Goal: Task Accomplishment & Management: Manage account settings

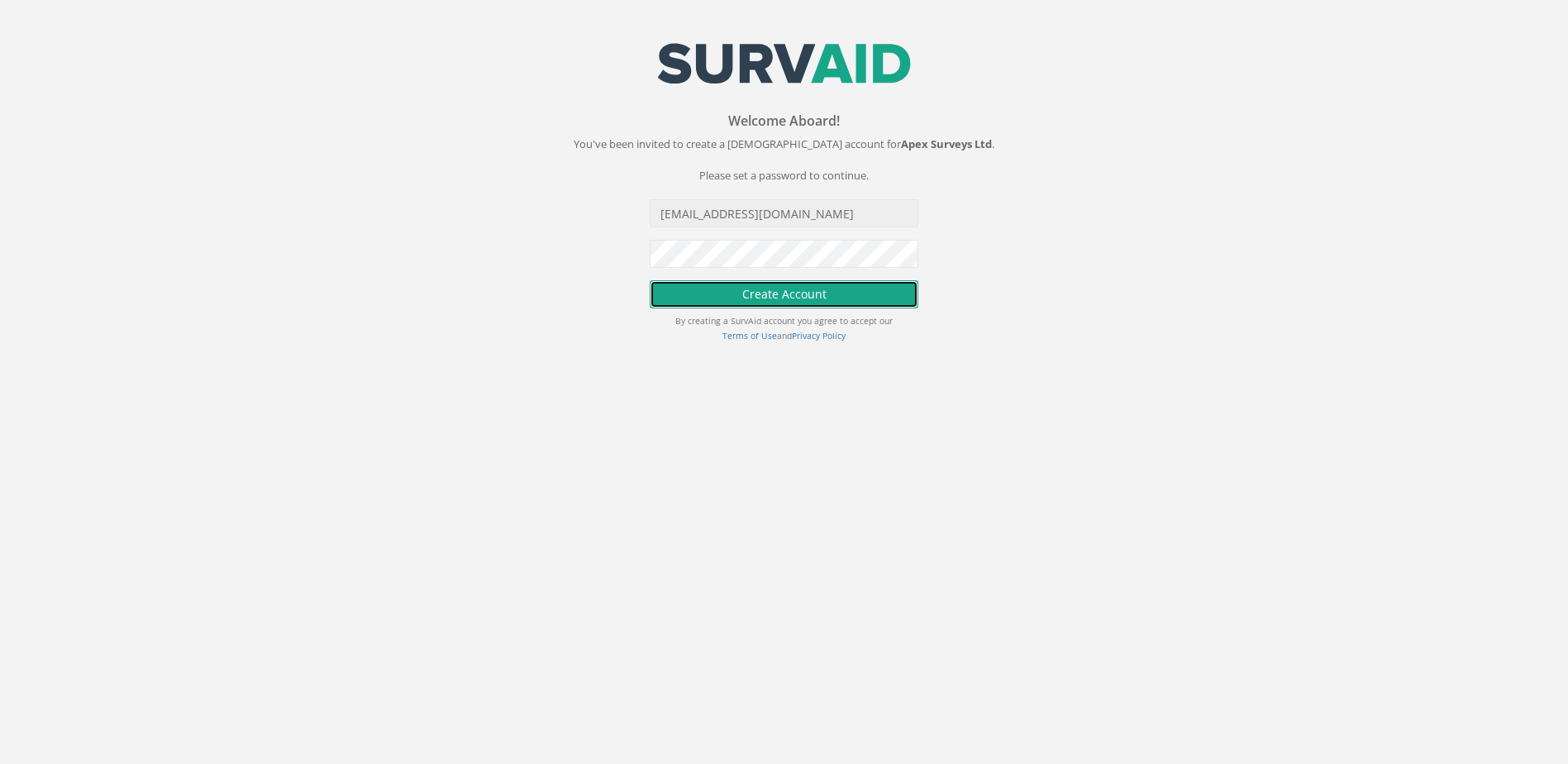
click at [735, 281] on button "Create Account" at bounding box center [784, 294] width 269 height 28
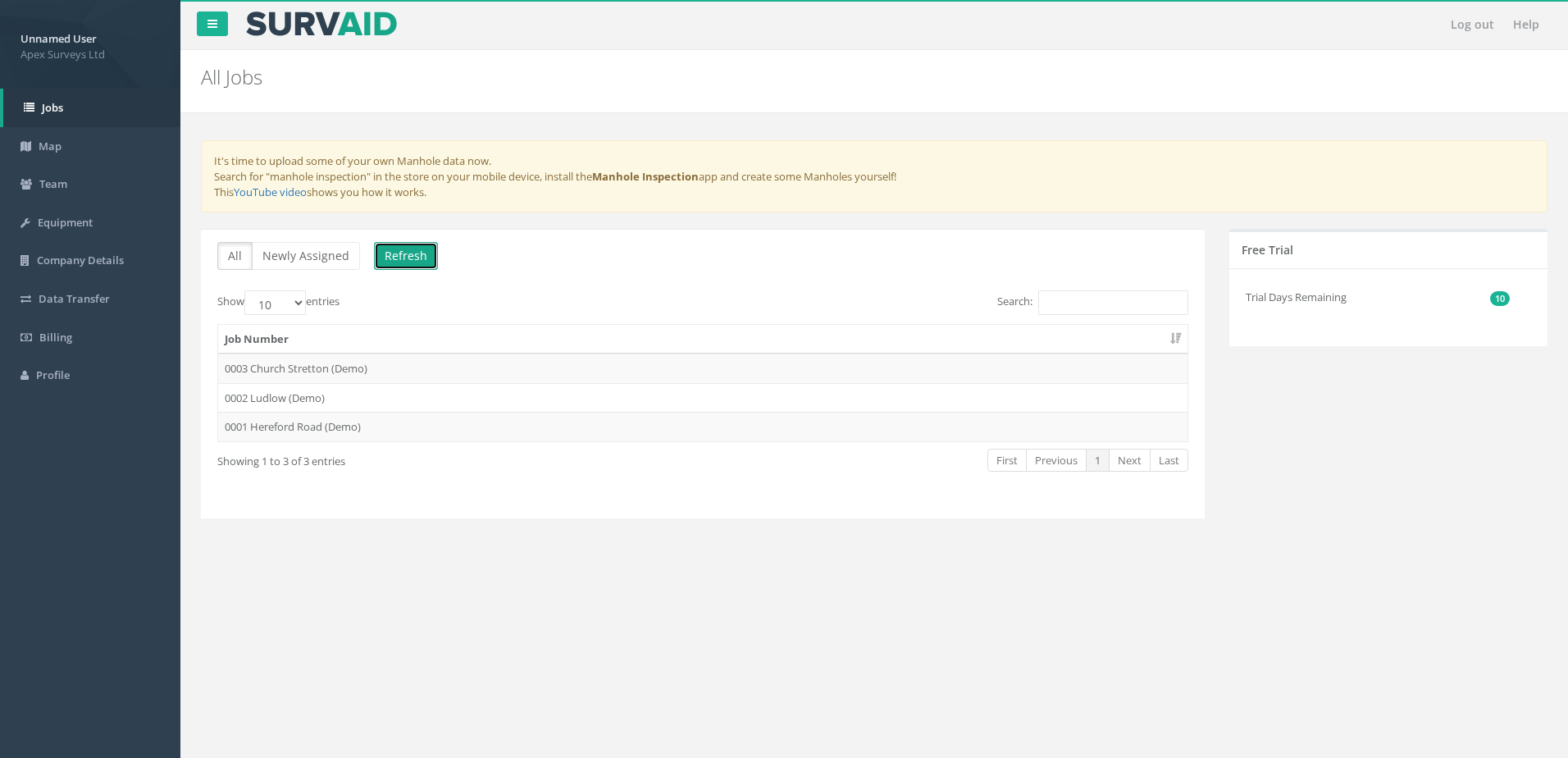
click at [402, 253] on button "Refresh" at bounding box center [405, 255] width 64 height 28
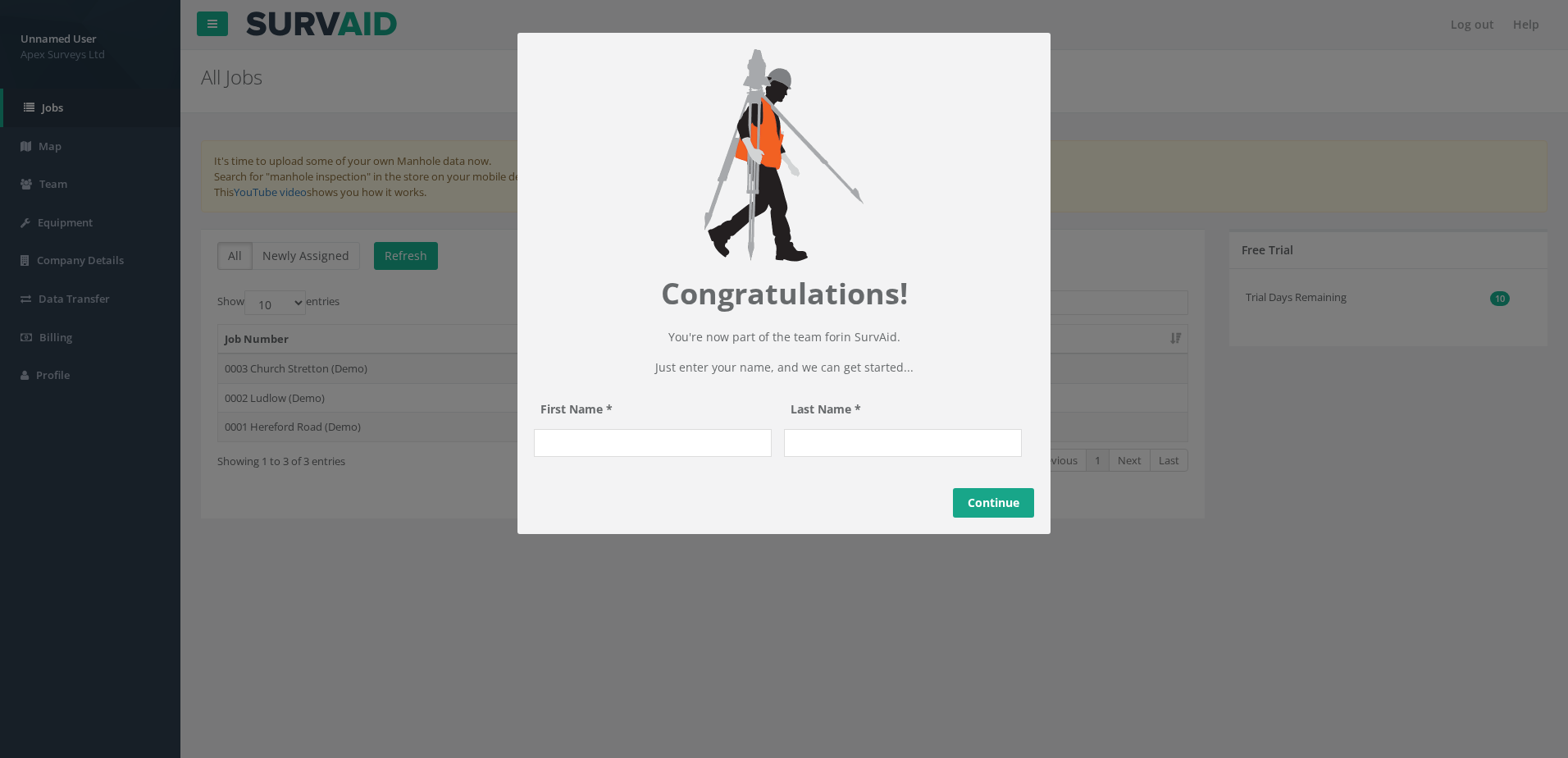
click at [572, 429] on input "First Name *" at bounding box center [652, 443] width 238 height 28
type input "[PERSON_NAME]"
type input "Teofilovic"
click at [984, 517] on link "Continue" at bounding box center [993, 502] width 81 height 30
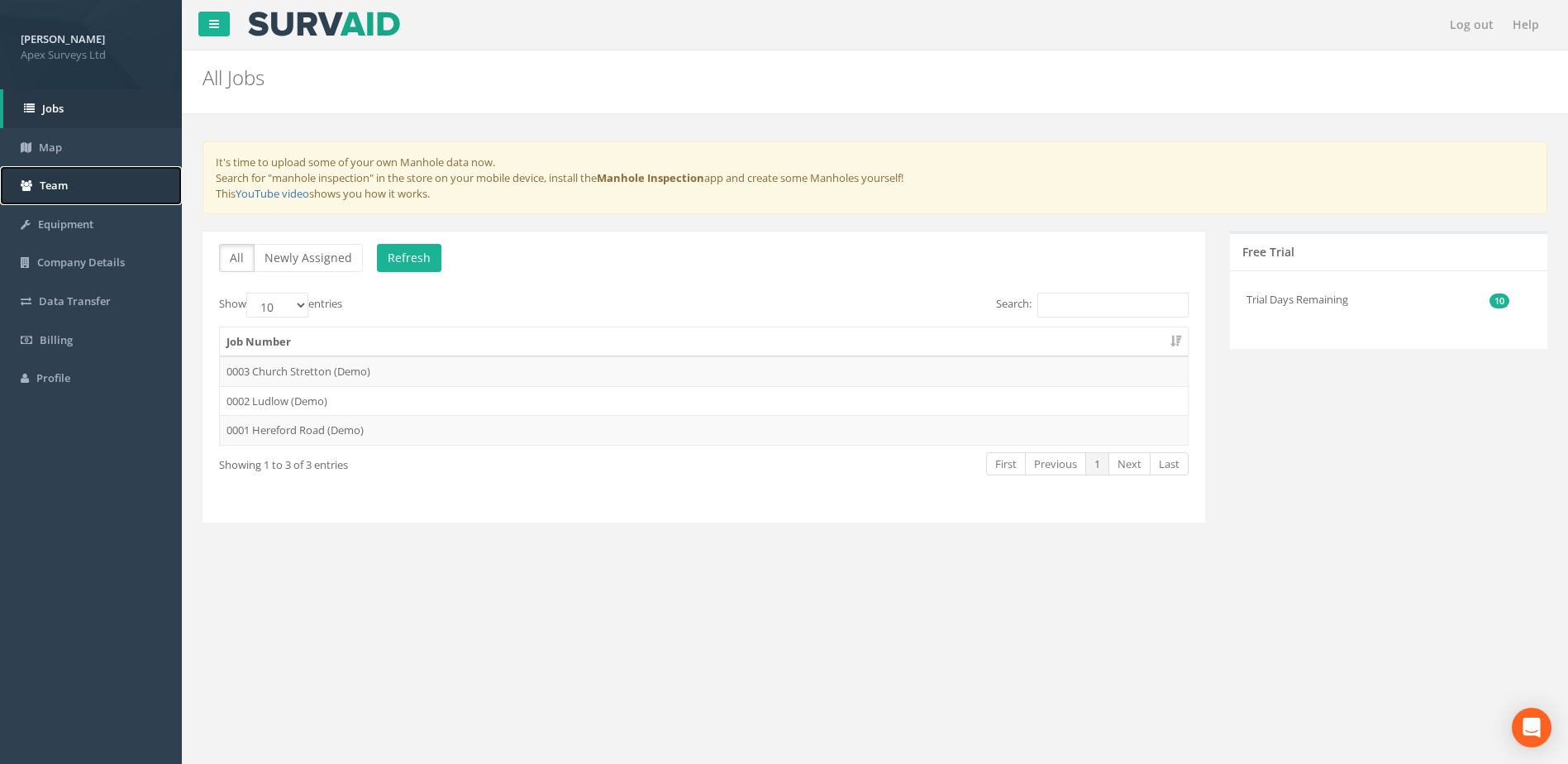
click at [57, 179] on span "Team" at bounding box center [53, 184] width 28 height 14
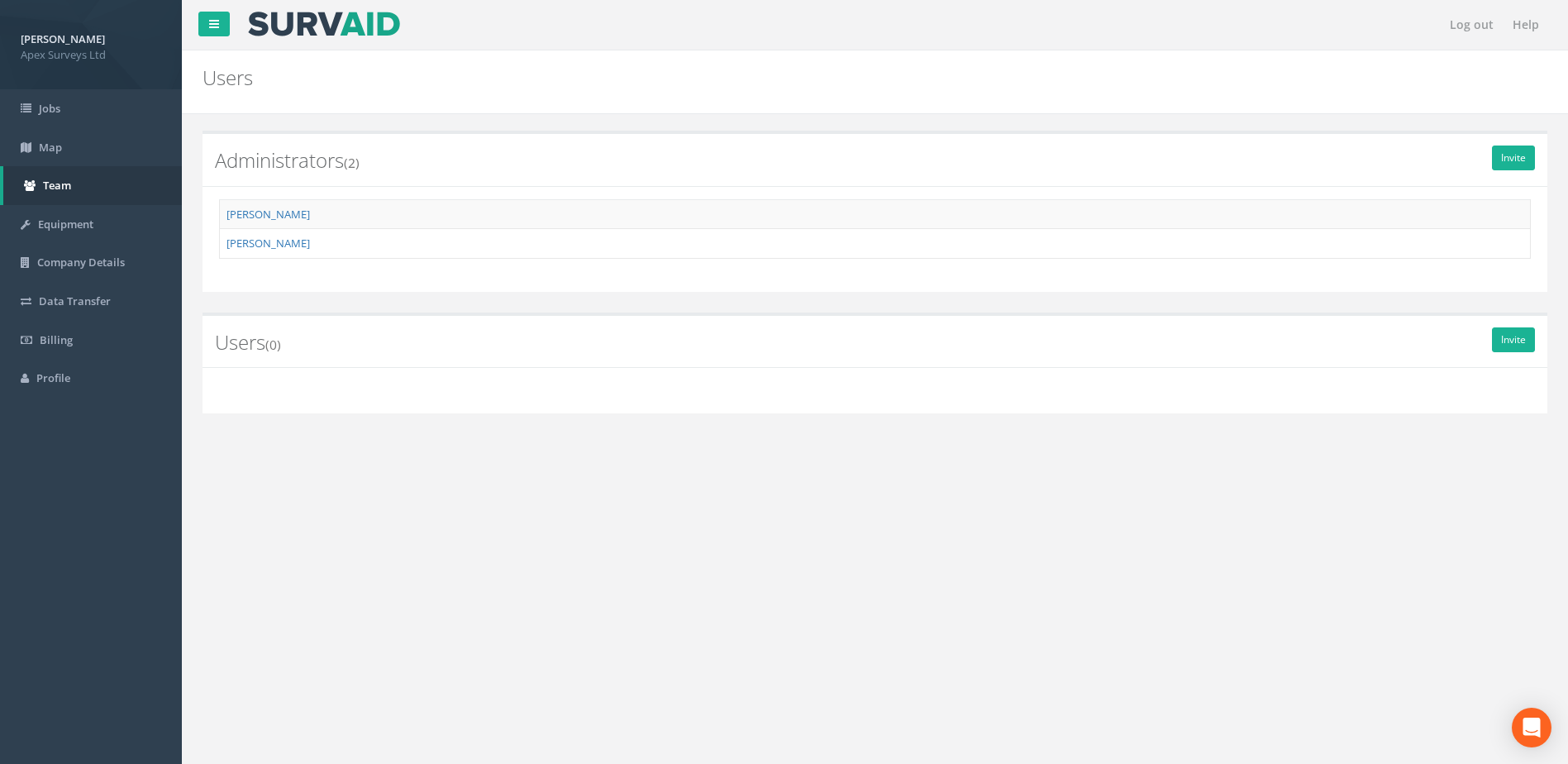
click at [428, 431] on div "Invite Administrators (2) [PERSON_NAME] [PERSON_NAME] Invite Users (0)" at bounding box center [875, 290] width 1362 height 353
click at [55, 106] on span "Jobs" at bounding box center [49, 108] width 21 height 14
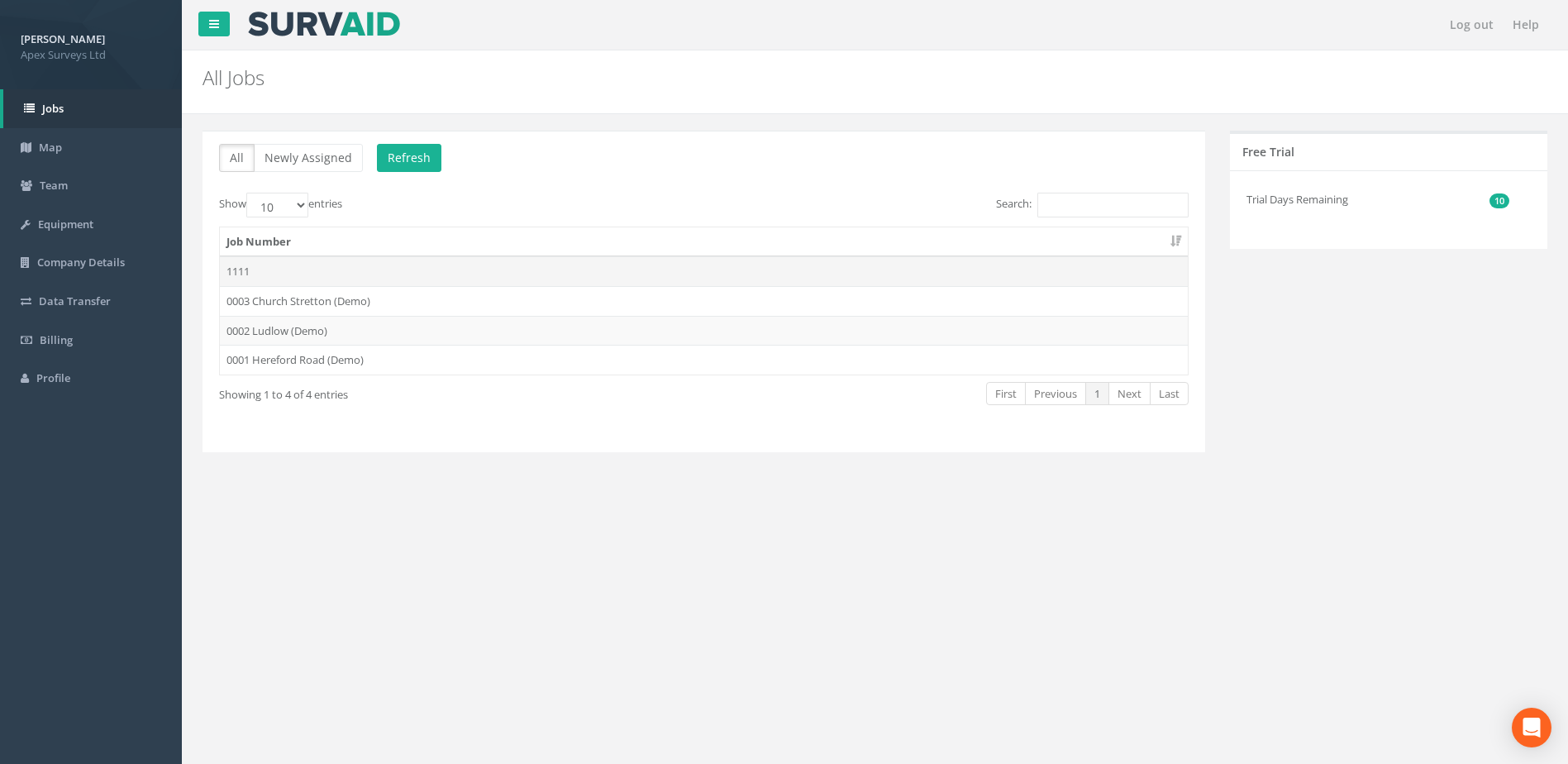
click at [247, 276] on td "1111" at bounding box center [704, 271] width 968 height 30
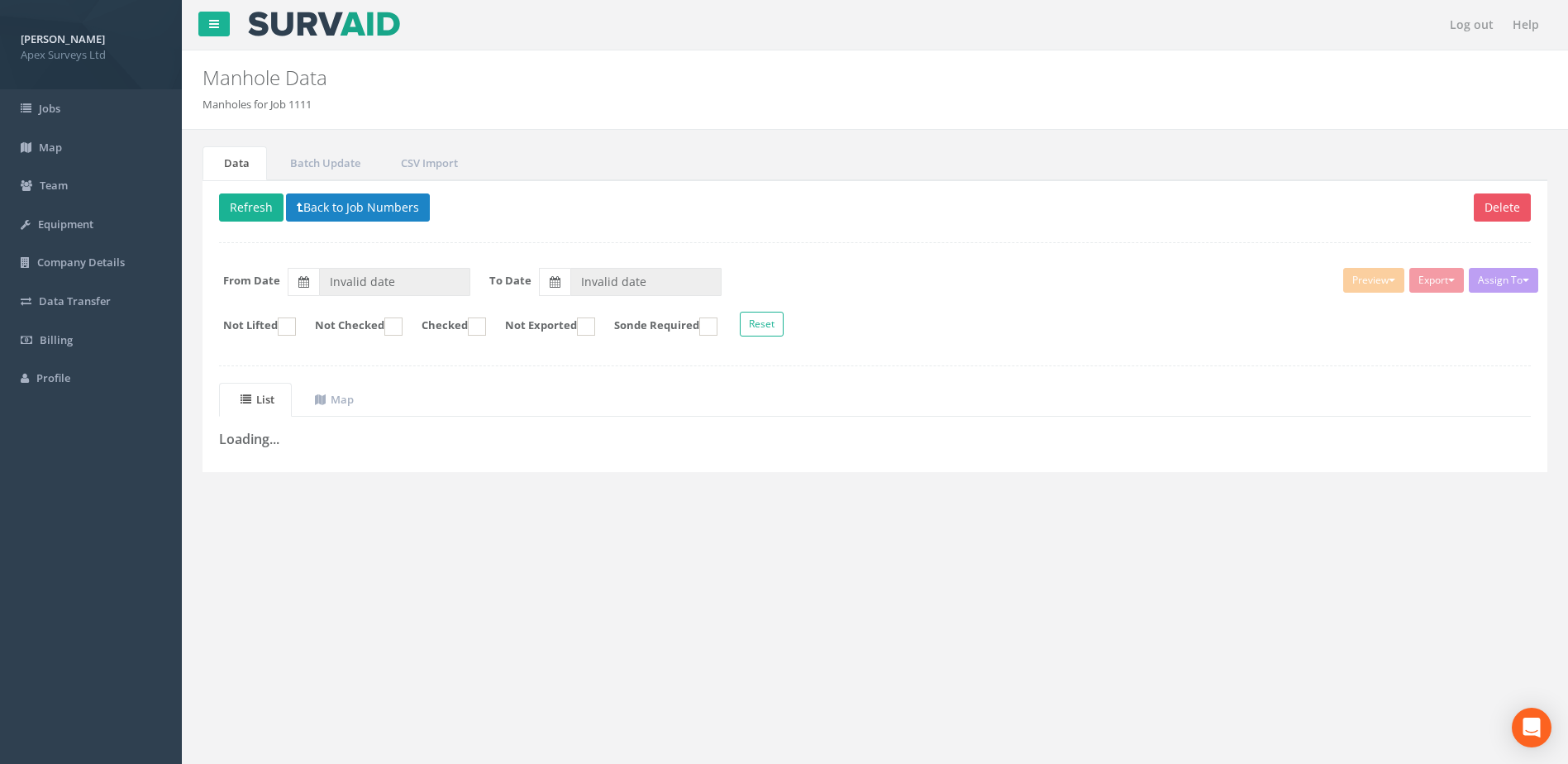
type input "[DATE]"
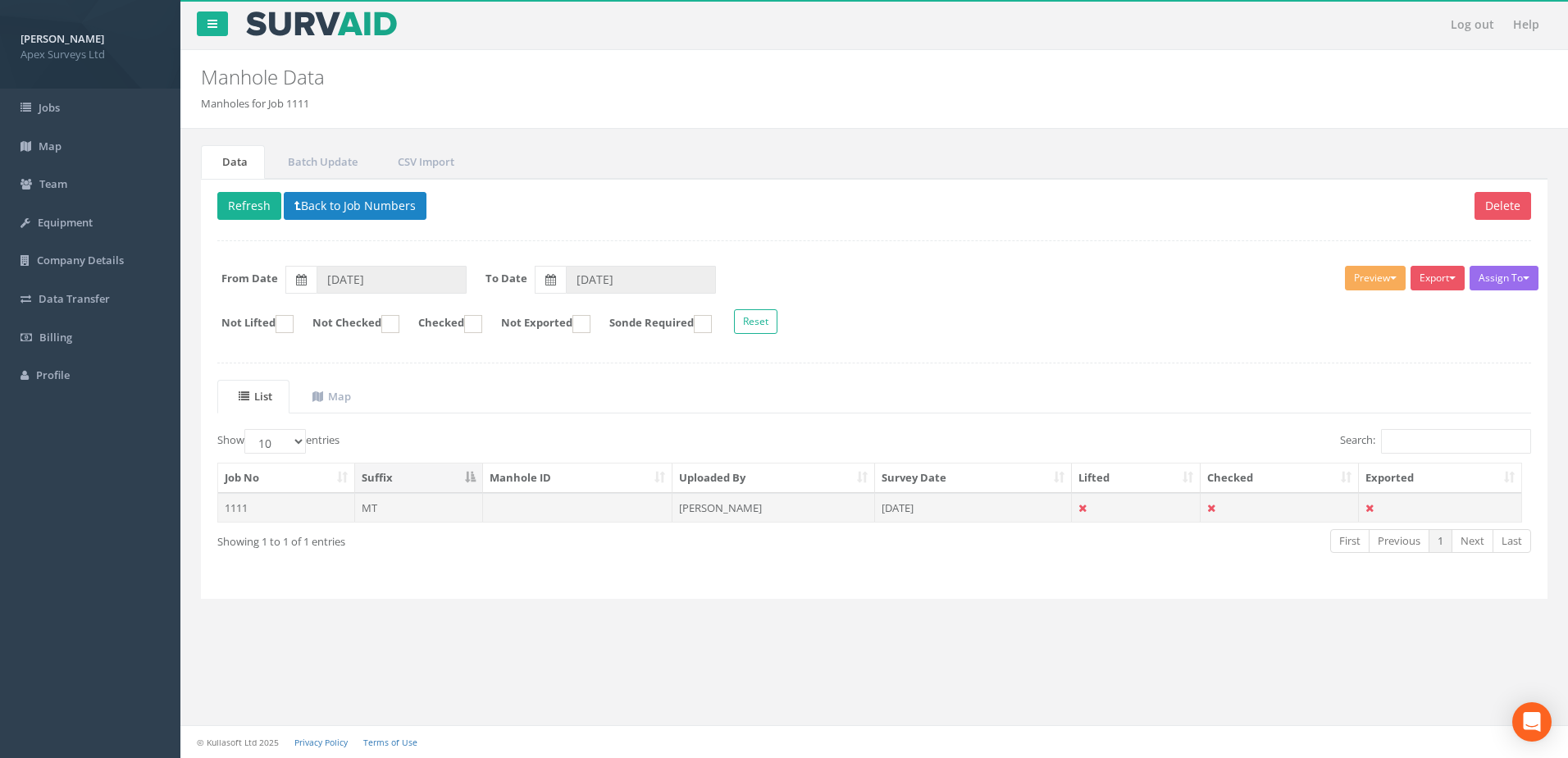
click at [396, 507] on td "MT" at bounding box center [419, 507] width 128 height 30
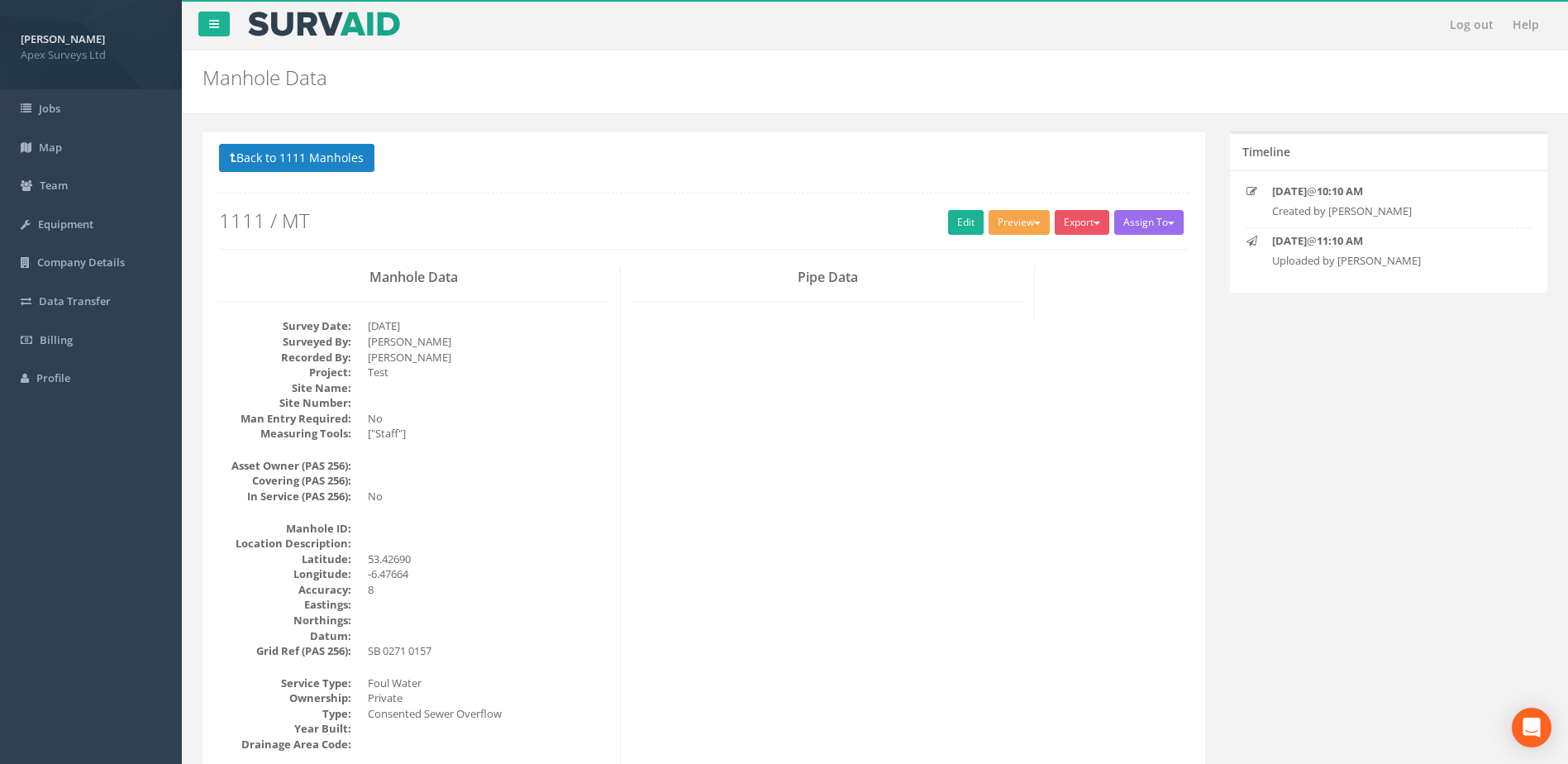
click at [1007, 221] on button "Preview" at bounding box center [1019, 223] width 61 height 25
click at [977, 328] on link "SurvAid IC" at bounding box center [989, 327] width 125 height 26
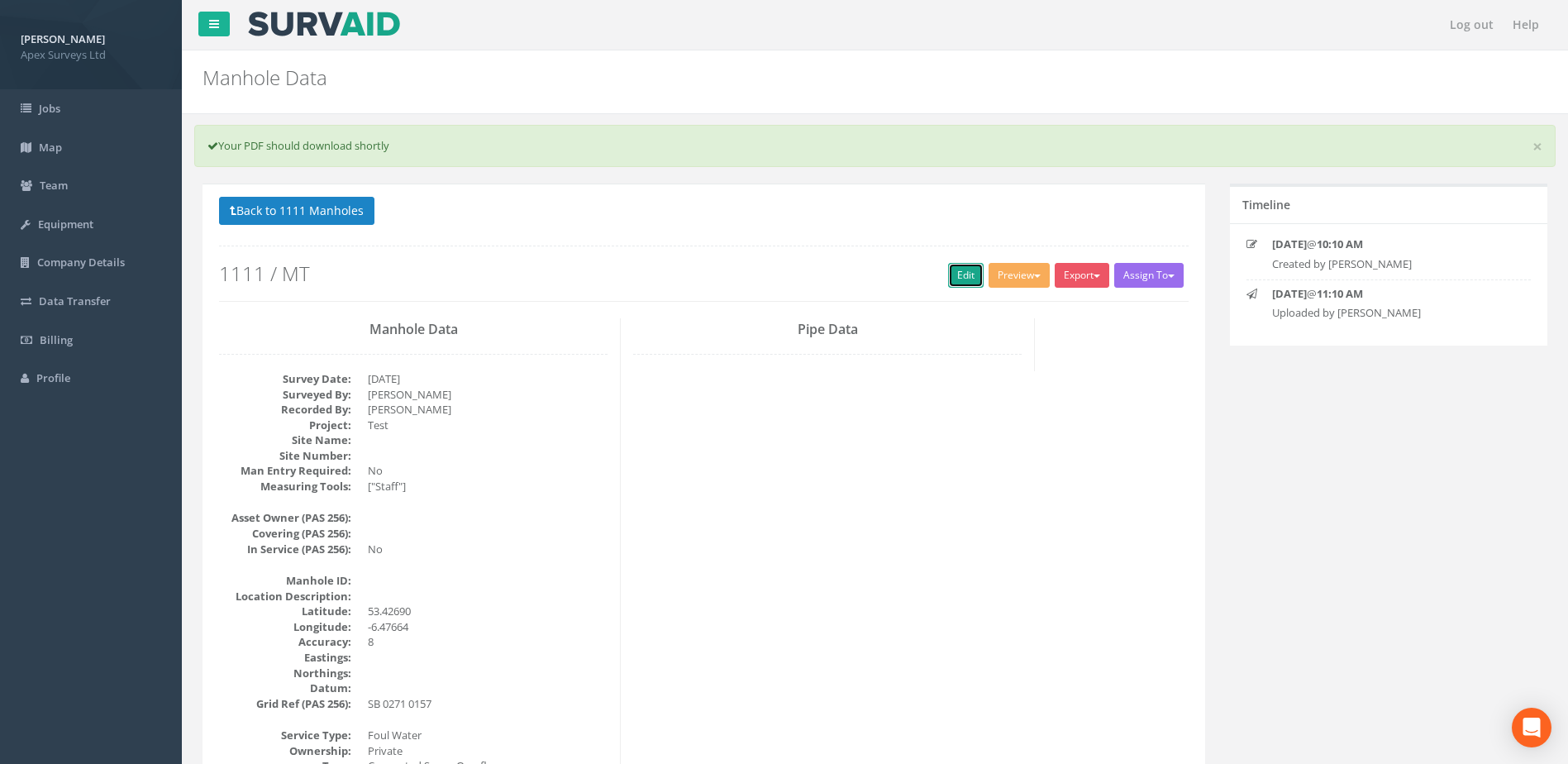
click at [951, 274] on link "Edit" at bounding box center [966, 276] width 36 height 25
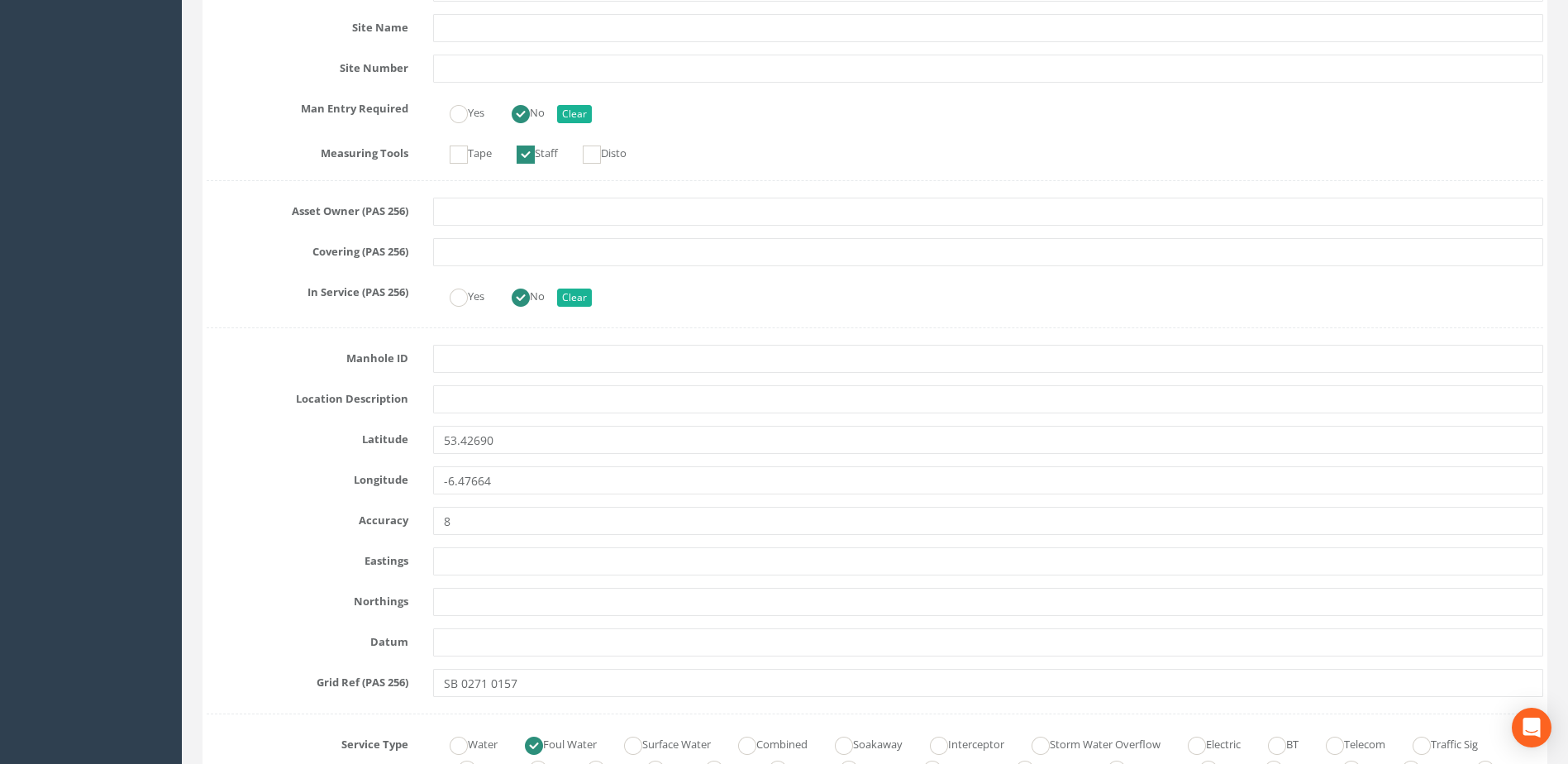
scroll to position [578, 0]
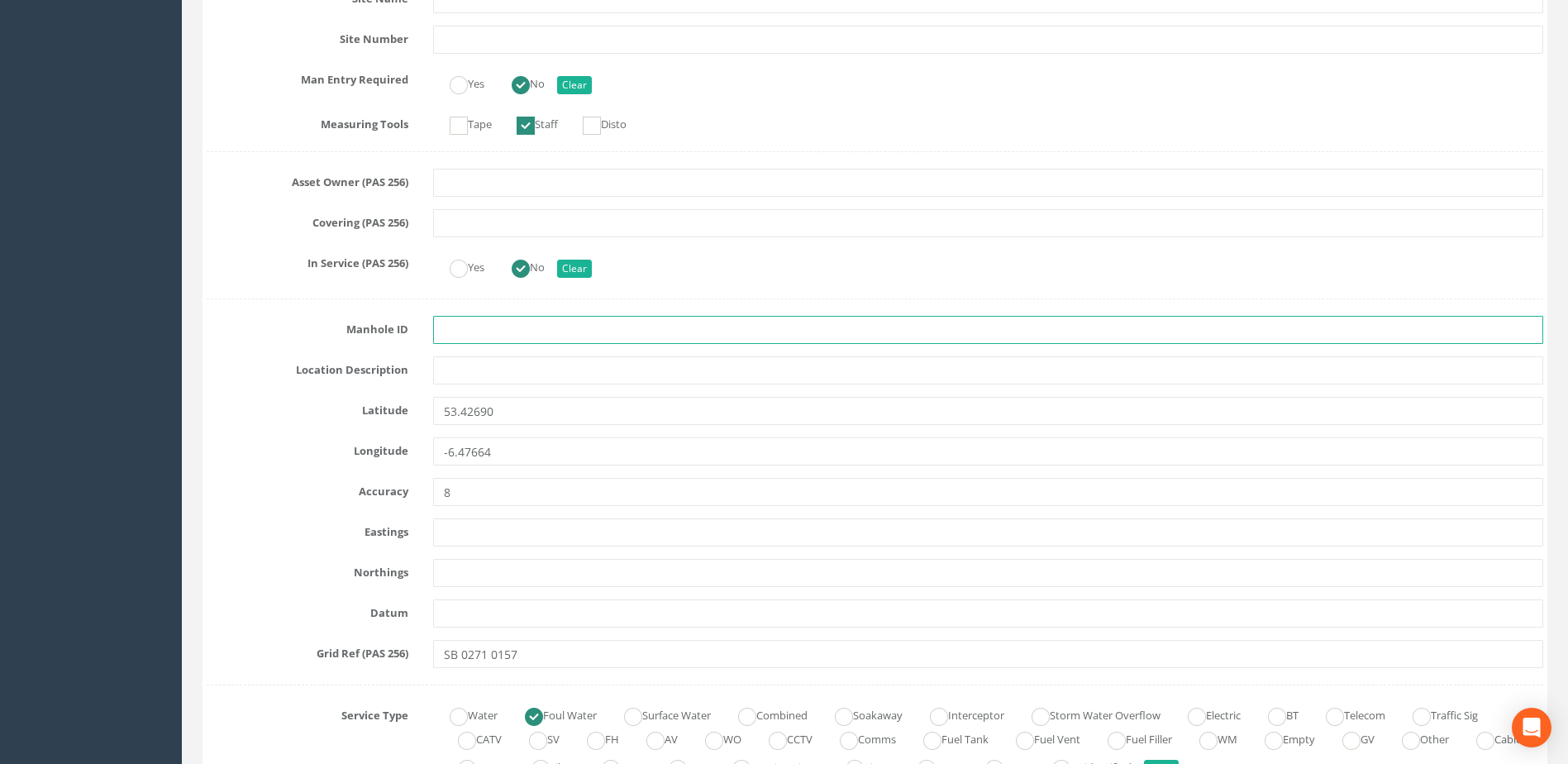
click at [465, 327] on input "text" at bounding box center [988, 329] width 1110 height 28
type input "MH01"
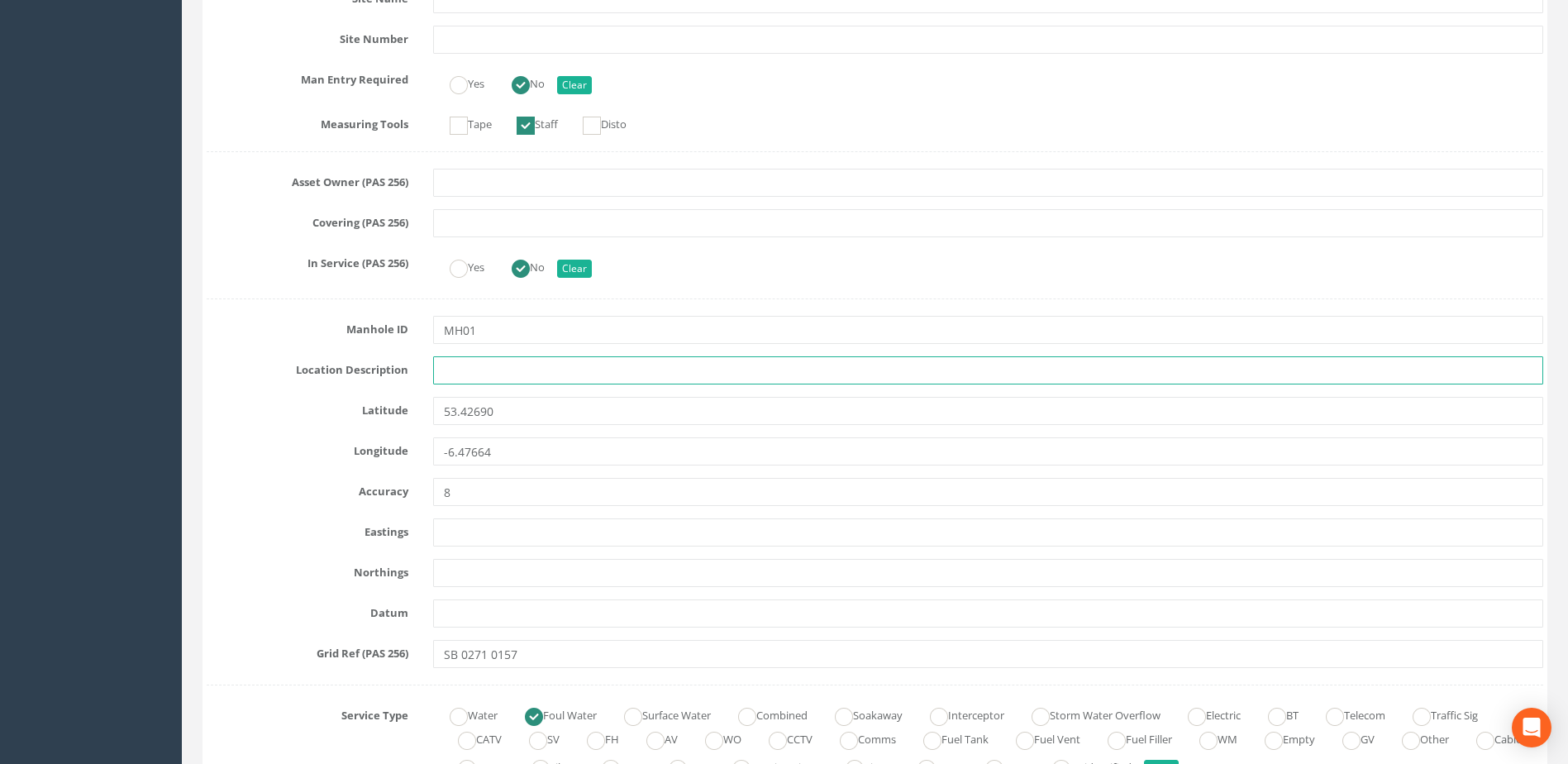
click at [485, 372] on input "text" at bounding box center [988, 370] width 1110 height 28
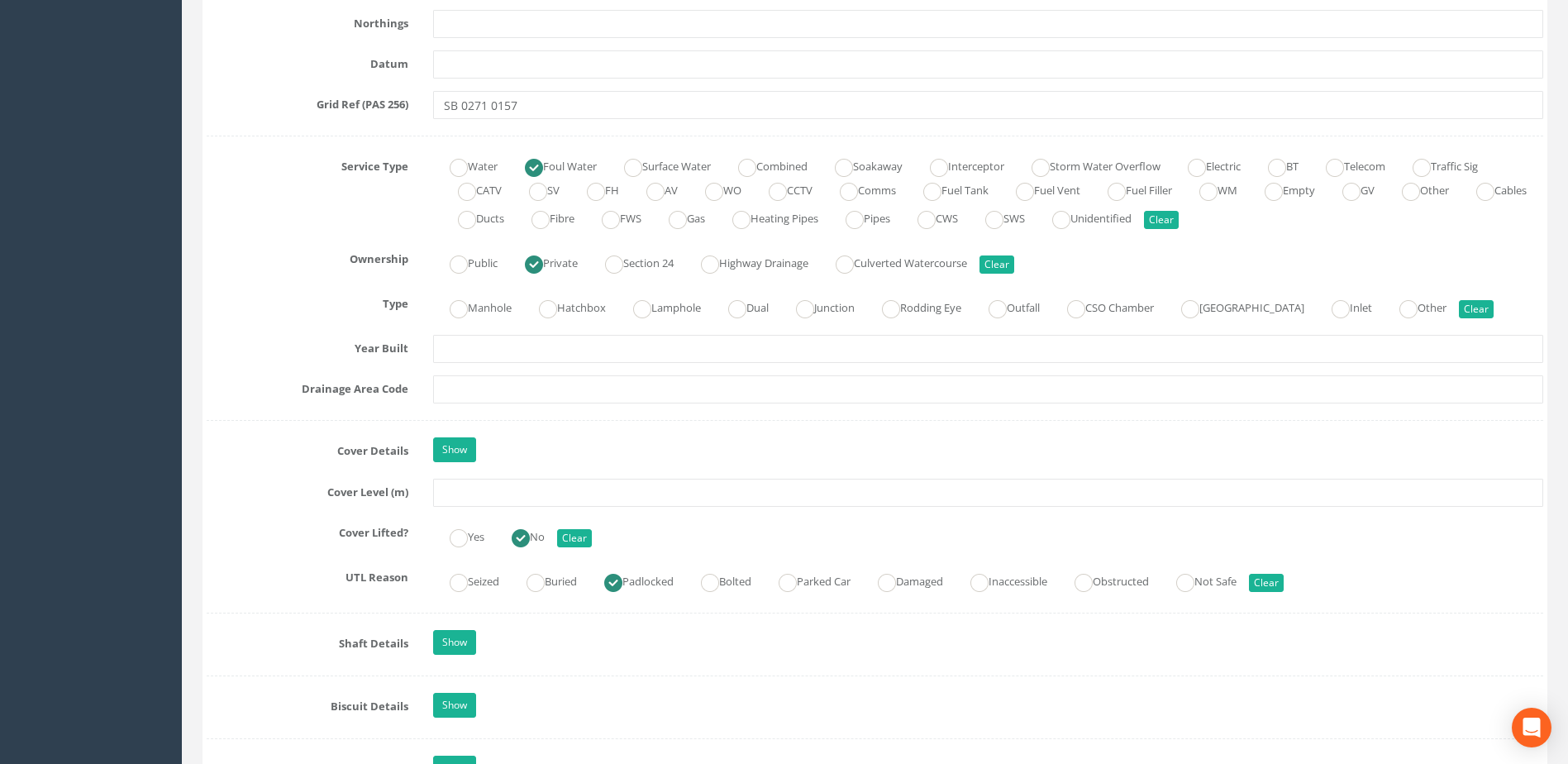
scroll to position [1157, 0]
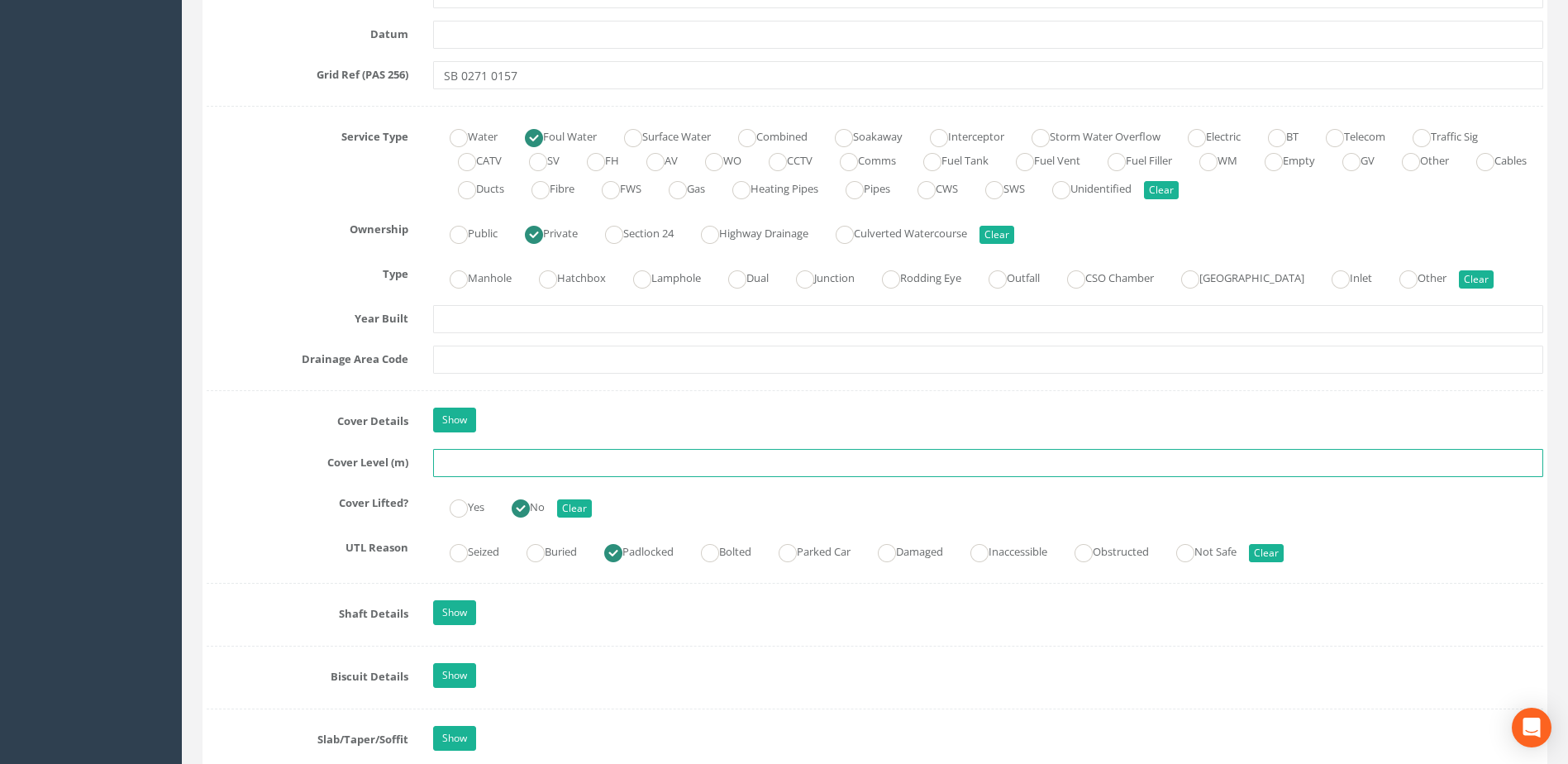
click at [453, 461] on input "text" at bounding box center [988, 462] width 1110 height 28
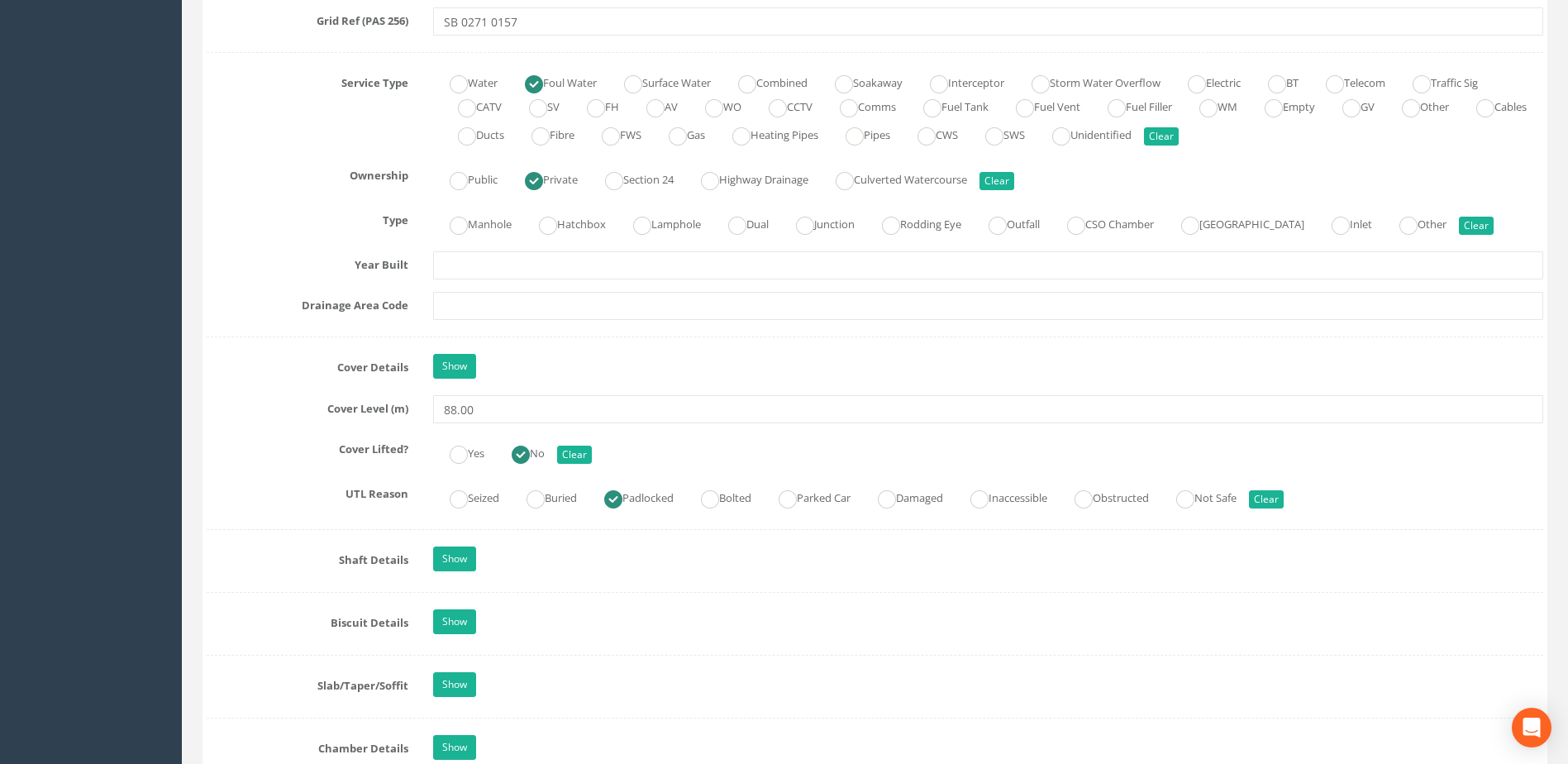
scroll to position [1240, 0]
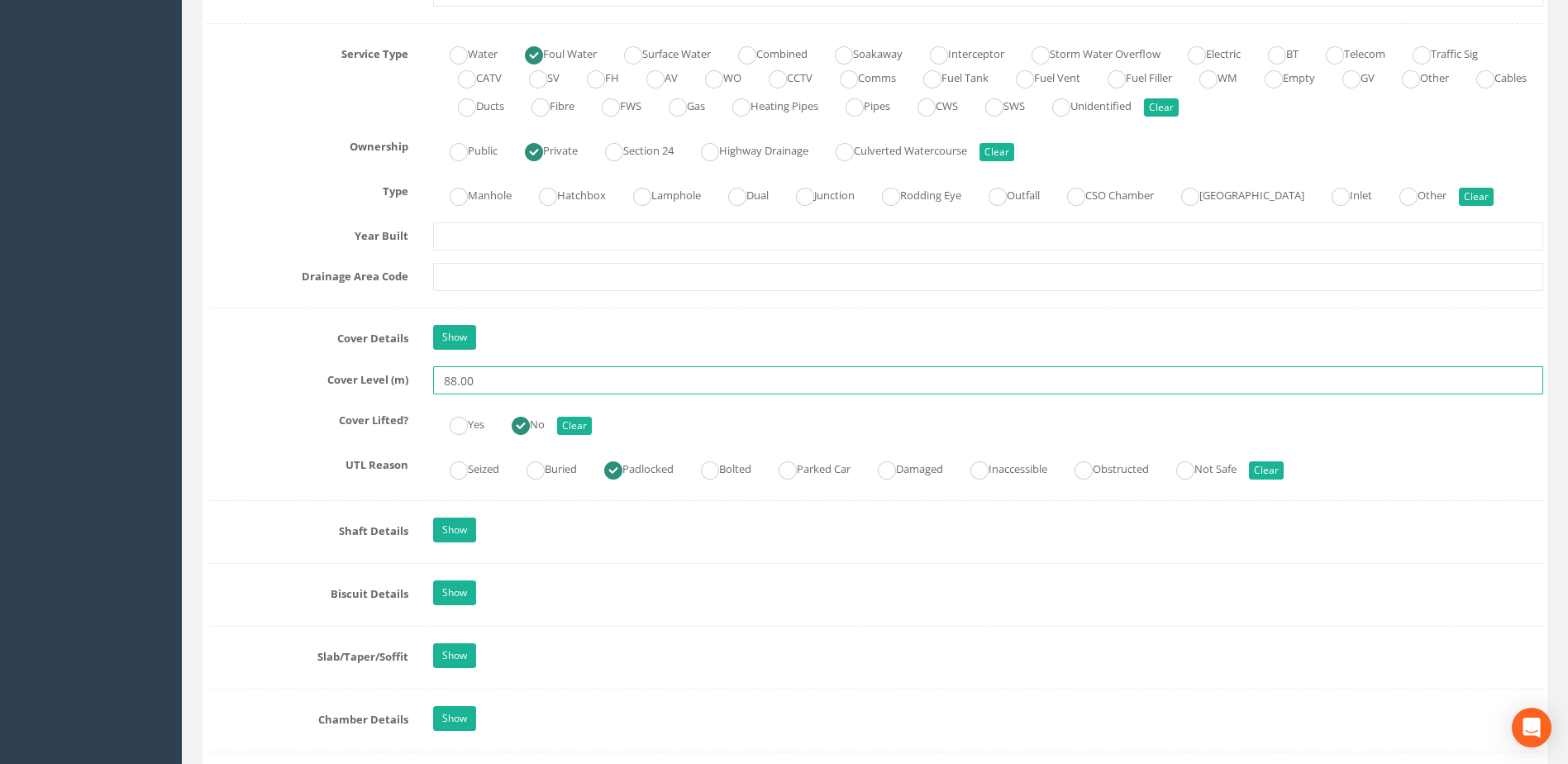
drag, startPoint x: 461, startPoint y: 383, endPoint x: 585, endPoint y: 370, distance: 124.7
click at [585, 370] on input "88.00" at bounding box center [988, 380] width 1110 height 28
type input "88.15"
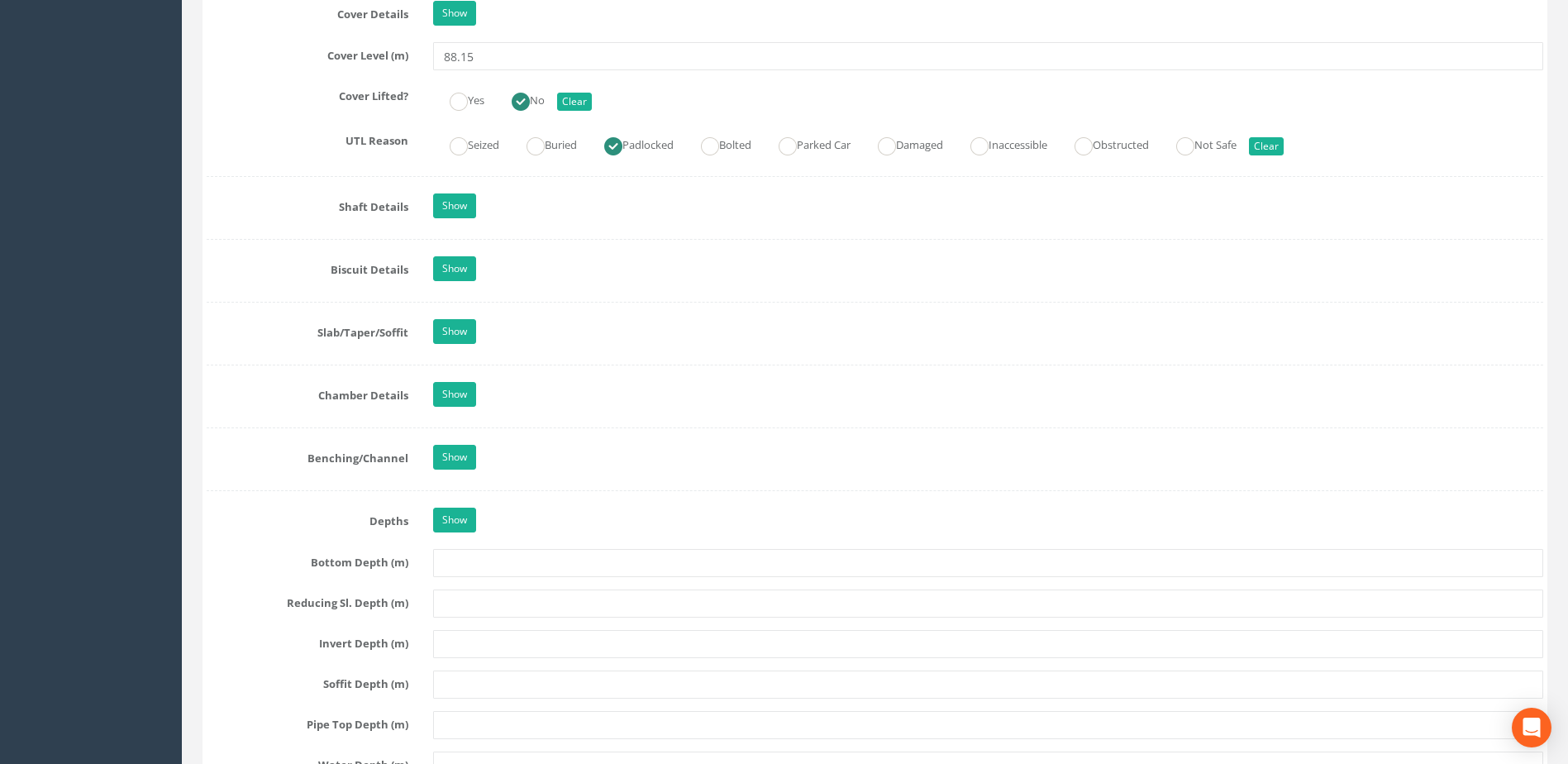
scroll to position [1570, 0]
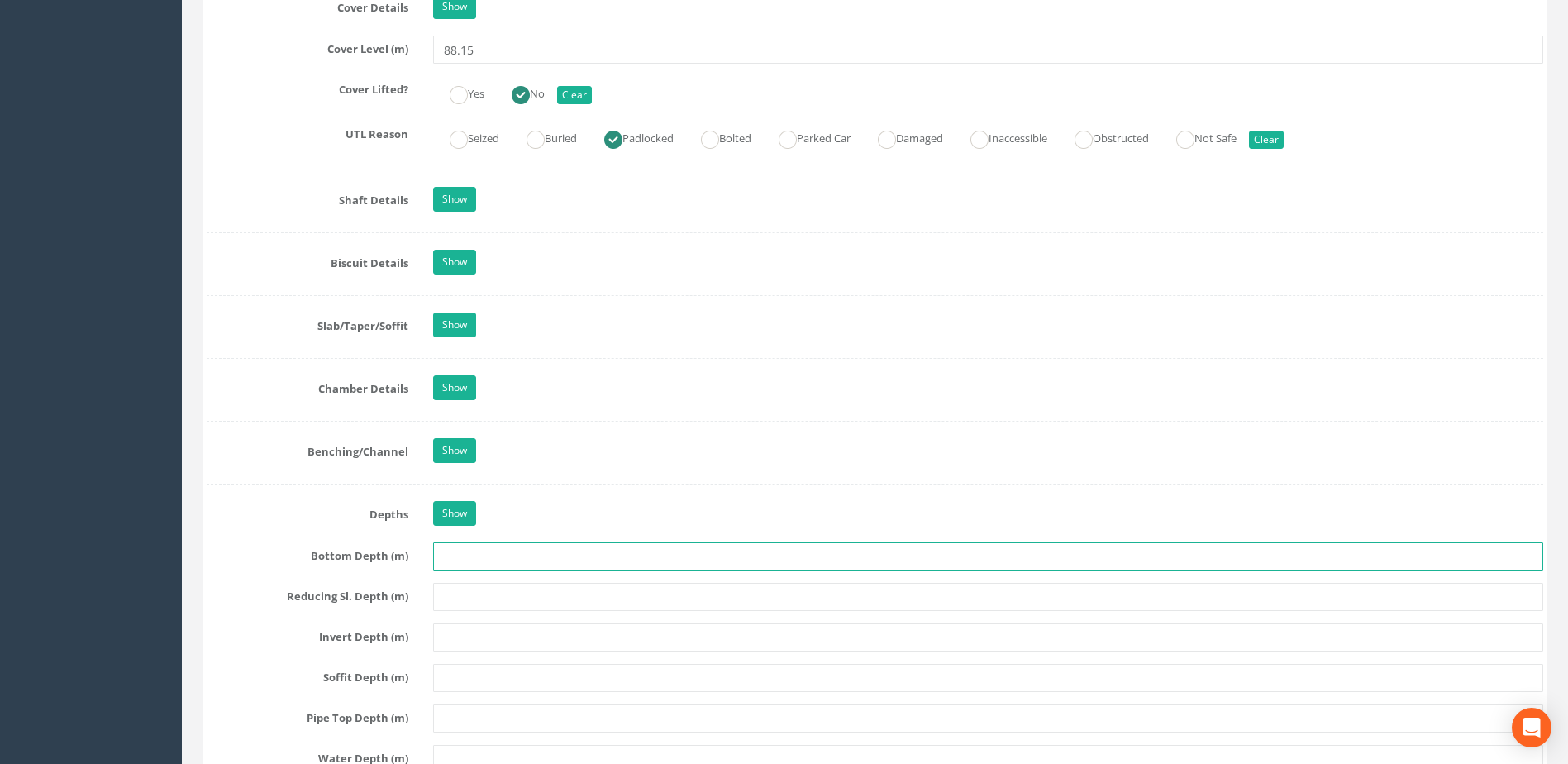
click at [467, 552] on input "text" at bounding box center [988, 556] width 1110 height 28
type input "2.15"
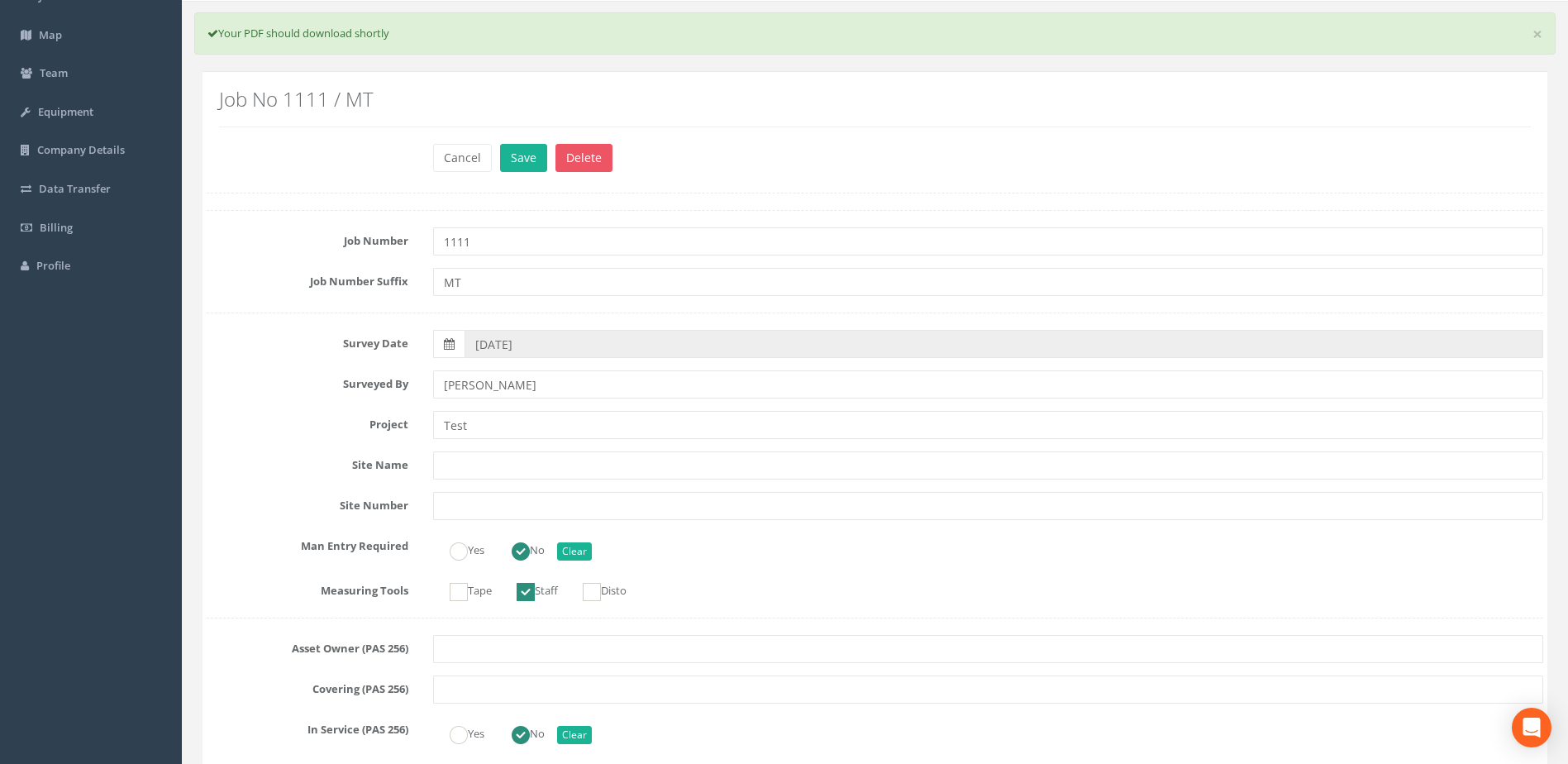
scroll to position [0, 0]
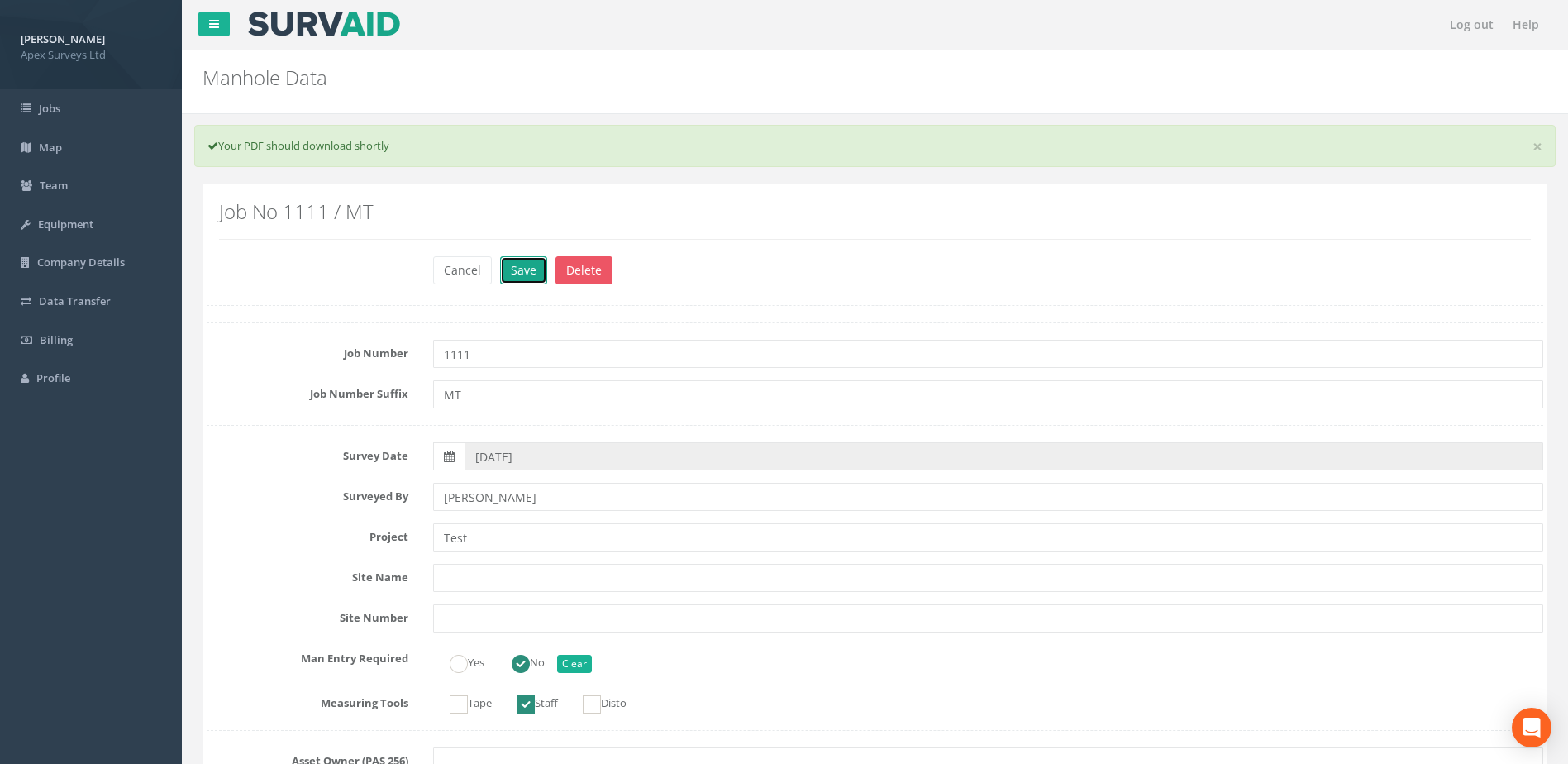
click at [527, 275] on button "Save" at bounding box center [523, 270] width 47 height 28
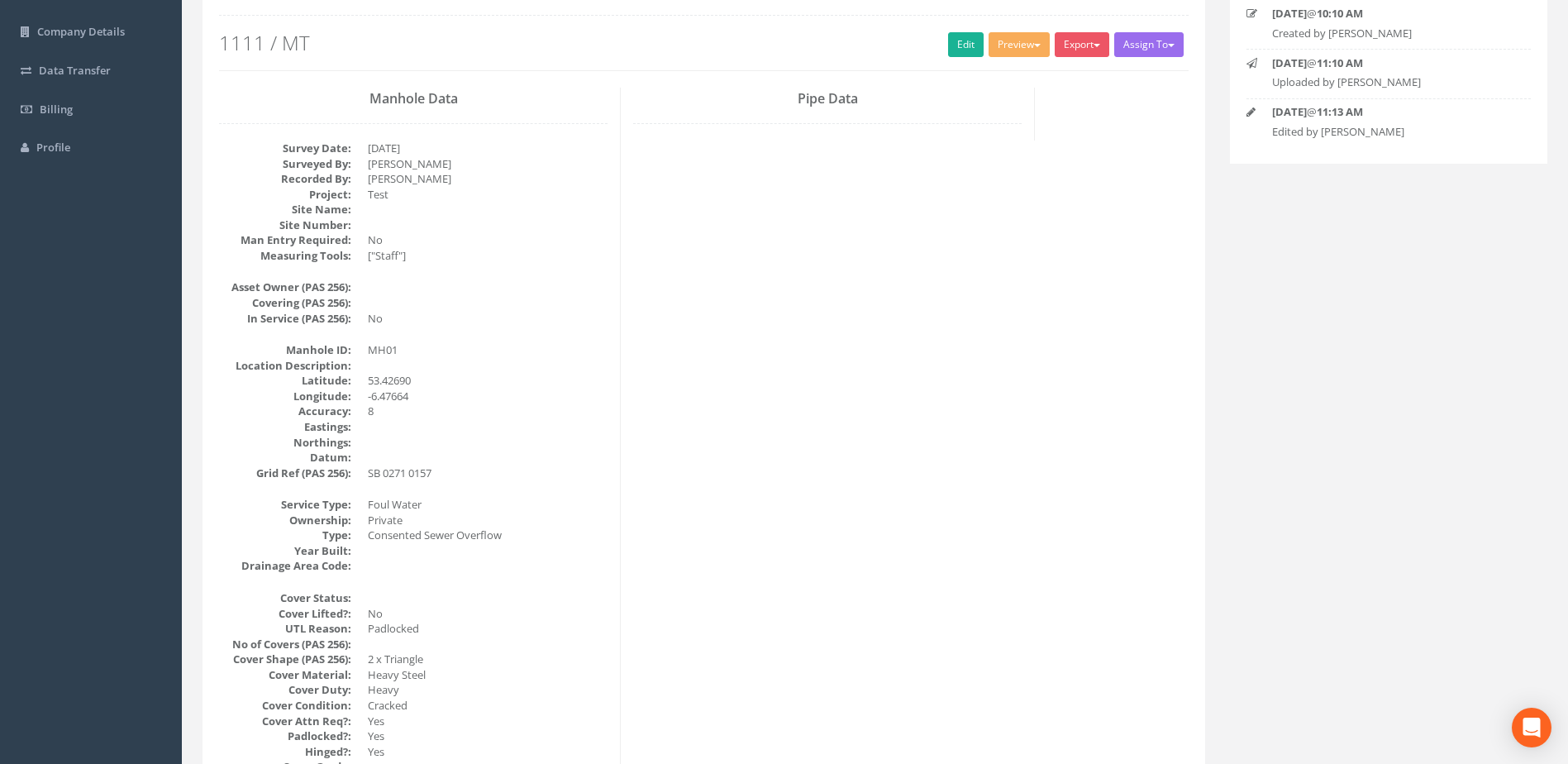
scroll to position [248, 0]
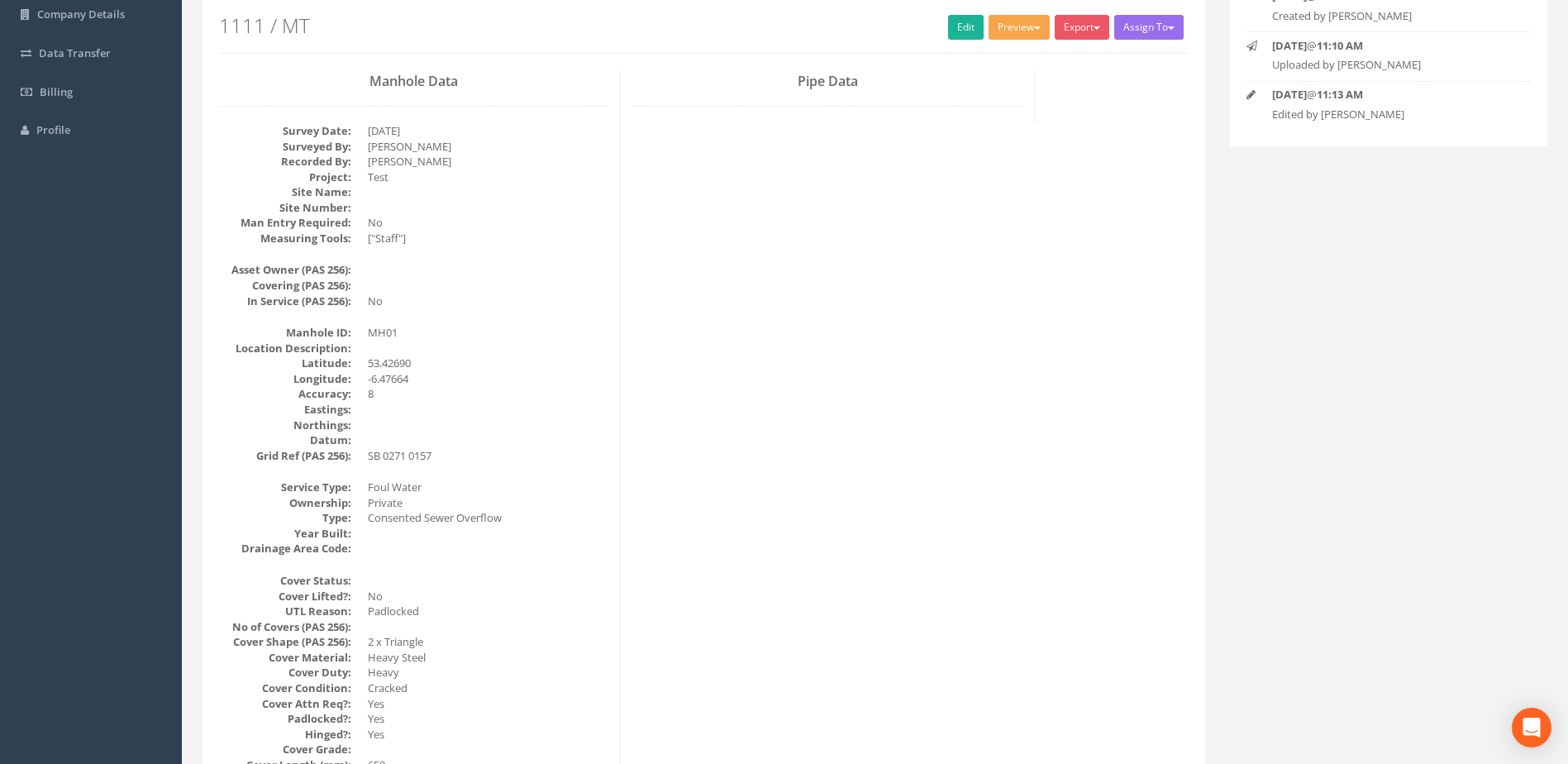
click at [1003, 32] on button "Preview" at bounding box center [1019, 27] width 61 height 25
click at [983, 130] on link "SurvAid IC" at bounding box center [989, 132] width 125 height 26
click at [965, 31] on link "Edit" at bounding box center [966, 27] width 36 height 25
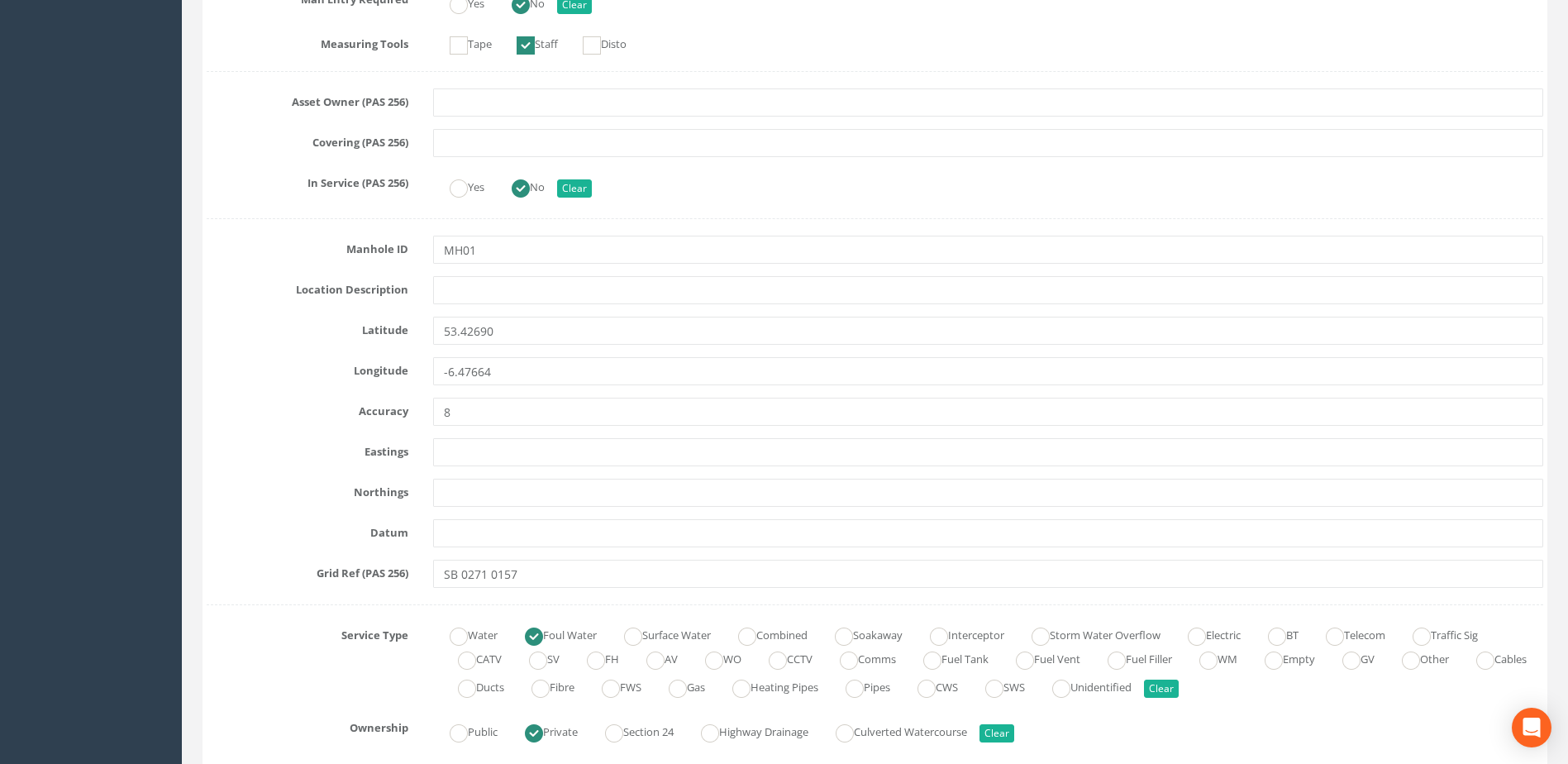
scroll to position [496, 0]
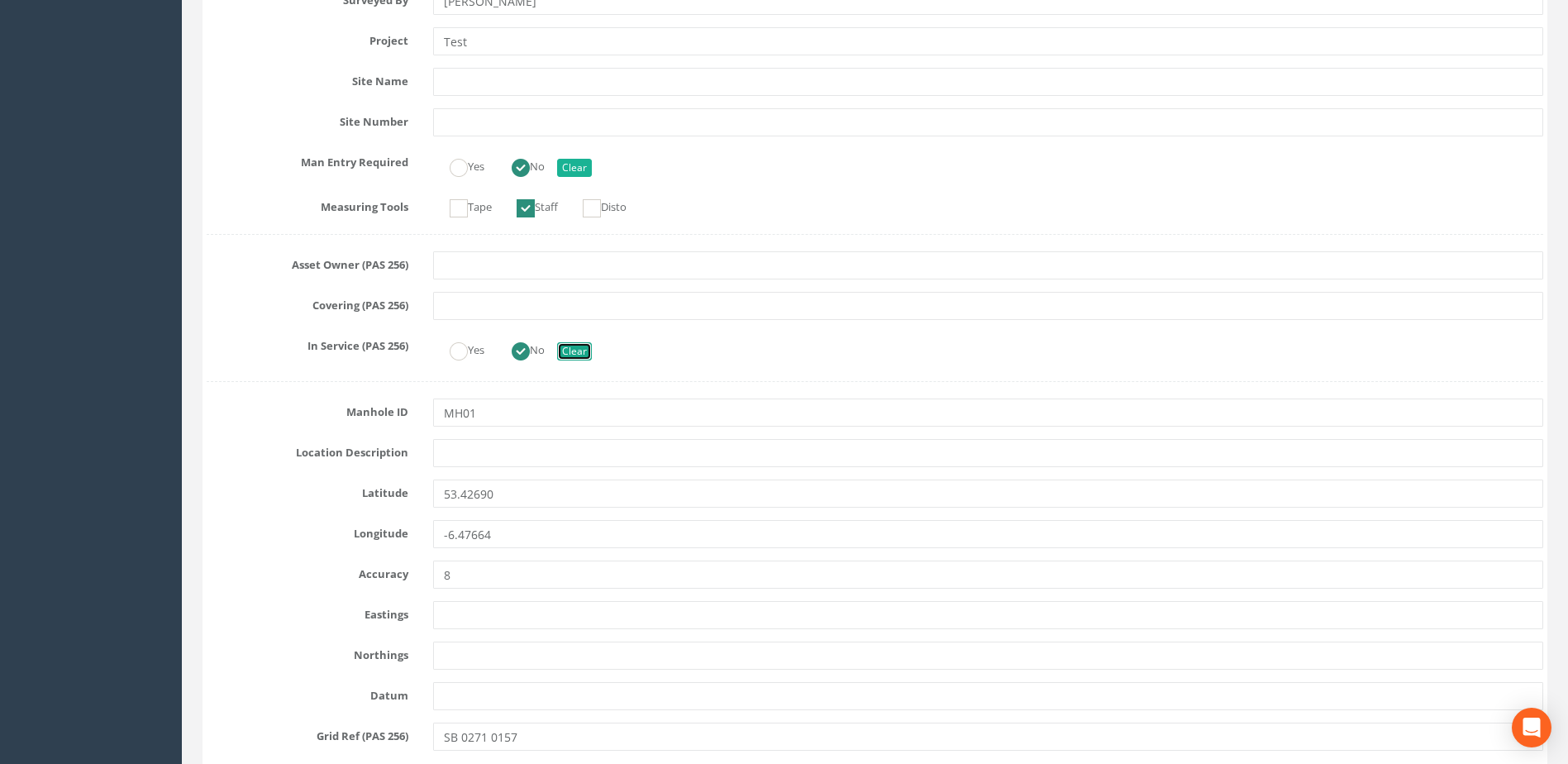
click at [584, 352] on button "Clear" at bounding box center [574, 351] width 35 height 18
radio input "false"
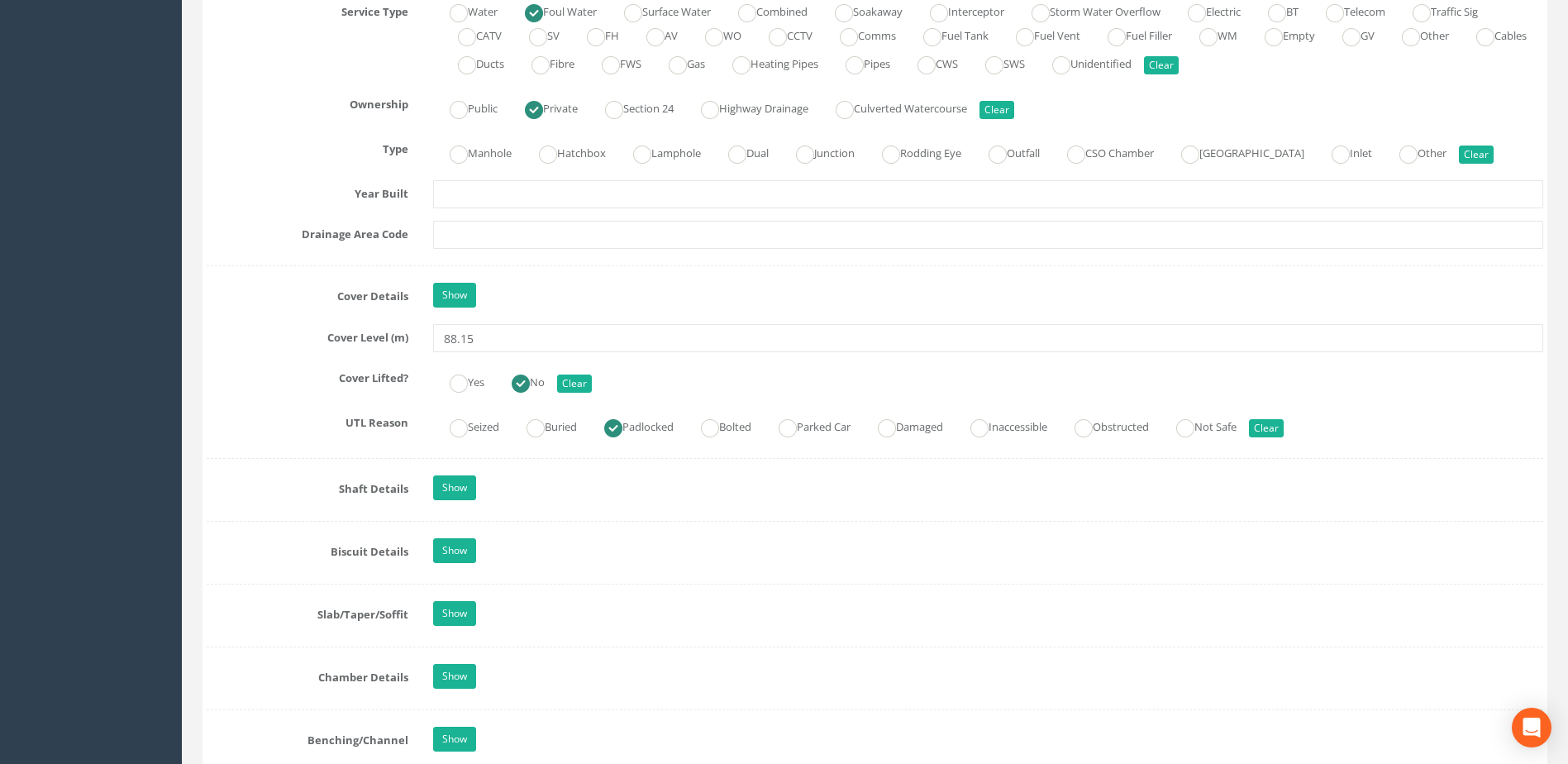
scroll to position [1322, 0]
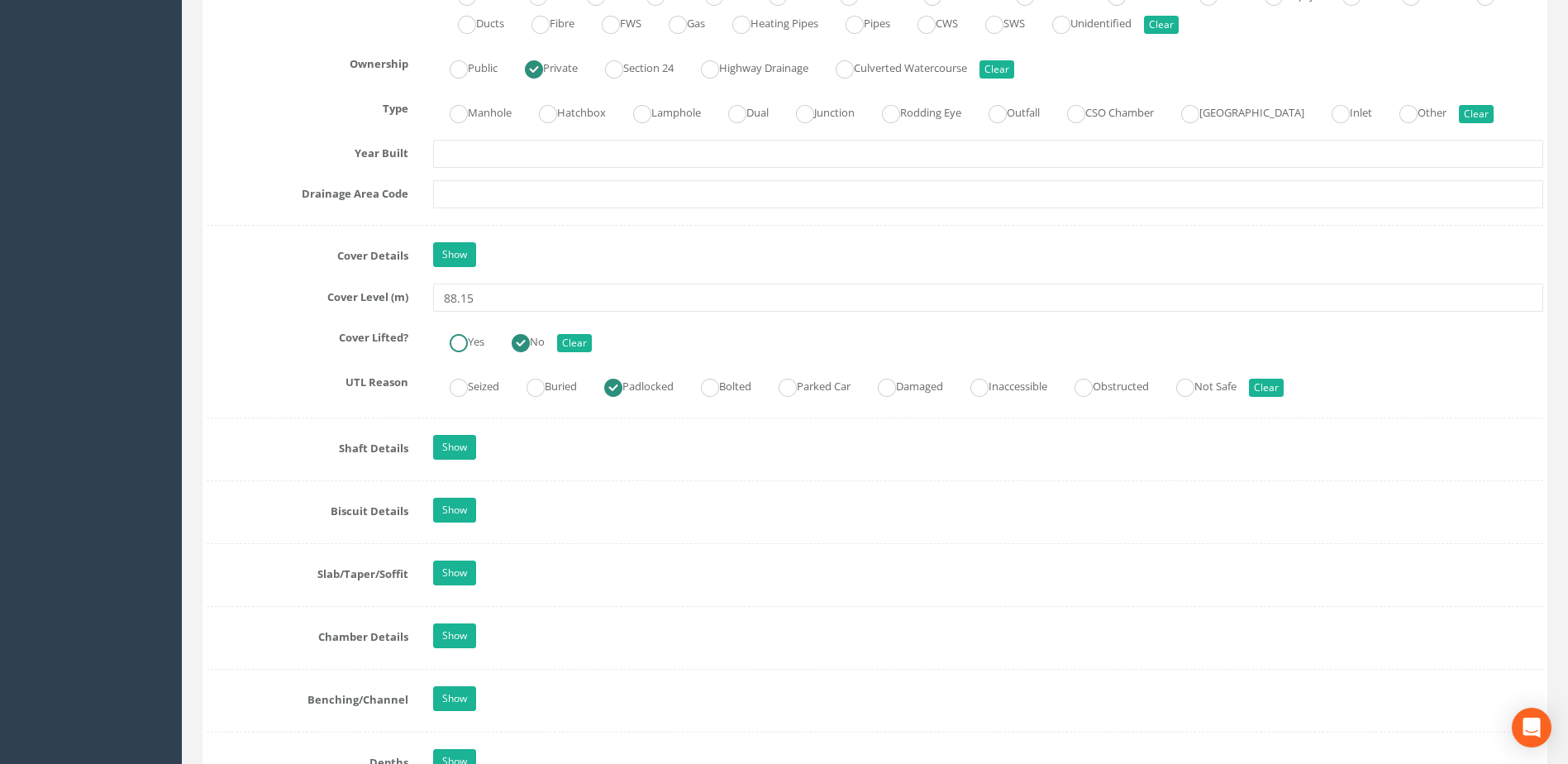
click at [455, 340] on ins at bounding box center [459, 343] width 18 height 18
radio input "true"
click at [623, 384] on ins at bounding box center [613, 387] width 18 height 18
click at [1284, 393] on button "Clear" at bounding box center [1266, 387] width 35 height 18
radio input "false"
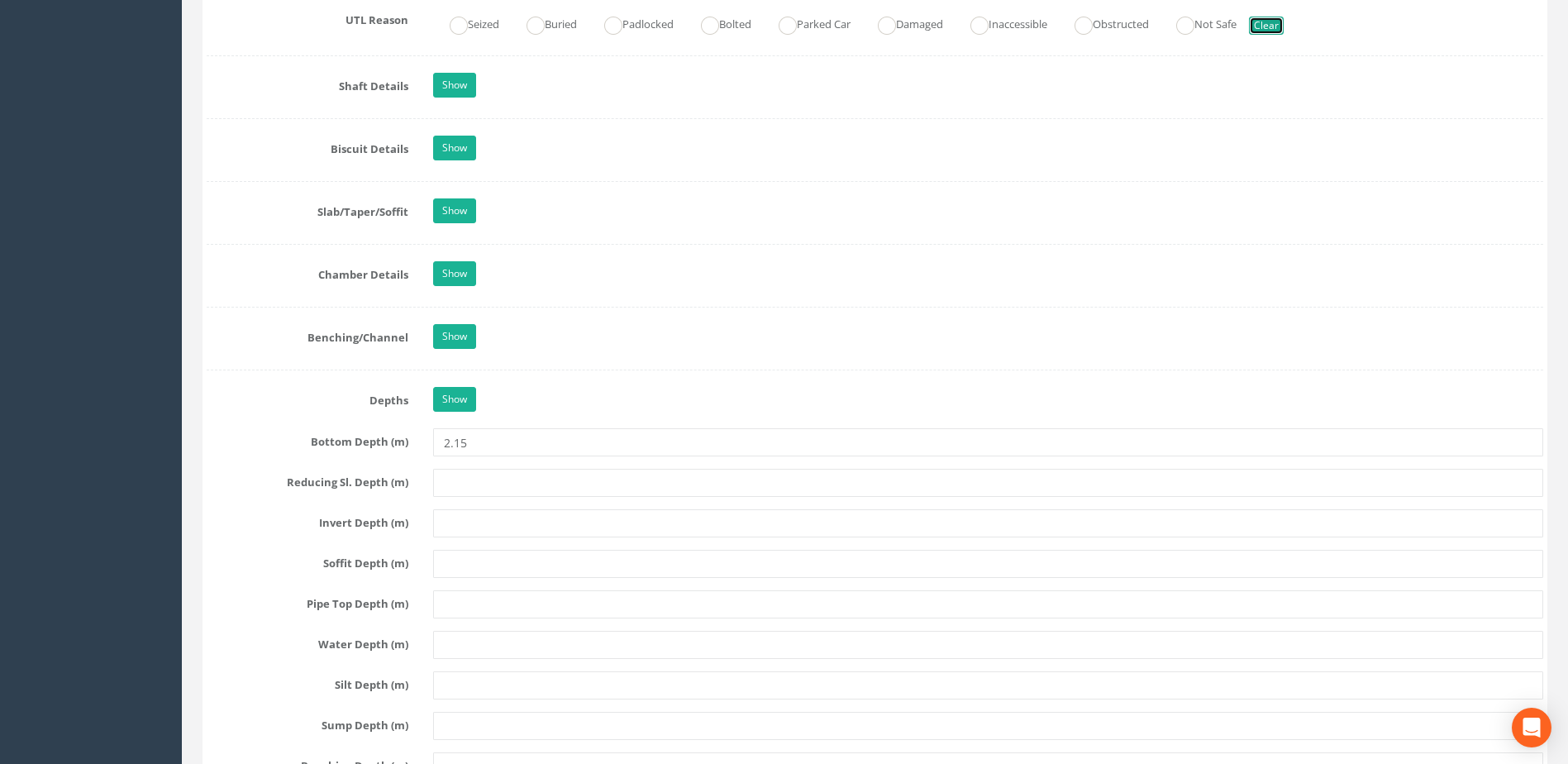
scroll to position [1652, 0]
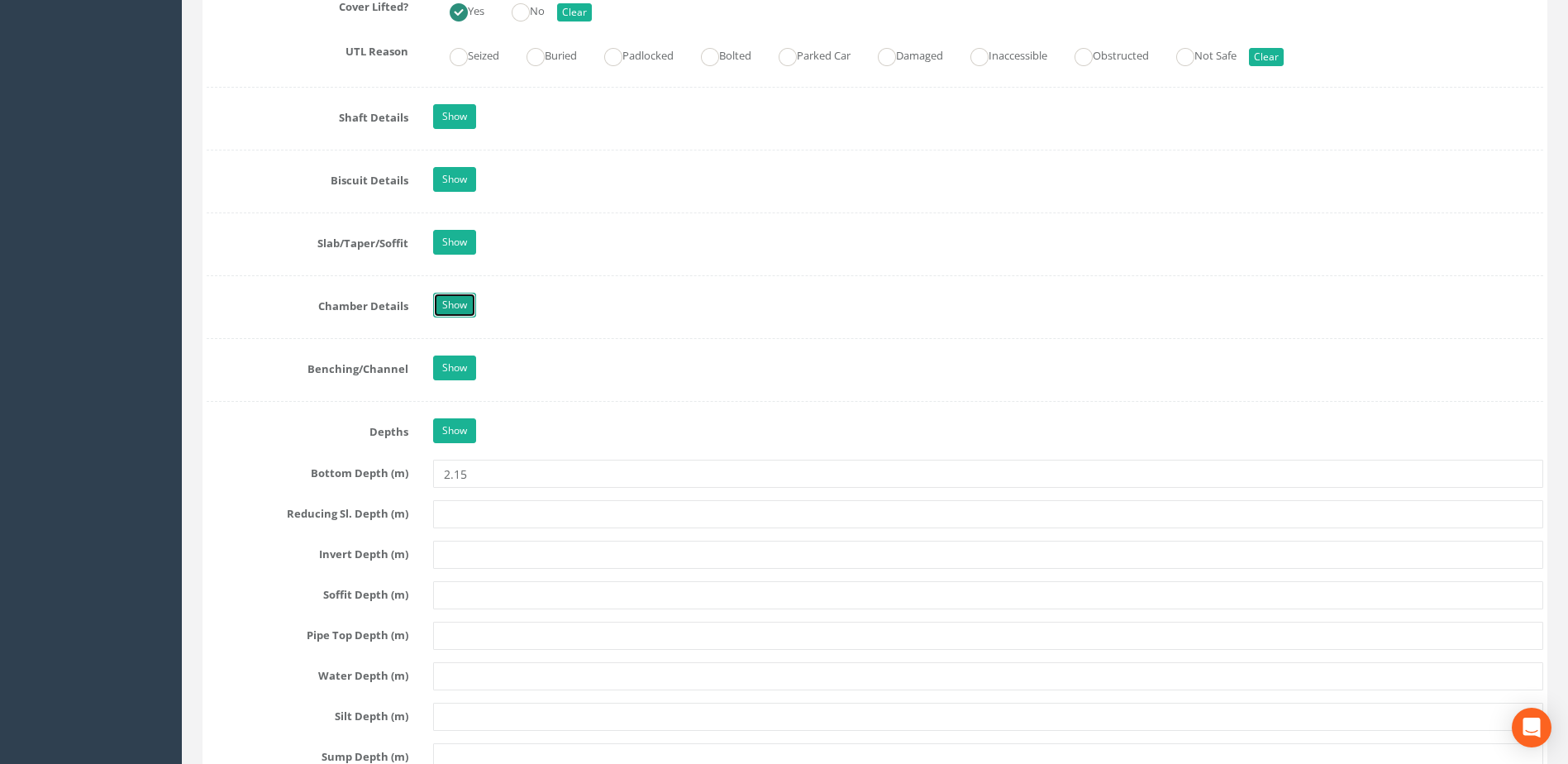
click at [456, 304] on link "Show" at bounding box center [454, 305] width 43 height 25
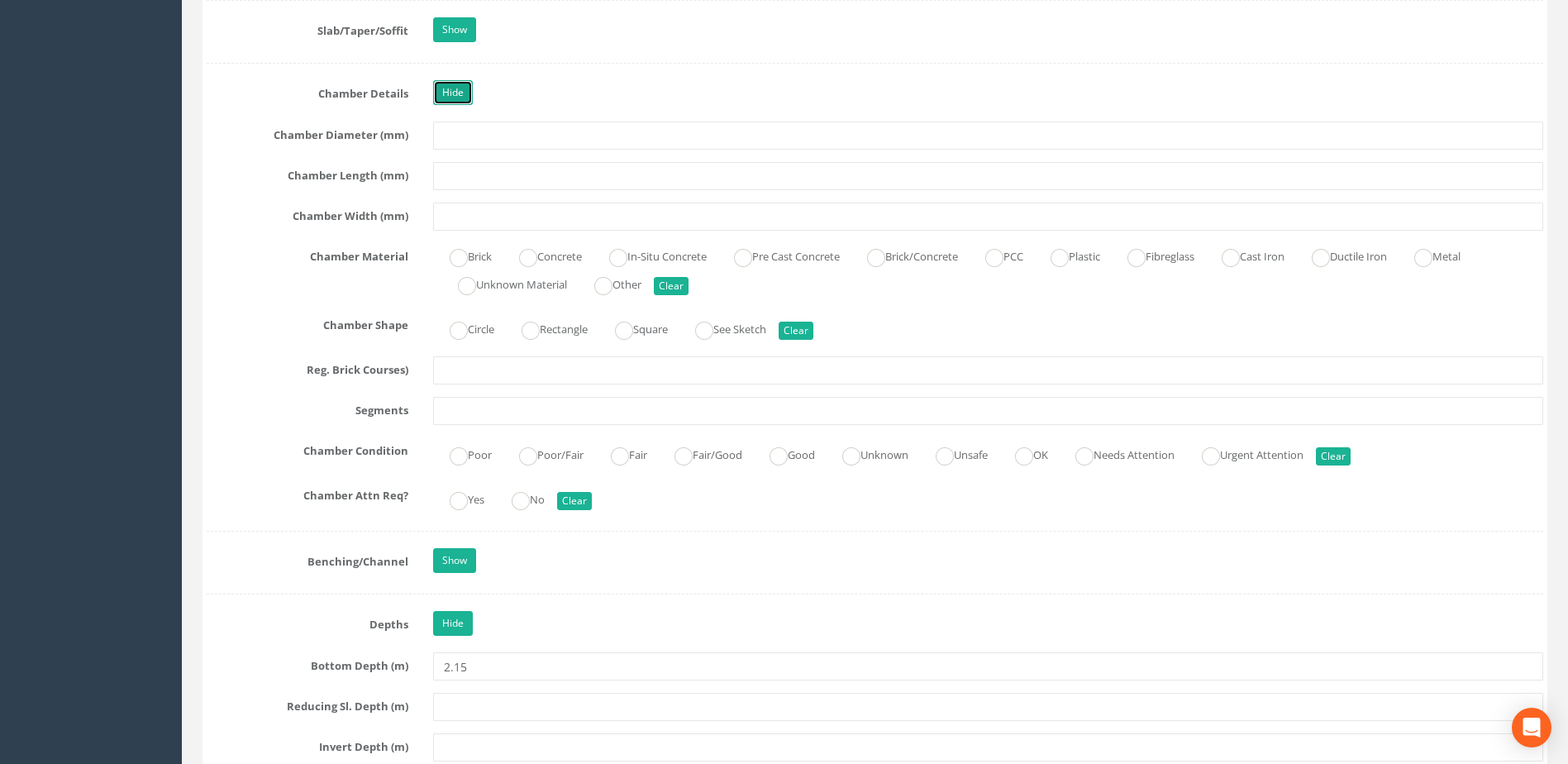
scroll to position [1901, 0]
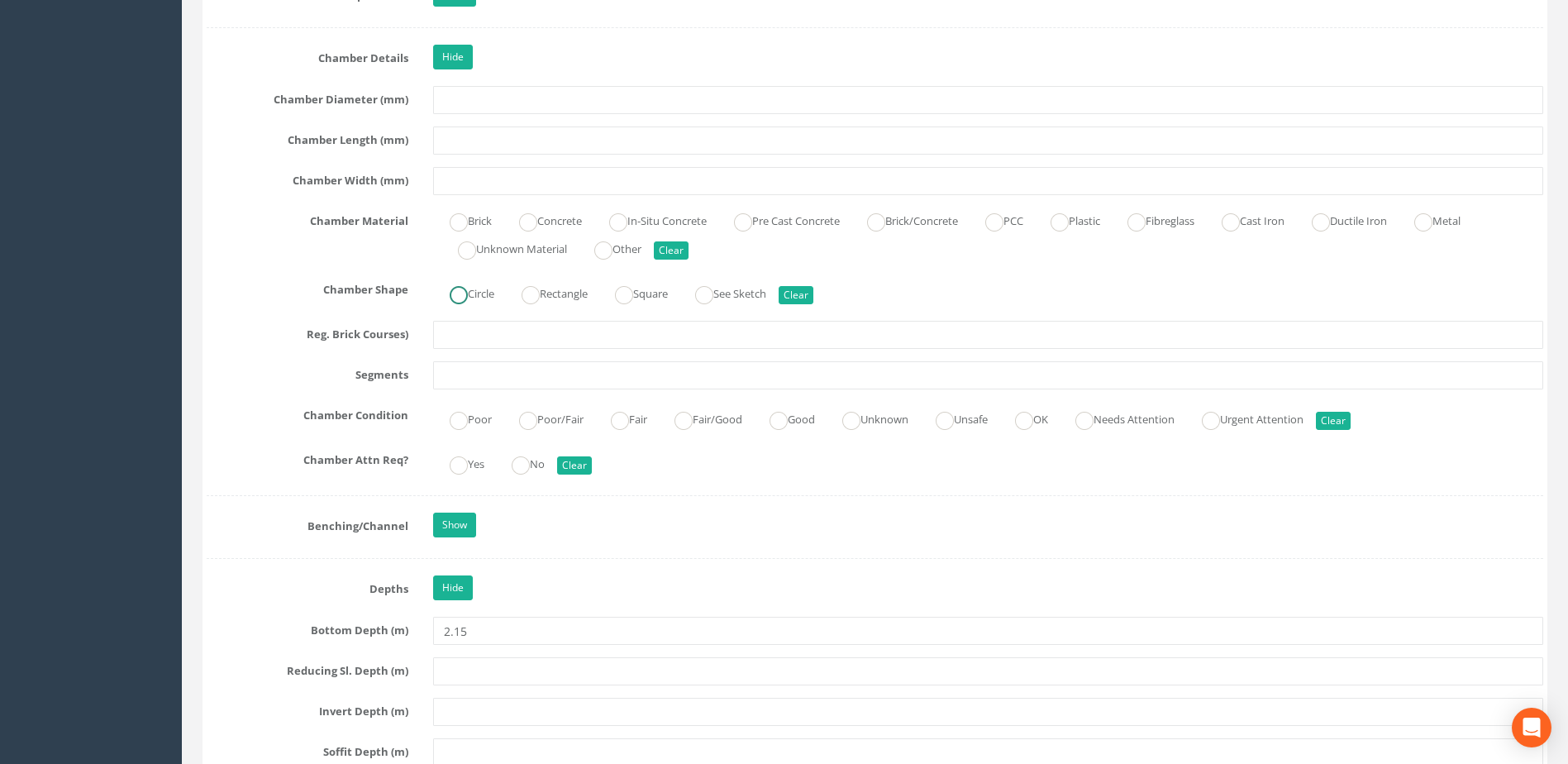
click at [475, 298] on label "Circle" at bounding box center [463, 292] width 61 height 24
radio input "true"
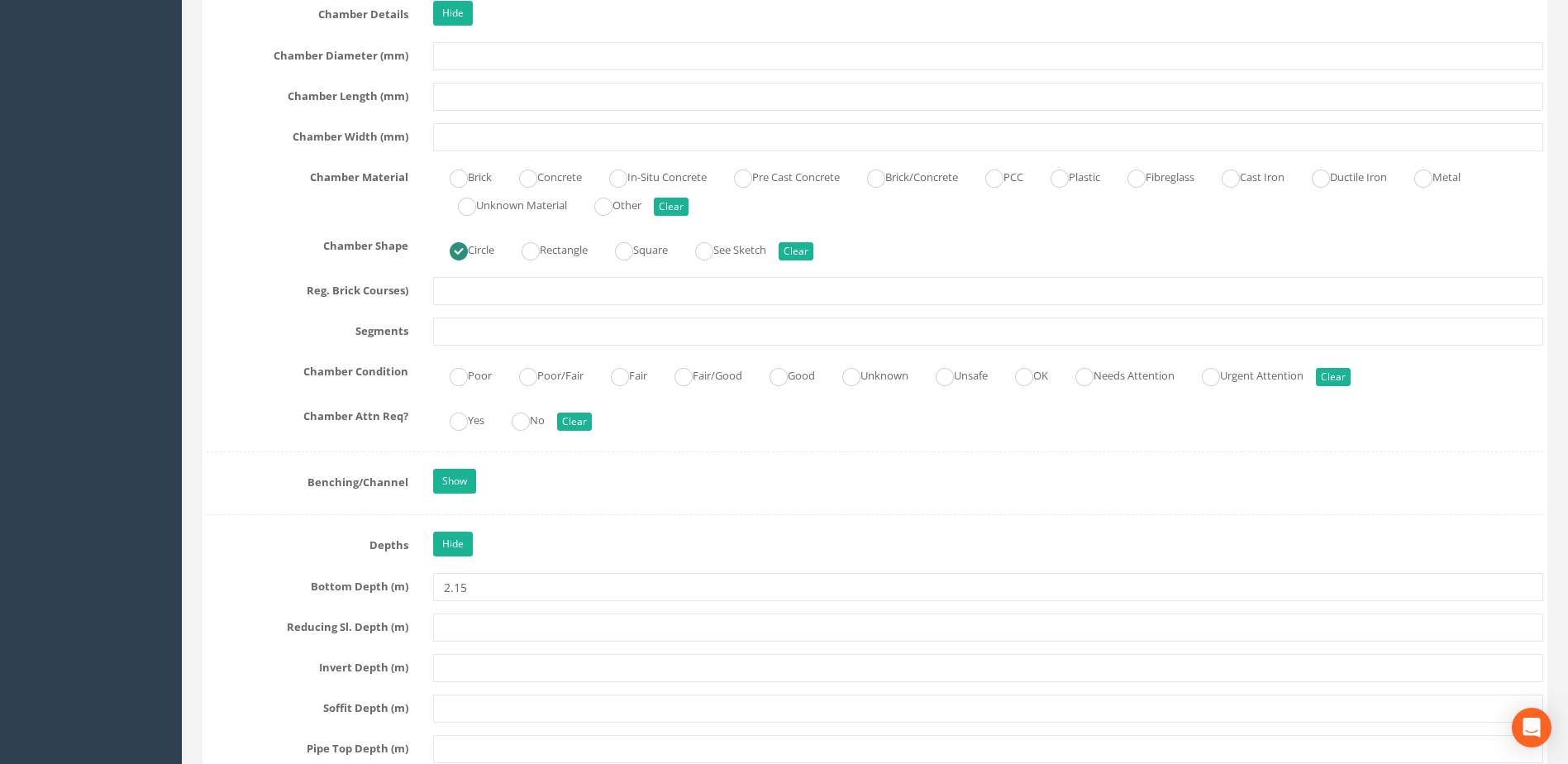
scroll to position [2066, 0]
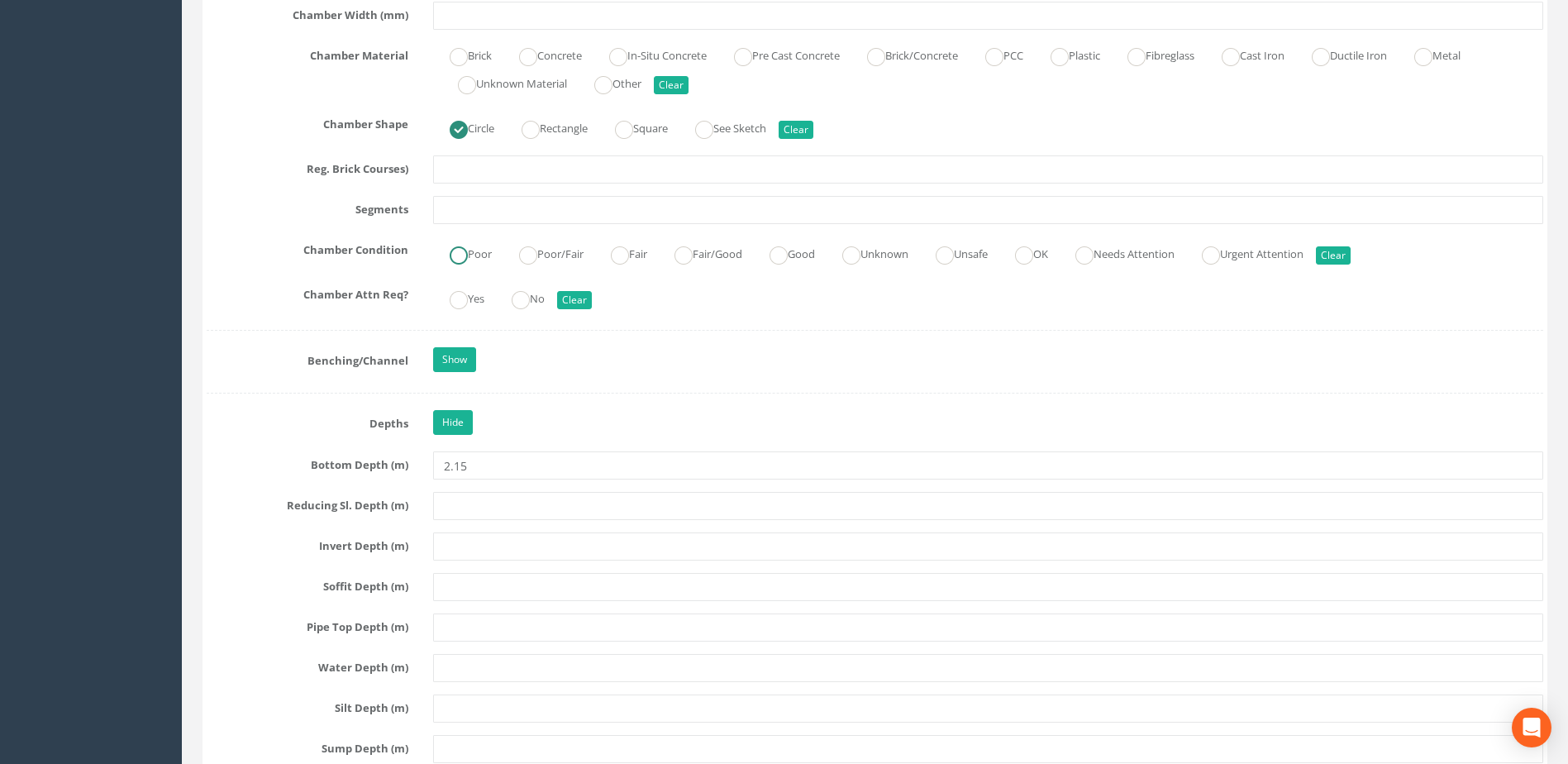
click at [487, 255] on label "Poor" at bounding box center [462, 252] width 59 height 24
radio input "true"
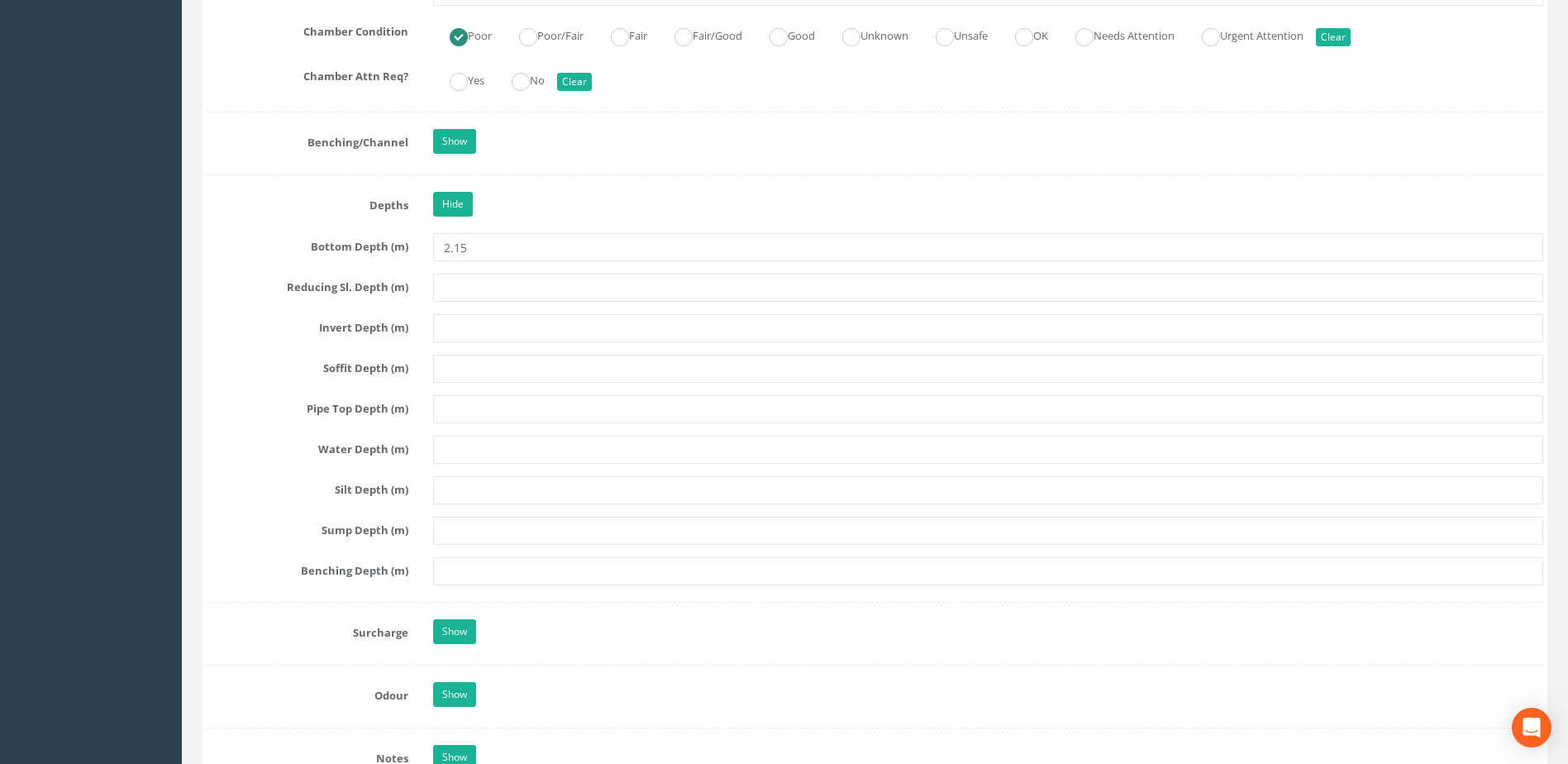
scroll to position [2314, 0]
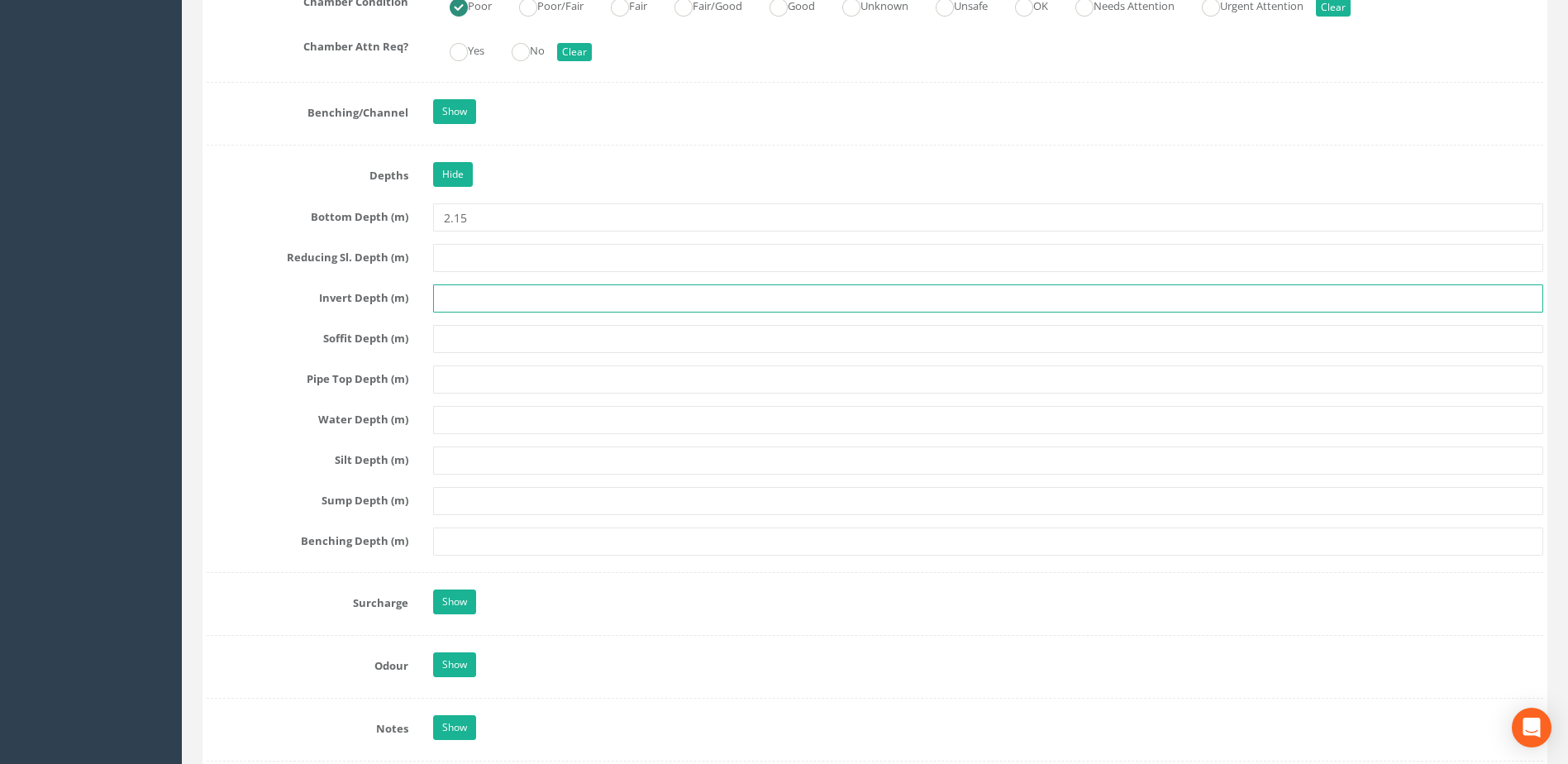
click at [472, 297] on input "text" at bounding box center [988, 298] width 1110 height 28
type input "2.15"
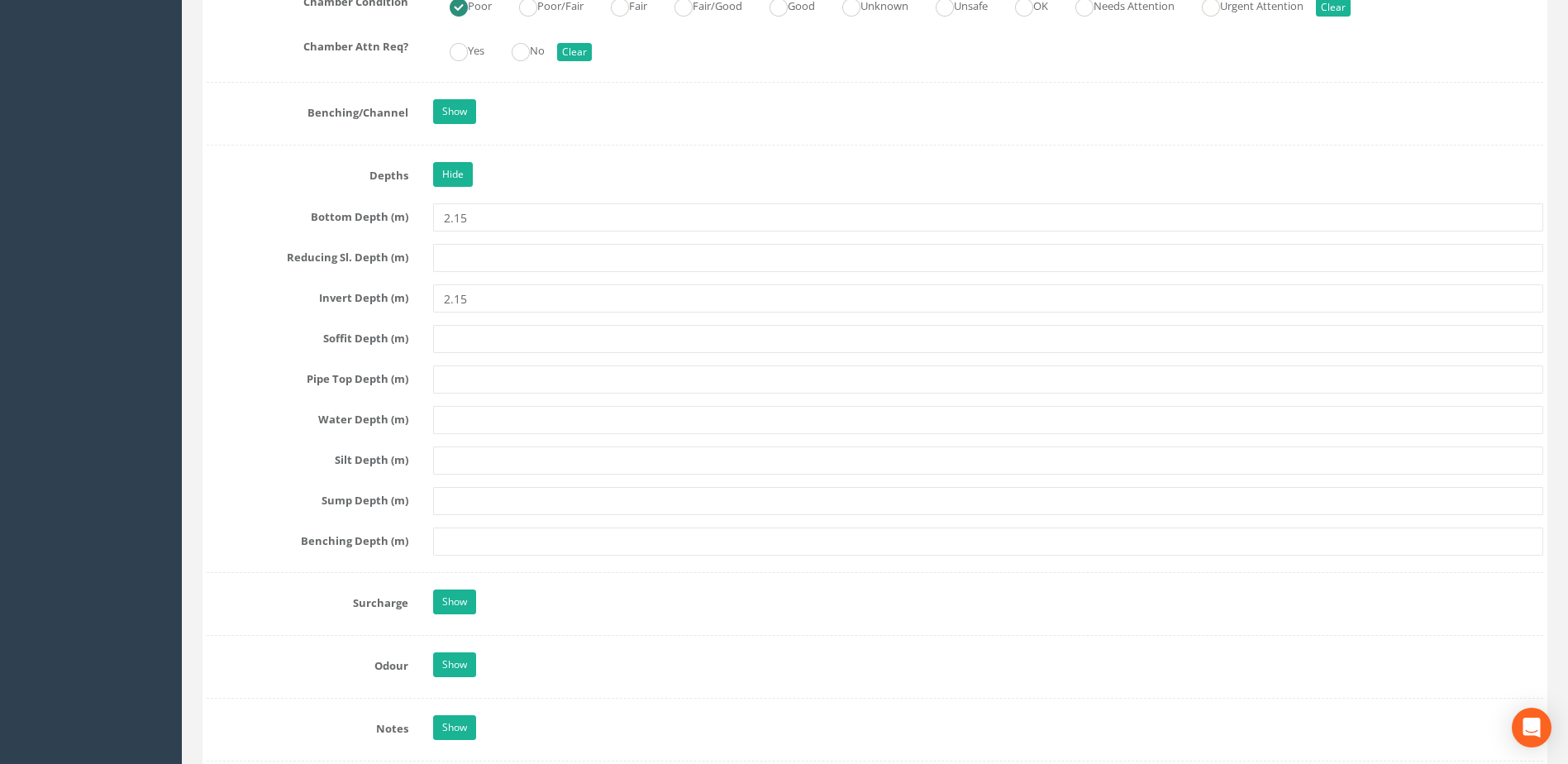
click at [275, 250] on label "Reducing Sl. Depth (m)" at bounding box center [307, 254] width 226 height 21
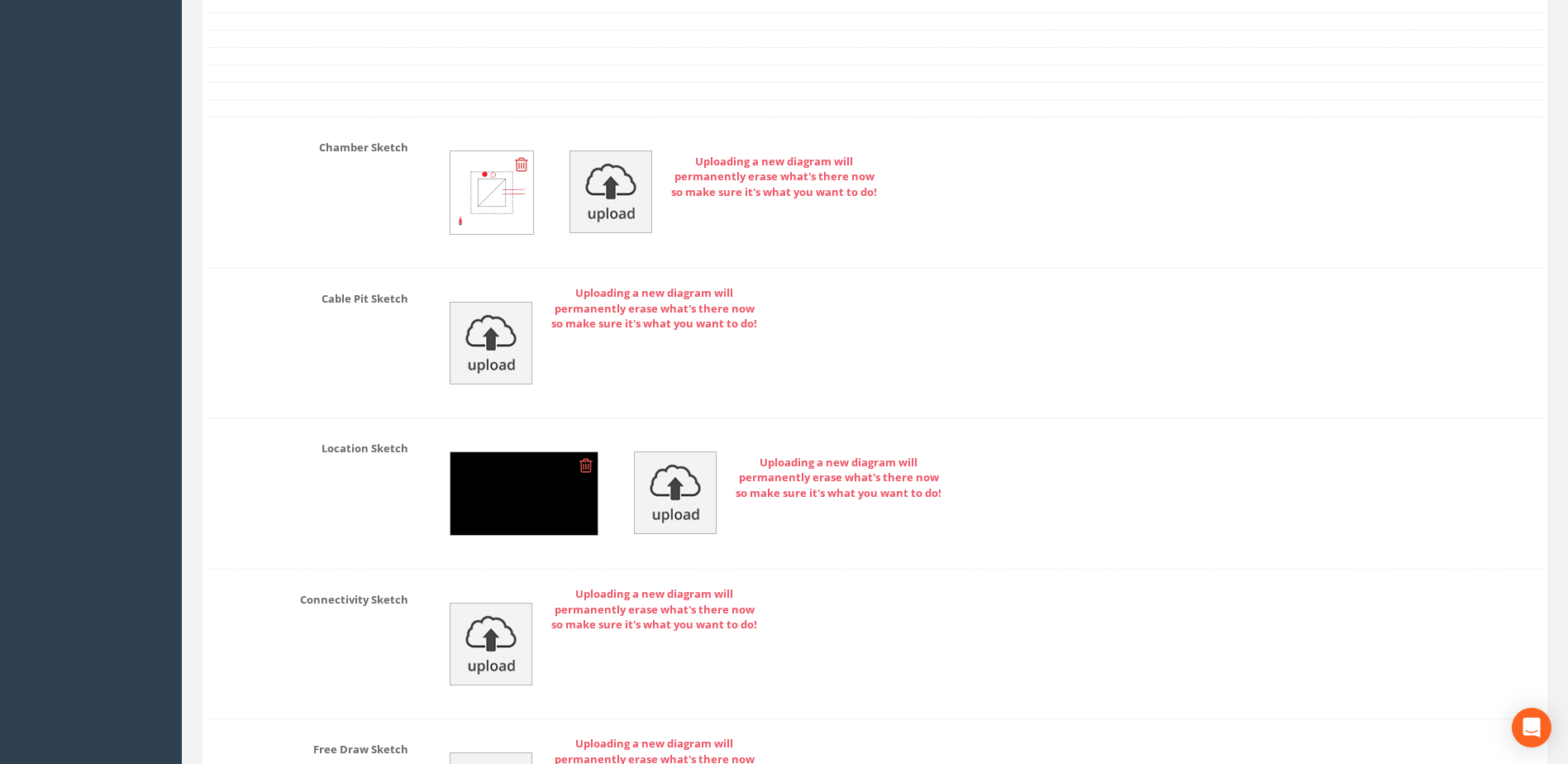
scroll to position [3850, 0]
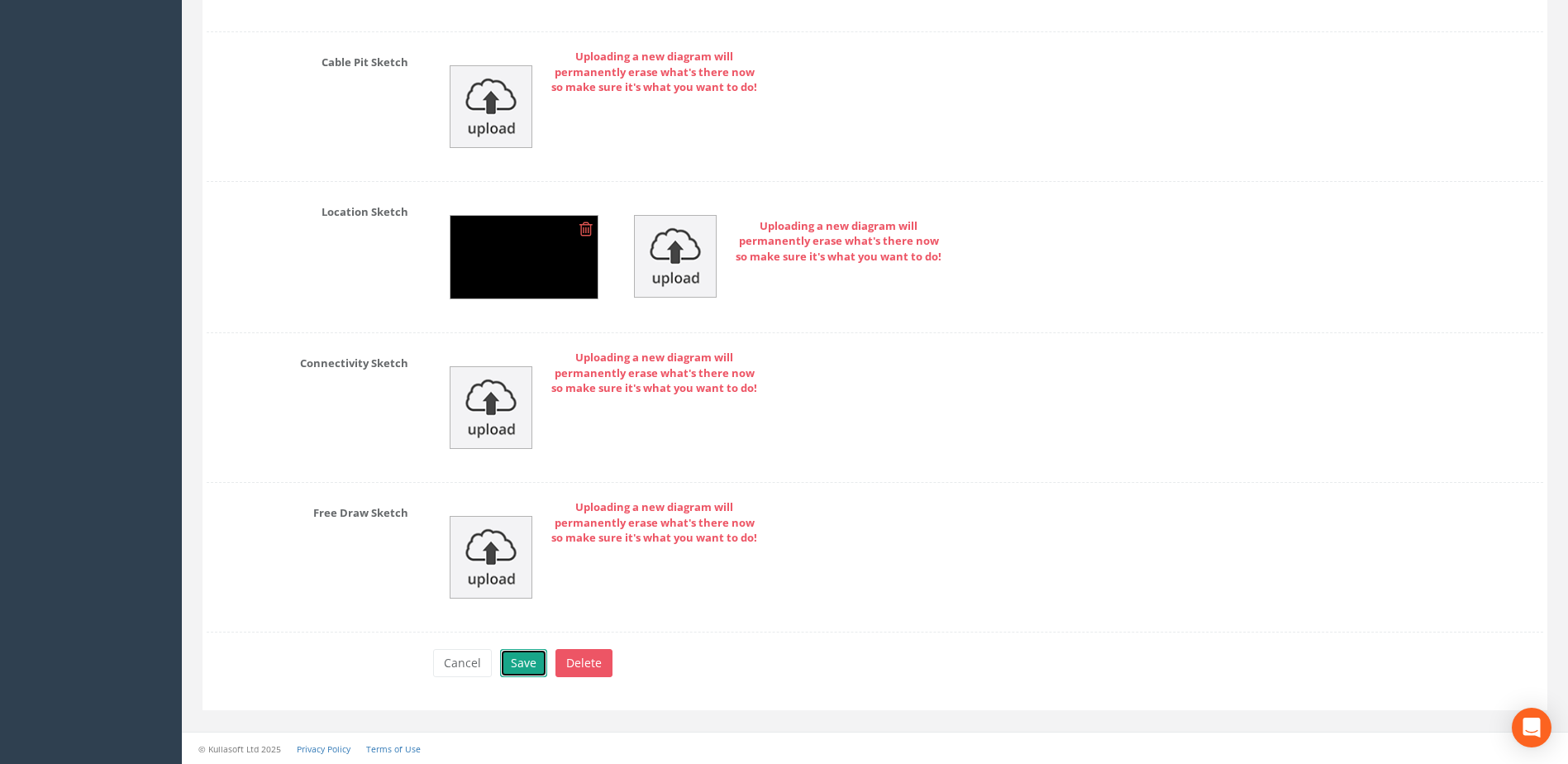
click at [520, 661] on button "Save" at bounding box center [523, 662] width 47 height 28
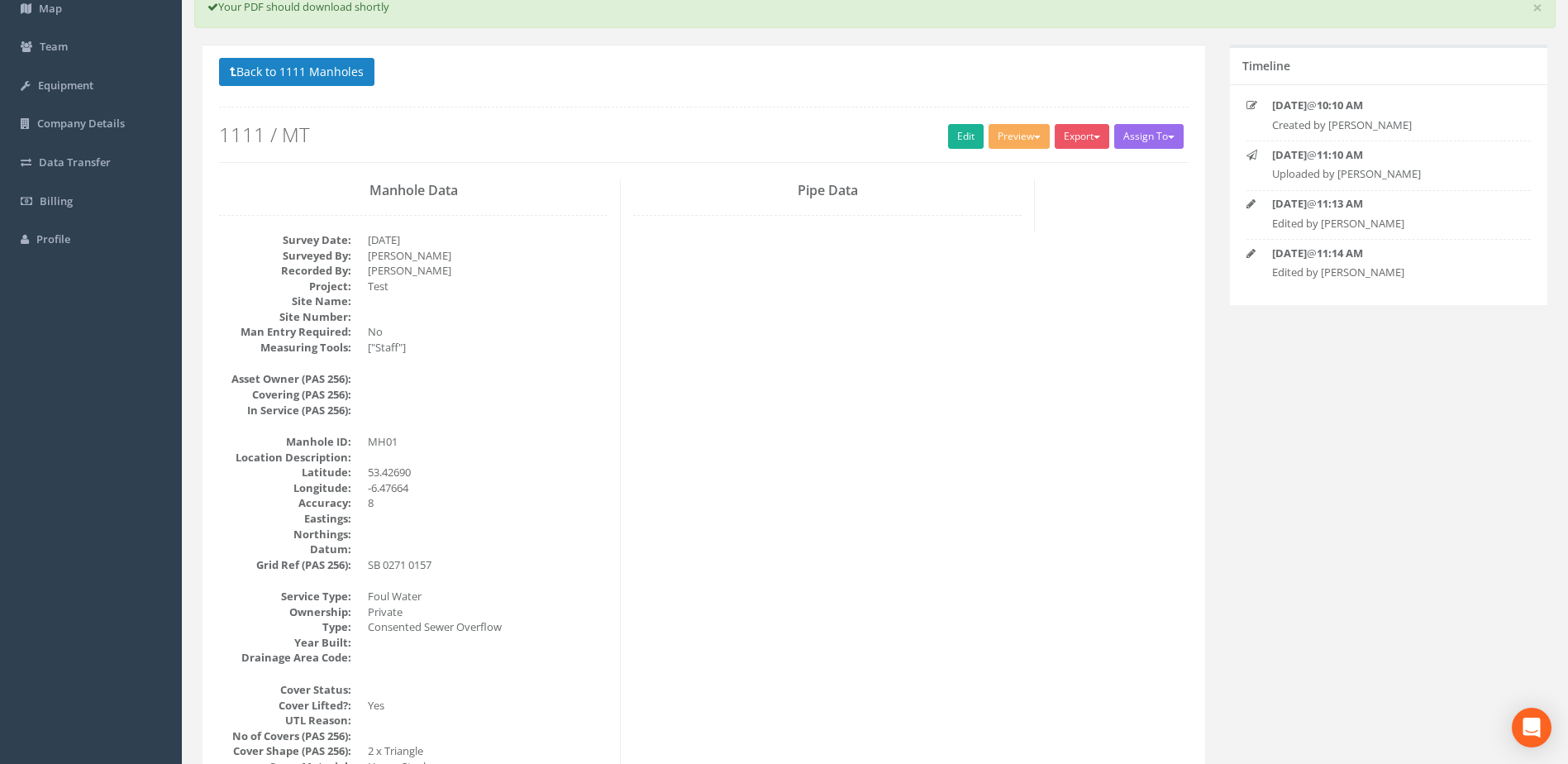
scroll to position [0, 0]
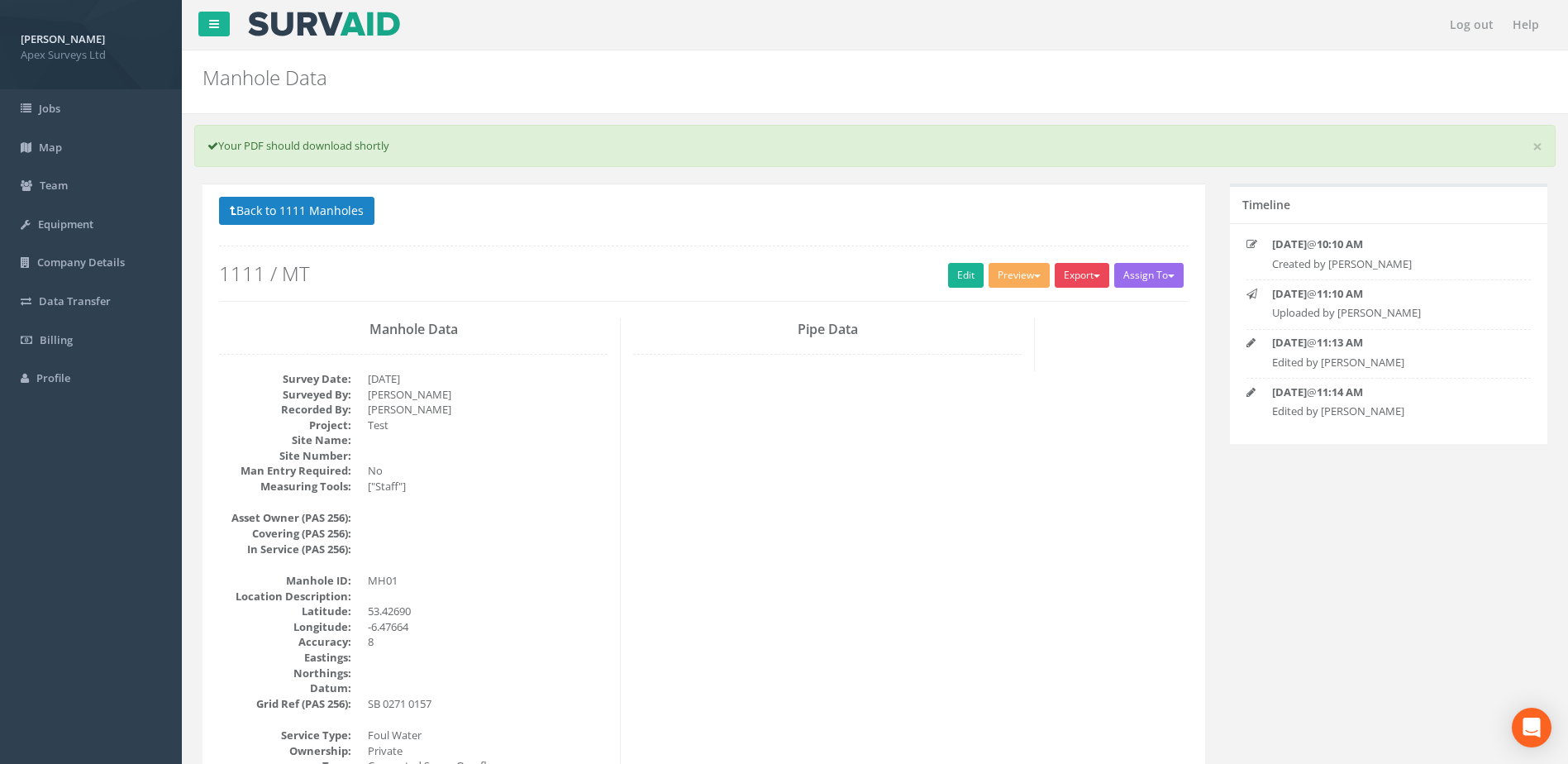
click at [1083, 277] on button "Export" at bounding box center [1081, 276] width 55 height 25
click at [1037, 403] on link "SurvAid Manhole" at bounding box center [1048, 408] width 125 height 26
click at [767, 64] on div "Manhole Data Manholes for Job 1111" at bounding box center [760, 73] width 1142 height 46
click at [63, 110] on link "Jobs" at bounding box center [91, 109] width 182 height 39
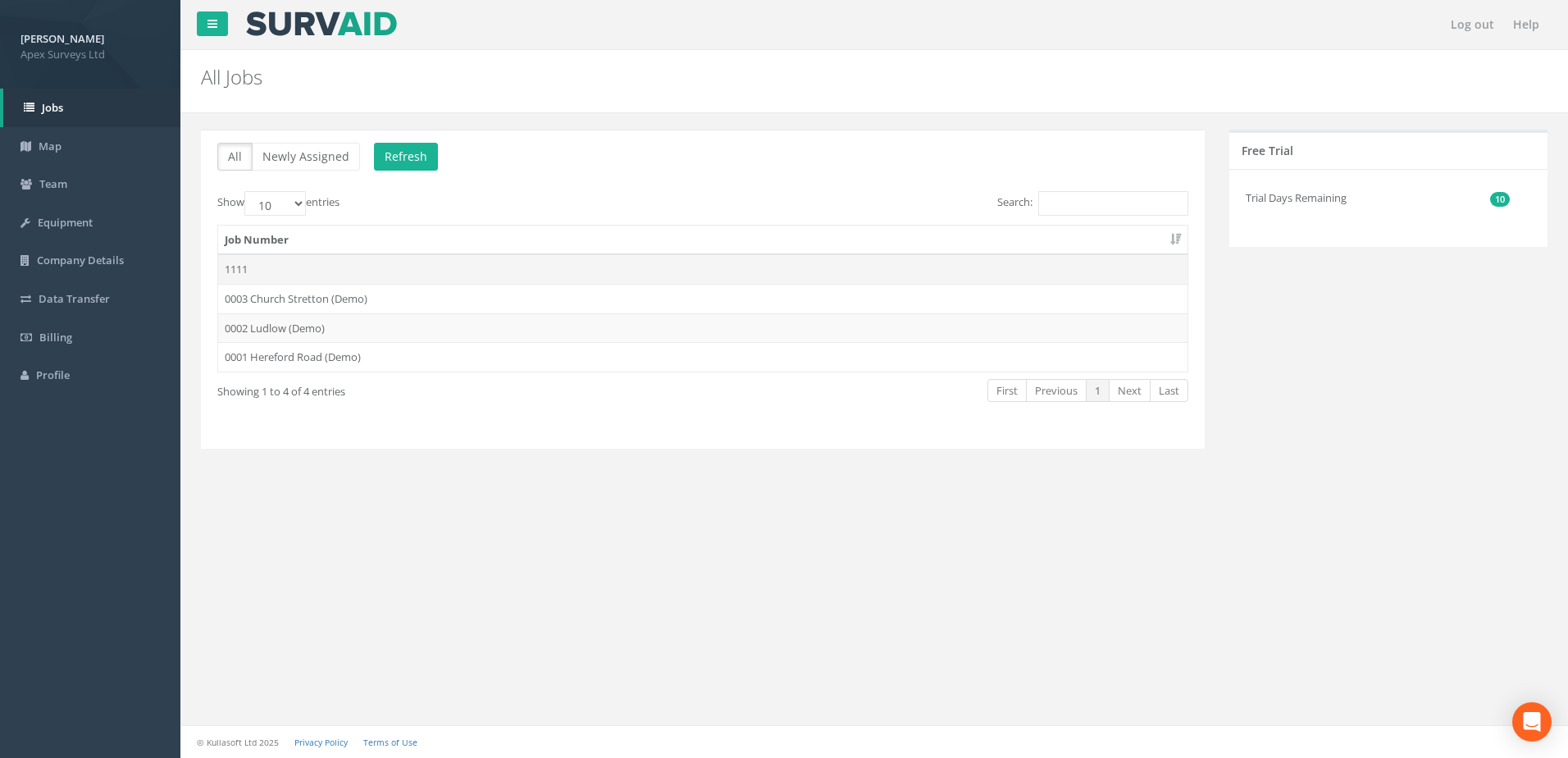
click at [241, 267] on td "1111" at bounding box center [703, 269] width 969 height 30
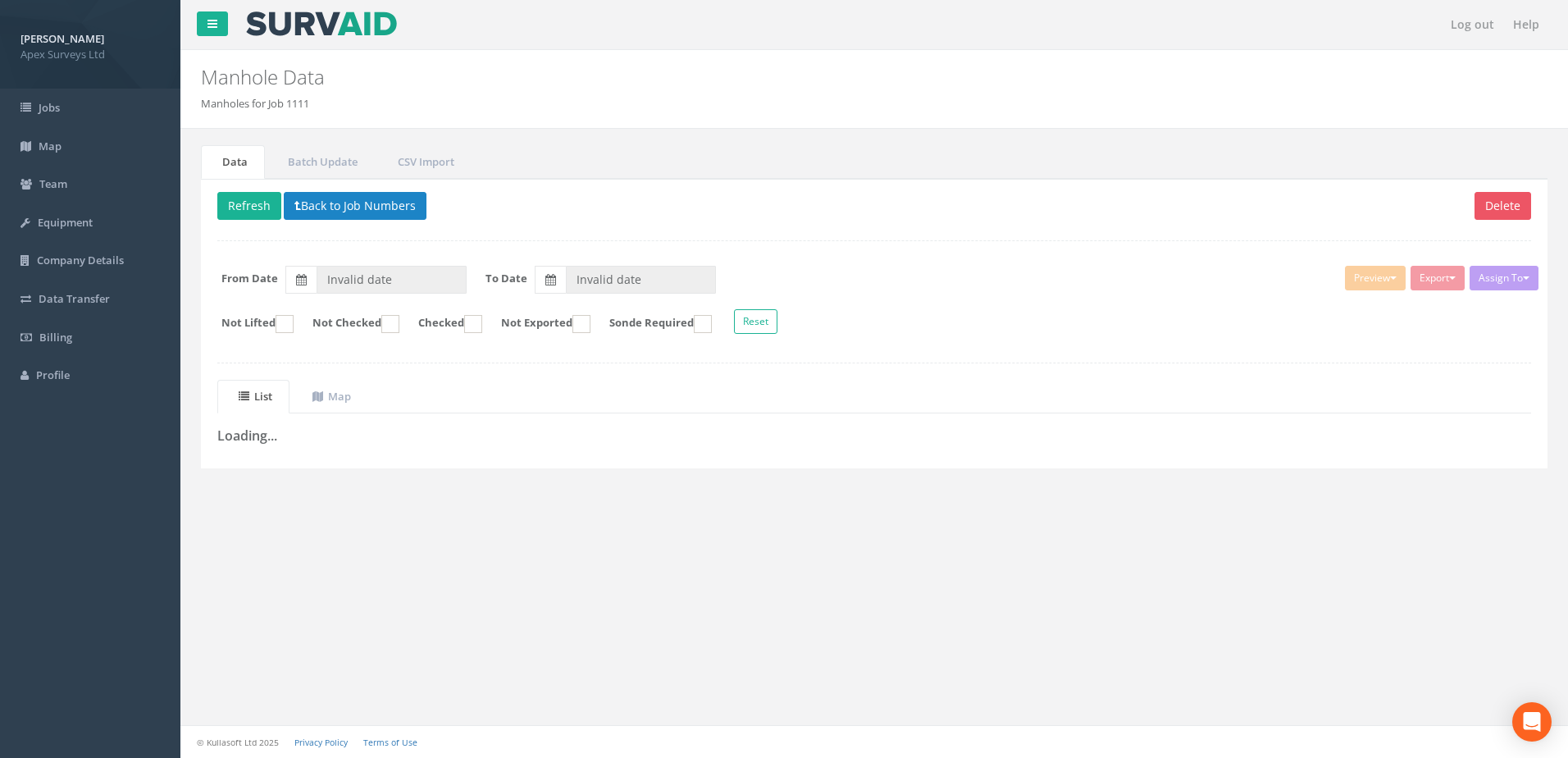
type input "[DATE]"
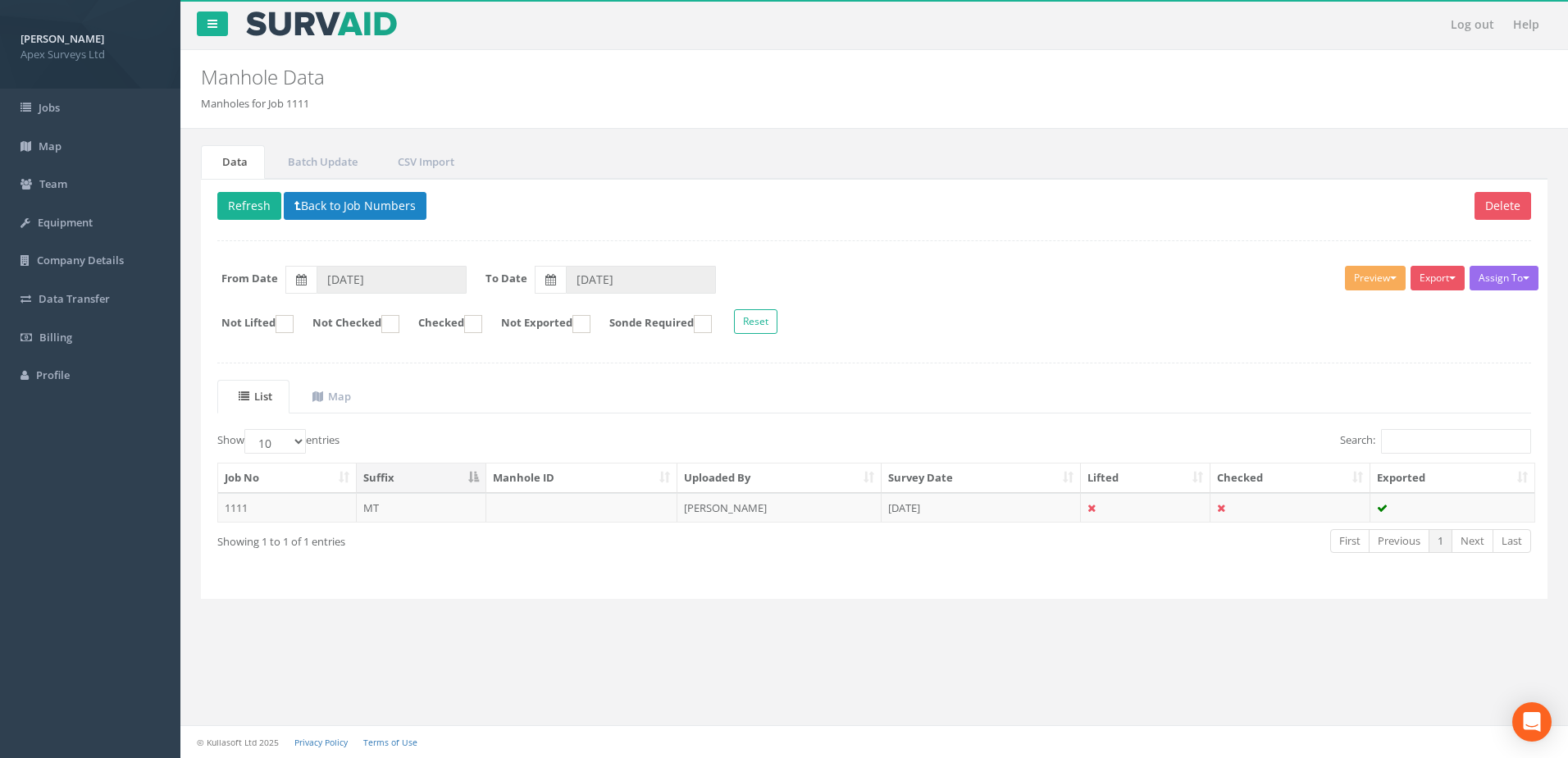
drag, startPoint x: 362, startPoint y: 479, endPoint x: 403, endPoint y: 469, distance: 42.2
click at [403, 469] on th "Suffix" at bounding box center [422, 478] width 130 height 30
click at [378, 507] on td "MT" at bounding box center [422, 507] width 130 height 30
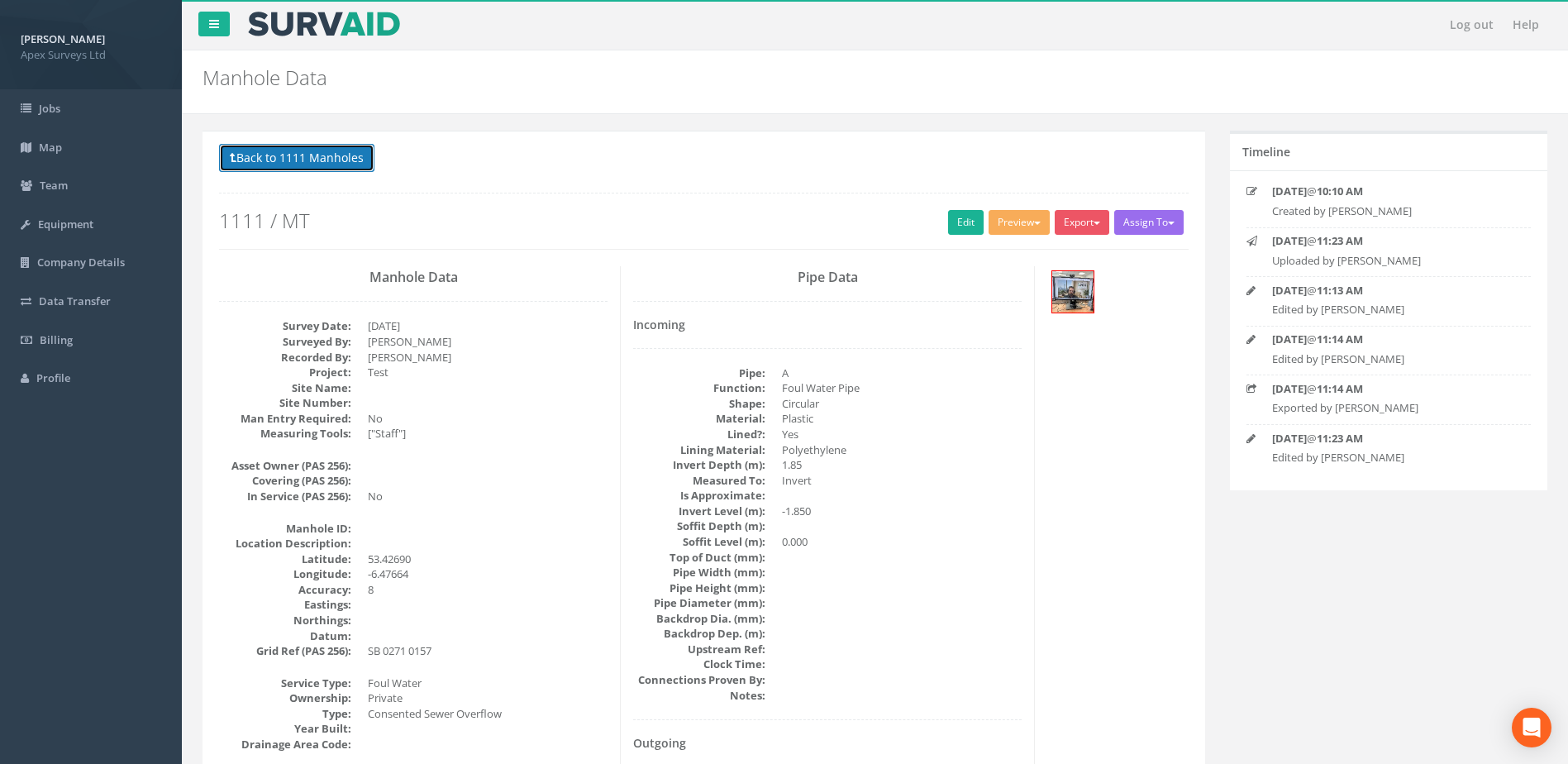
click at [250, 150] on button "Back to 1111 Manholes" at bounding box center [296, 157] width 155 height 28
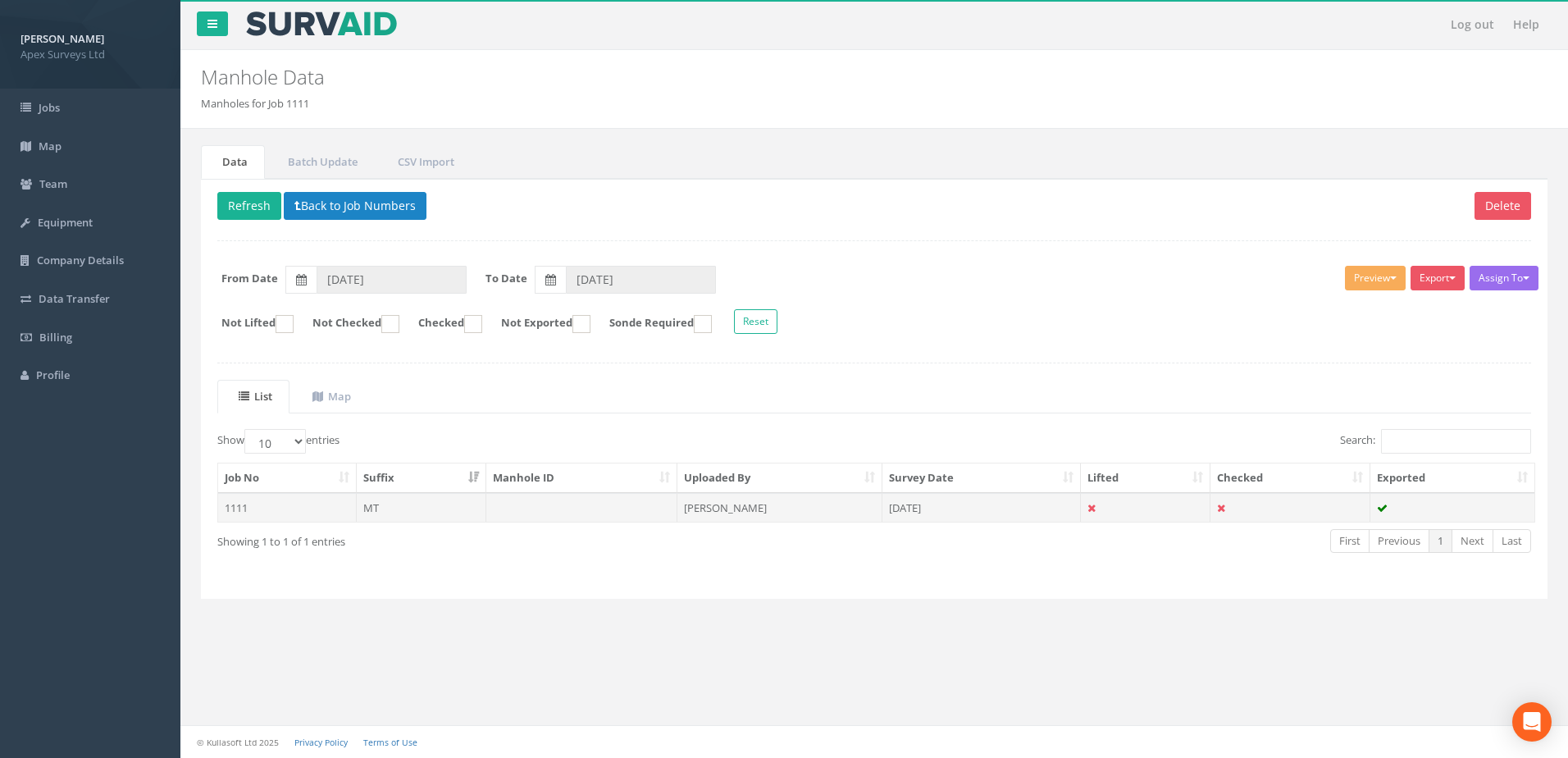
click at [333, 505] on td "1111" at bounding box center [287, 507] width 139 height 30
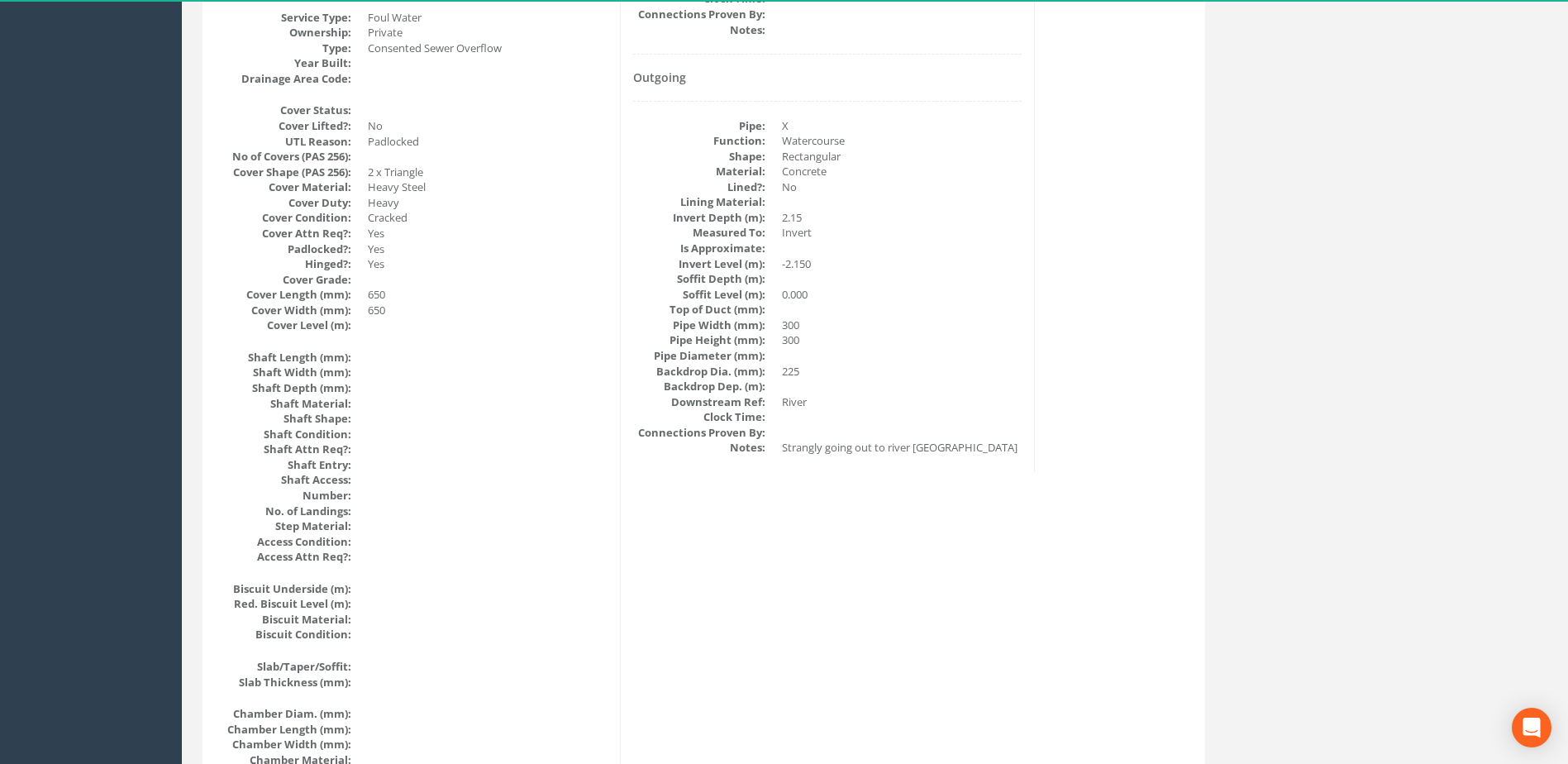
scroll to position [1942, 0]
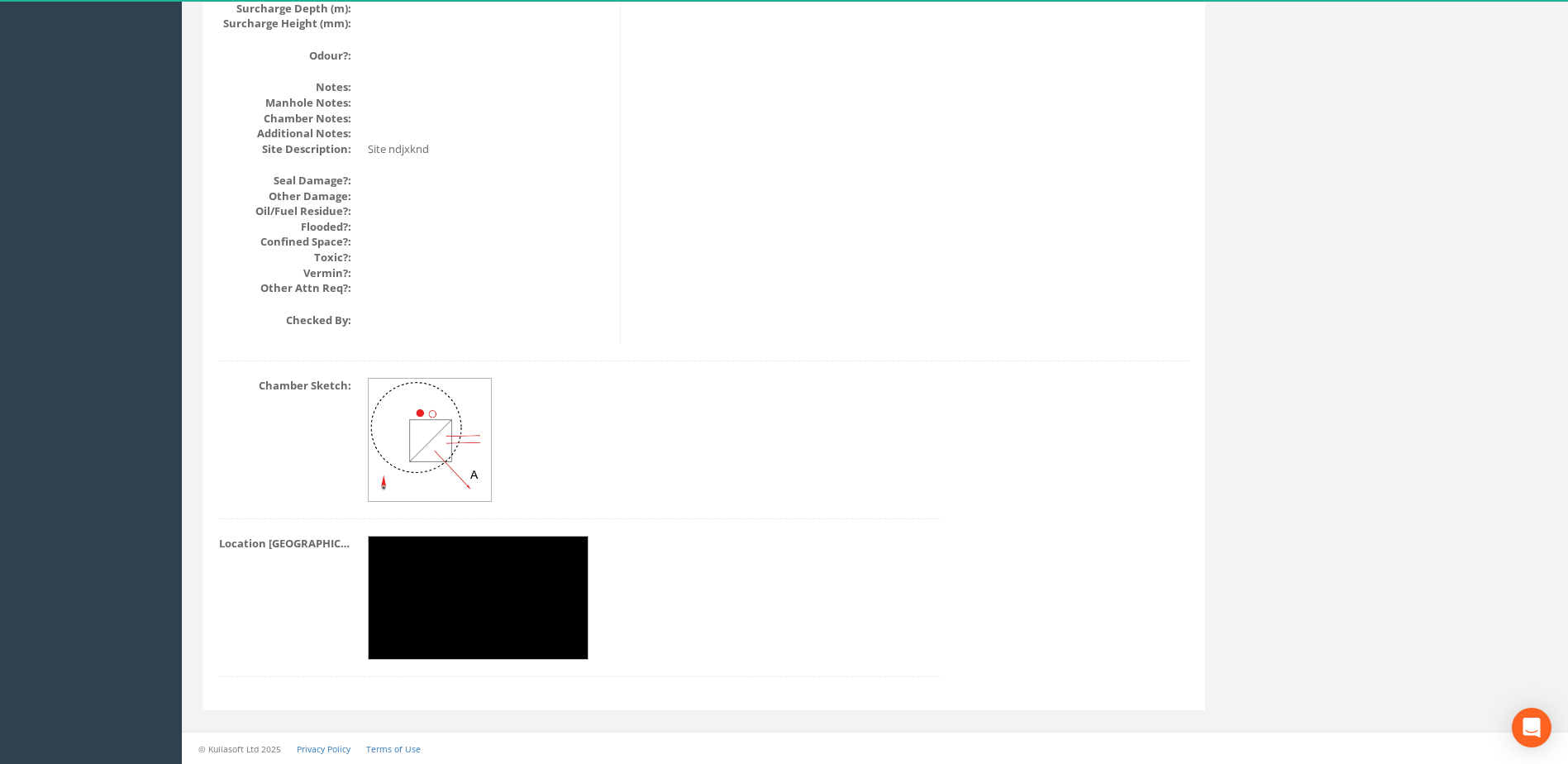
click at [420, 444] on img at bounding box center [431, 440] width 124 height 124
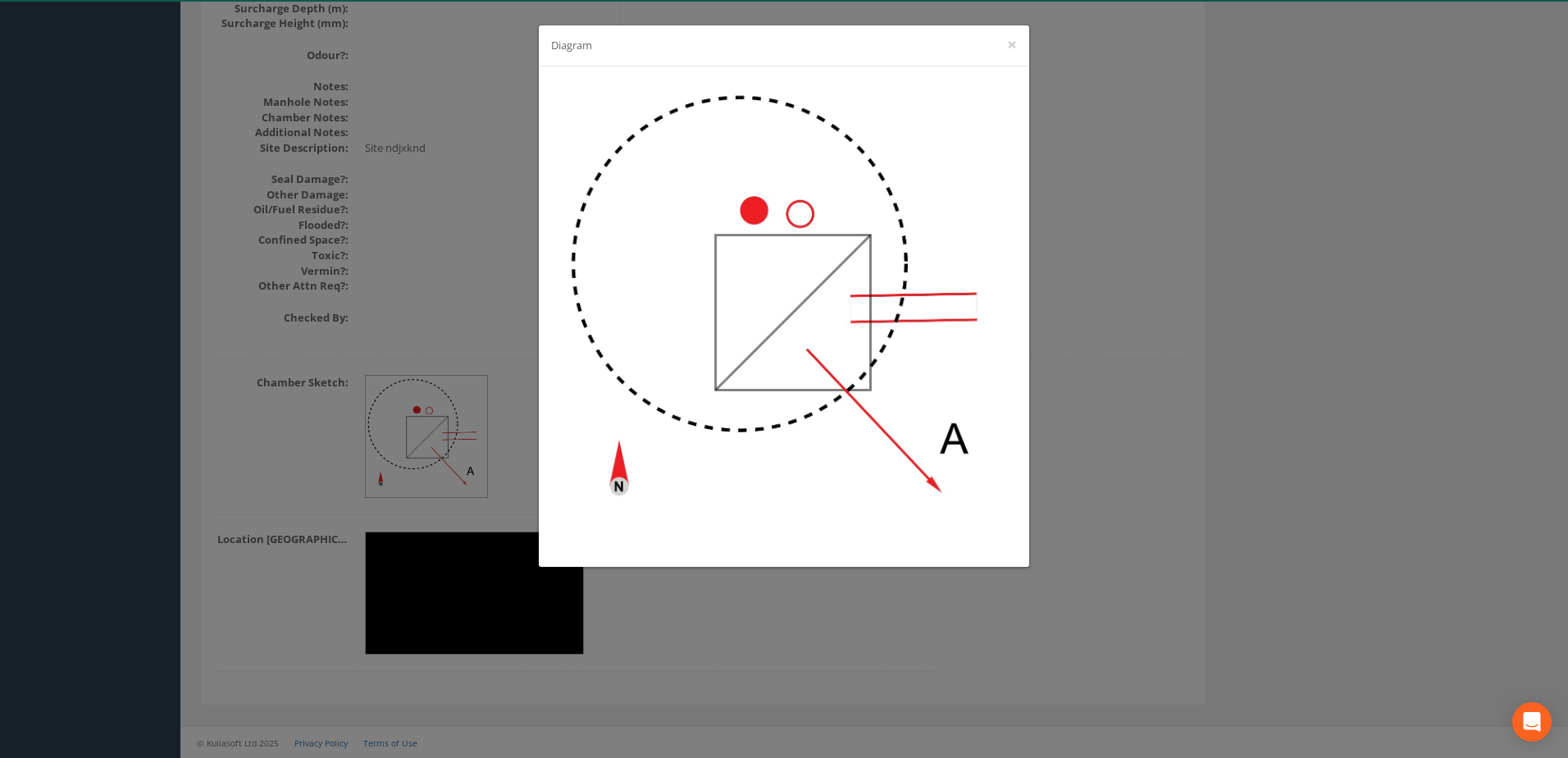
click at [1296, 330] on div "Diagram ×" at bounding box center [784, 379] width 1568 height 758
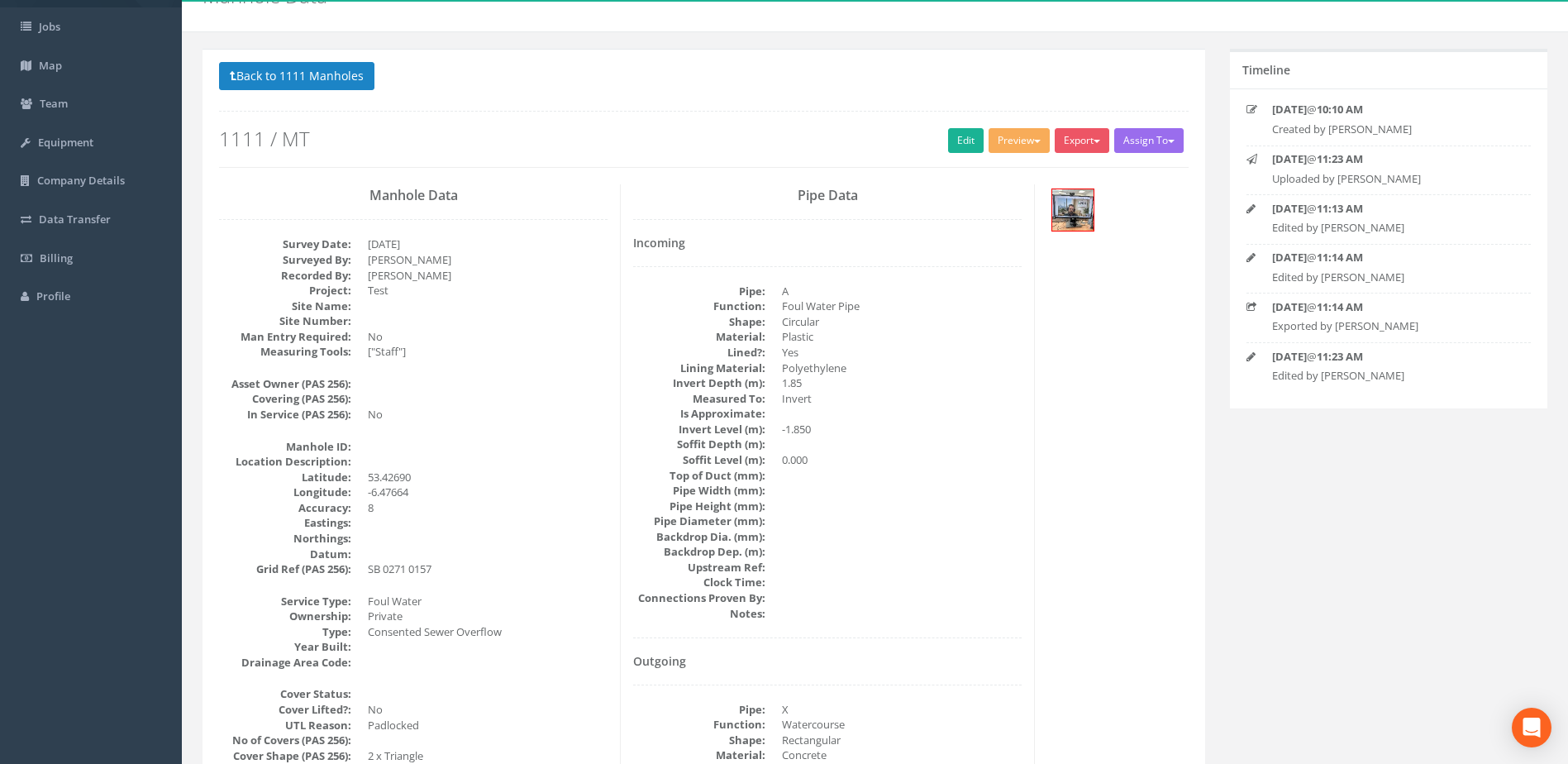
scroll to position [83, 0]
click at [961, 146] on link "Edit" at bounding box center [966, 140] width 36 height 25
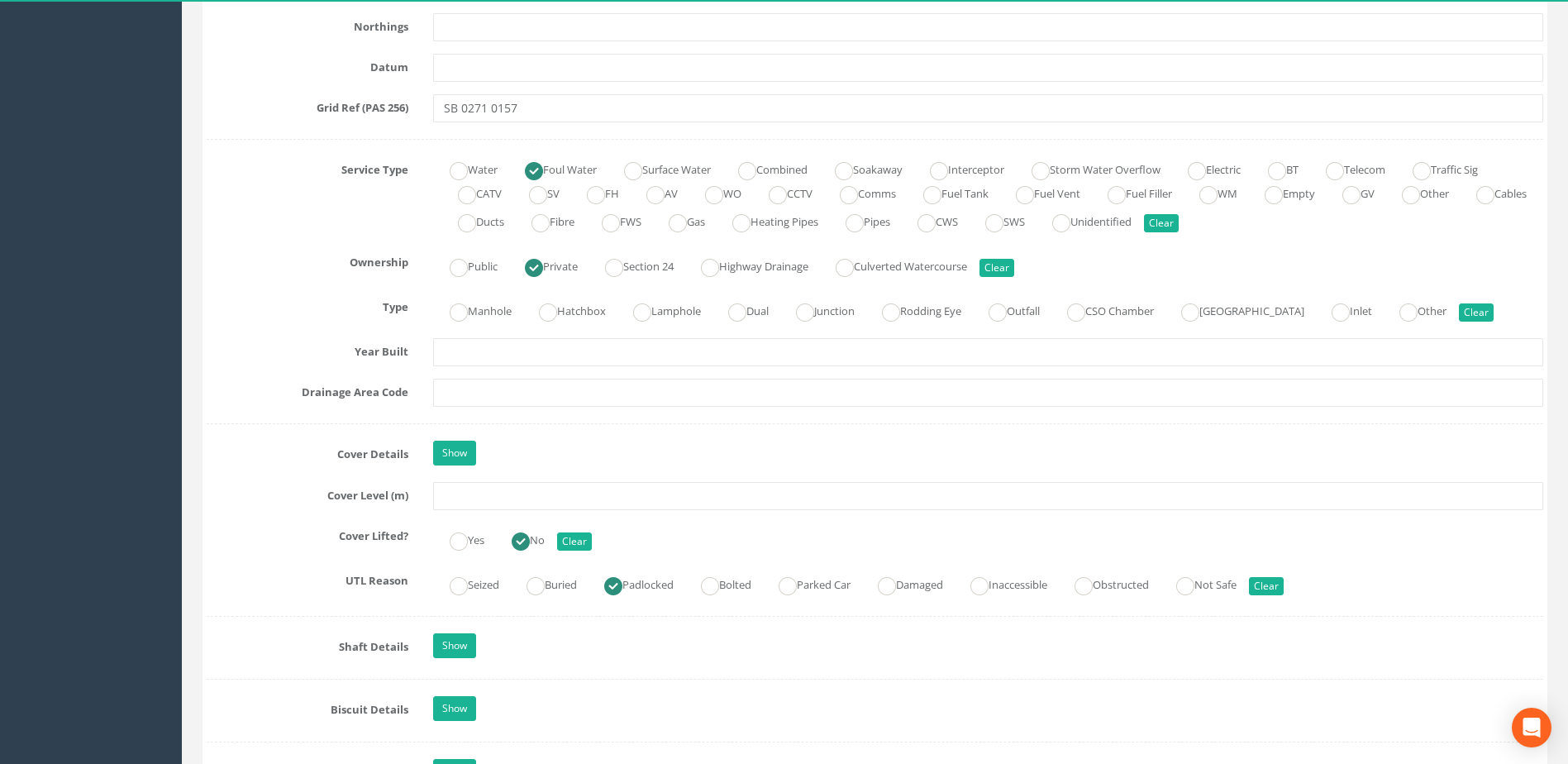
scroll to position [1074, 0]
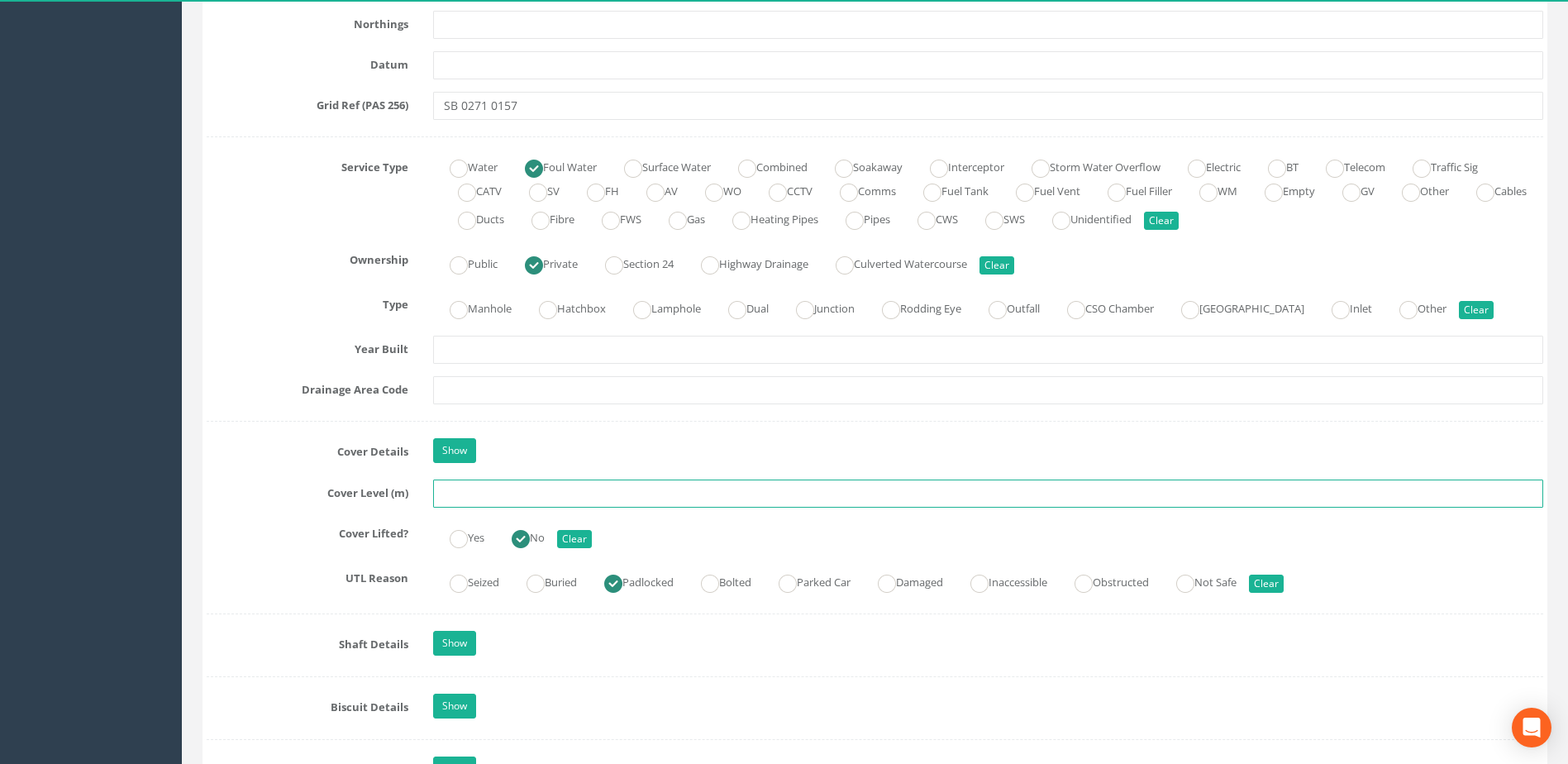
click at [469, 486] on input "text" at bounding box center [988, 492] width 1110 height 28
type input "88.15"
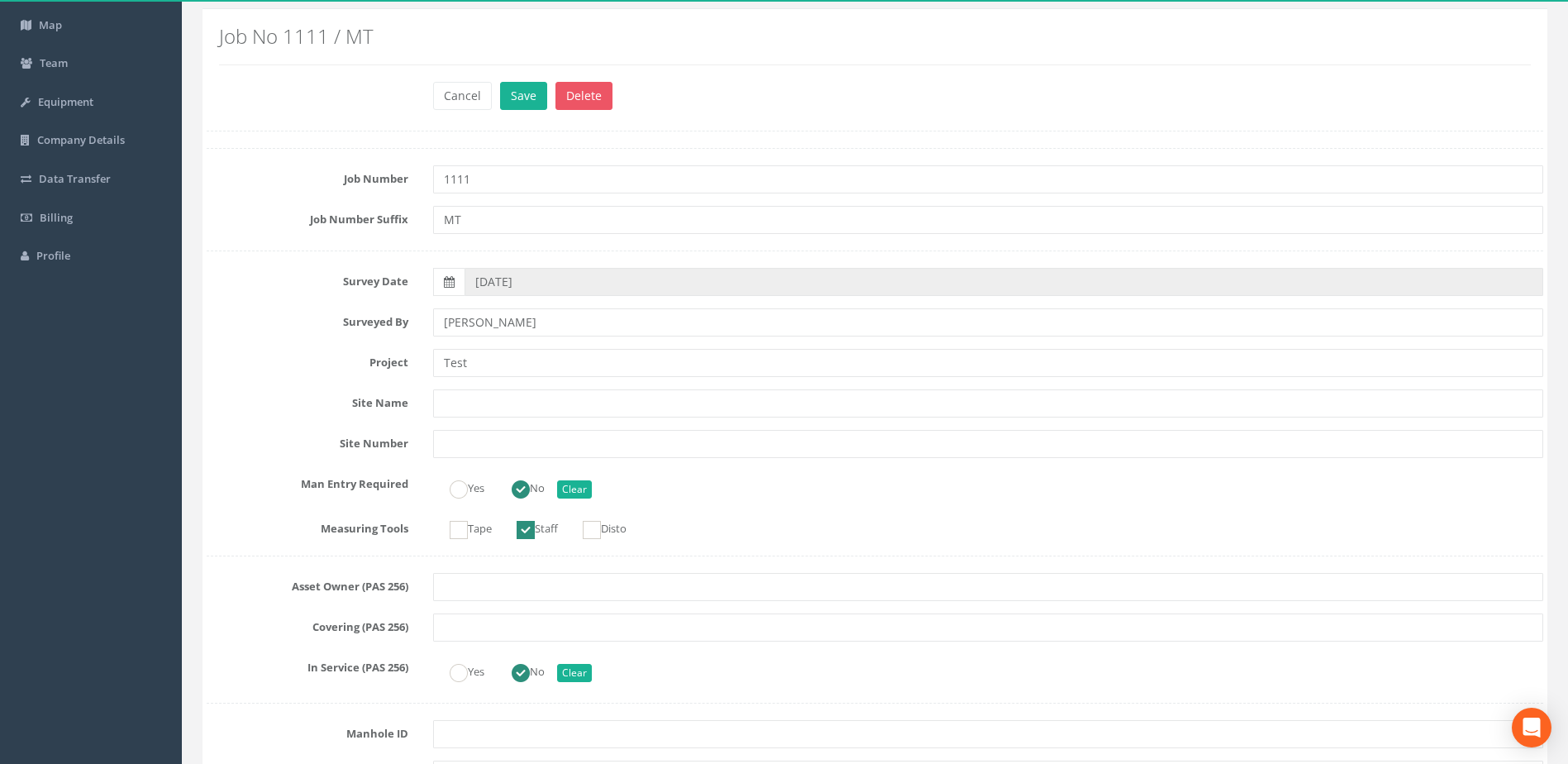
scroll to position [0, 0]
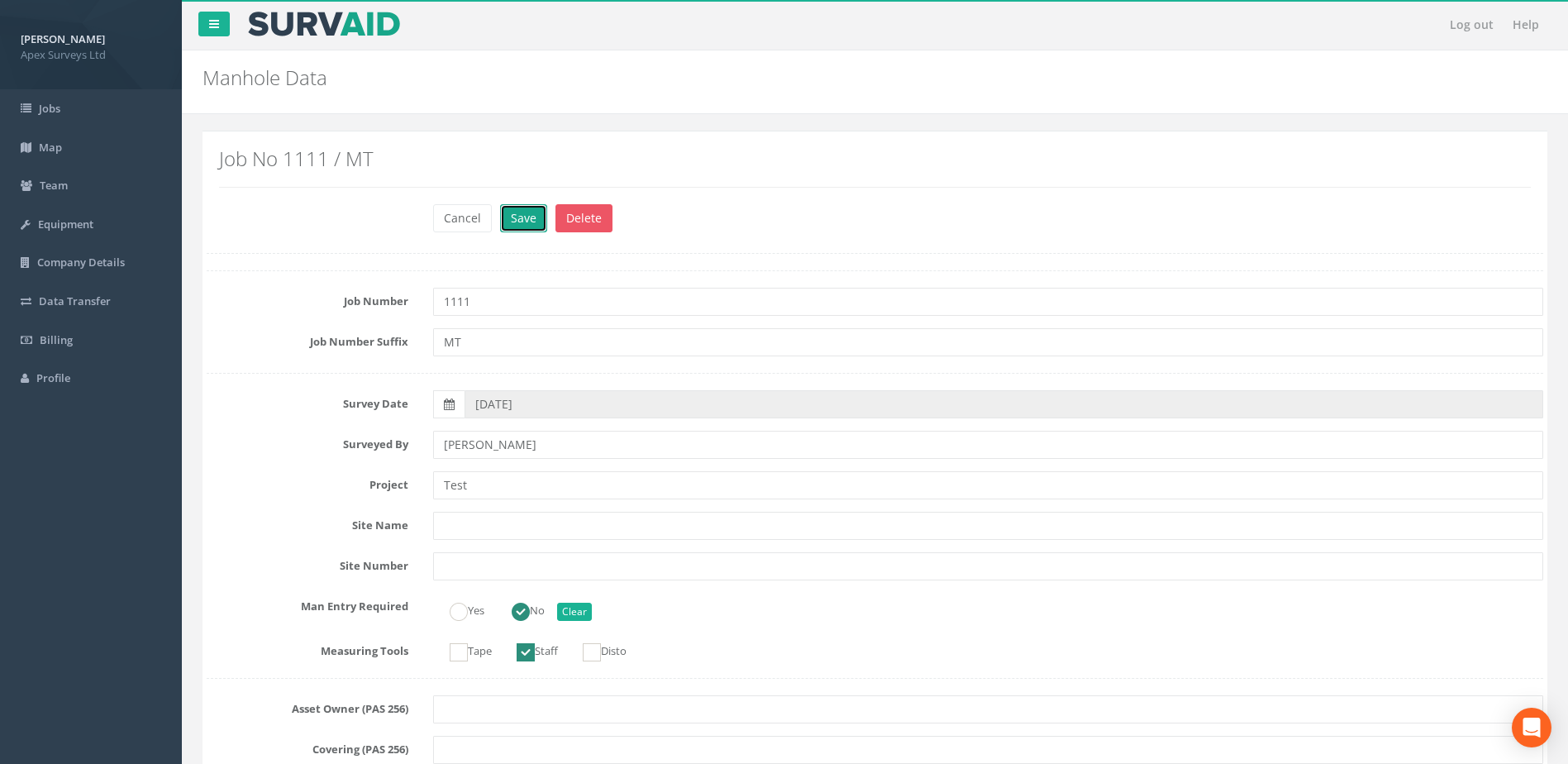
click at [516, 211] on button "Save" at bounding box center [523, 218] width 47 height 28
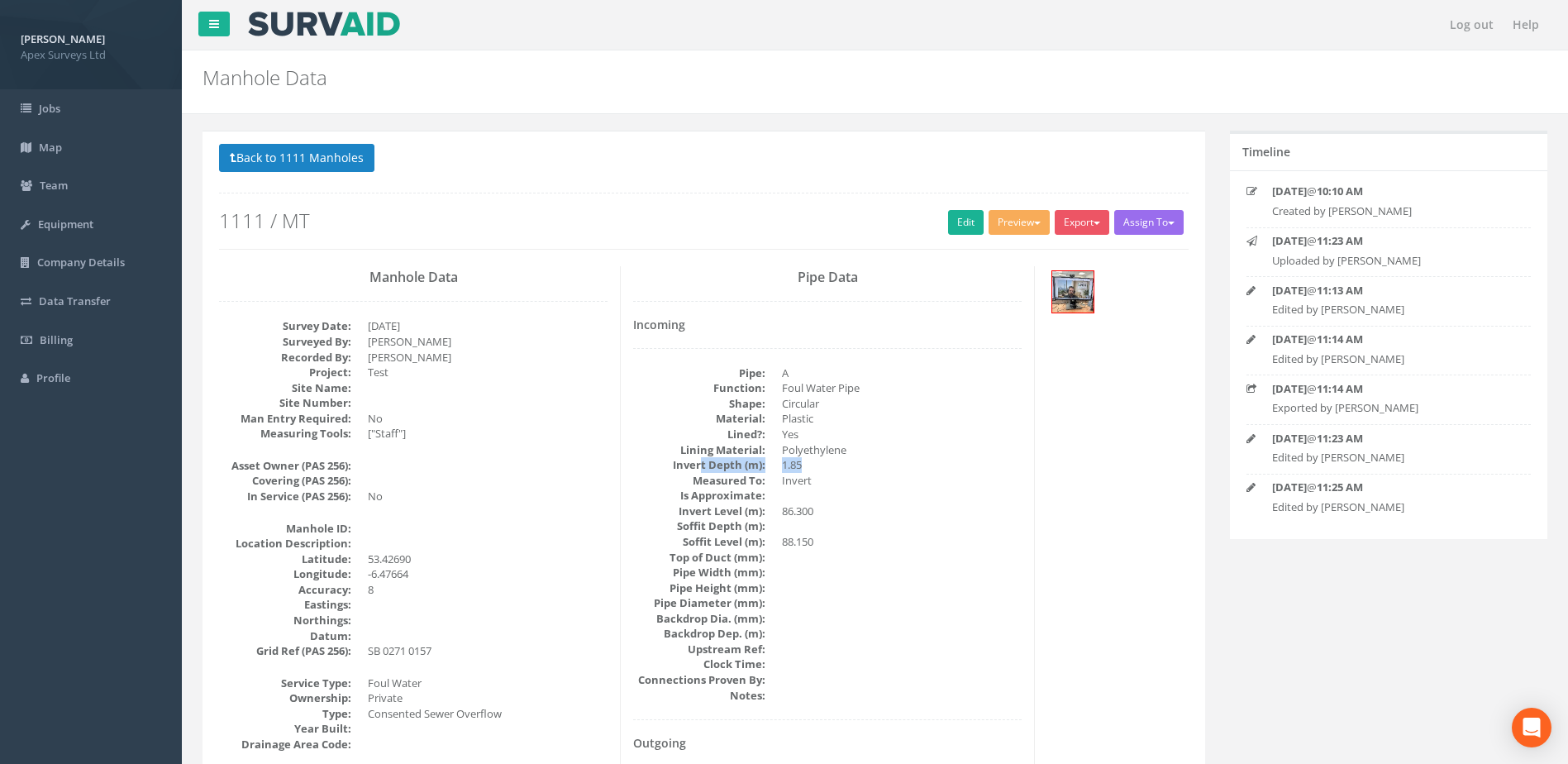
drag, startPoint x: 700, startPoint y: 463, endPoint x: 809, endPoint y: 459, distance: 109.1
click at [809, 459] on dl "Pipe: A Function: Foul Water Pipe Shape: Circular Material: Plastic Lined?: Yes…" at bounding box center [827, 534] width 388 height 337
drag, startPoint x: 809, startPoint y: 459, endPoint x: 728, endPoint y: 506, distance: 93.6
click at [728, 506] on dt "Invert Level (m):" at bounding box center [699, 511] width 132 height 15
drag, startPoint x: 678, startPoint y: 511, endPoint x: 828, endPoint y: 502, distance: 150.3
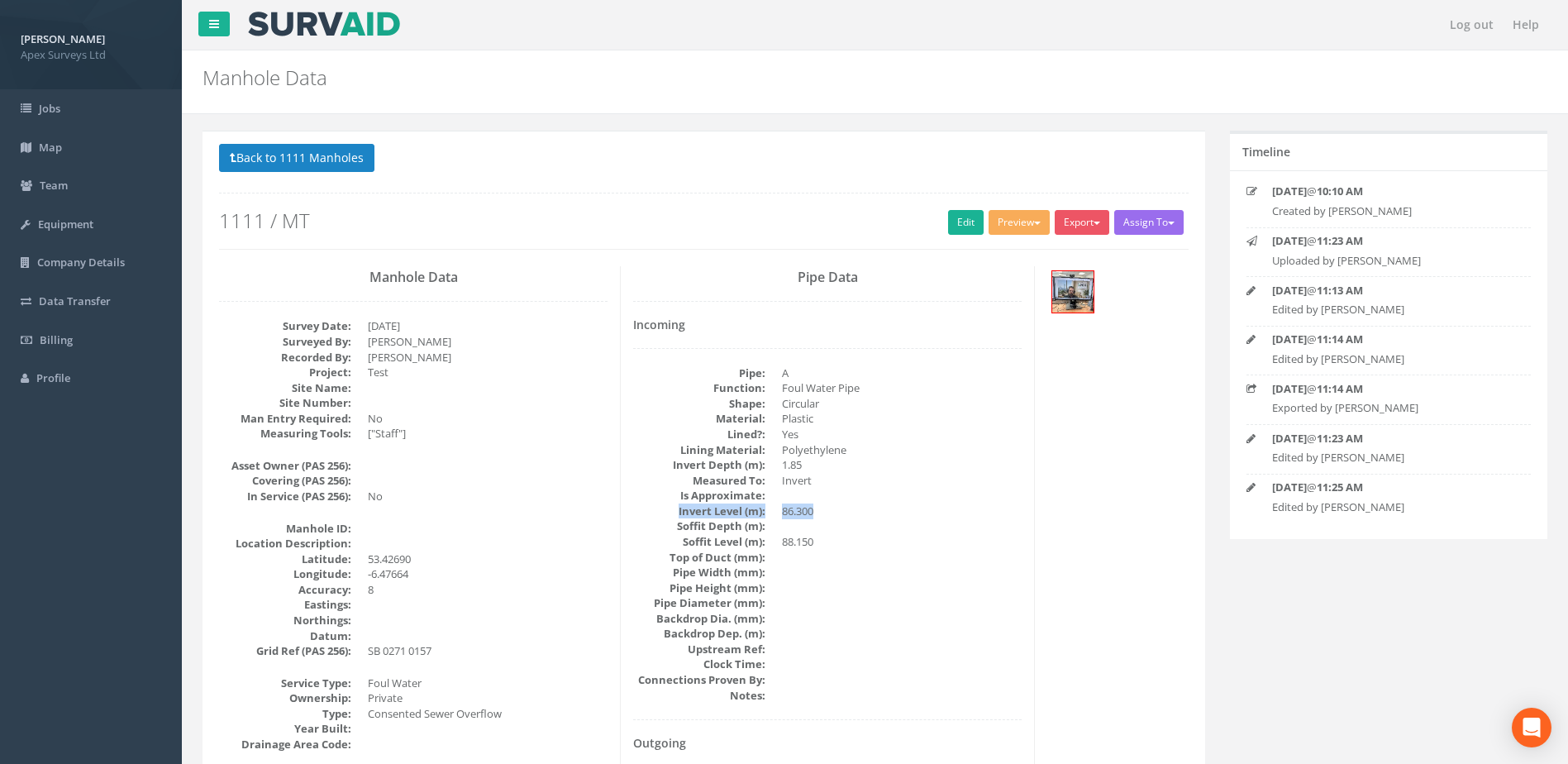
click at [828, 502] on dl "Pipe: A Function: Foul Water Pipe Shape: Circular Material: Plastic Lined?: Yes…" at bounding box center [827, 534] width 388 height 337
drag, startPoint x: 828, startPoint y: 502, endPoint x: 787, endPoint y: 511, distance: 42.0
click at [787, 511] on dd "86.300" at bounding box center [901, 511] width 240 height 15
drag, startPoint x: 784, startPoint y: 514, endPoint x: 825, endPoint y: 509, distance: 41.3
click at [825, 509] on dd "86.300" at bounding box center [901, 511] width 240 height 15
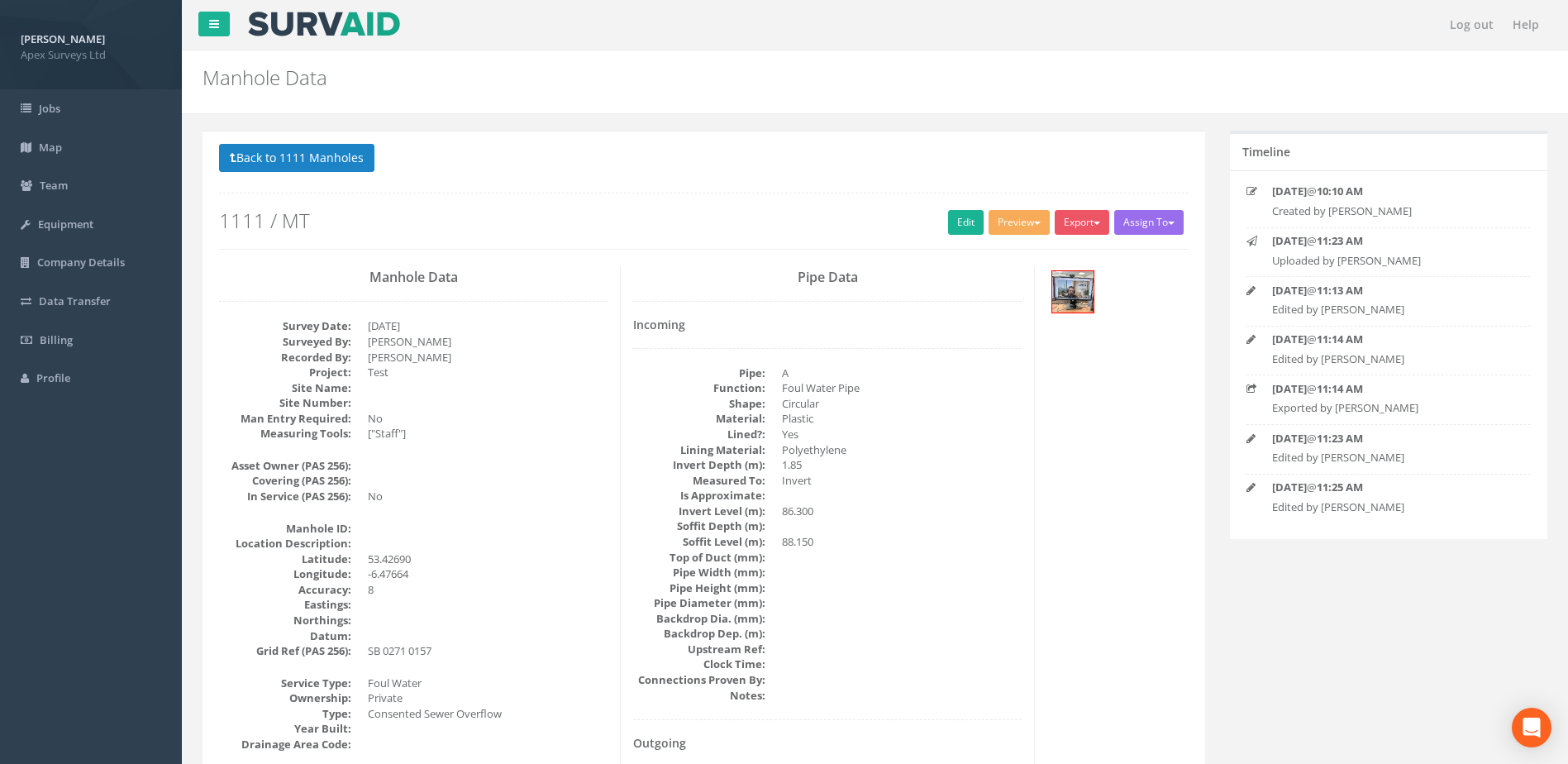
drag, startPoint x: 825, startPoint y: 509, endPoint x: 708, endPoint y: 542, distance: 121.6
click at [708, 542] on dt "Soffit Level (m):" at bounding box center [699, 541] width 132 height 15
drag, startPoint x: 718, startPoint y: 538, endPoint x: 805, endPoint y: 539, distance: 87.0
click at [805, 539] on dl "Pipe: A Function: Foul Water Pipe Shape: Circular Material: Plastic Lined?: Yes…" at bounding box center [827, 534] width 388 height 337
drag, startPoint x: 805, startPoint y: 539, endPoint x: 747, endPoint y: 581, distance: 71.6
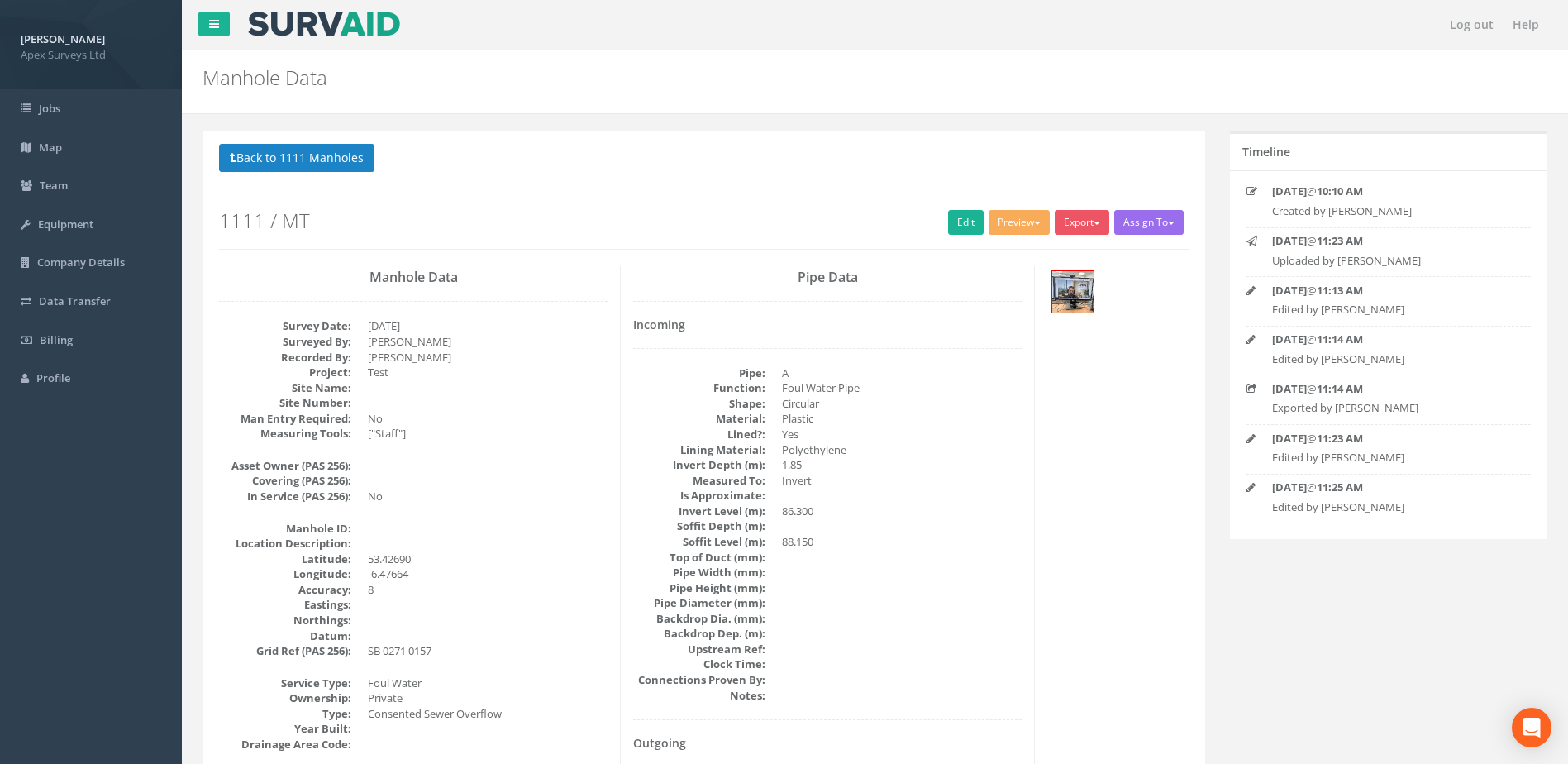
click at [747, 581] on dt "Pipe Height (mm):" at bounding box center [699, 588] width 132 height 15
drag, startPoint x: 366, startPoint y: 600, endPoint x: 426, endPoint y: 600, distance: 60.0
click at [426, 600] on dl "Manhole ID: Location Description: [GEOGRAPHIC_DATA] Accuracy: 8 Eastings: North…" at bounding box center [412, 589] width 388 height 138
click at [1075, 280] on img at bounding box center [1073, 291] width 41 height 41
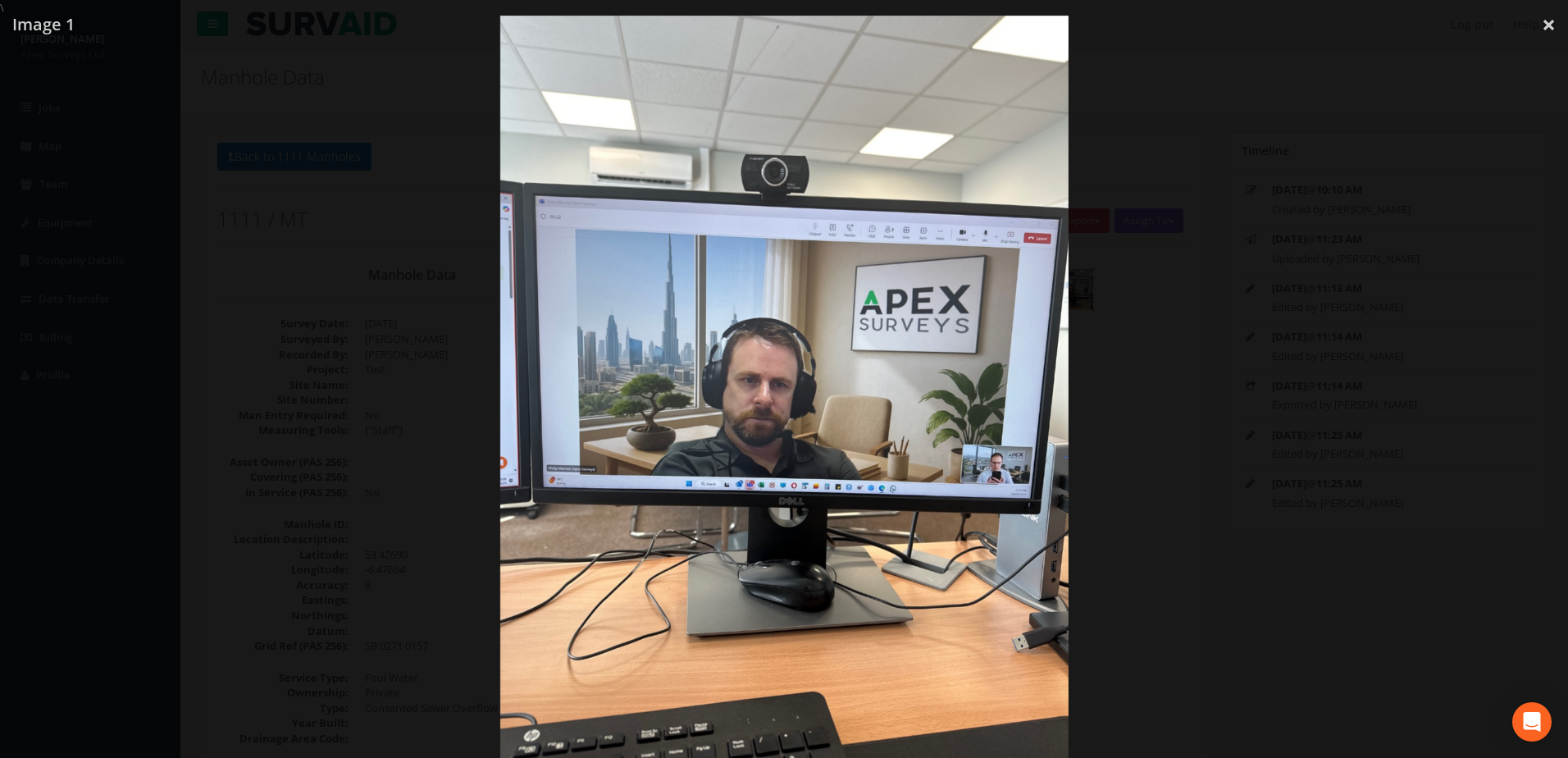
click at [1159, 349] on div at bounding box center [784, 394] width 1568 height 758
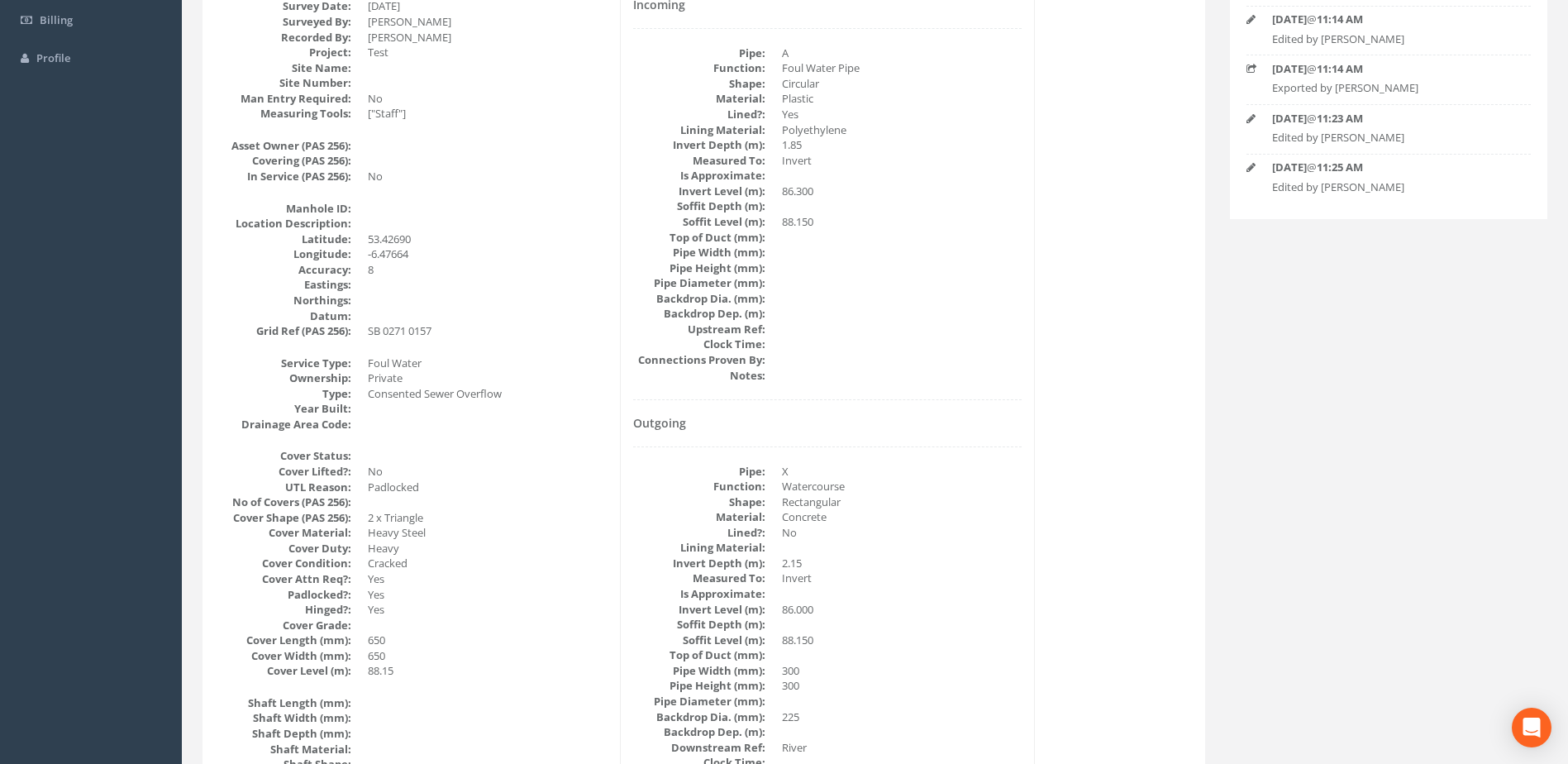
scroll to position [330, 0]
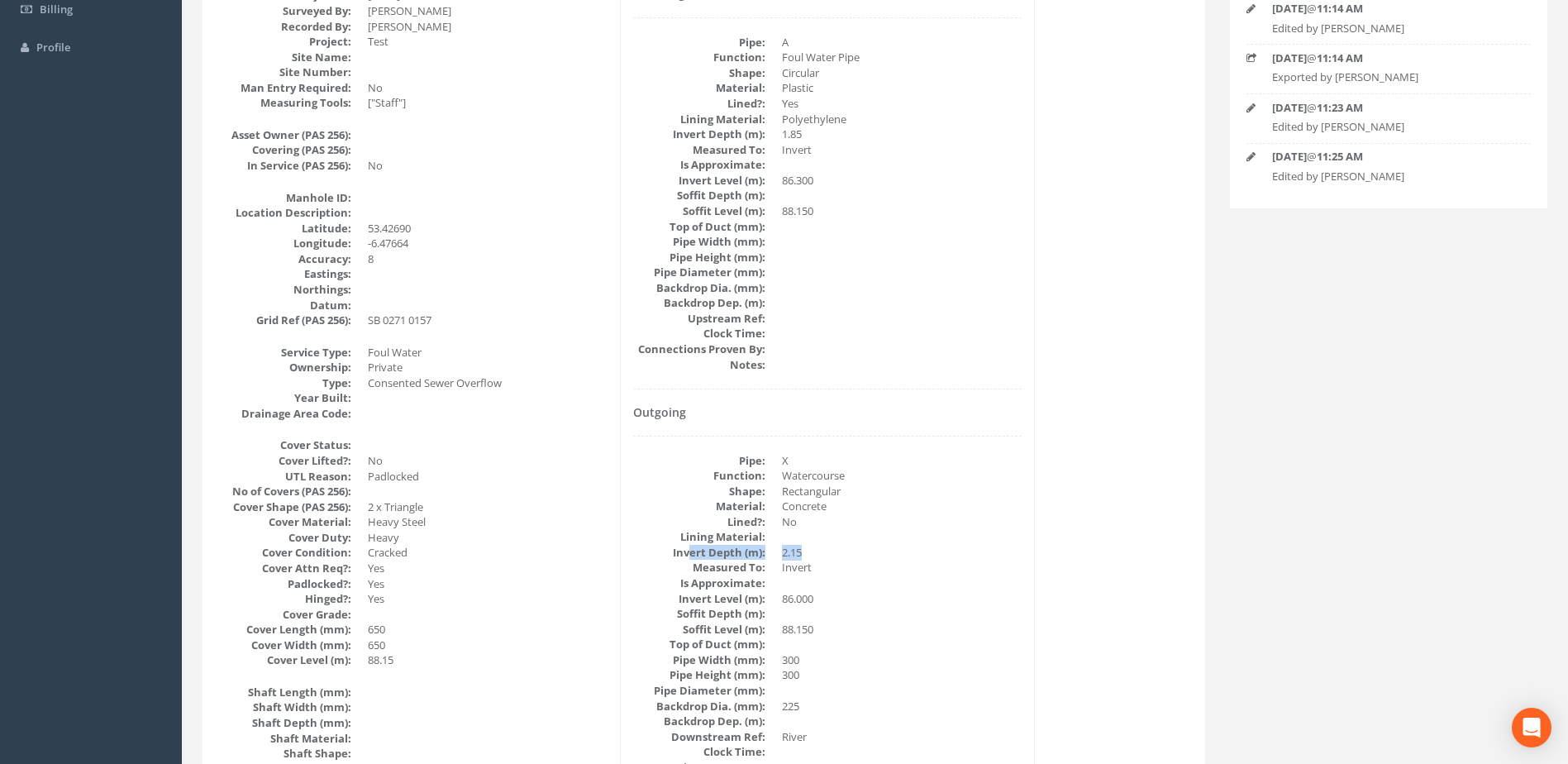
drag, startPoint x: 693, startPoint y: 555, endPoint x: 810, endPoint y: 555, distance: 117.0
click at [810, 555] on dl "Pipe: X Function: Watercourse Shape: Rectangular Material: Concrete Lined?: No …" at bounding box center [827, 621] width 388 height 337
drag, startPoint x: 810, startPoint y: 555, endPoint x: 796, endPoint y: 569, distance: 19.8
click at [799, 567] on dd "Invert" at bounding box center [901, 567] width 240 height 15
drag, startPoint x: 779, startPoint y: 554, endPoint x: 807, endPoint y: 551, distance: 28.2
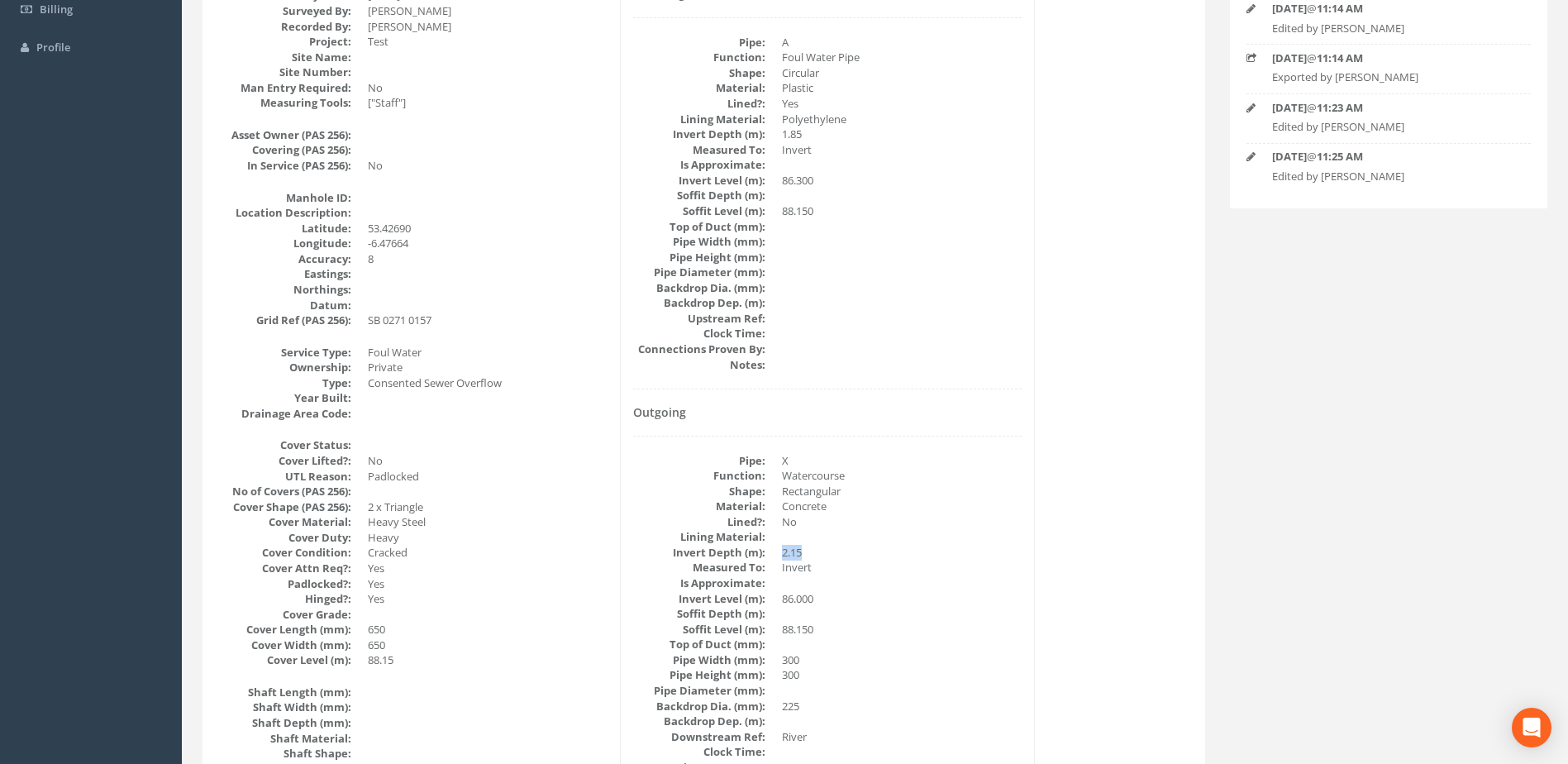
click at [807, 551] on dl "Pipe: X Function: Watercourse Shape: Rectangular Material: Concrete Lined?: No …" at bounding box center [827, 621] width 388 height 337
drag, startPoint x: 807, startPoint y: 551, endPoint x: 783, endPoint y: 601, distance: 55.5
click at [790, 595] on dd "86.000" at bounding box center [901, 598] width 240 height 15
drag, startPoint x: 780, startPoint y: 603, endPoint x: 828, endPoint y: 599, distance: 48.2
click at [828, 599] on dl "Pipe: X Function: Watercourse Shape: Rectangular Material: Concrete Lined?: No …" at bounding box center [827, 621] width 388 height 337
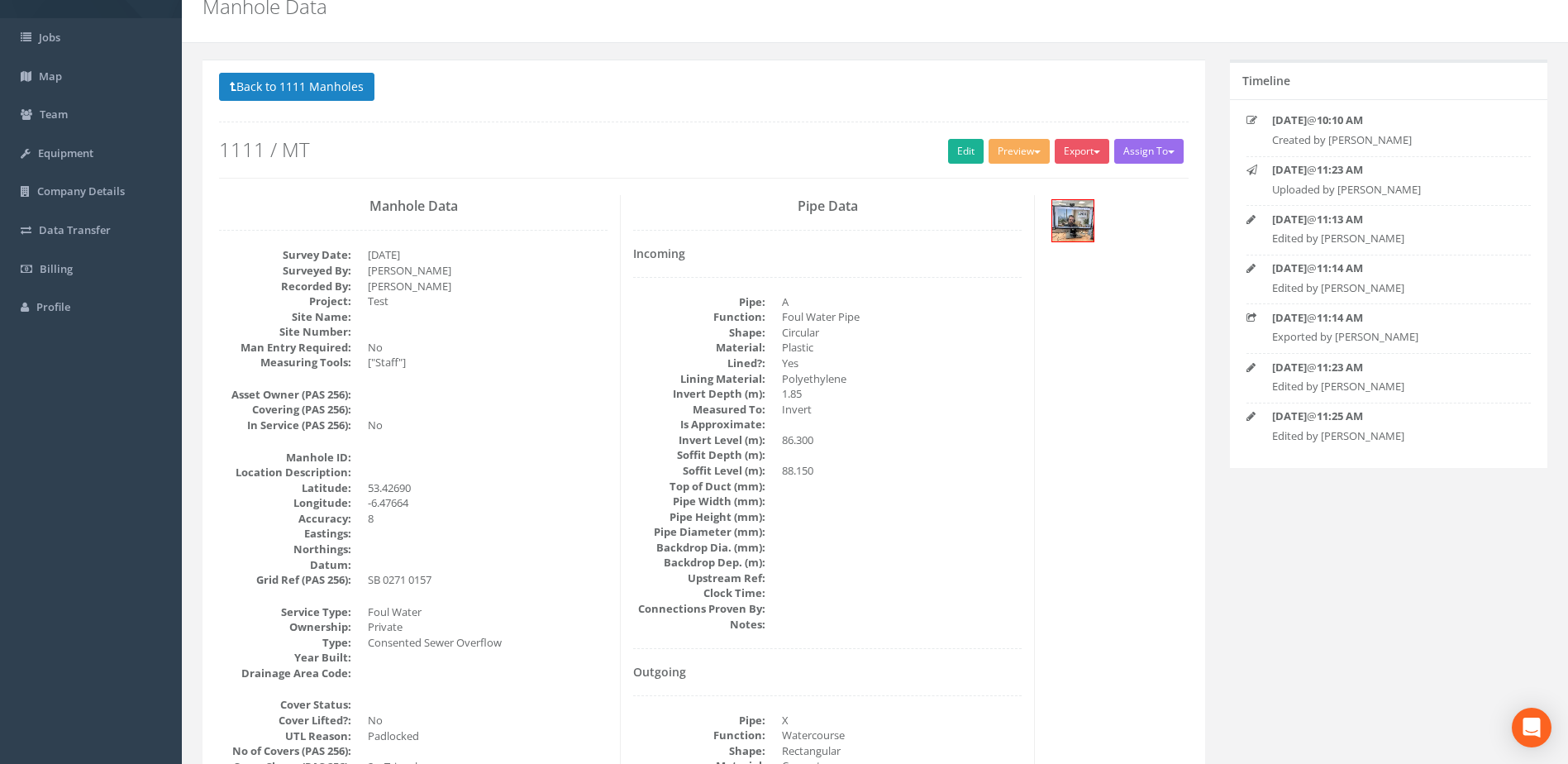
scroll to position [0, 0]
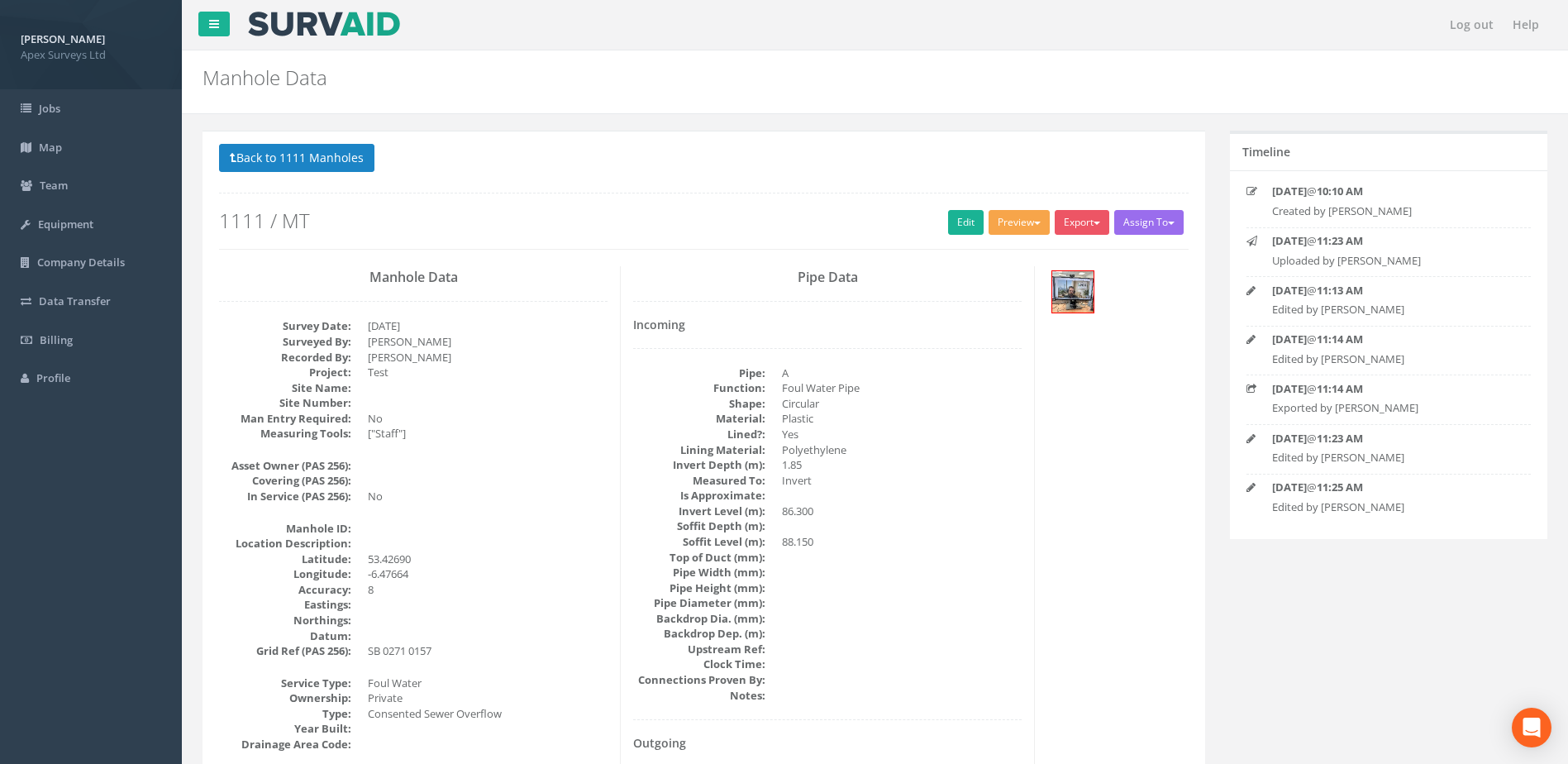
click at [1008, 222] on button "Preview" at bounding box center [1019, 223] width 61 height 25
click at [993, 357] on link "SurvAid Manhole" at bounding box center [989, 356] width 125 height 26
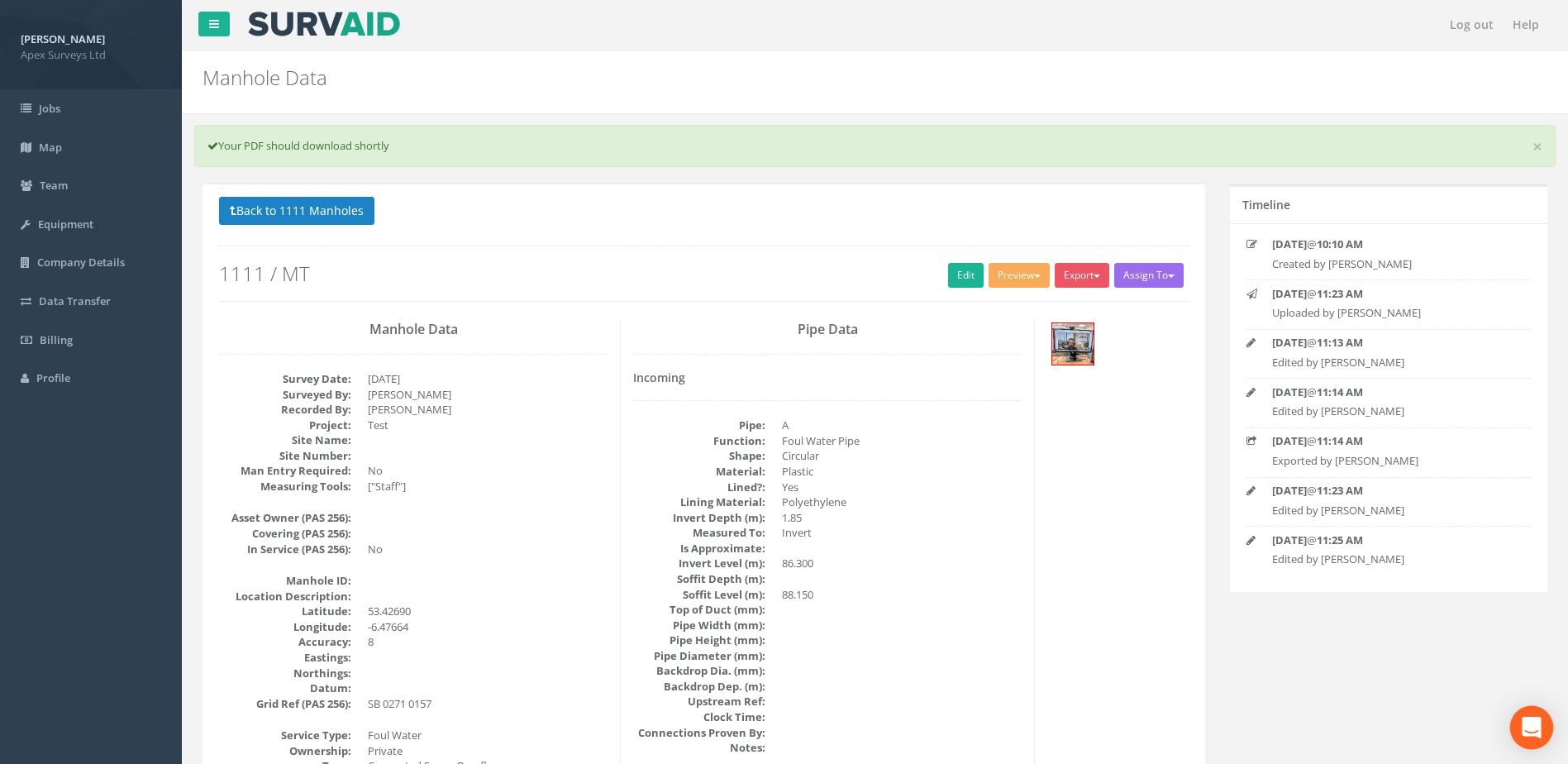
click at [1531, 724] on icon "Open Intercom Messenger" at bounding box center [1531, 727] width 19 height 21
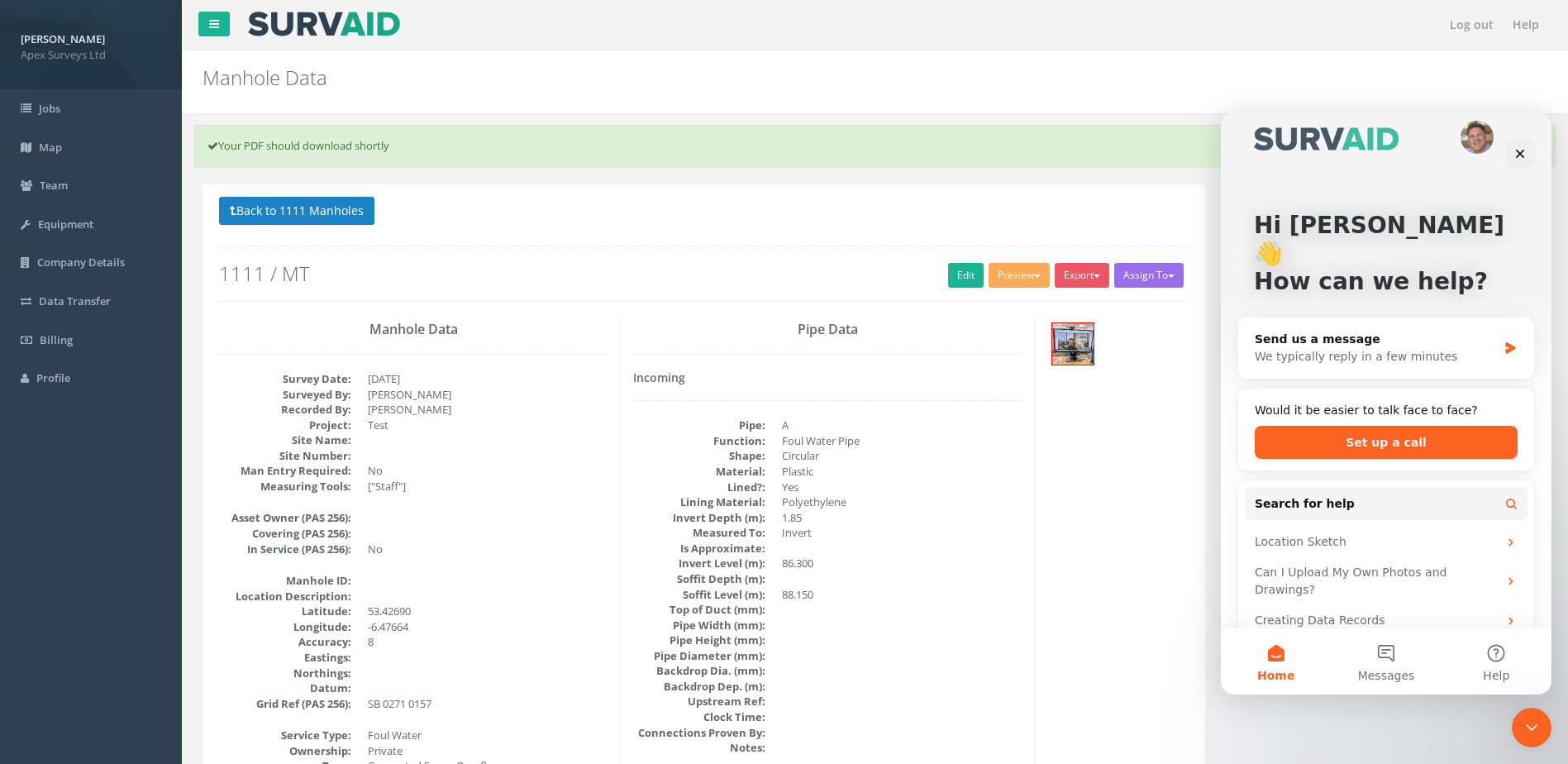
scroll to position [27, 0]
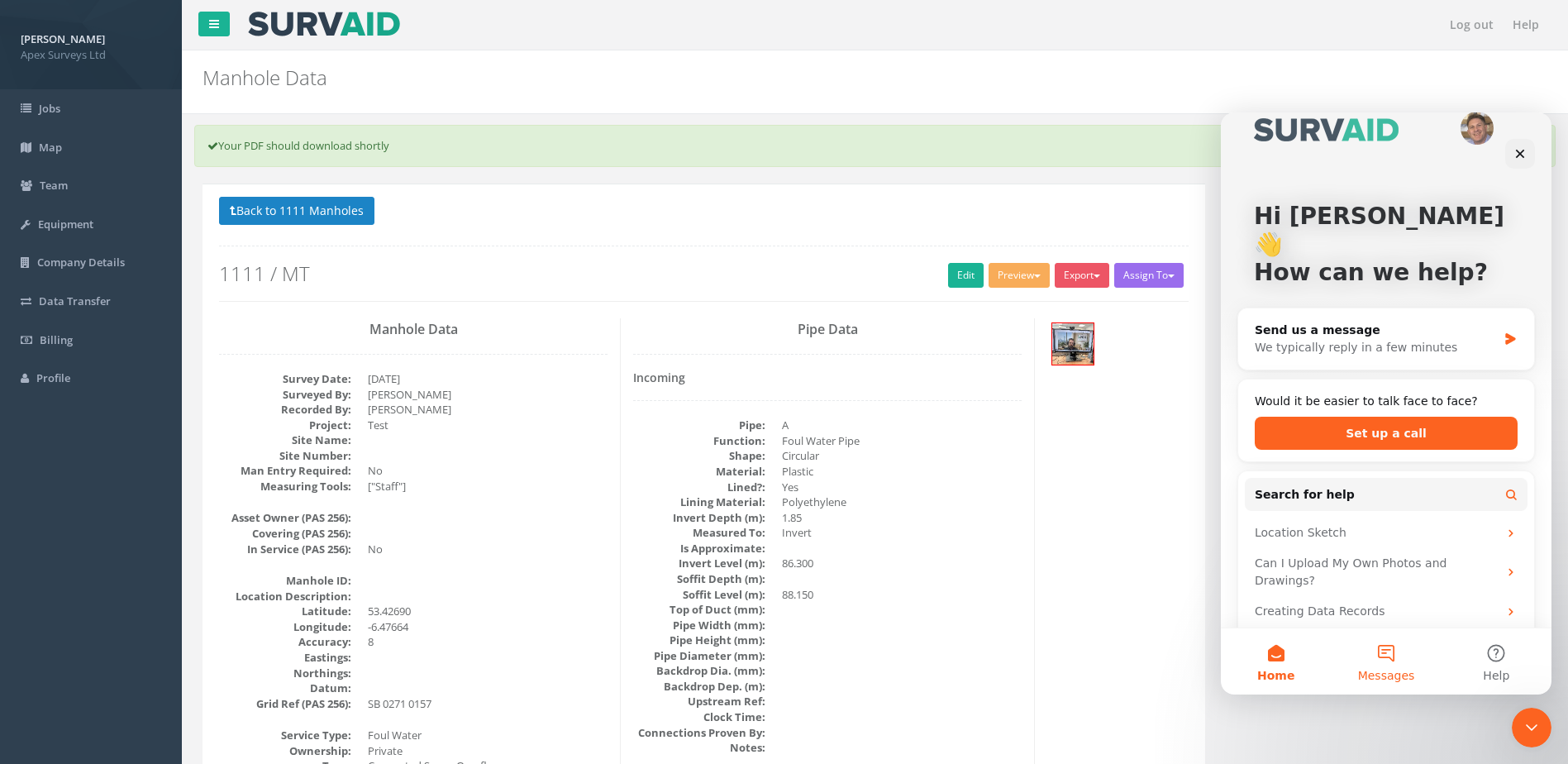
click at [1386, 662] on button "Messages" at bounding box center [1386, 661] width 110 height 66
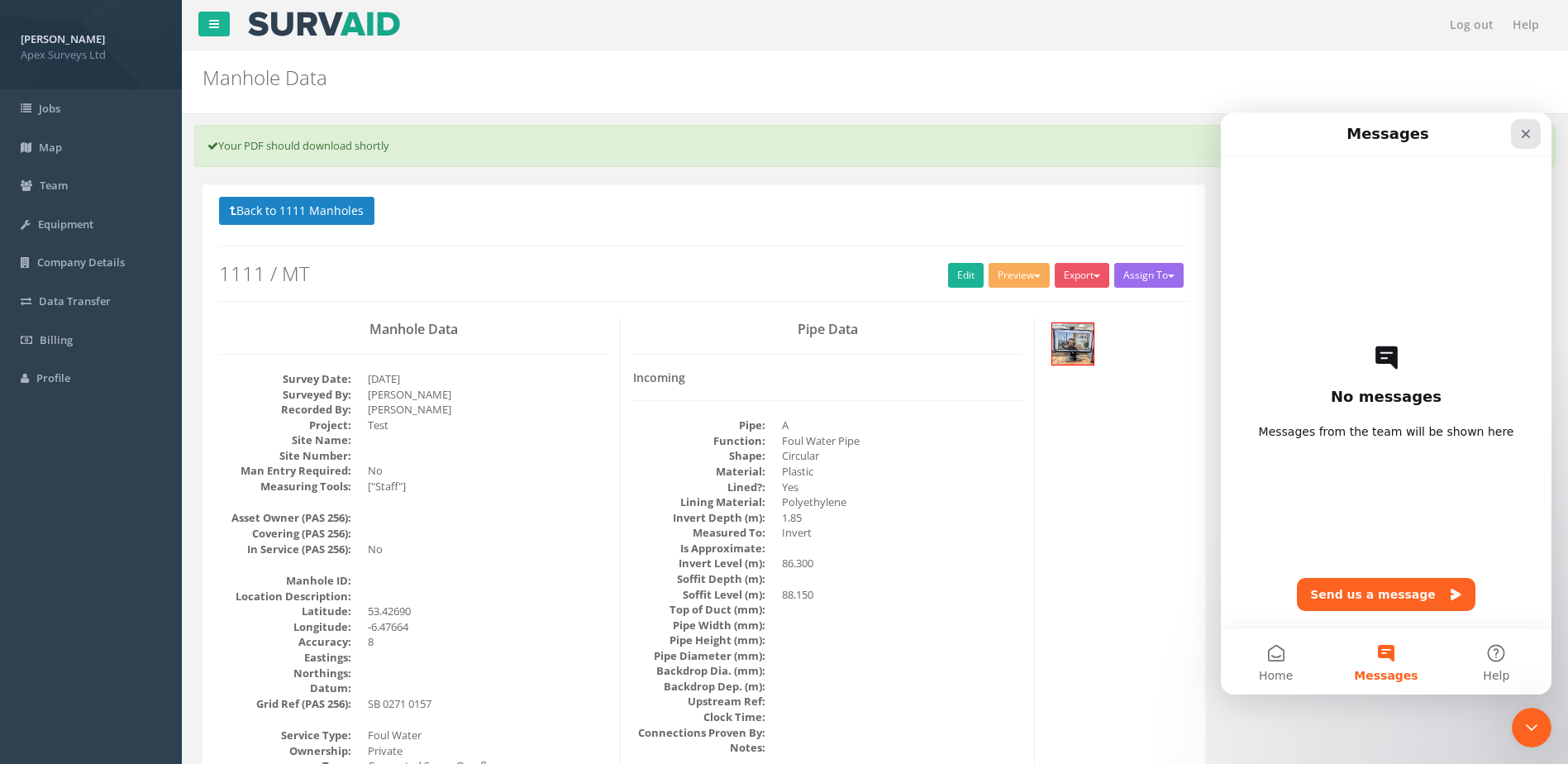
click at [1524, 137] on icon "Close" at bounding box center [1526, 134] width 9 height 9
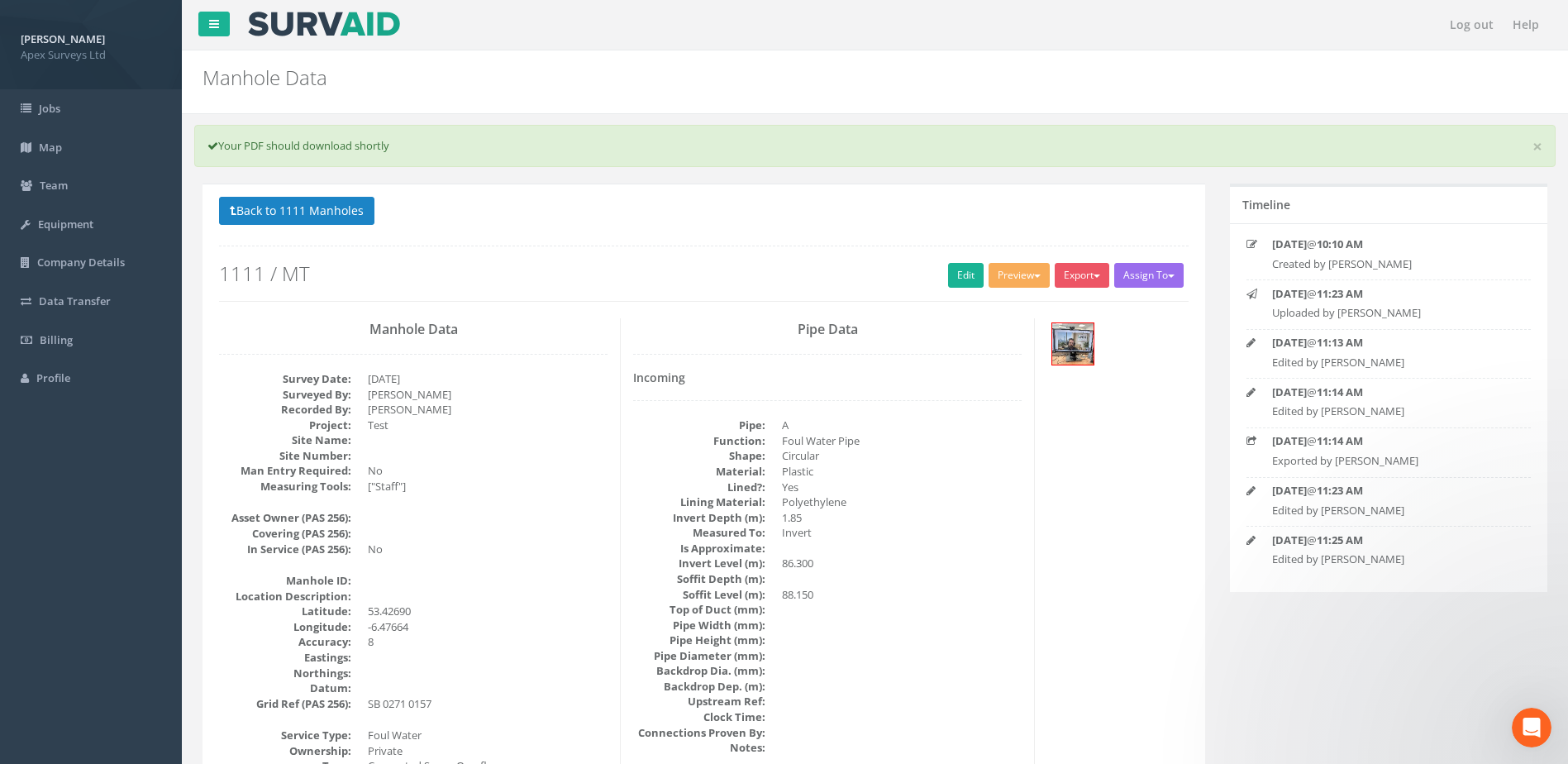
scroll to position [0, 0]
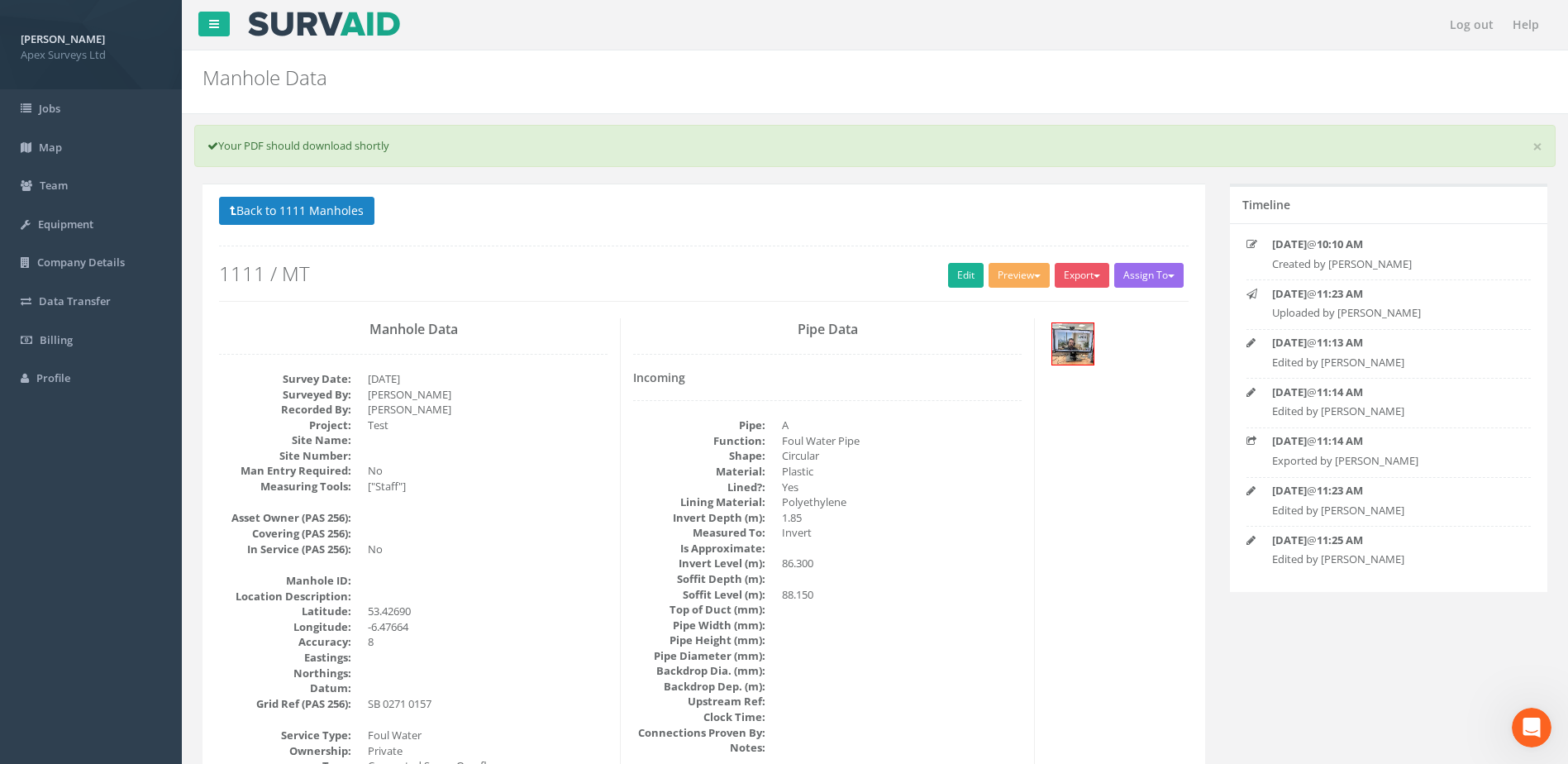
click at [1388, 149] on div "× Your PDF should download shortly" at bounding box center [875, 146] width 1362 height 42
click at [942, 61] on div "Manhole Data Manholes for Job 1111" at bounding box center [760, 73] width 1142 height 46
click at [302, 24] on image at bounding box center [324, 24] width 155 height 25
click at [63, 105] on link "Jobs" at bounding box center [91, 109] width 182 height 39
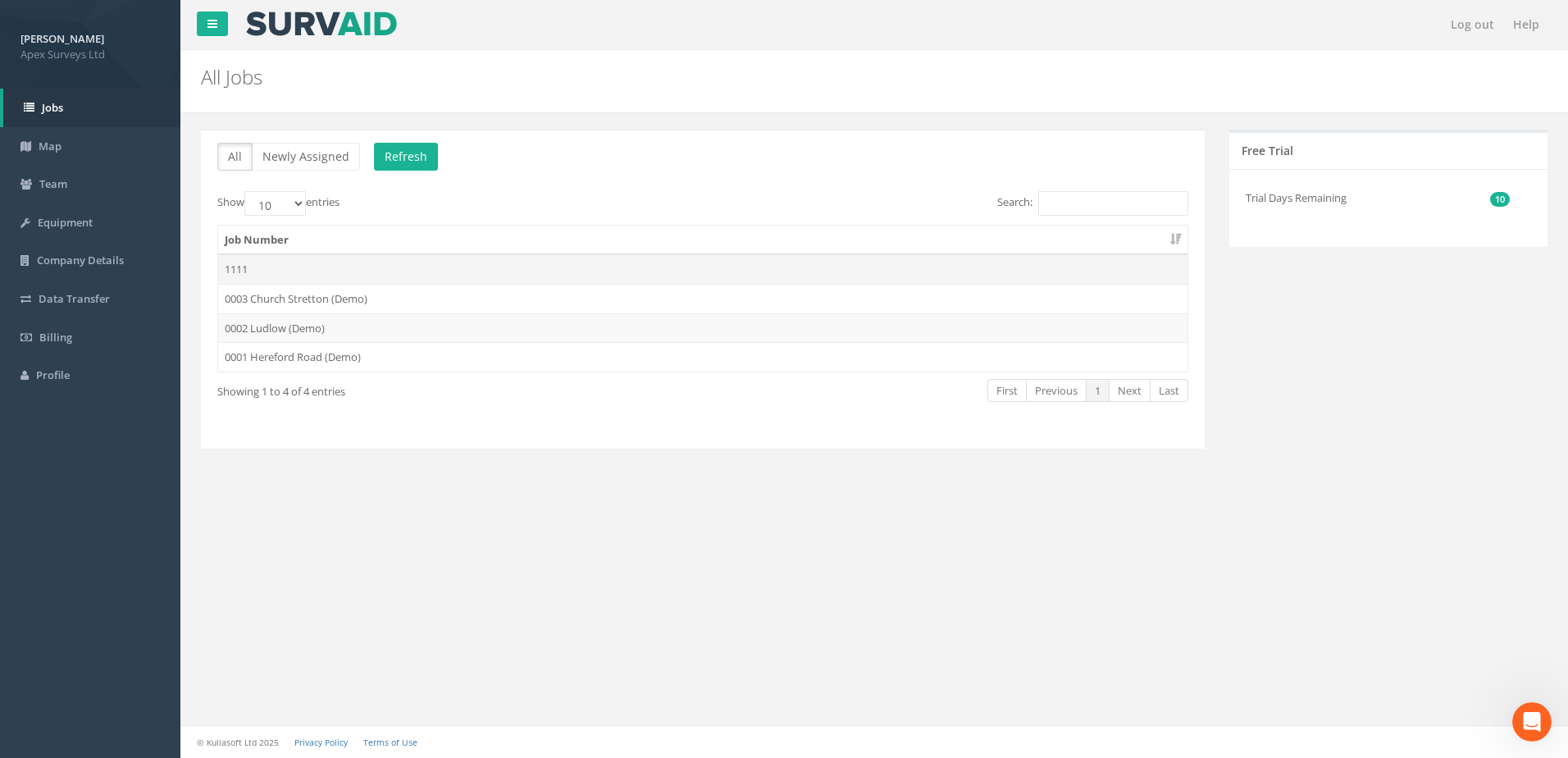
click at [317, 272] on td "1111" at bounding box center [703, 269] width 969 height 30
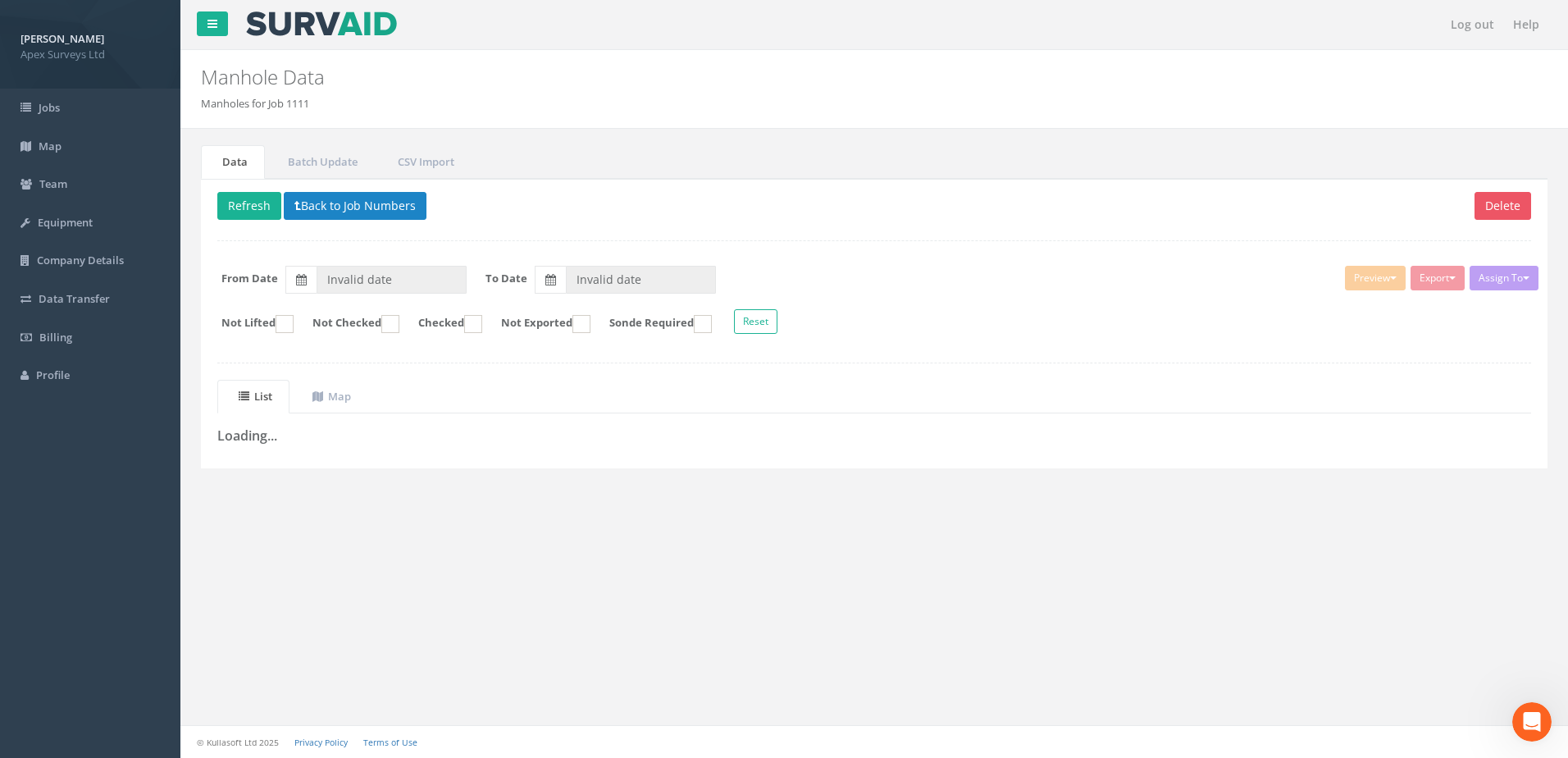
type input "[DATE]"
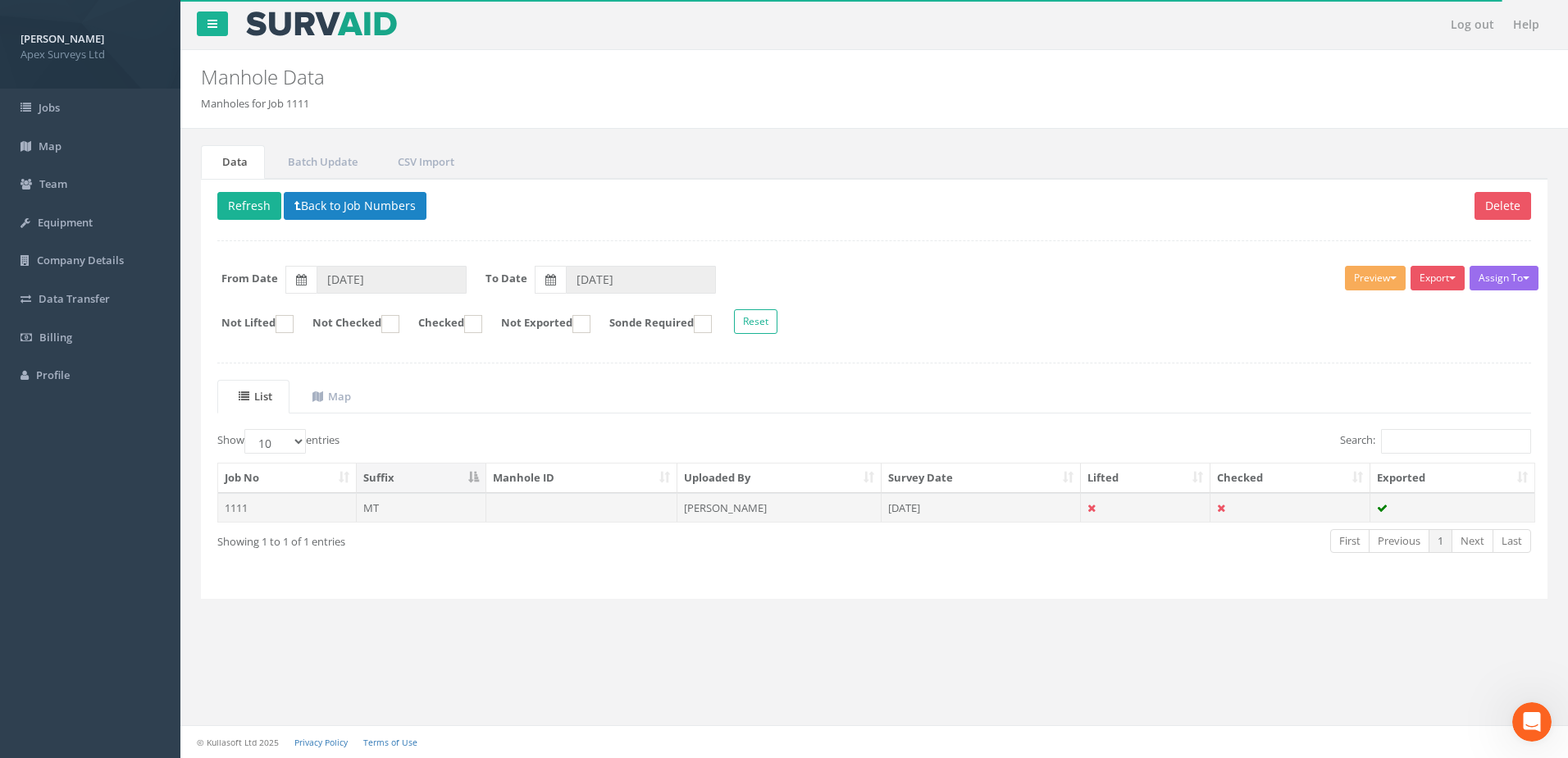
click at [1229, 506] on td at bounding box center [1290, 507] width 160 height 30
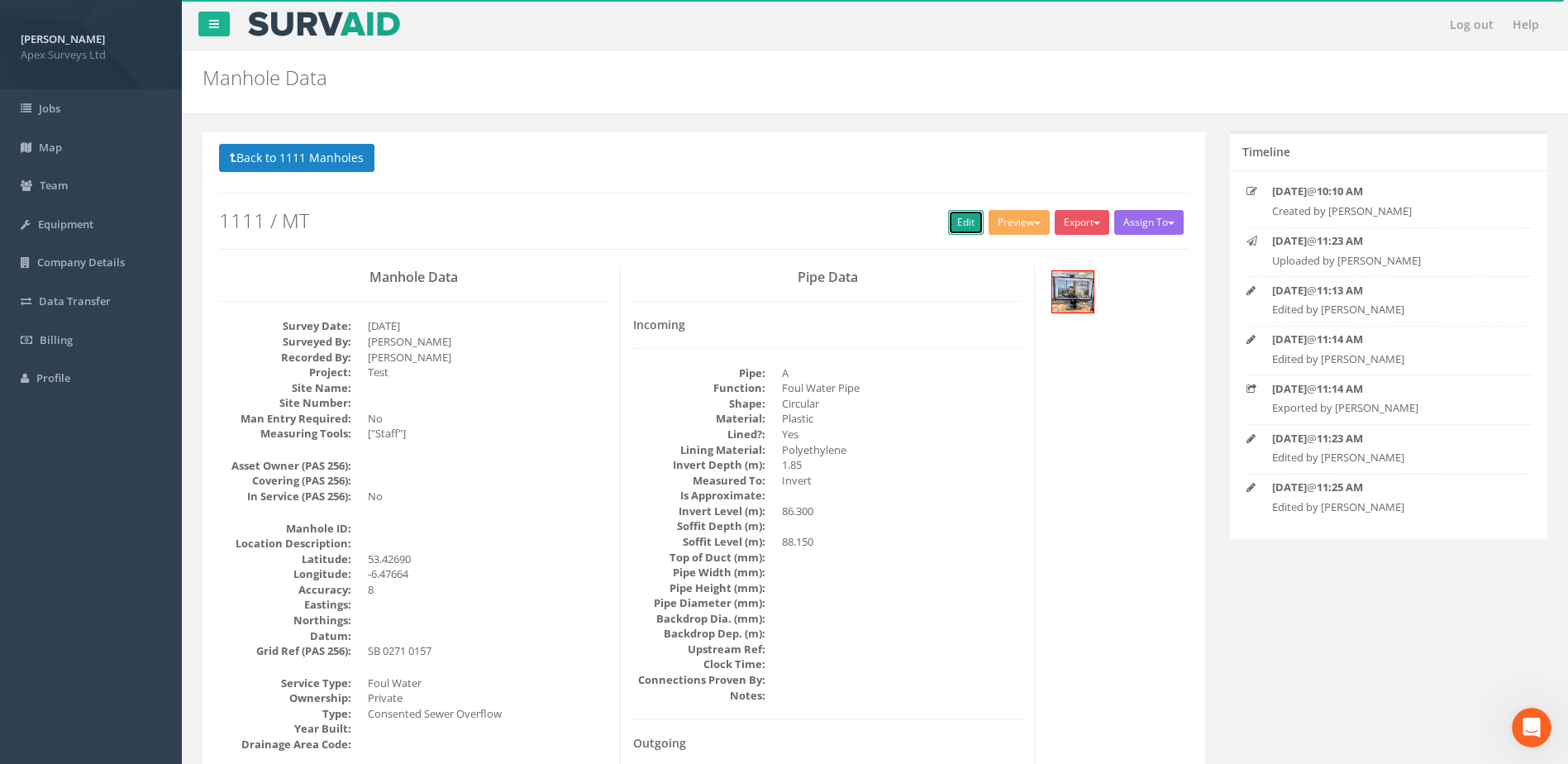
click at [950, 227] on link "Edit" at bounding box center [966, 223] width 36 height 25
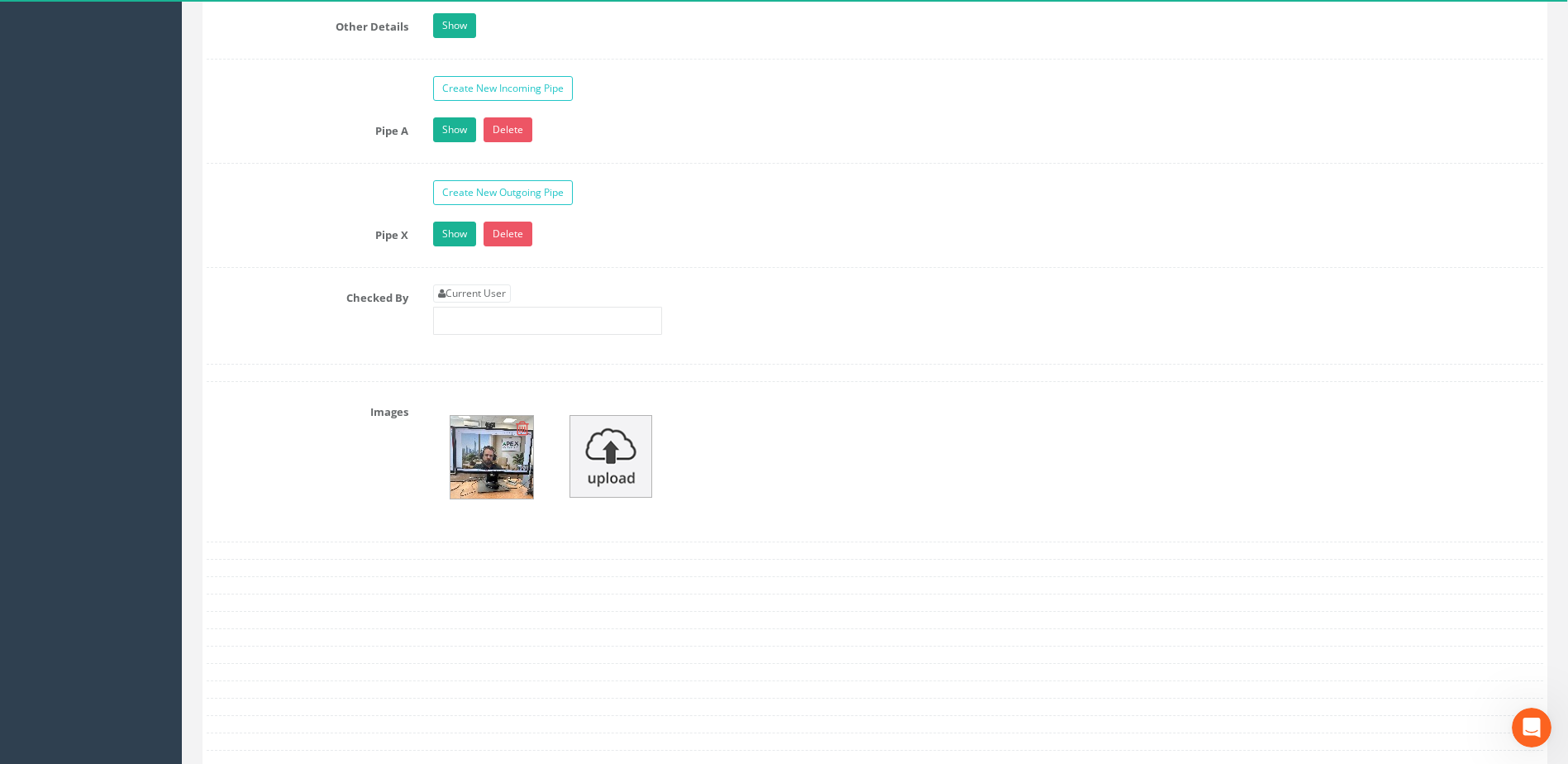
scroll to position [2516, 0]
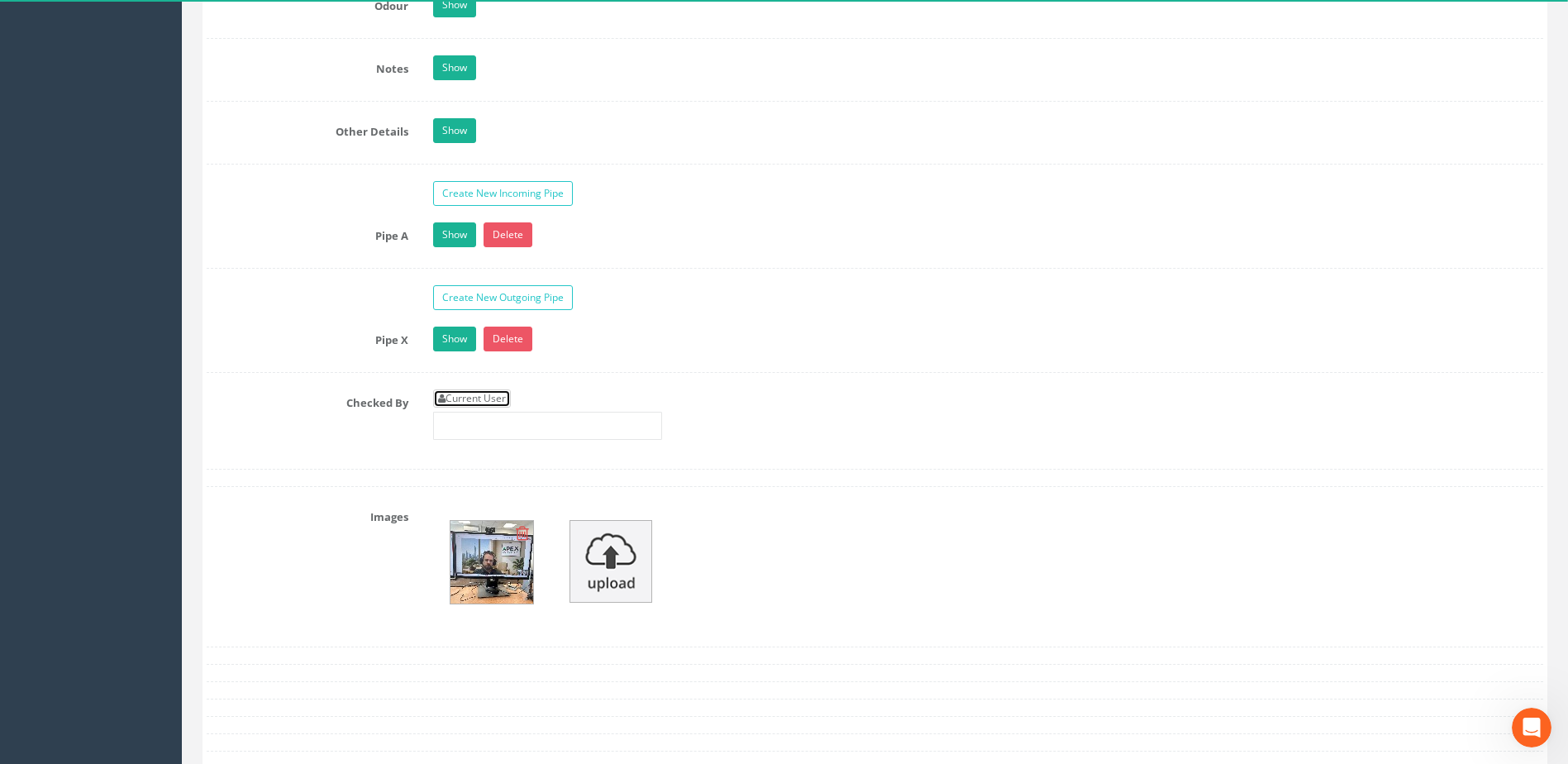
click at [469, 399] on link "Current User" at bounding box center [471, 398] width 78 height 18
type input "[PERSON_NAME]"
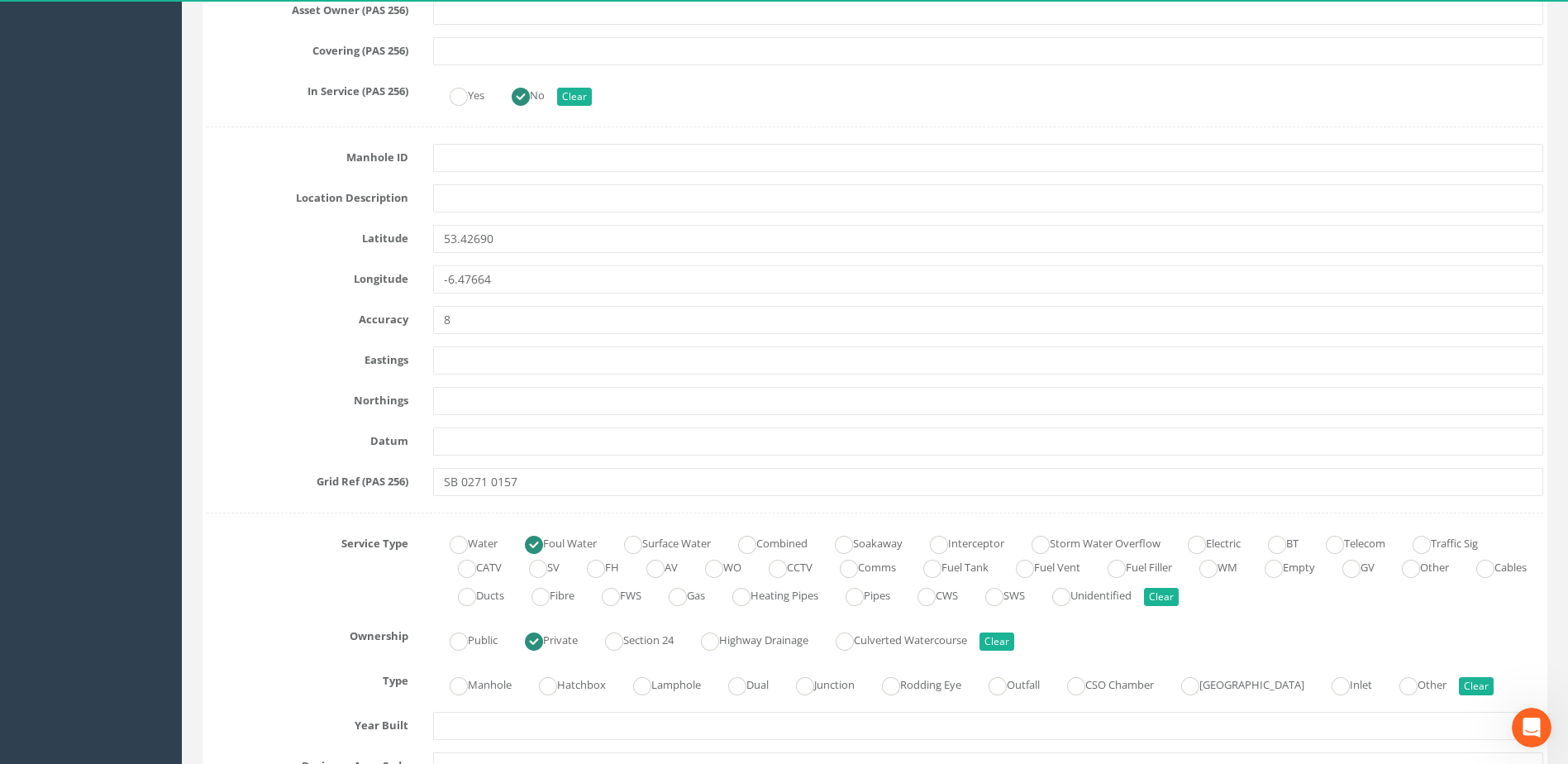
scroll to position [119, 0]
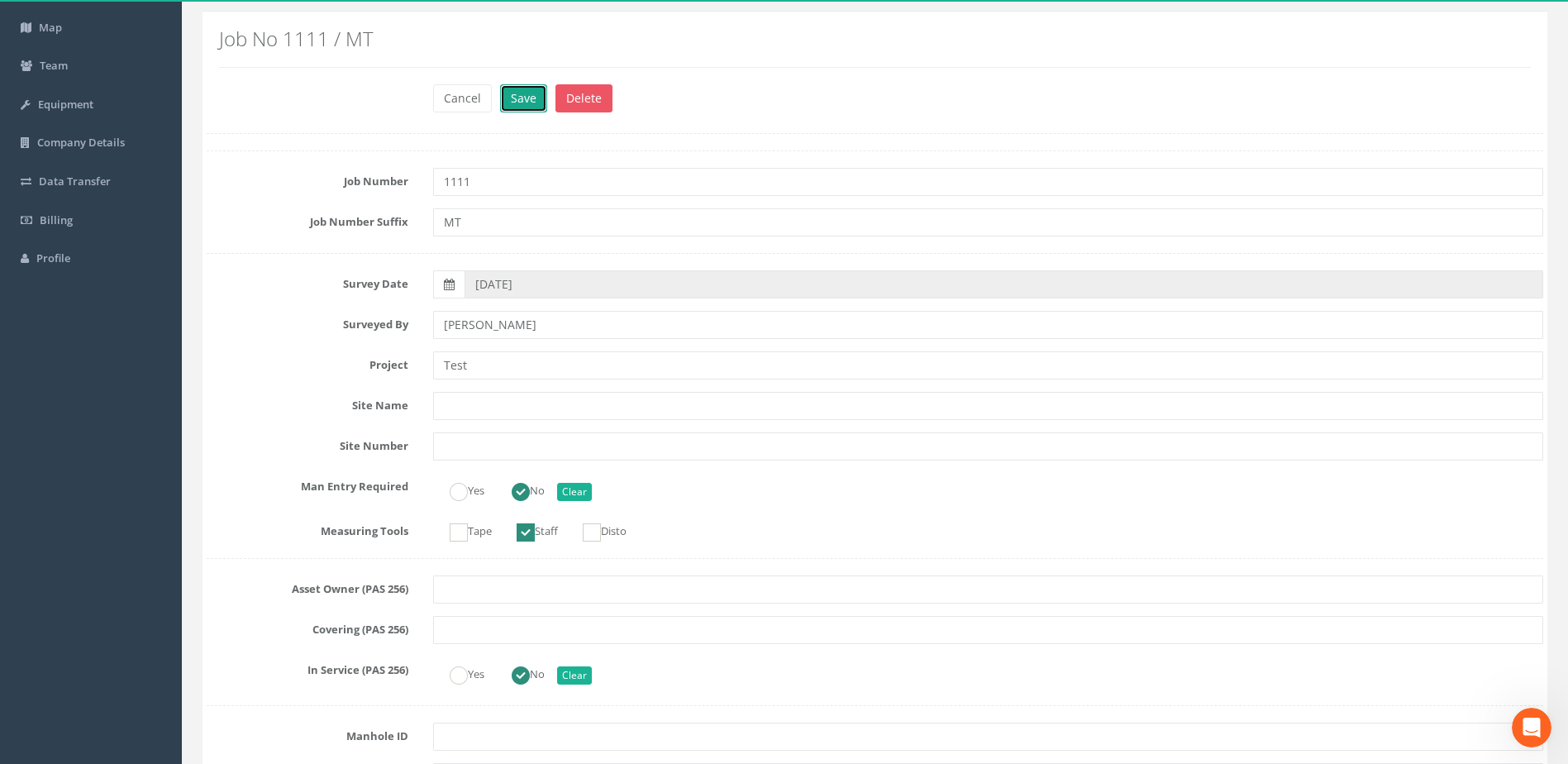
click at [520, 95] on button "Save" at bounding box center [523, 97] width 47 height 28
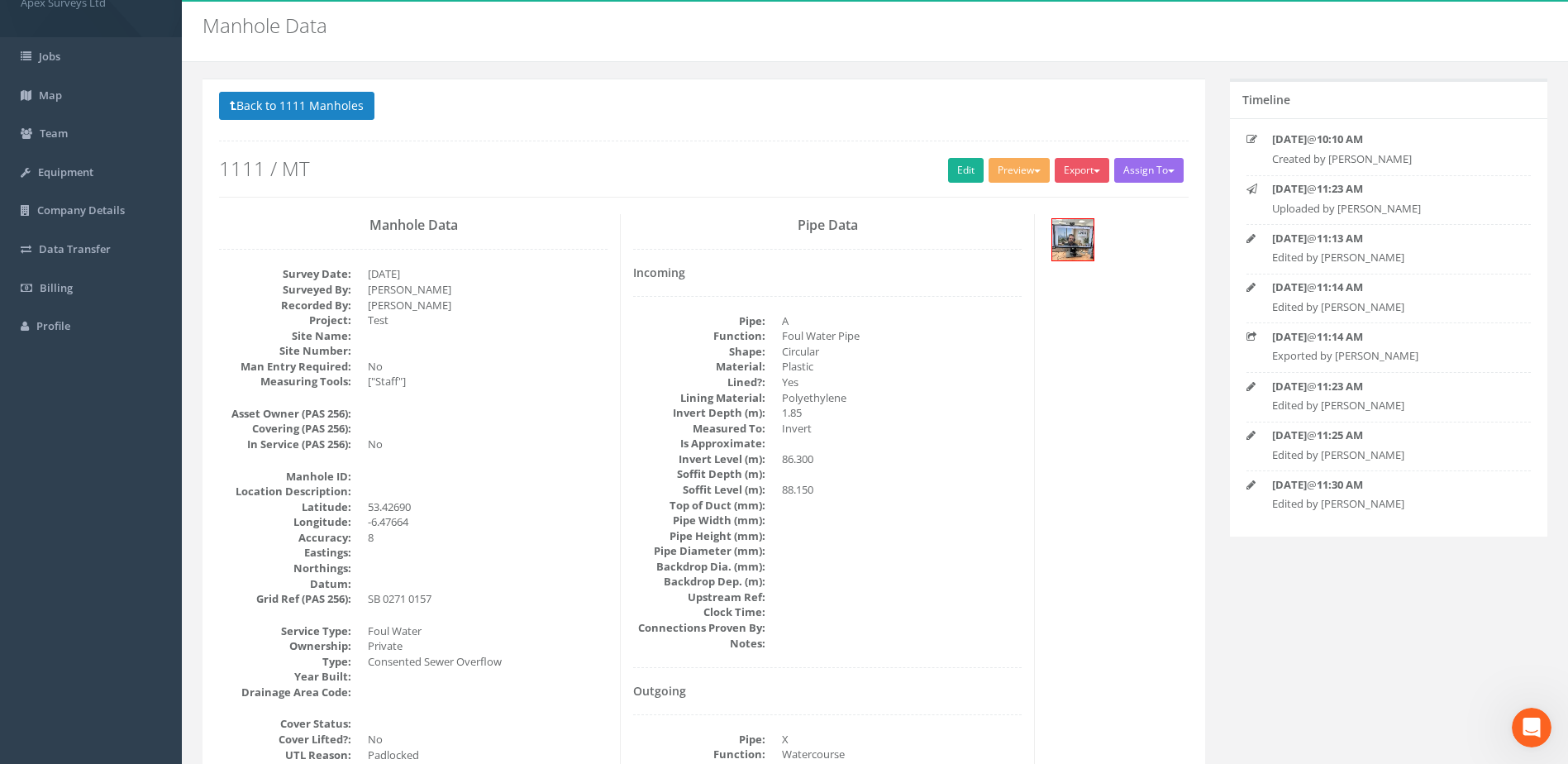
scroll to position [0, 0]
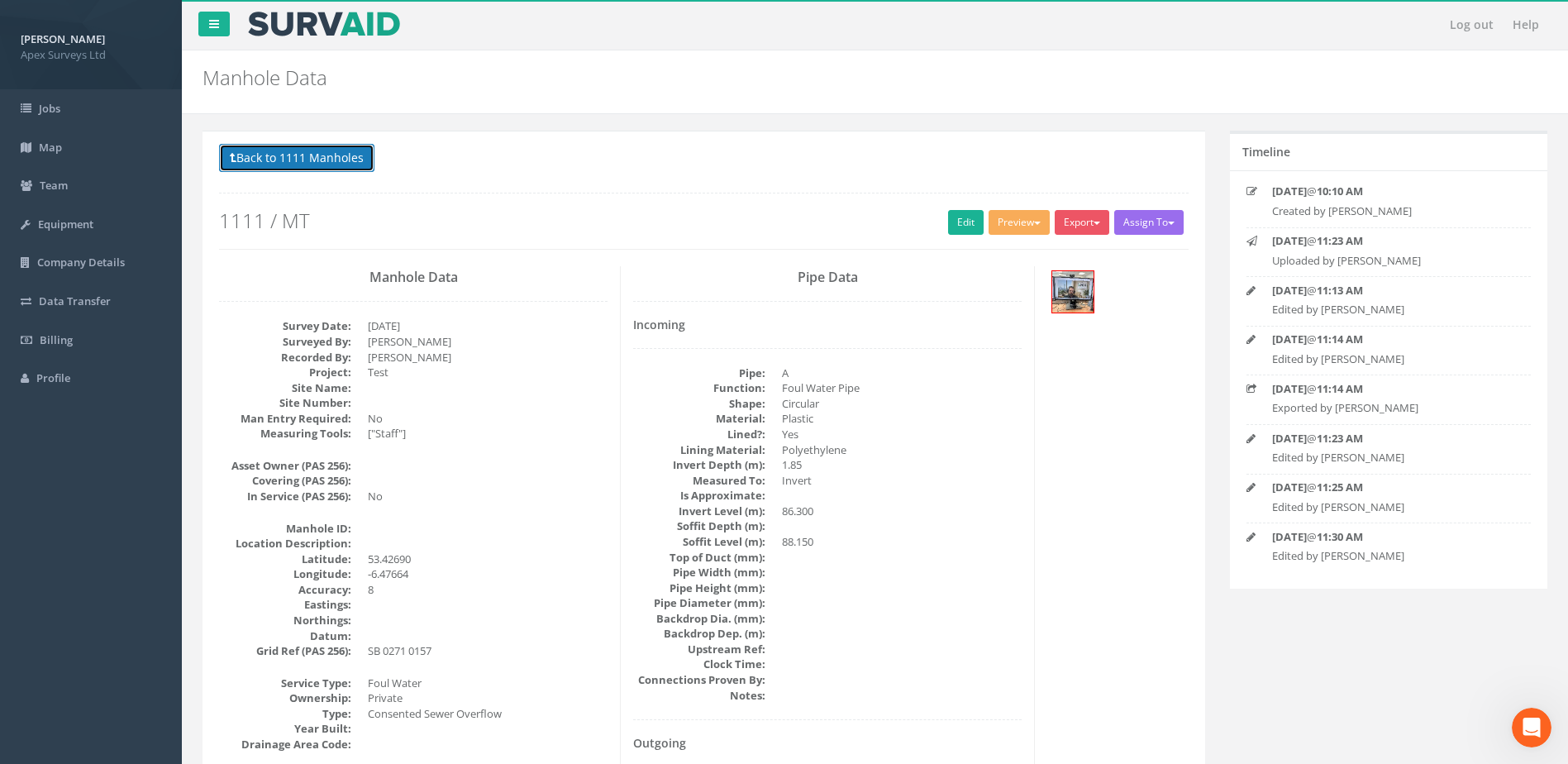
click at [292, 161] on button "Back to 1111 Manholes" at bounding box center [296, 157] width 155 height 28
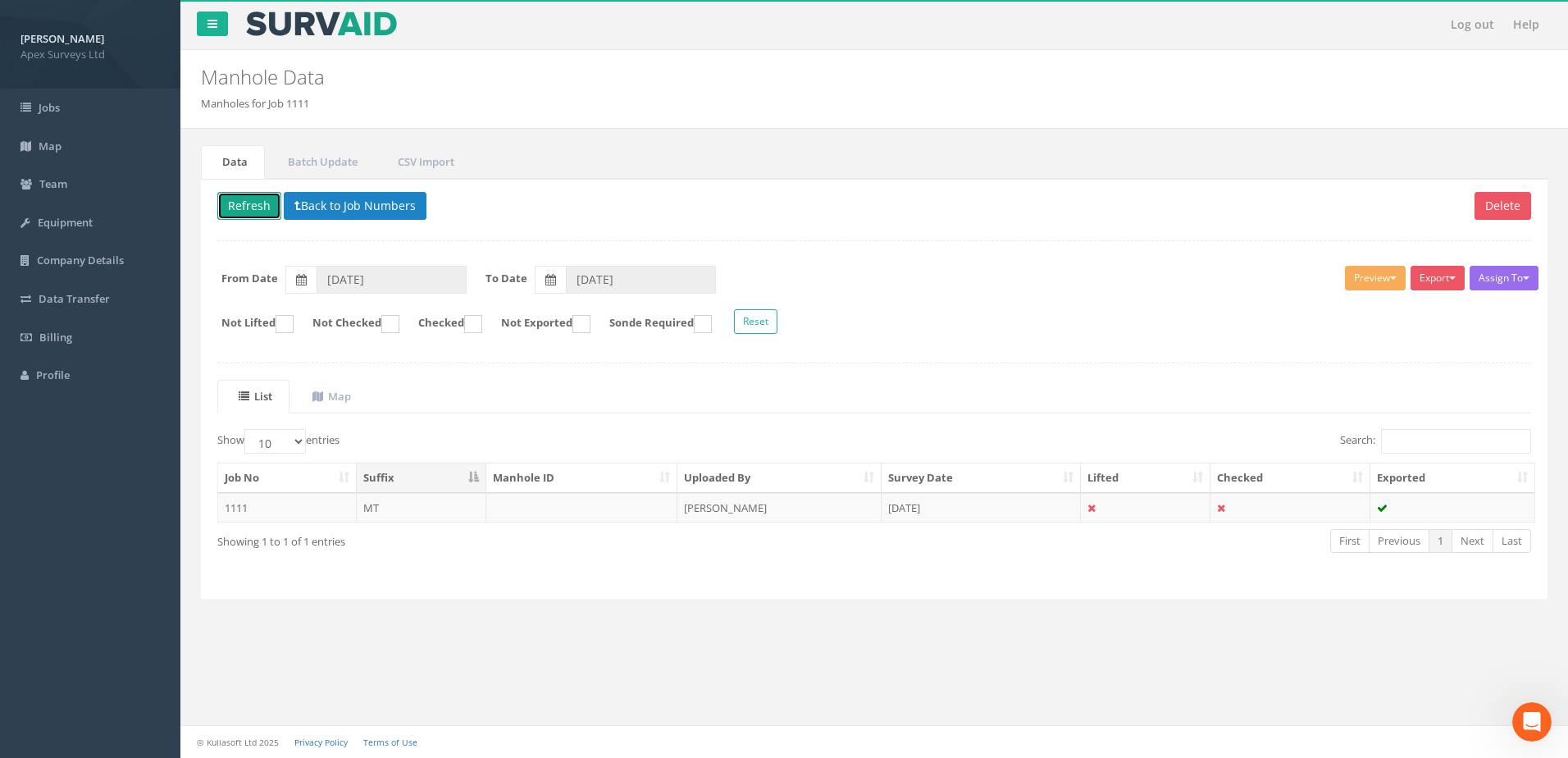
click at [254, 205] on button "Refresh" at bounding box center [249, 206] width 64 height 28
click at [1092, 507] on icon at bounding box center [1091, 508] width 9 height 11
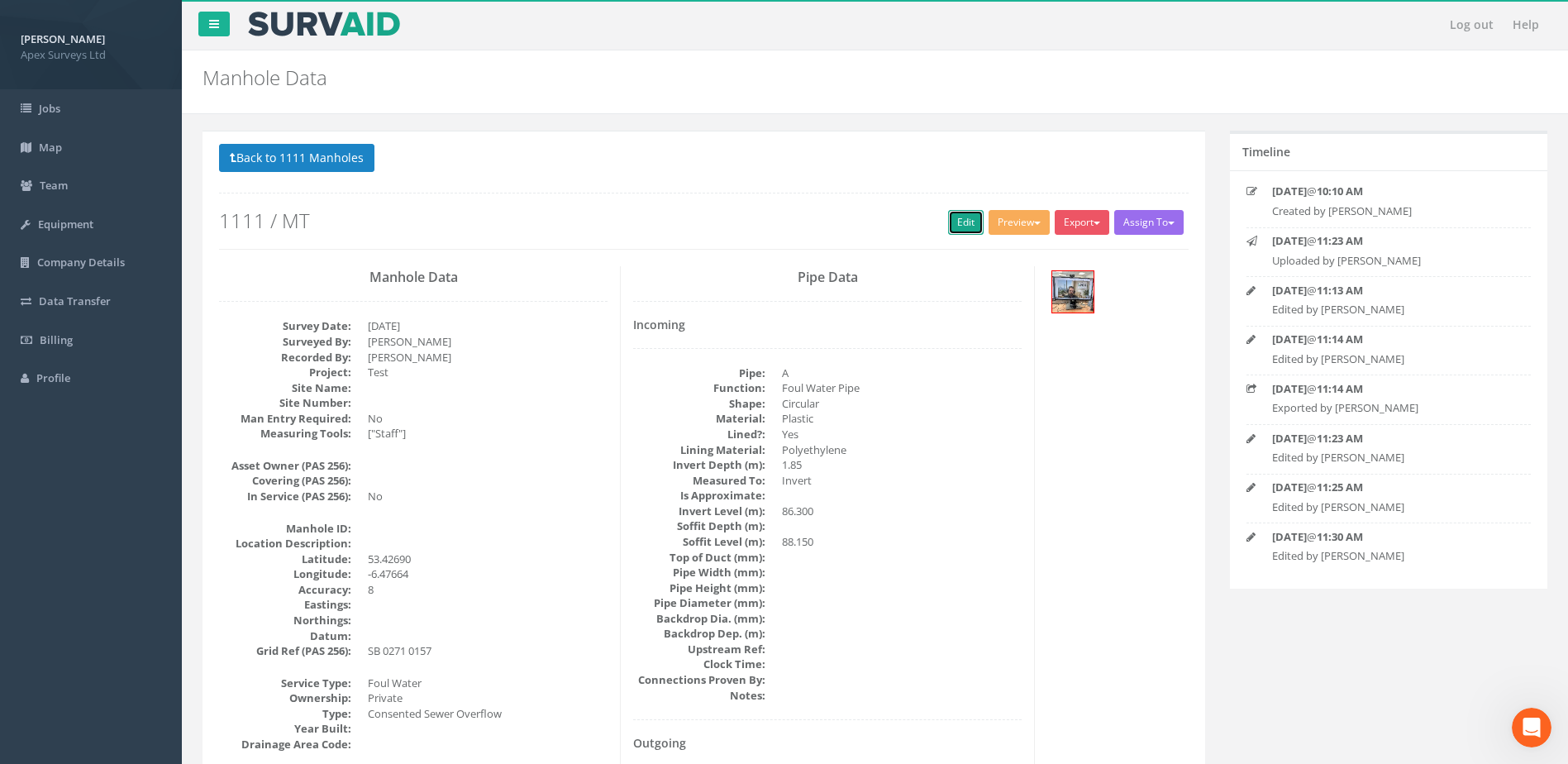
click at [965, 224] on link "Edit" at bounding box center [966, 223] width 36 height 25
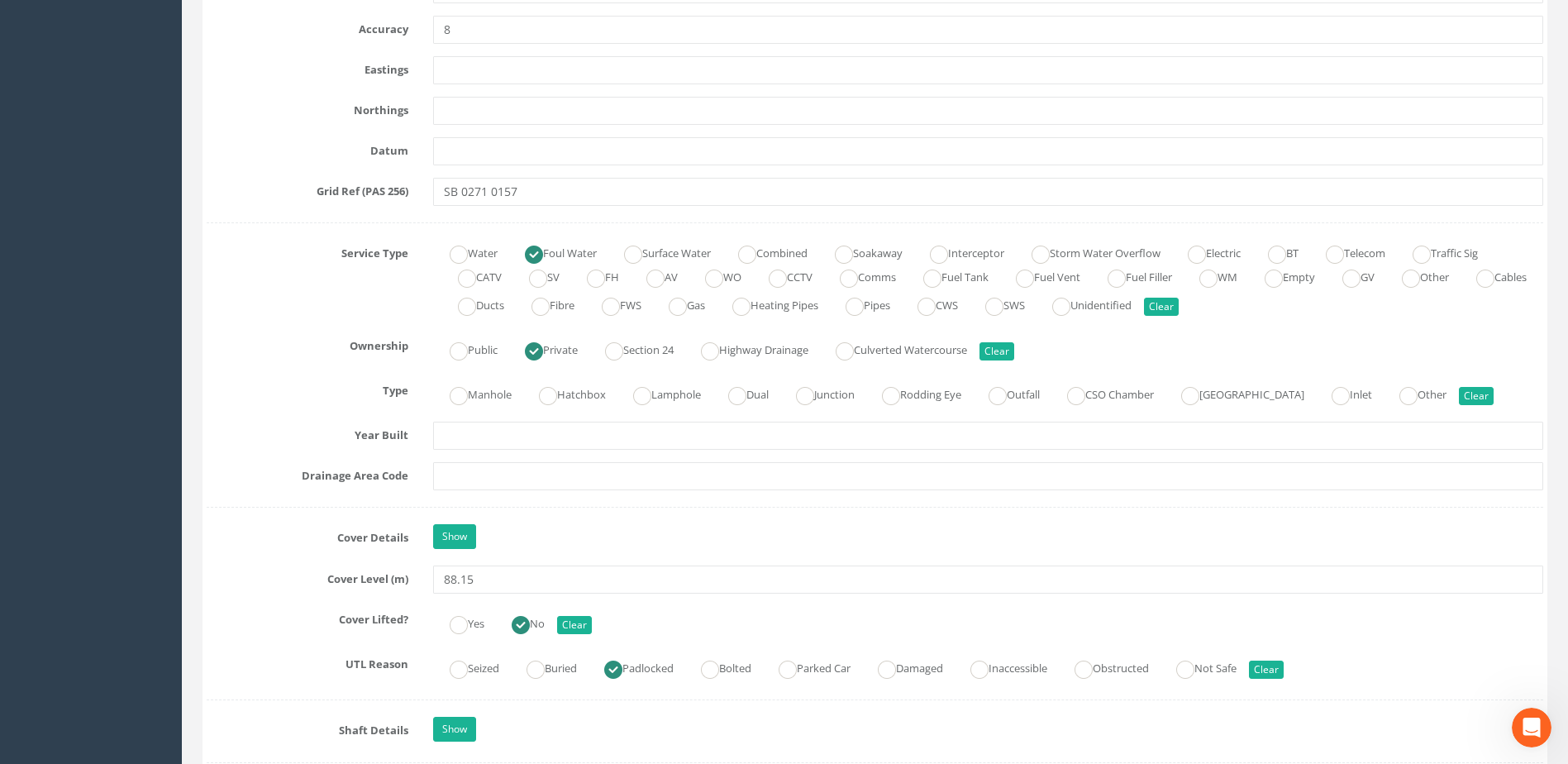
scroll to position [991, 0]
click at [457, 619] on ins at bounding box center [459, 621] width 18 height 18
radio input "true"
click at [1284, 667] on button "Clear" at bounding box center [1266, 666] width 35 height 18
radio input "false"
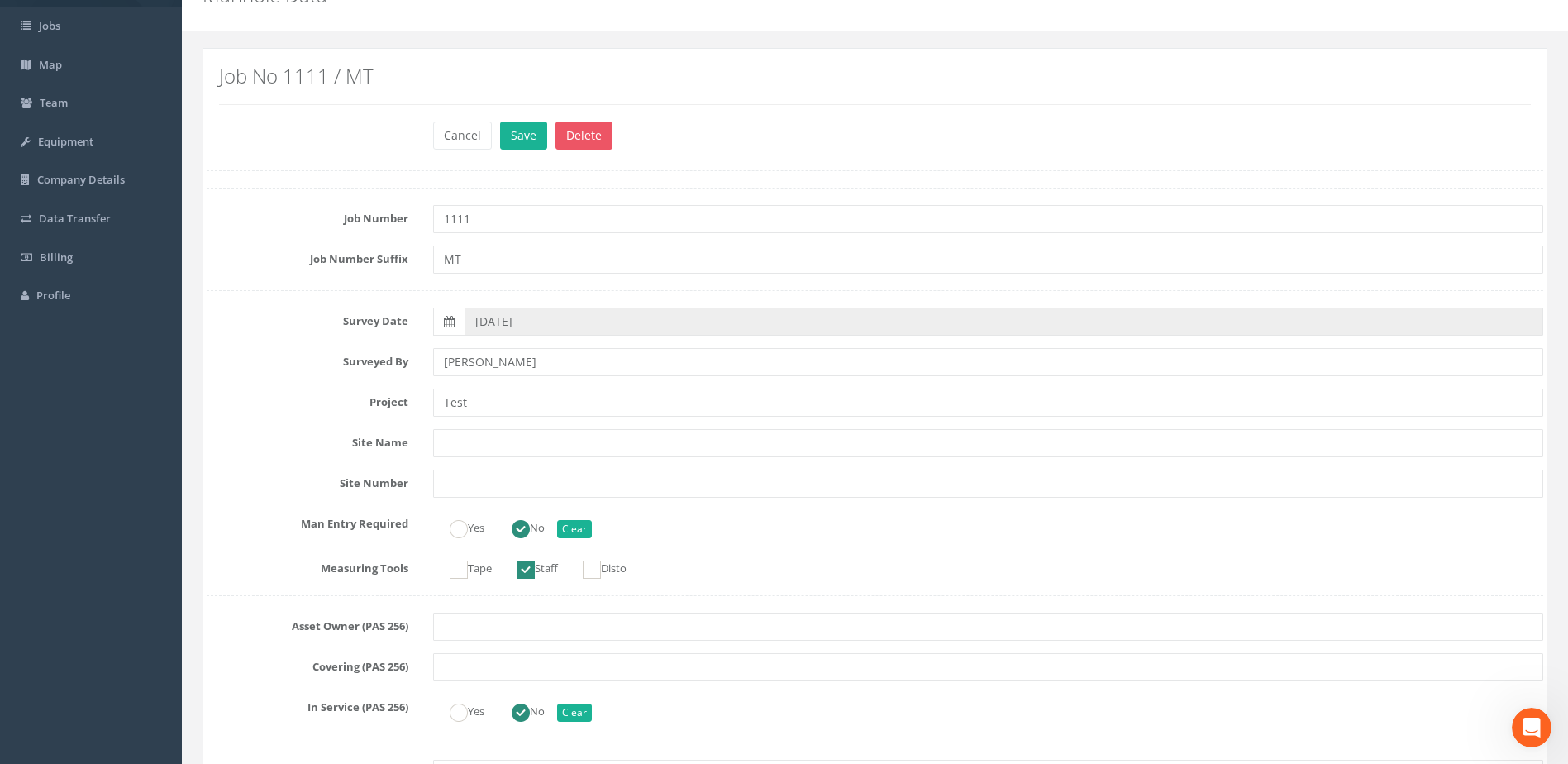
scroll to position [0, 0]
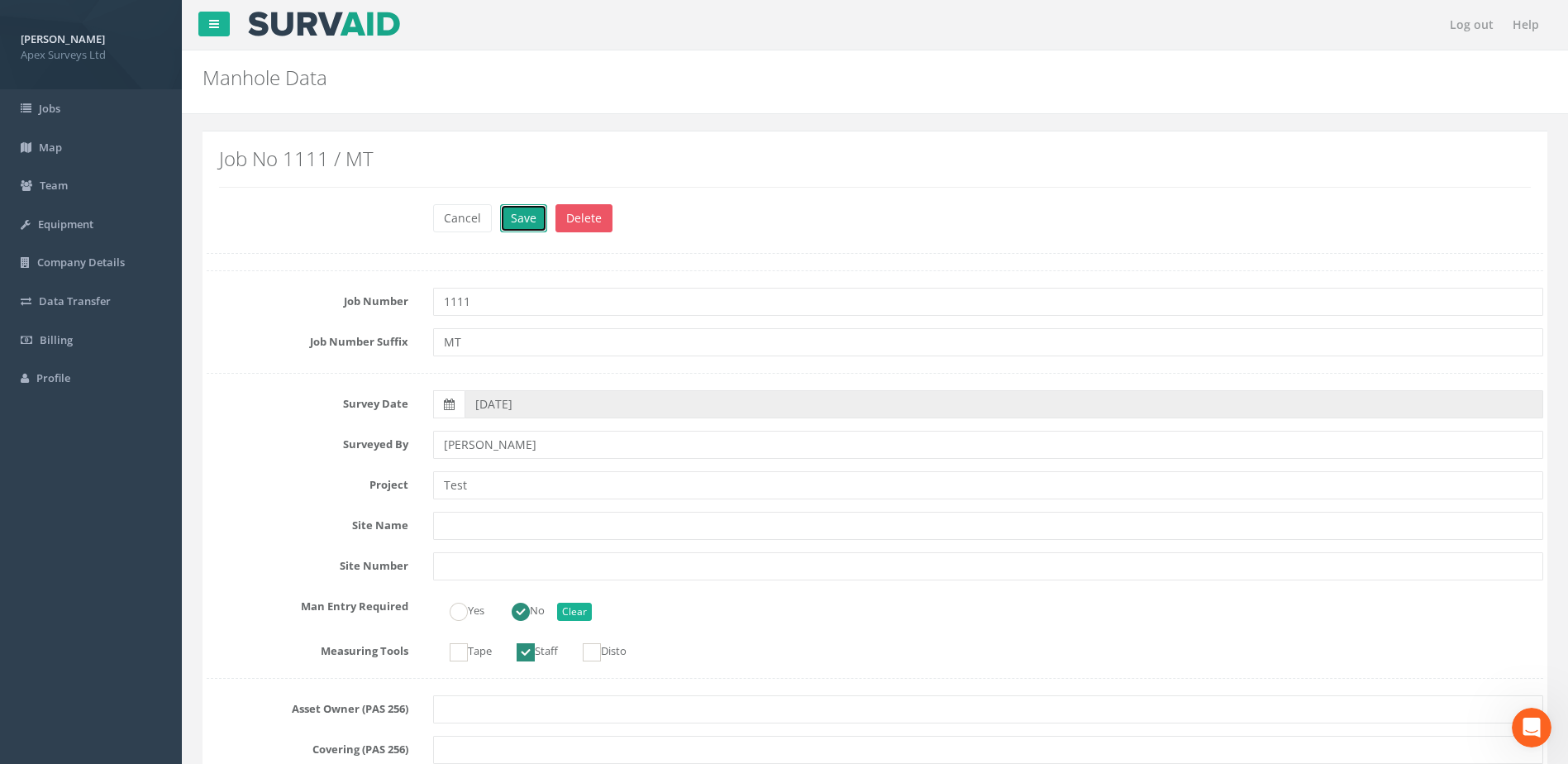
click at [510, 206] on button "Save" at bounding box center [523, 218] width 47 height 28
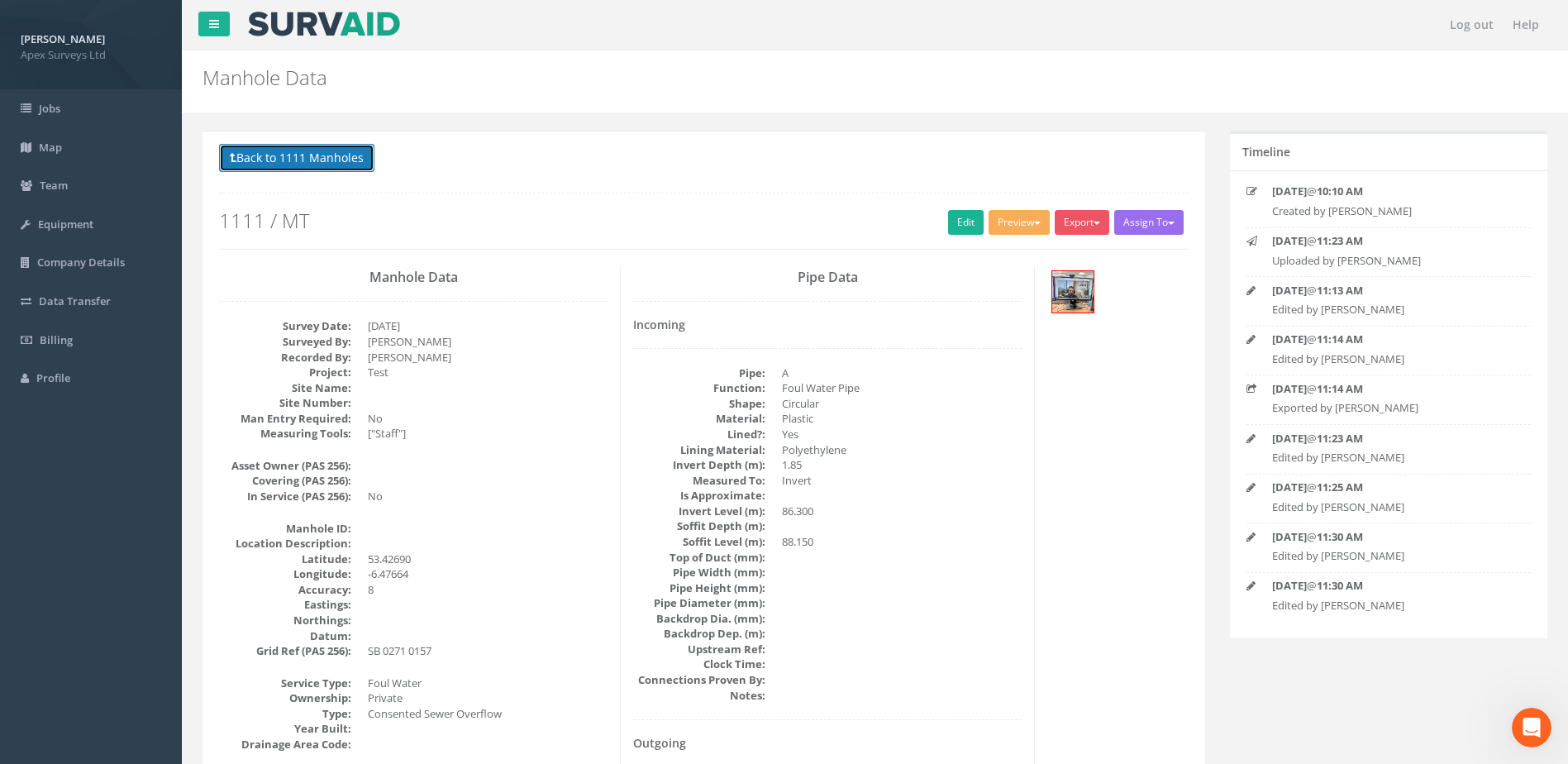
click at [258, 155] on button "Back to 1111 Manholes" at bounding box center [296, 157] width 155 height 28
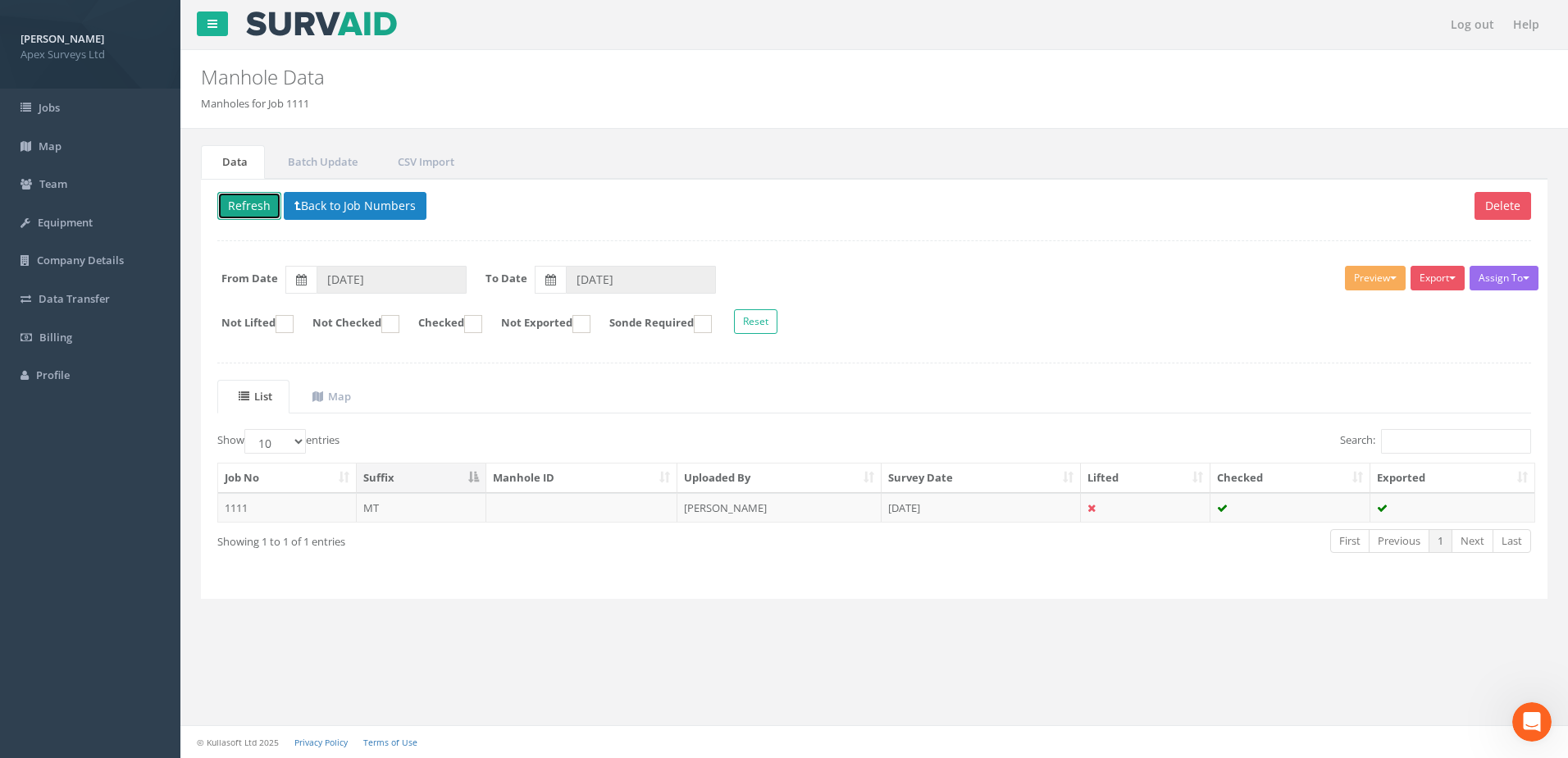
click at [247, 208] on button "Refresh" at bounding box center [249, 206] width 64 height 28
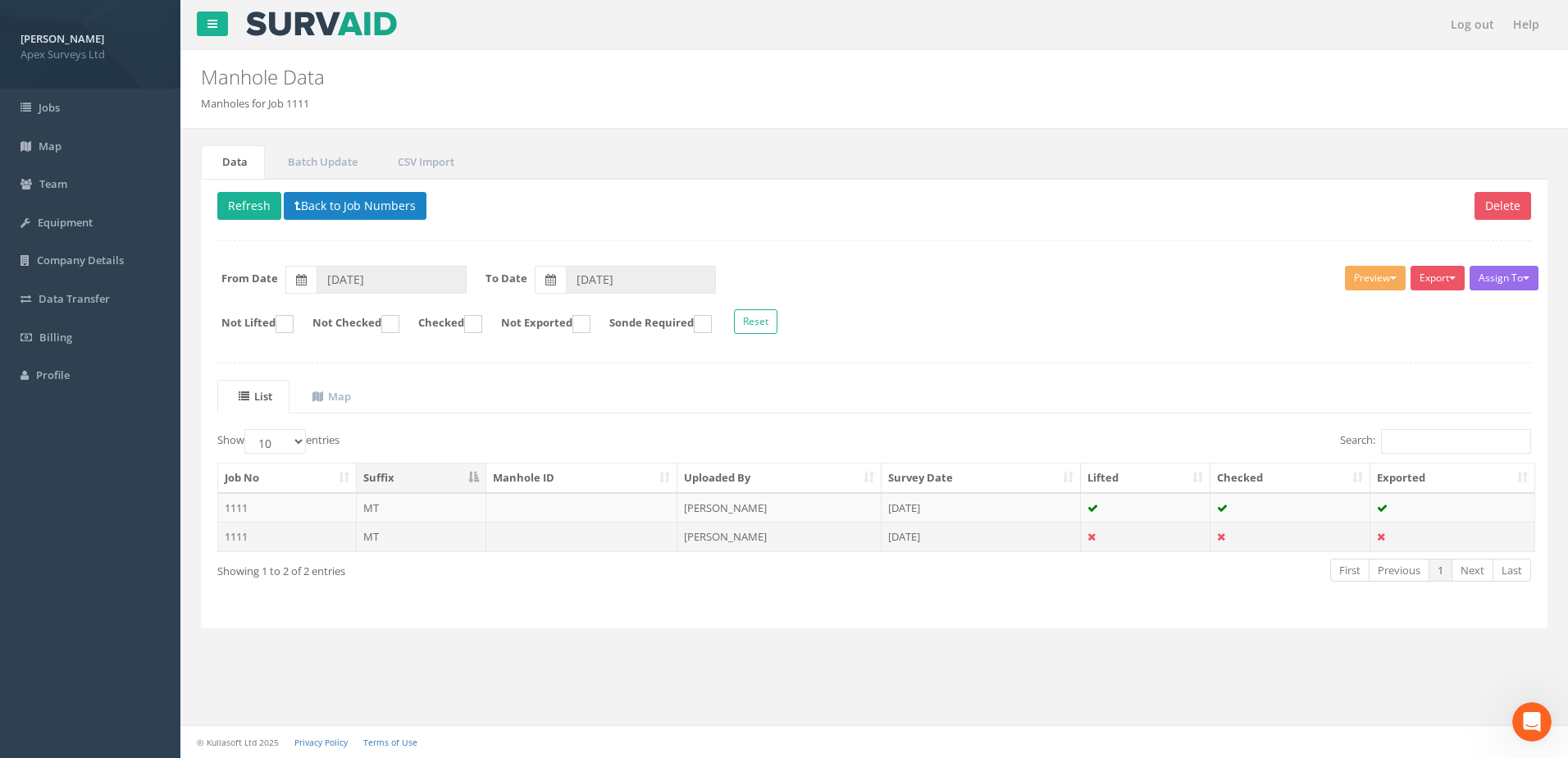
click at [402, 532] on td "MT" at bounding box center [422, 536] width 130 height 30
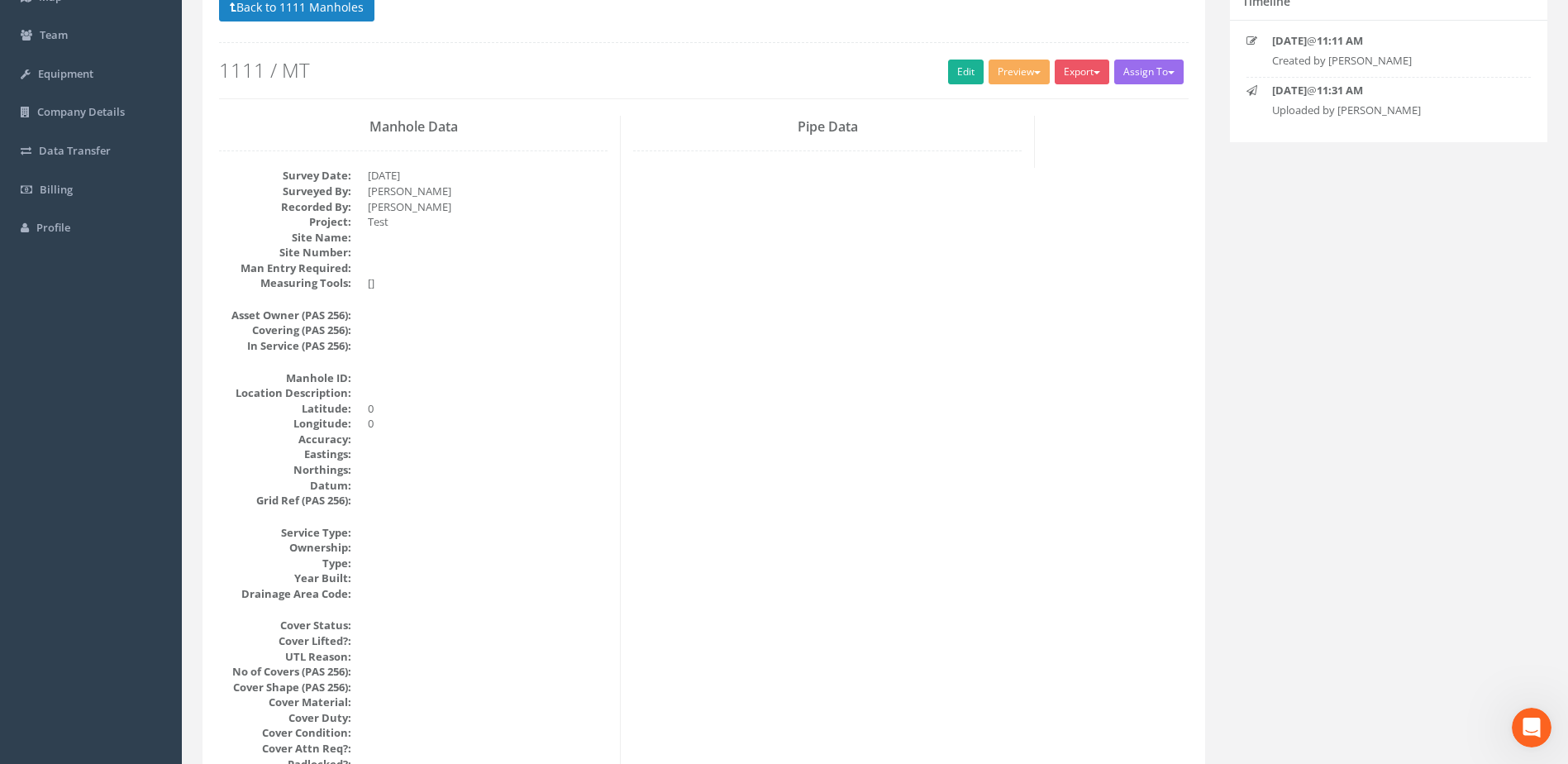
scroll to position [166, 0]
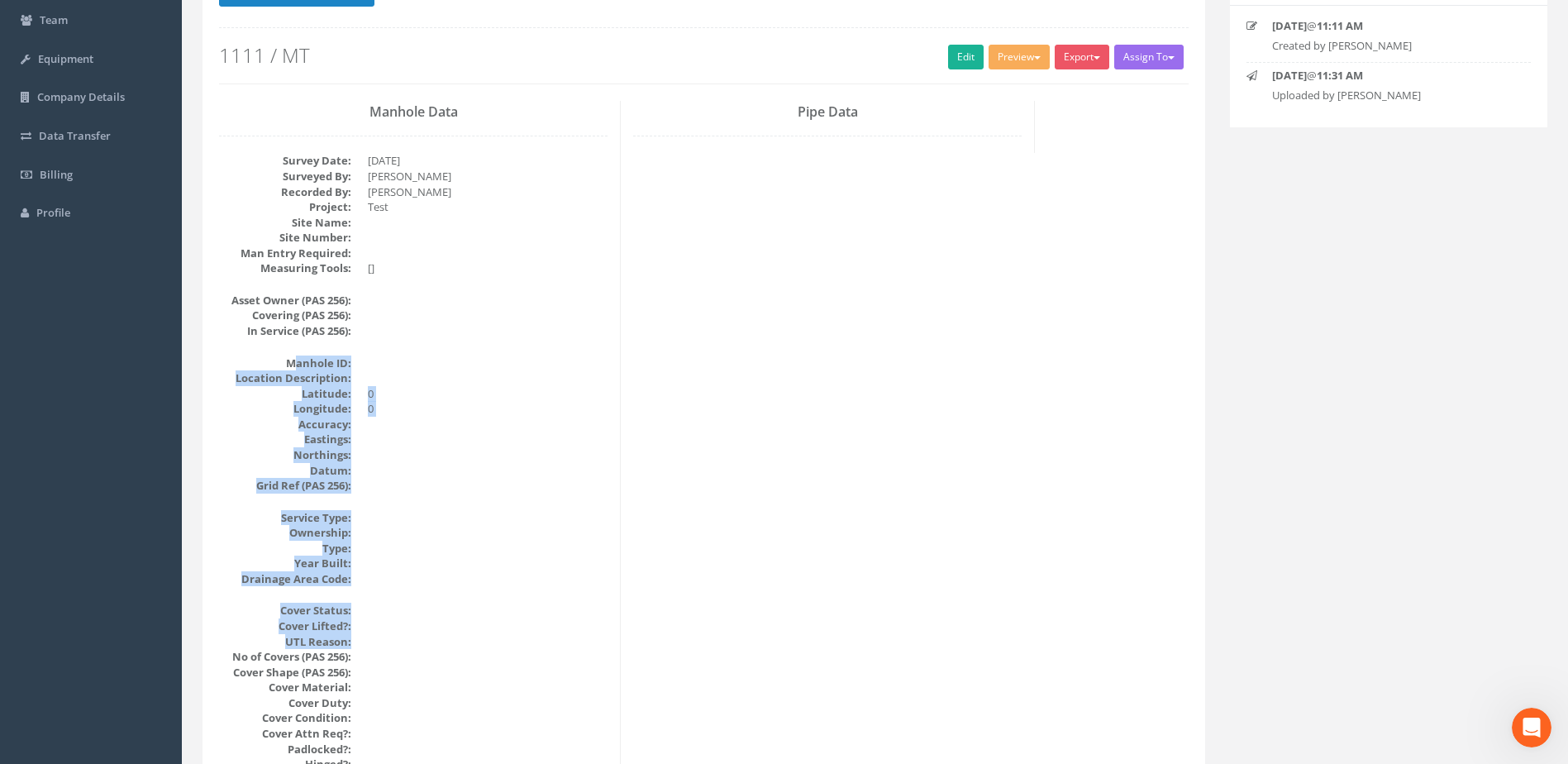
drag, startPoint x: 293, startPoint y: 361, endPoint x: 379, endPoint y: 642, distance: 293.9
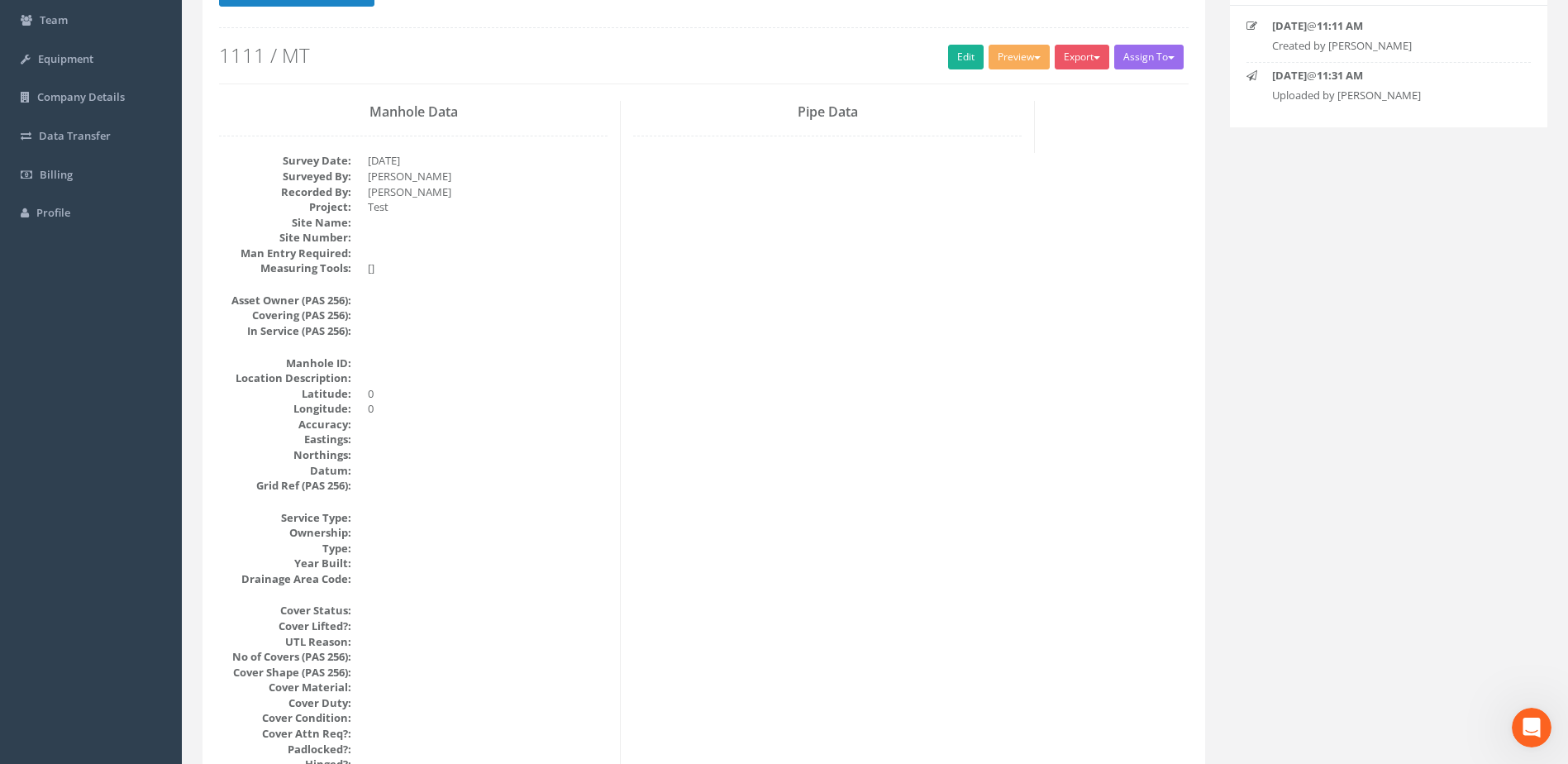
drag, startPoint x: 379, startPoint y: 642, endPoint x: 391, endPoint y: 671, distance: 31.4
click at [391, 671] on dd at bounding box center [488, 672] width 240 height 15
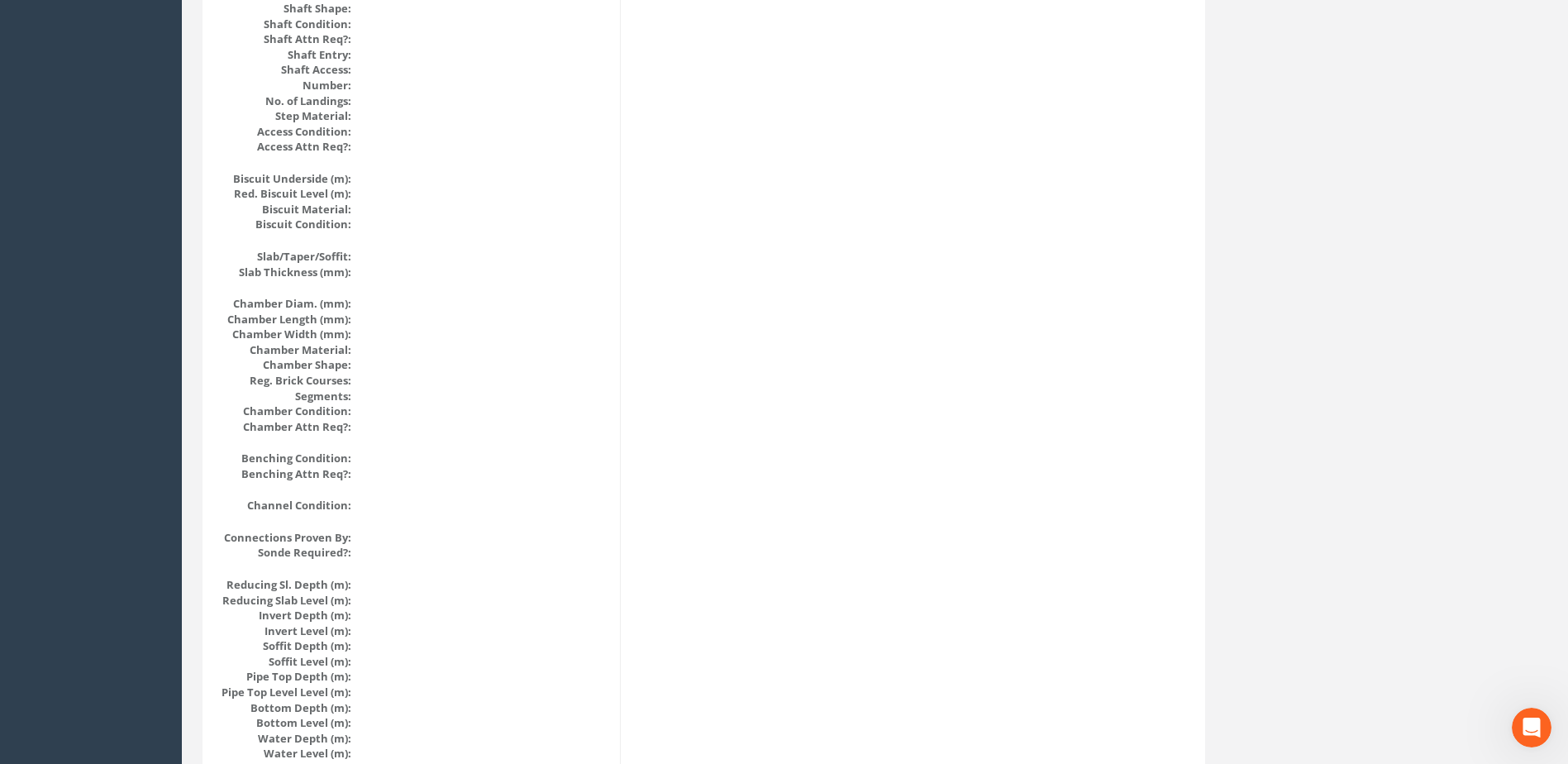
scroll to position [1322, 0]
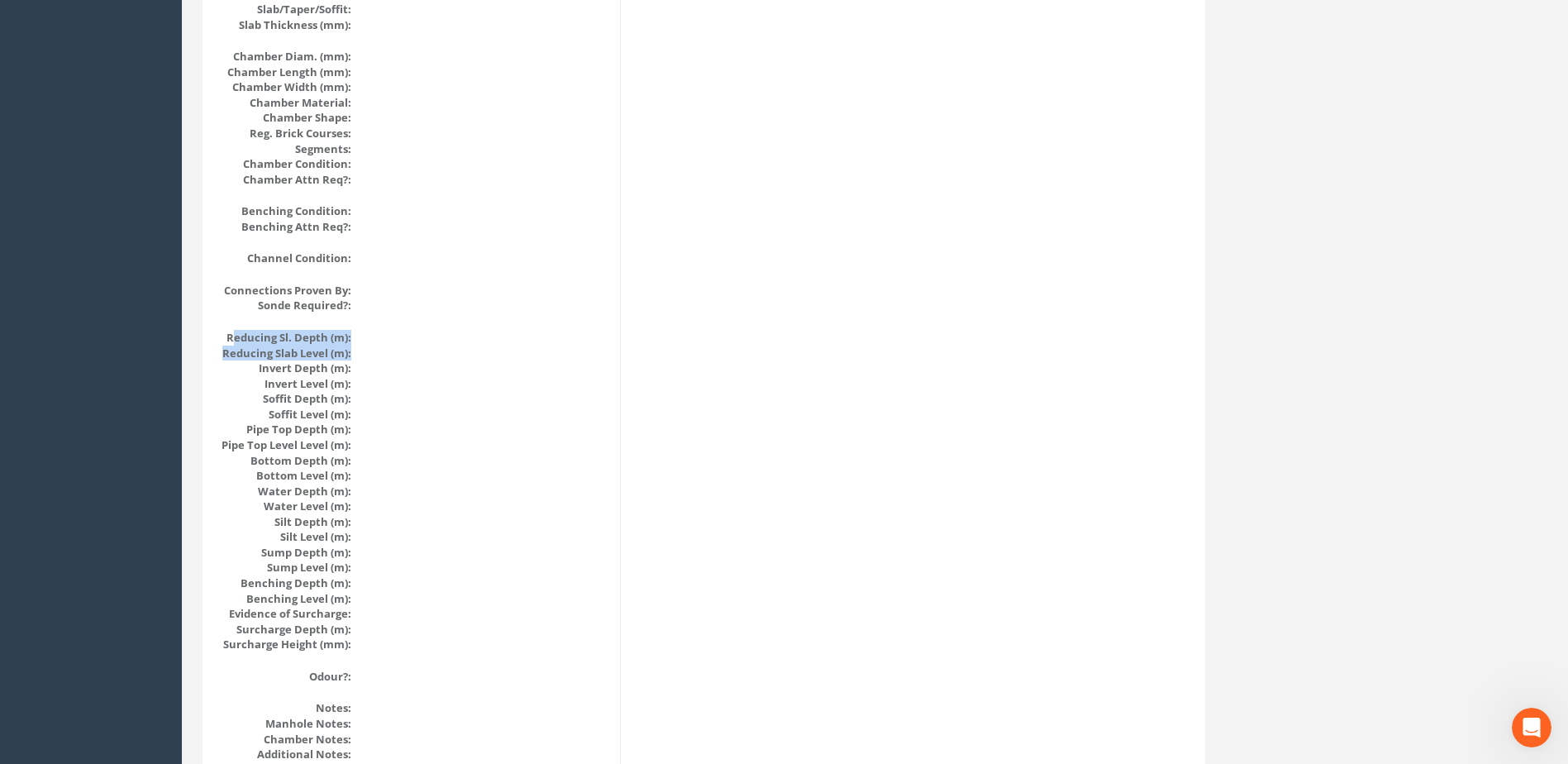
drag, startPoint x: 234, startPoint y: 333, endPoint x: 363, endPoint y: 352, distance: 130.4
click at [363, 352] on dl "Reducing Sl. Depth (m): Reducing Slab Level (m): Invert Depth (m): Invert Level…" at bounding box center [412, 490] width 388 height 323
drag, startPoint x: 363, startPoint y: 352, endPoint x: 277, endPoint y: 375, distance: 89.0
click at [279, 375] on dt "Invert Depth (m):" at bounding box center [284, 368] width 132 height 15
drag, startPoint x: 333, startPoint y: 339, endPoint x: 348, endPoint y: 356, distance: 22.7
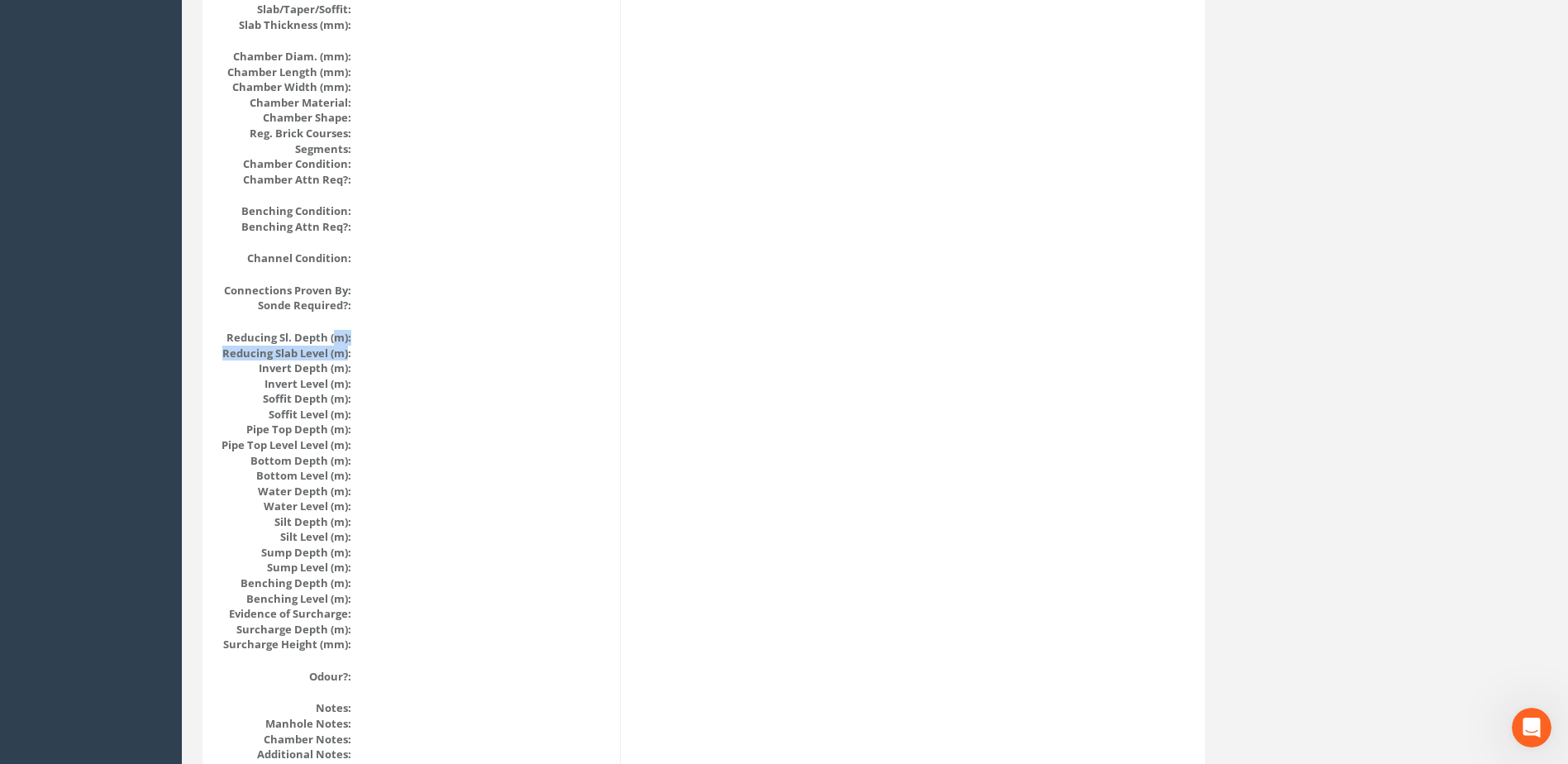
click at [348, 356] on dl "Reducing Sl. Depth (m): Reducing Slab Level (m): Invert Depth (m): Invert Level…" at bounding box center [412, 490] width 388 height 323
drag, startPoint x: 348, startPoint y: 356, endPoint x: 351, endPoint y: 383, distance: 27.2
click at [351, 383] on dl "Reducing Sl. Depth (m): Reducing Slab Level (m): Invert Depth (m): Invert Level…" at bounding box center [412, 490] width 388 height 323
drag, startPoint x: 351, startPoint y: 383, endPoint x: 327, endPoint y: 400, distance: 29.4
click at [327, 400] on dt "Soffit Depth (m):" at bounding box center [284, 399] width 132 height 15
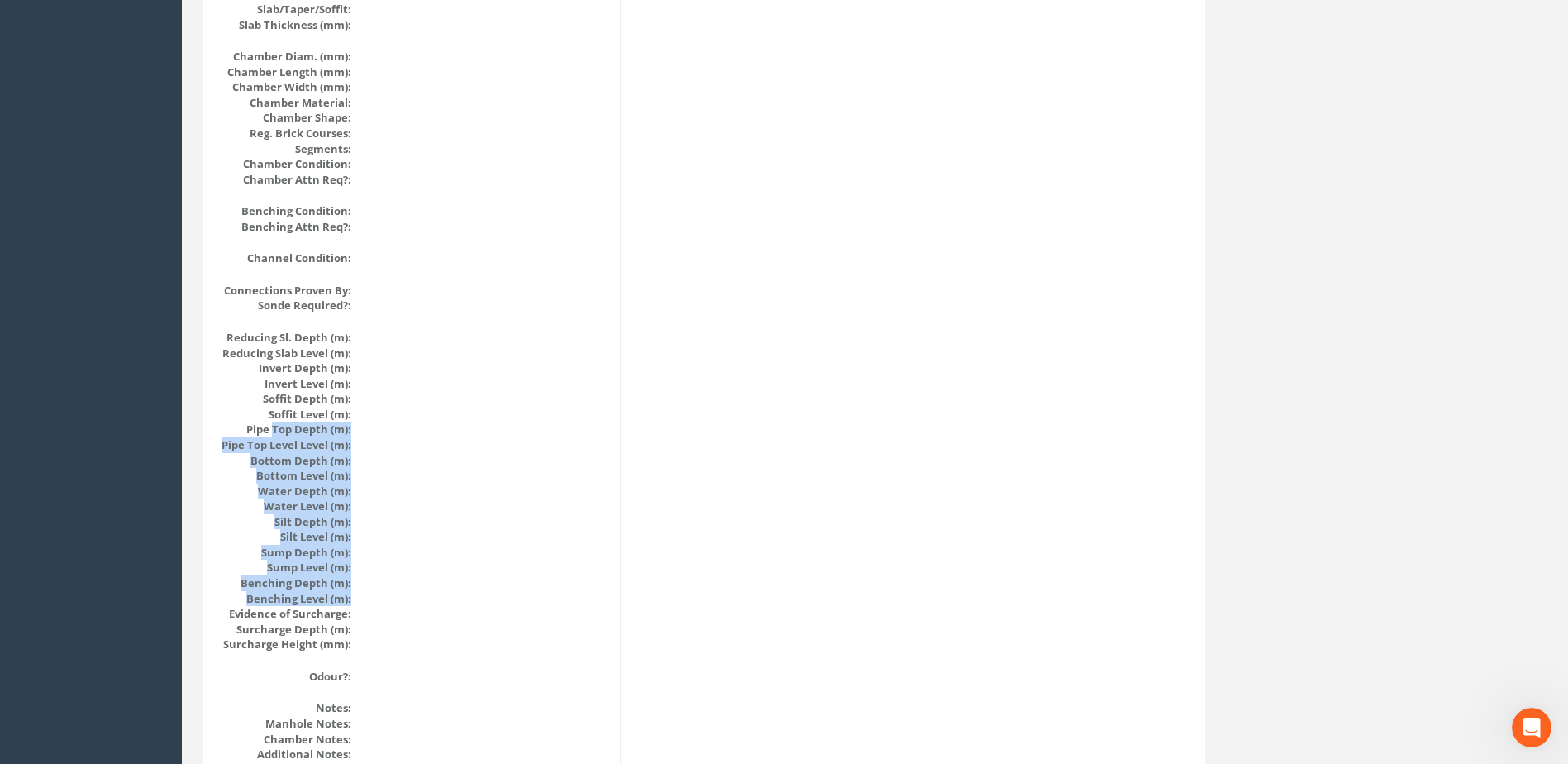
drag, startPoint x: 327, startPoint y: 400, endPoint x: 354, endPoint y: 595, distance: 196.9
click at [354, 595] on dl "Reducing Sl. Depth (m): Reducing Slab Level (m): Invert Depth (m): Invert Level…" at bounding box center [412, 490] width 388 height 323
drag, startPoint x: 354, startPoint y: 595, endPoint x: 331, endPoint y: 415, distance: 181.5
click at [338, 427] on dt "Pipe Top Depth (m):" at bounding box center [284, 429] width 132 height 15
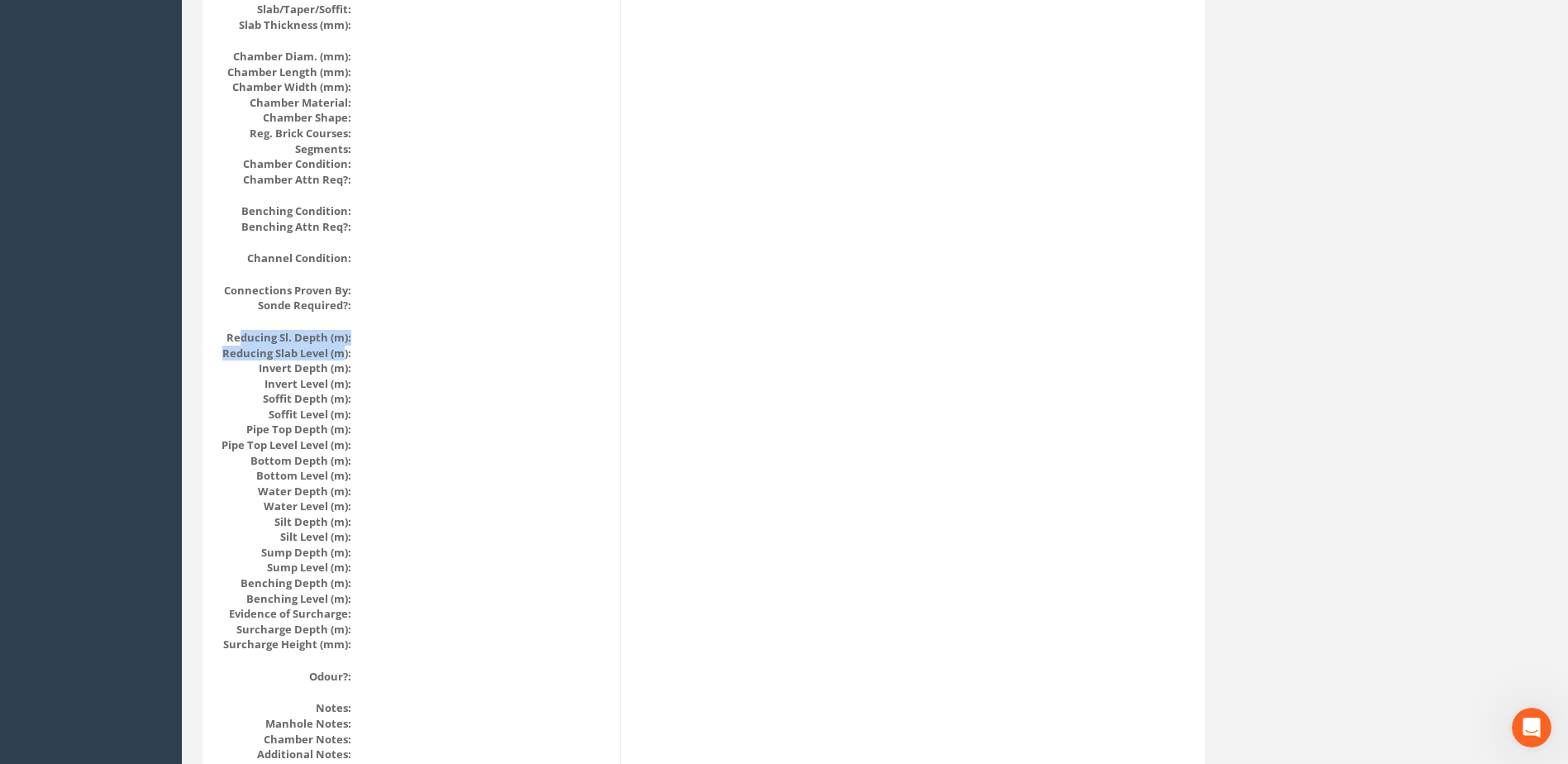
drag, startPoint x: 240, startPoint y: 342, endPoint x: 346, endPoint y: 357, distance: 107.1
click at [346, 357] on dl "Reducing Sl. Depth (m): Reducing Slab Level (m): Invert Depth (m): Invert Level…" at bounding box center [412, 490] width 388 height 323
drag, startPoint x: 346, startPoint y: 357, endPoint x: 294, endPoint y: 448, distance: 104.8
click at [297, 444] on dt "Pipe Top Level Level (m):" at bounding box center [284, 445] width 132 height 15
drag, startPoint x: 250, startPoint y: 456, endPoint x: 360, endPoint y: 461, distance: 110.1
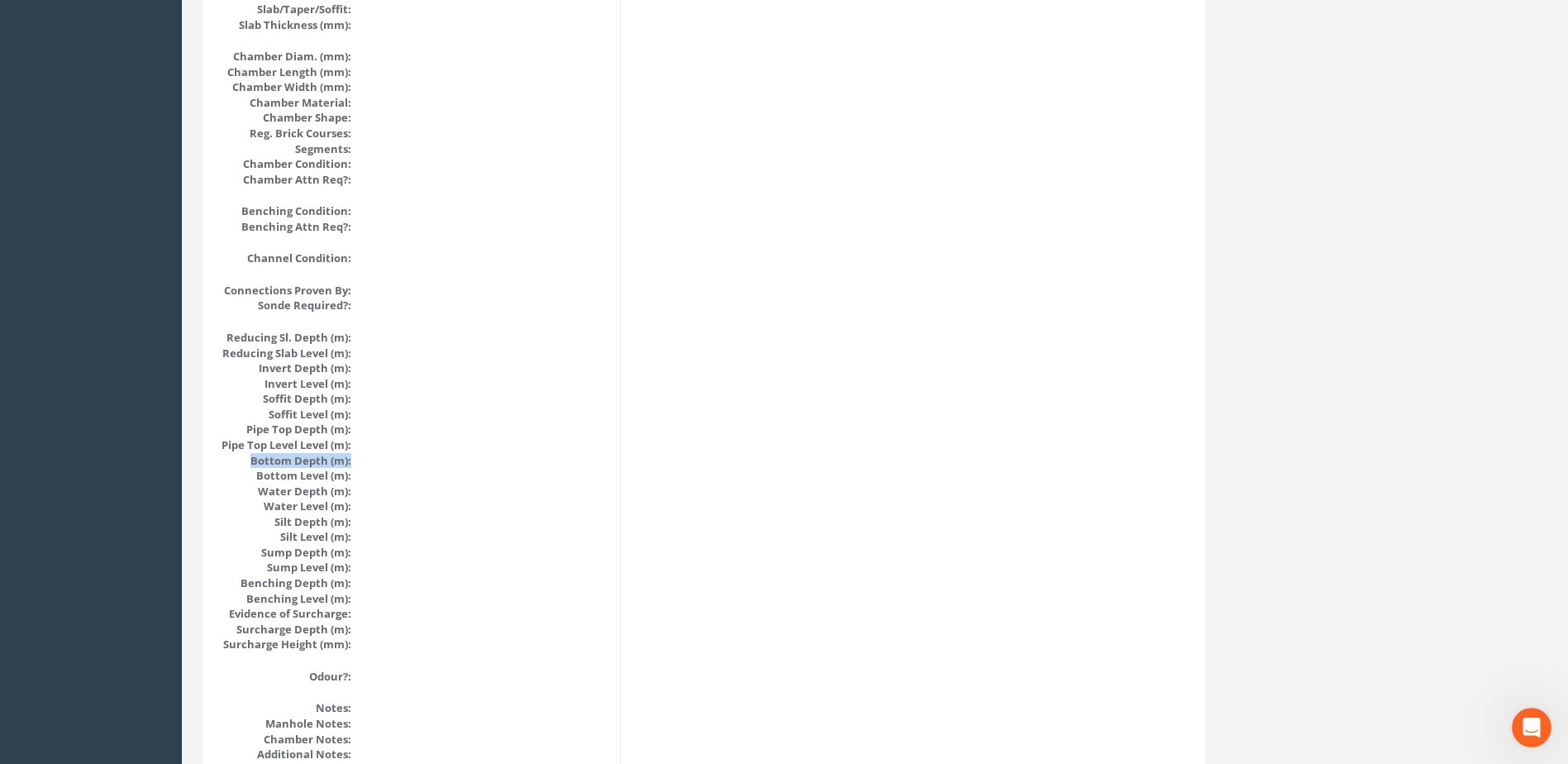
click at [360, 461] on dl "Reducing Sl. Depth (m): Reducing Slab Level (m): Invert Depth (m): Invert Level…" at bounding box center [412, 490] width 388 height 323
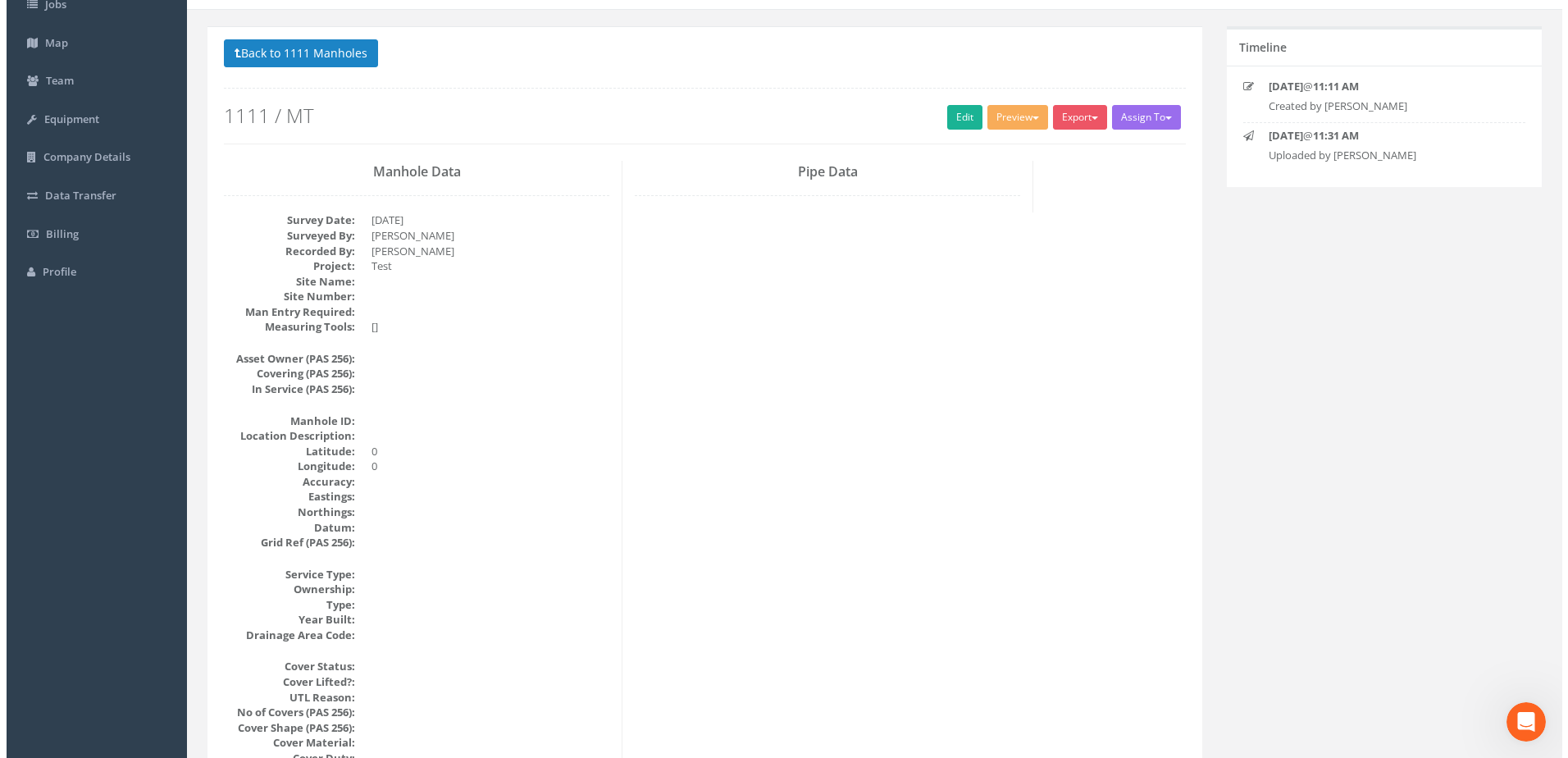
scroll to position [0, 0]
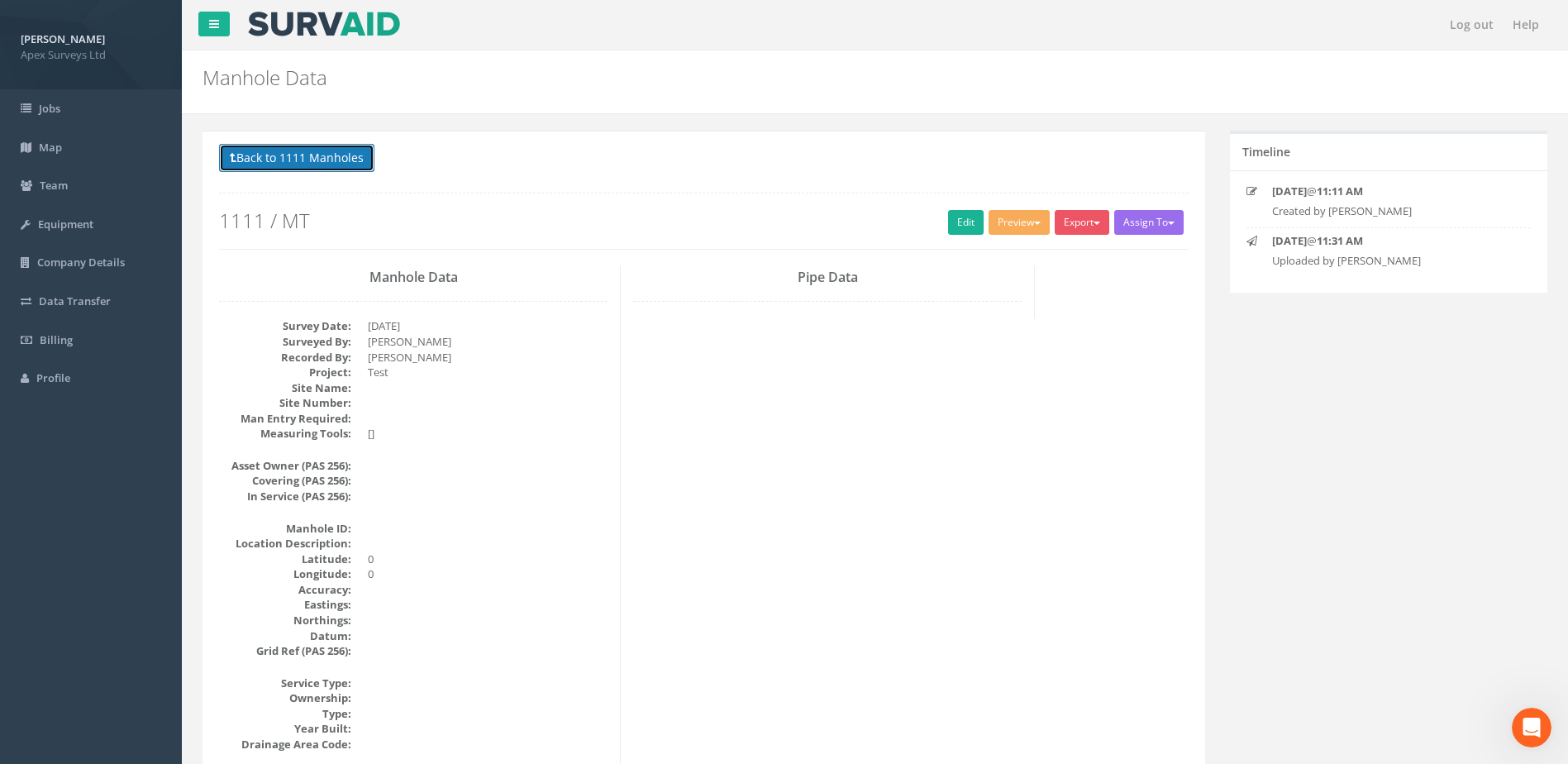
click at [245, 152] on button "Back to 1111 Manholes" at bounding box center [296, 157] width 155 height 28
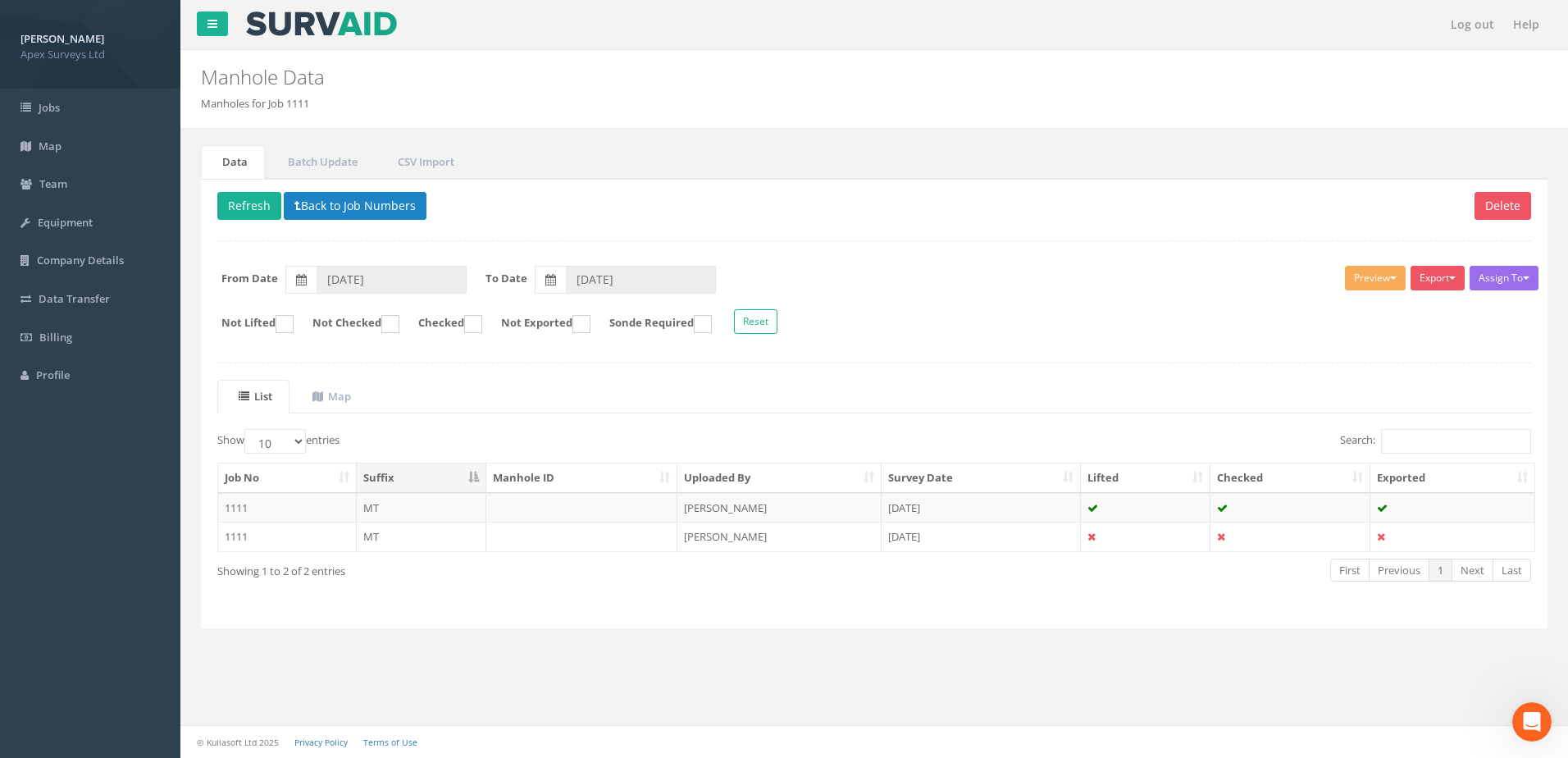
click at [844, 412] on ul "List Map" at bounding box center [874, 396] width 1314 height 33
click at [1032, 170] on ul "Data Batch Update CSV Import" at bounding box center [874, 162] width 1346 height 33
click at [711, 322] on ins at bounding box center [703, 323] width 18 height 18
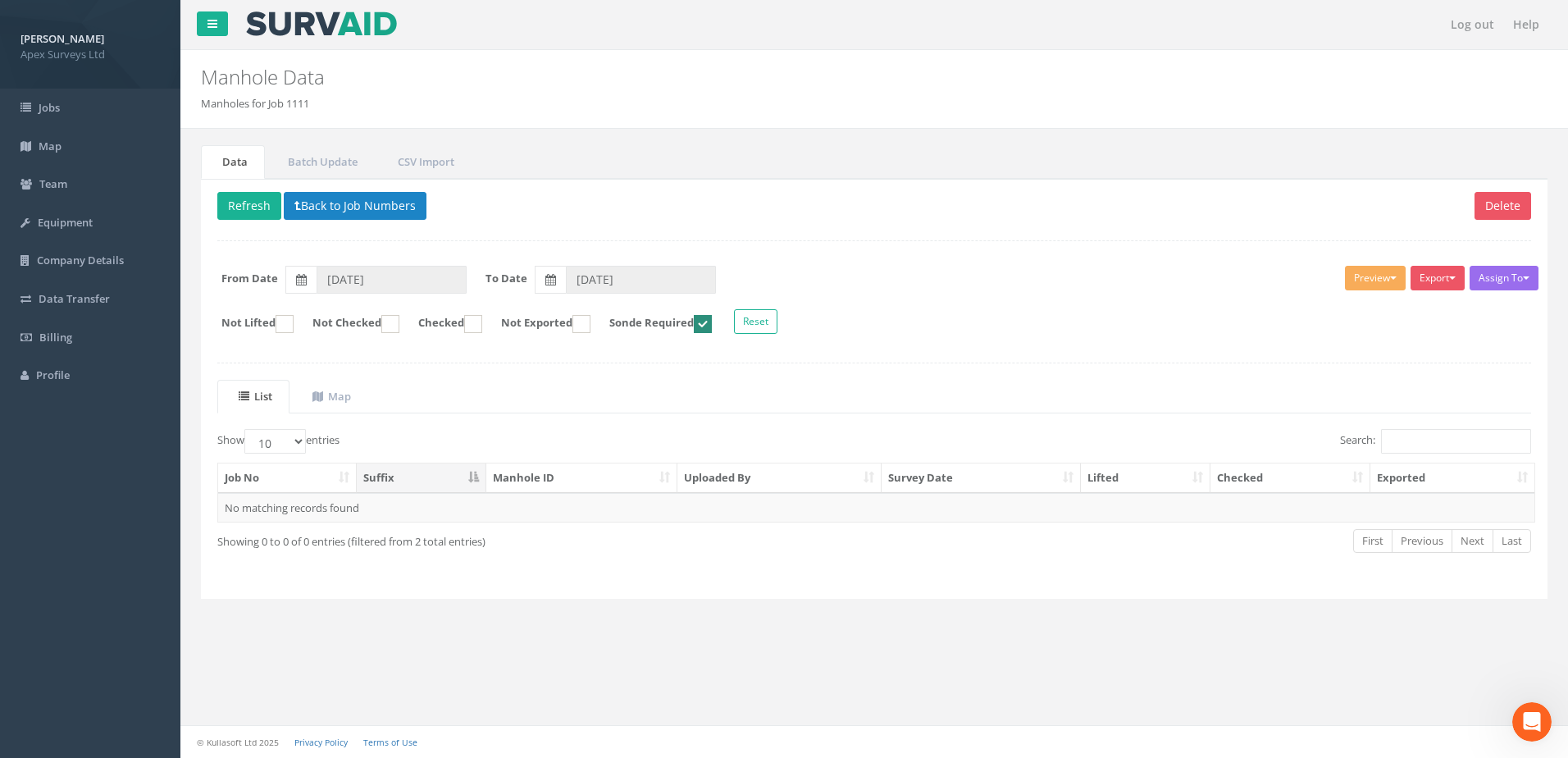
click at [711, 322] on ins at bounding box center [703, 323] width 18 height 18
checkbox input "false"
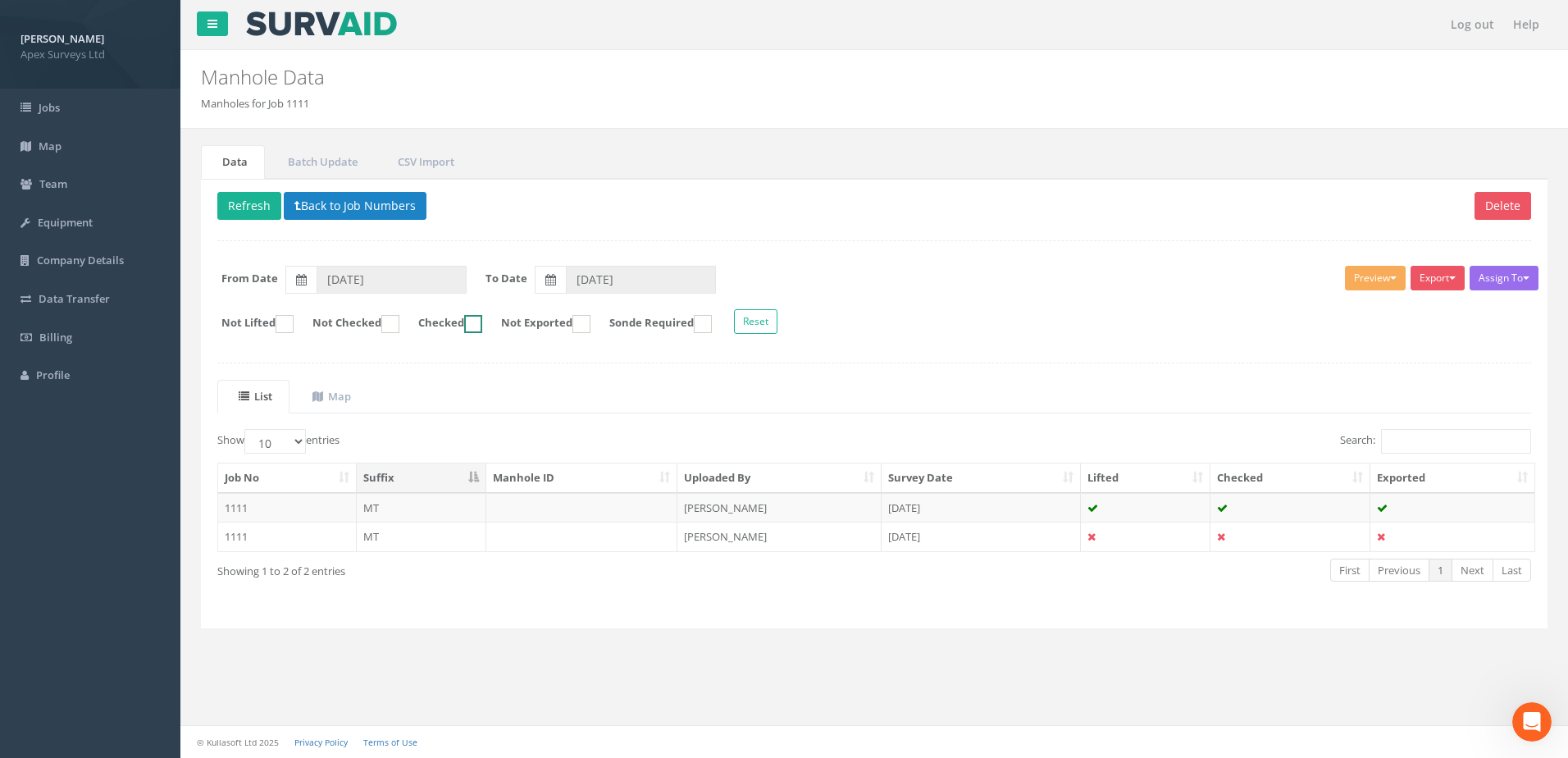
click at [482, 326] on ins at bounding box center [472, 323] width 18 height 18
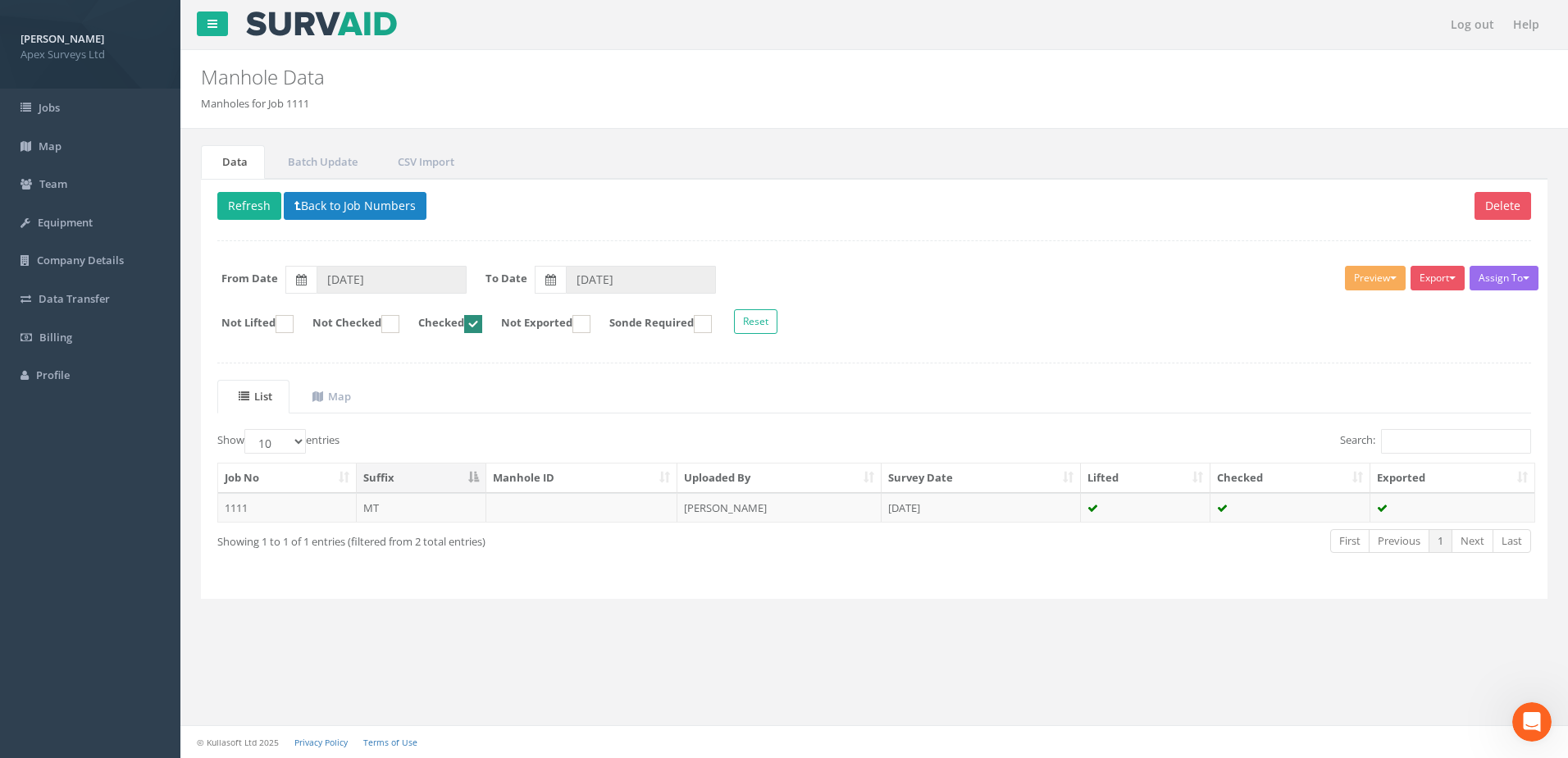
click at [482, 326] on ins at bounding box center [472, 323] width 18 height 18
checkbox input "false"
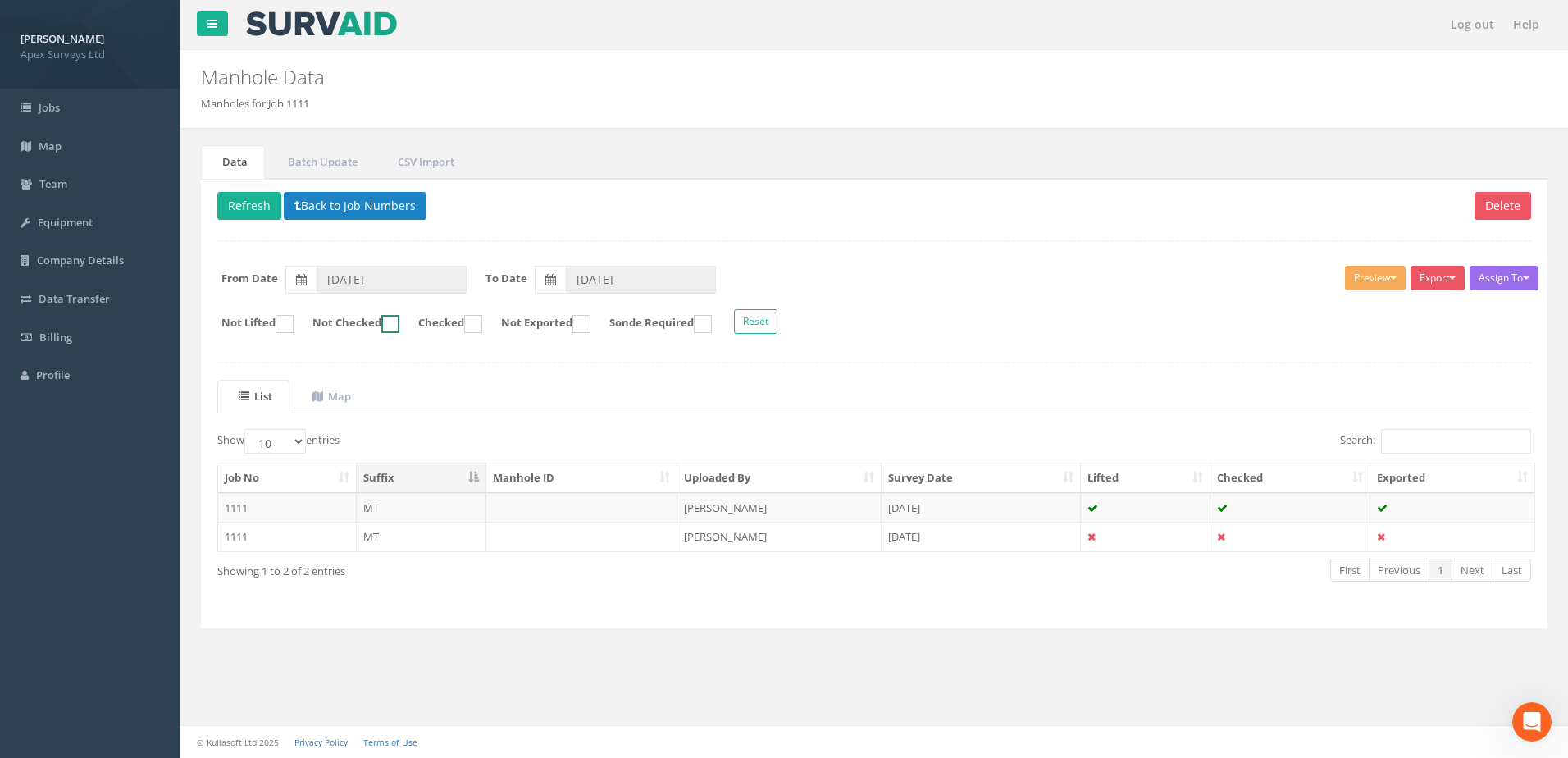
click at [400, 325] on ins at bounding box center [390, 323] width 18 height 18
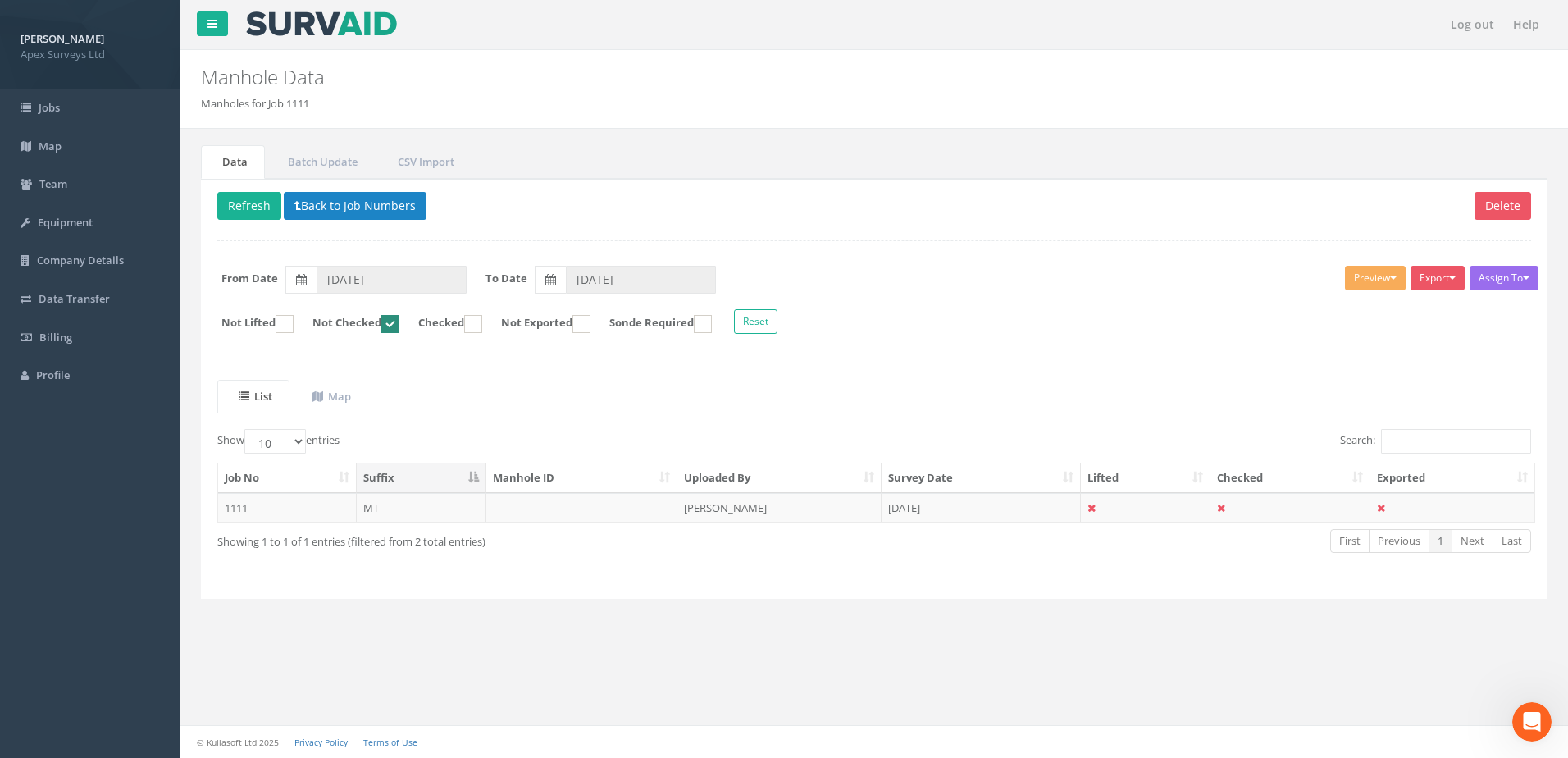
click at [400, 324] on ins at bounding box center [390, 323] width 18 height 18
checkbox input "false"
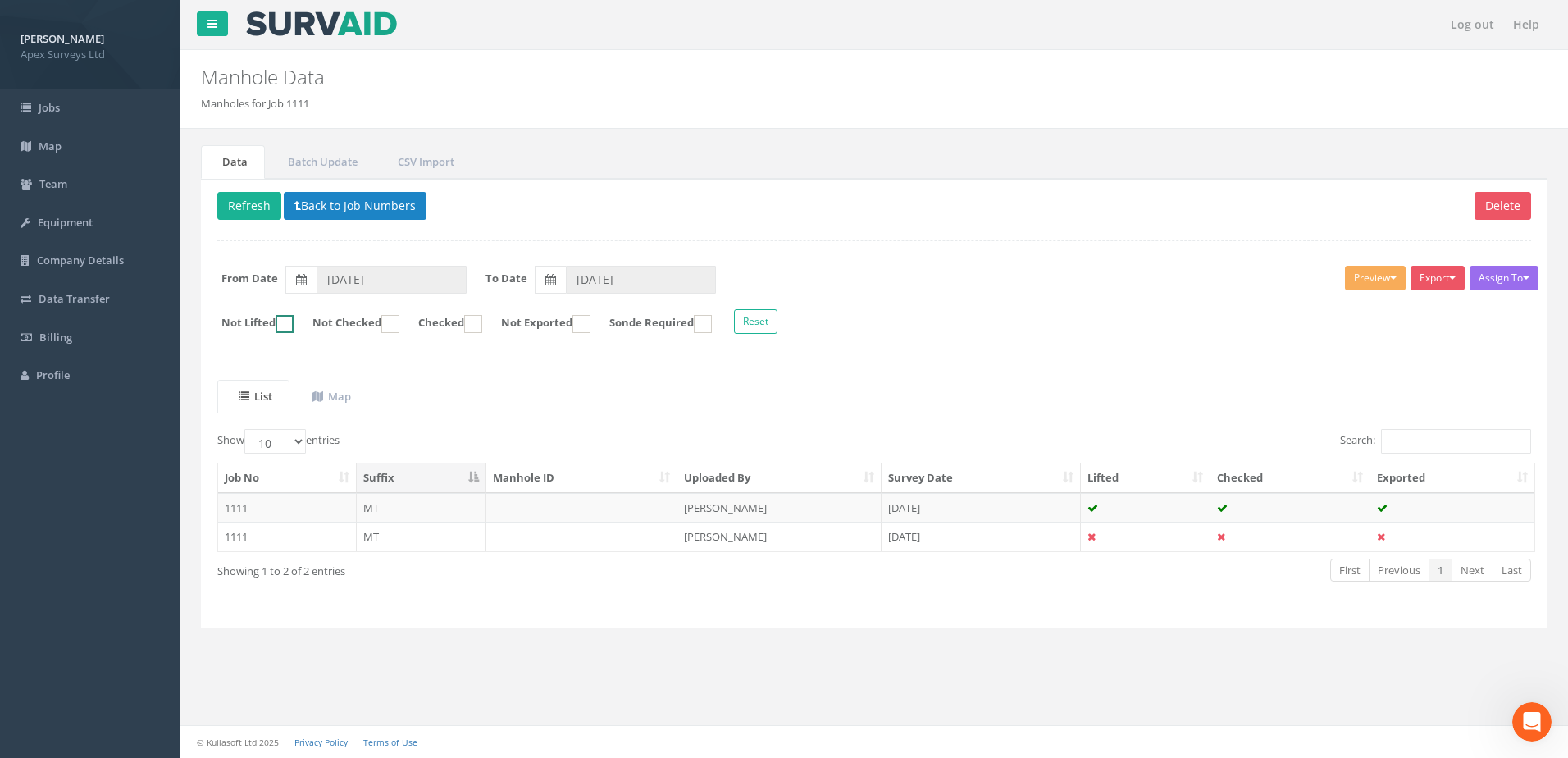
click at [290, 324] on ins at bounding box center [284, 323] width 18 height 18
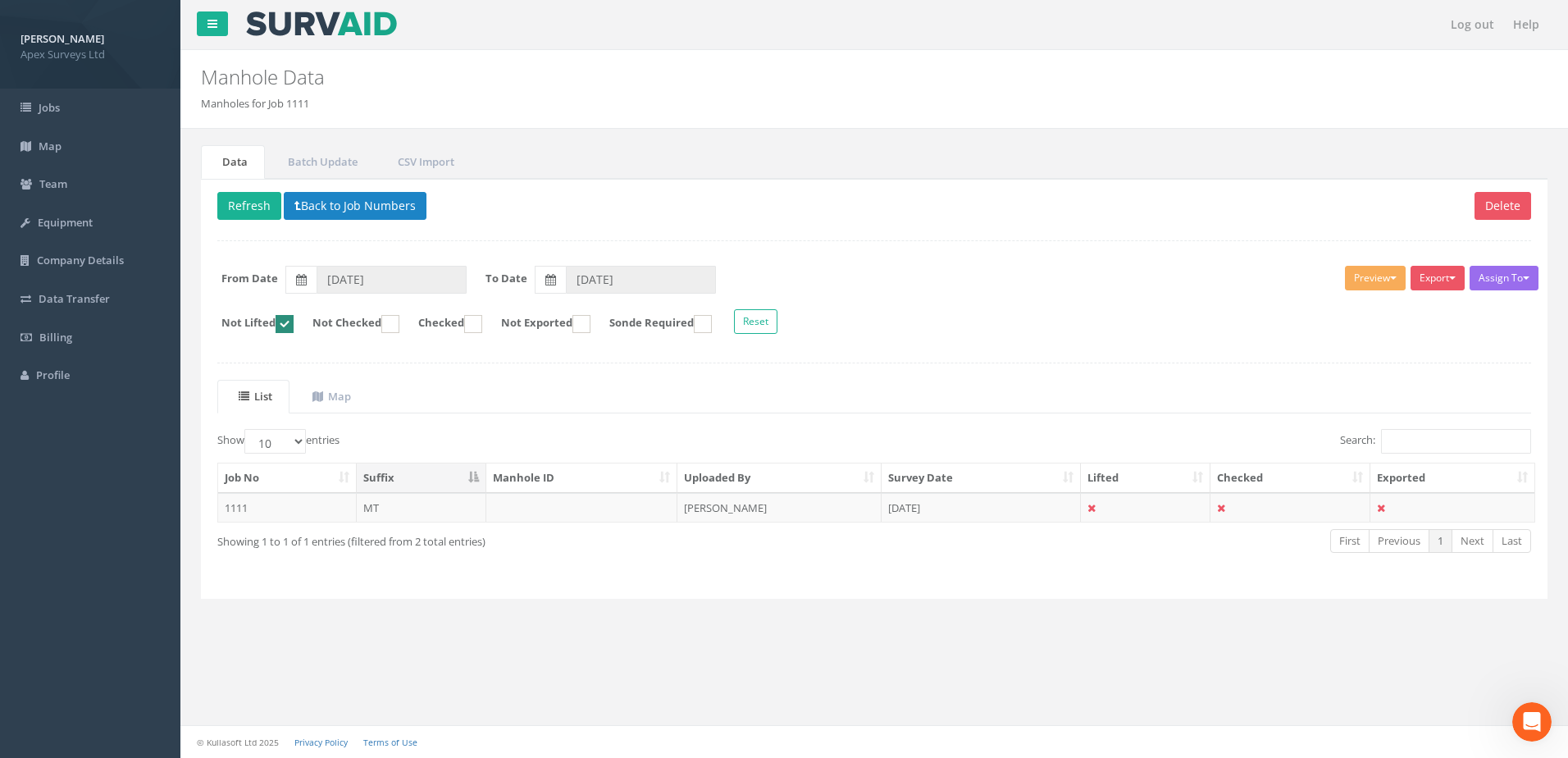
click at [290, 324] on ins at bounding box center [284, 323] width 18 height 18
checkbox input "false"
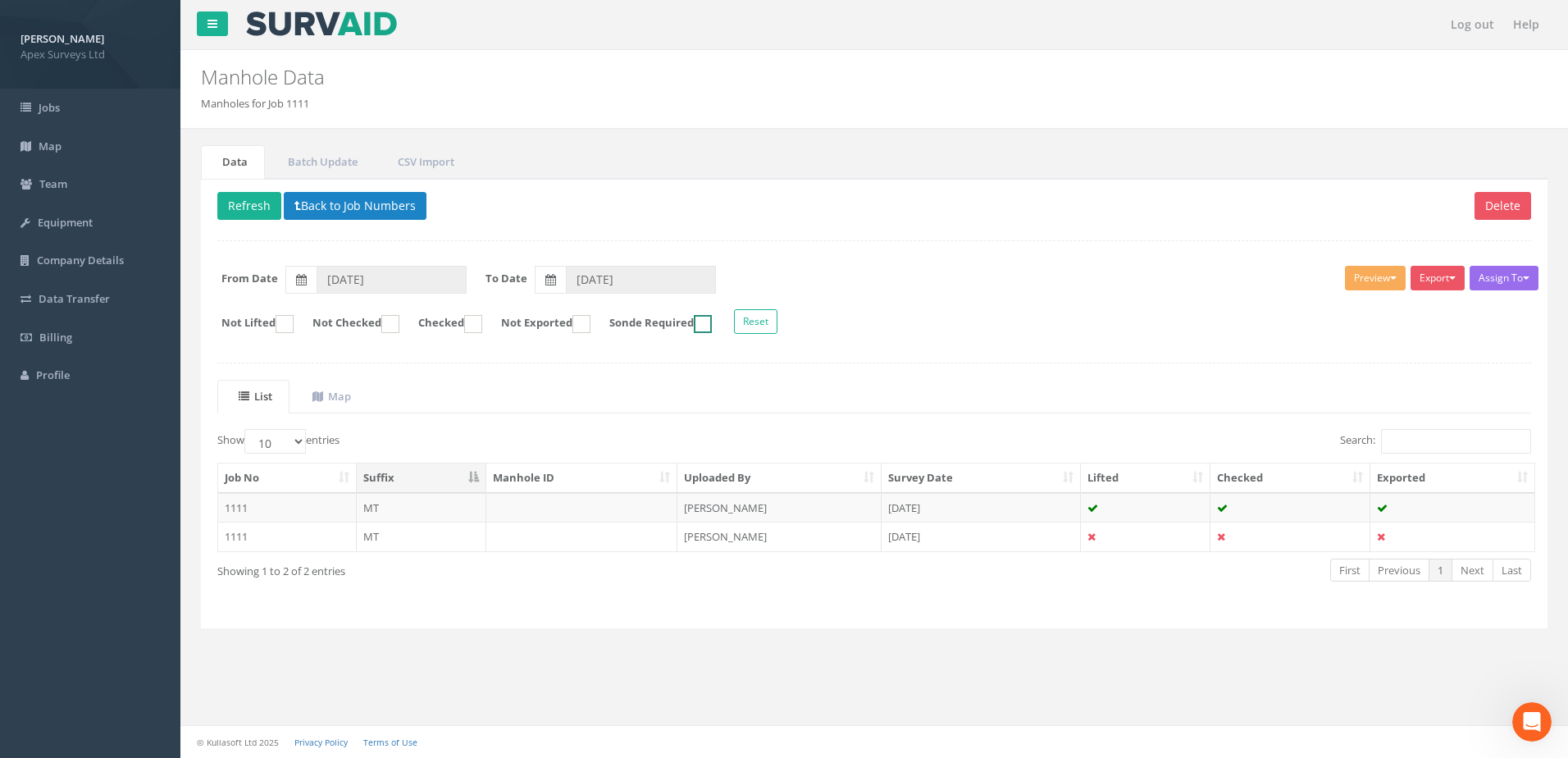
click at [711, 323] on ins at bounding box center [703, 323] width 18 height 18
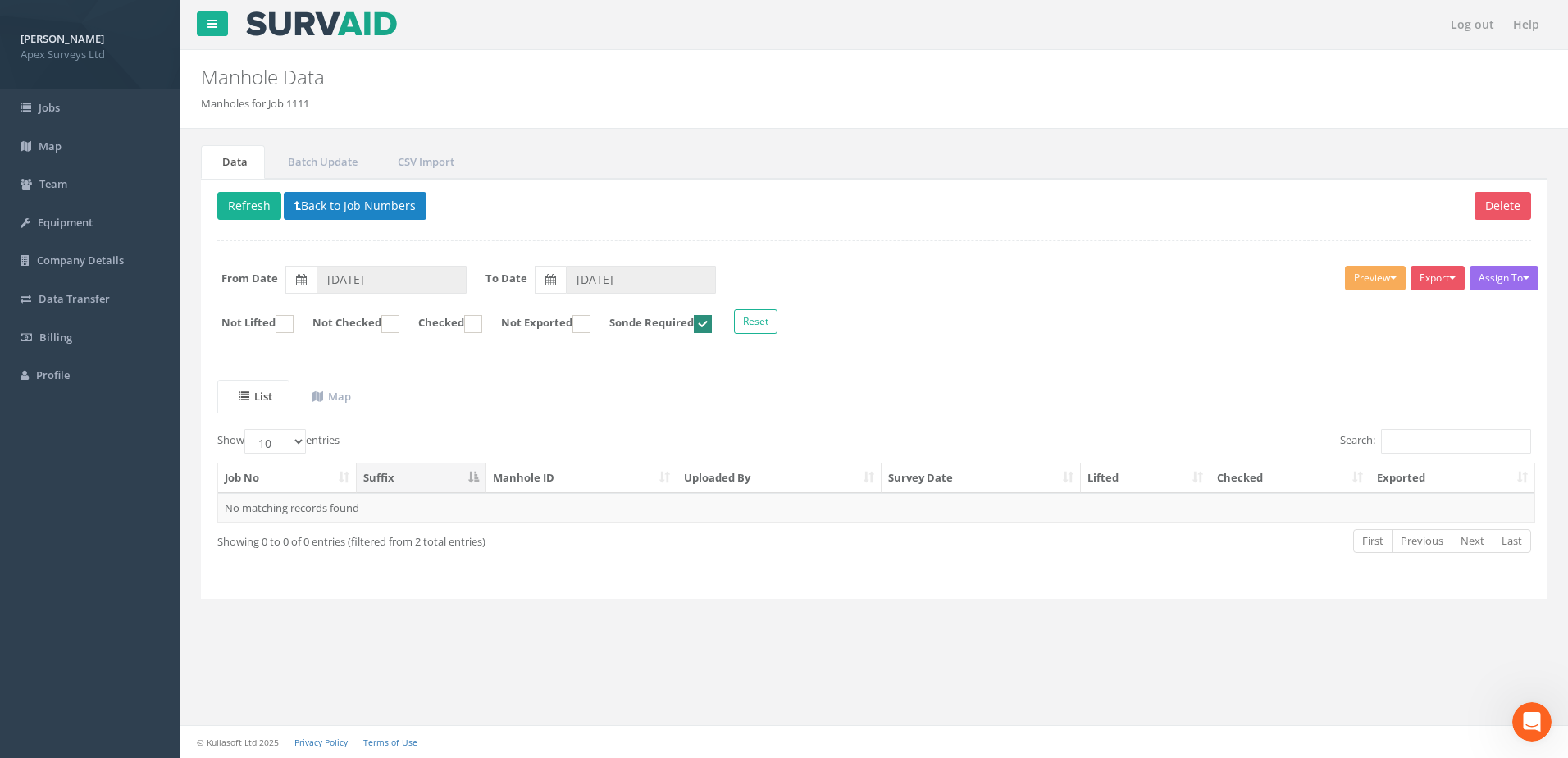
click at [711, 326] on ins at bounding box center [703, 323] width 18 height 18
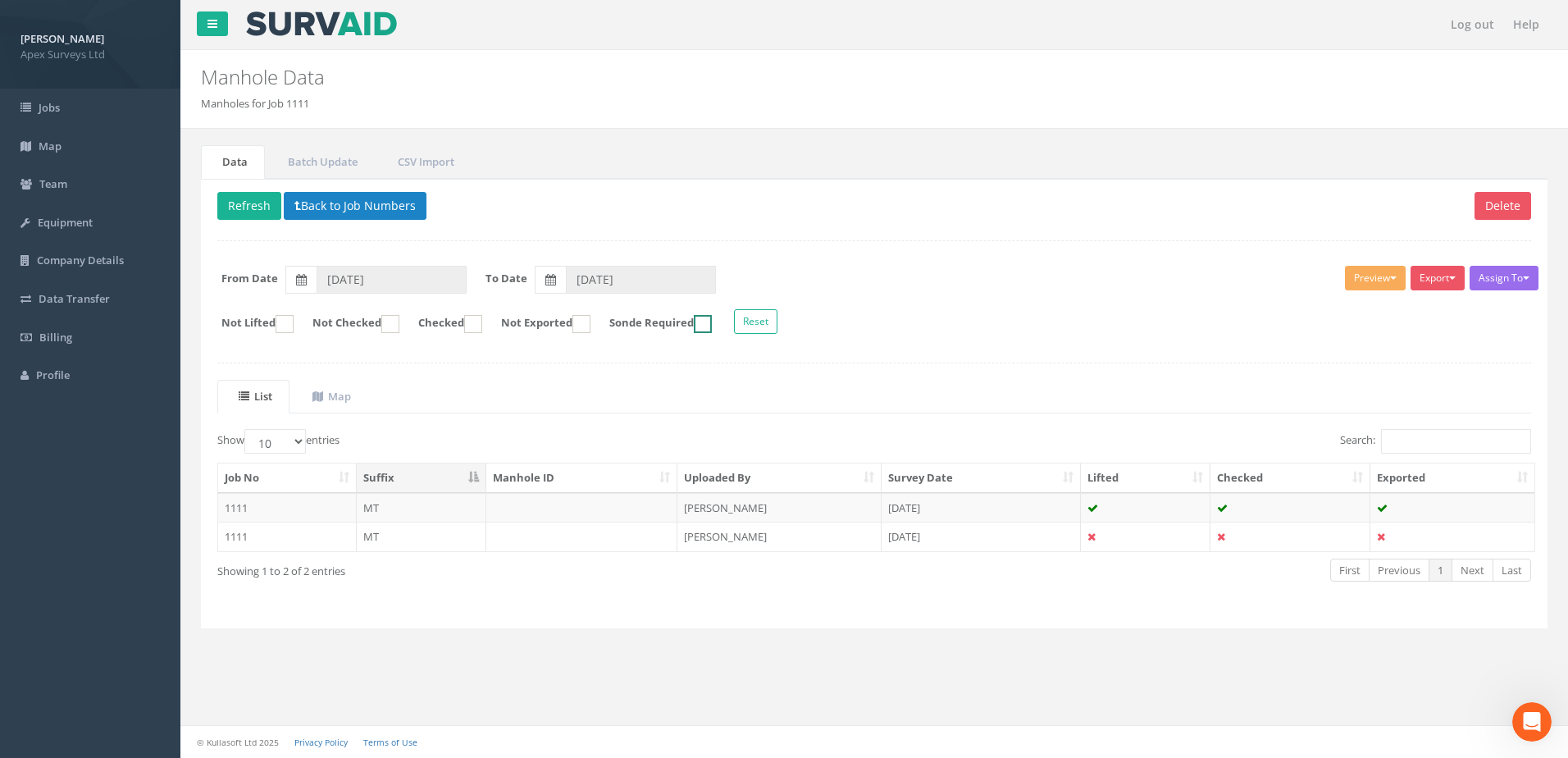
click at [711, 322] on ins at bounding box center [703, 323] width 18 height 18
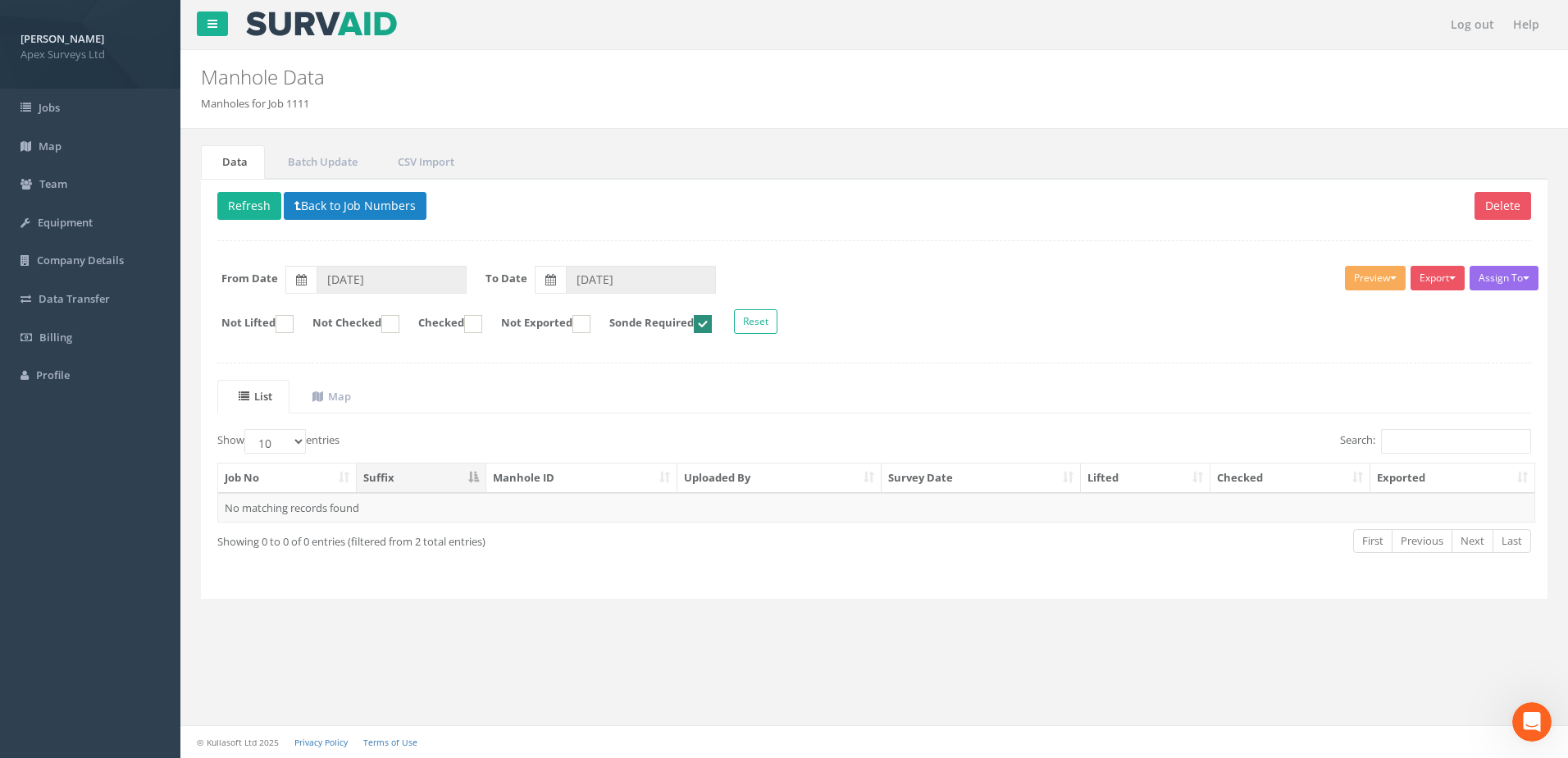
click at [711, 324] on ins at bounding box center [703, 323] width 18 height 18
checkbox input "false"
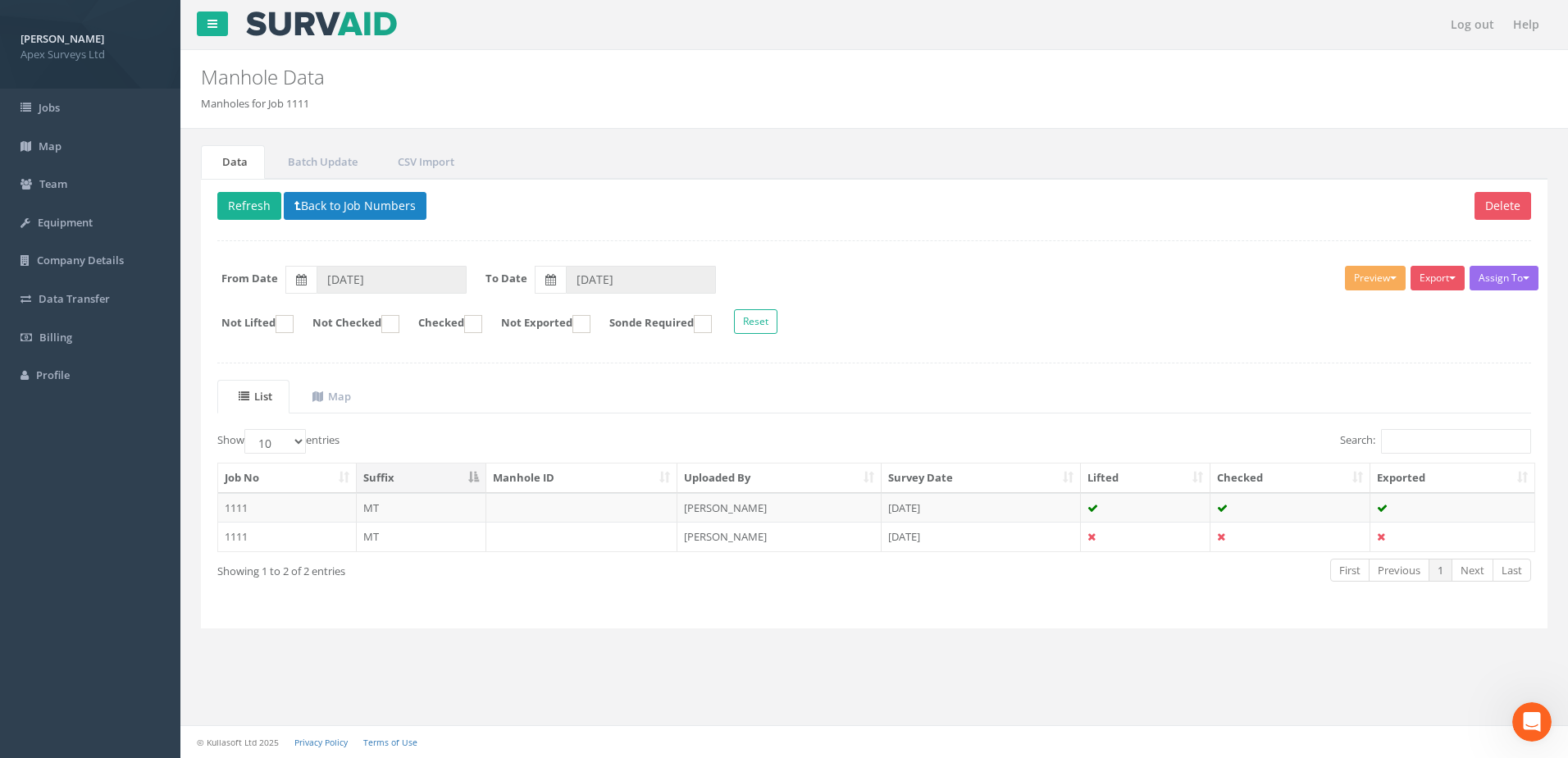
click at [990, 170] on ul "Data Batch Update CSV Import" at bounding box center [874, 162] width 1346 height 33
click at [984, 196] on p "Delete Refresh Back to Job Numbers" at bounding box center [874, 207] width 1314 height 32
drag, startPoint x: 984, startPoint y: 196, endPoint x: 913, endPoint y: 194, distance: 71.0
drag, startPoint x: 913, startPoint y: 194, endPoint x: 829, endPoint y: 189, distance: 84.1
click at [829, 189] on div "Delete Refresh Back to Job Numbers Assign To No Companies Added Export Heathrow…" at bounding box center [874, 403] width 1346 height 449
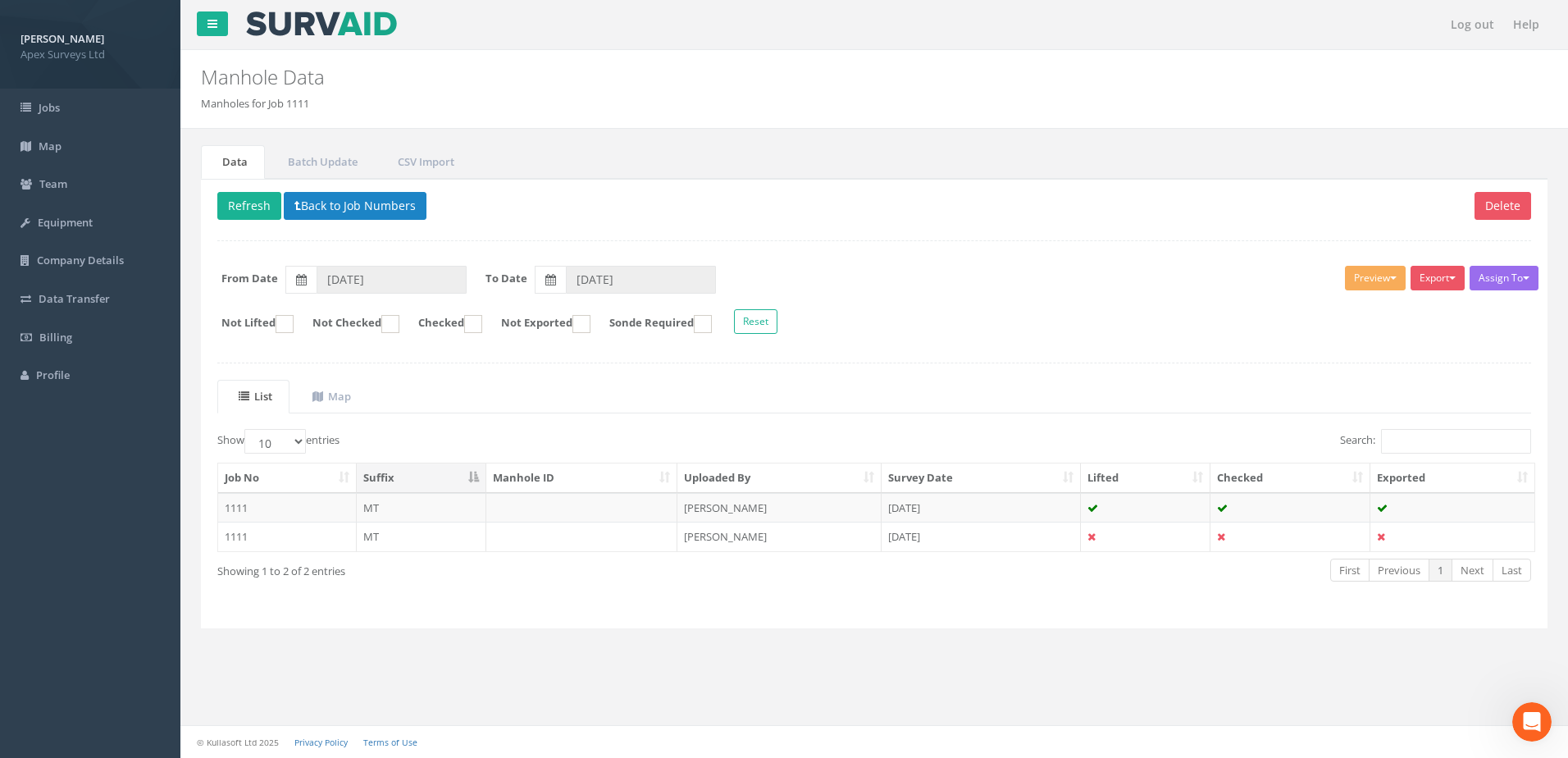
click at [885, 189] on div "Delete Refresh Back to Job Numbers Assign To No Companies Added Export Heathrow…" at bounding box center [874, 403] width 1346 height 449
click at [962, 149] on ul "Data Batch Update CSV Import" at bounding box center [874, 162] width 1346 height 33
click at [987, 133] on div "Data Batch Update CSV Import Delete Refresh Back to Job Numbers Assign To No Co…" at bounding box center [875, 405] width 1363 height 552
drag, startPoint x: 969, startPoint y: 188, endPoint x: 965, endPoint y: 205, distance: 17.5
click at [966, 204] on div "Delete Refresh Back to Job Numbers Assign To No Companies Added Export Heathrow…" at bounding box center [874, 403] width 1346 height 449
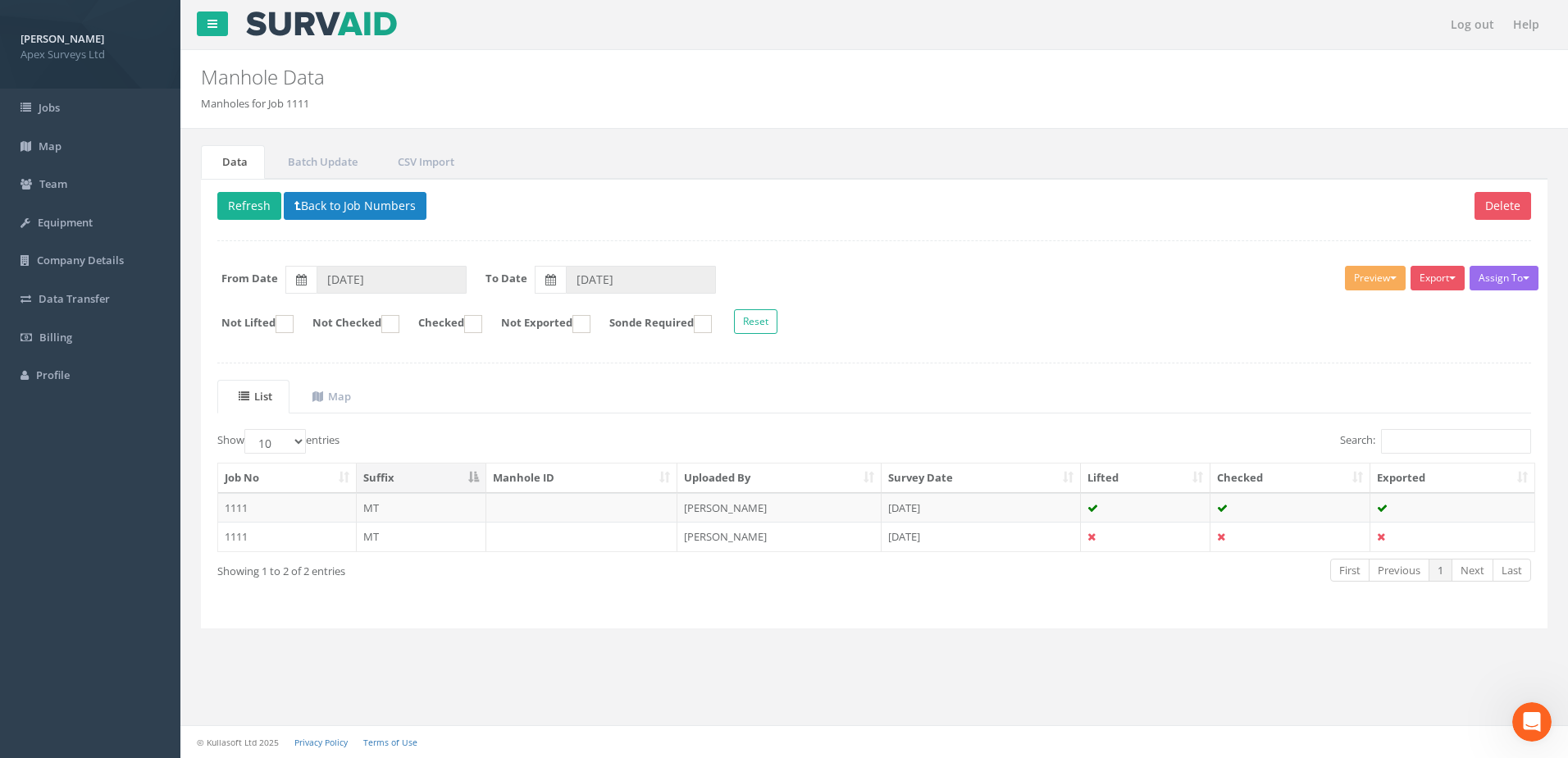
drag, startPoint x: 953, startPoint y: 228, endPoint x: 979, endPoint y: 195, distance: 42.0
click at [962, 212] on div "Delete Refresh Back to Job Numbers Assign To No Companies Added Export Heathrow…" at bounding box center [874, 403] width 1346 height 449
click at [1006, 170] on ul "Data Batch Update CSV Import" at bounding box center [874, 162] width 1346 height 33
click at [881, 76] on h2 "Manhole Data" at bounding box center [759, 76] width 1118 height 21
click at [890, 40] on nav "Log out Help" at bounding box center [874, 24] width 1387 height 49
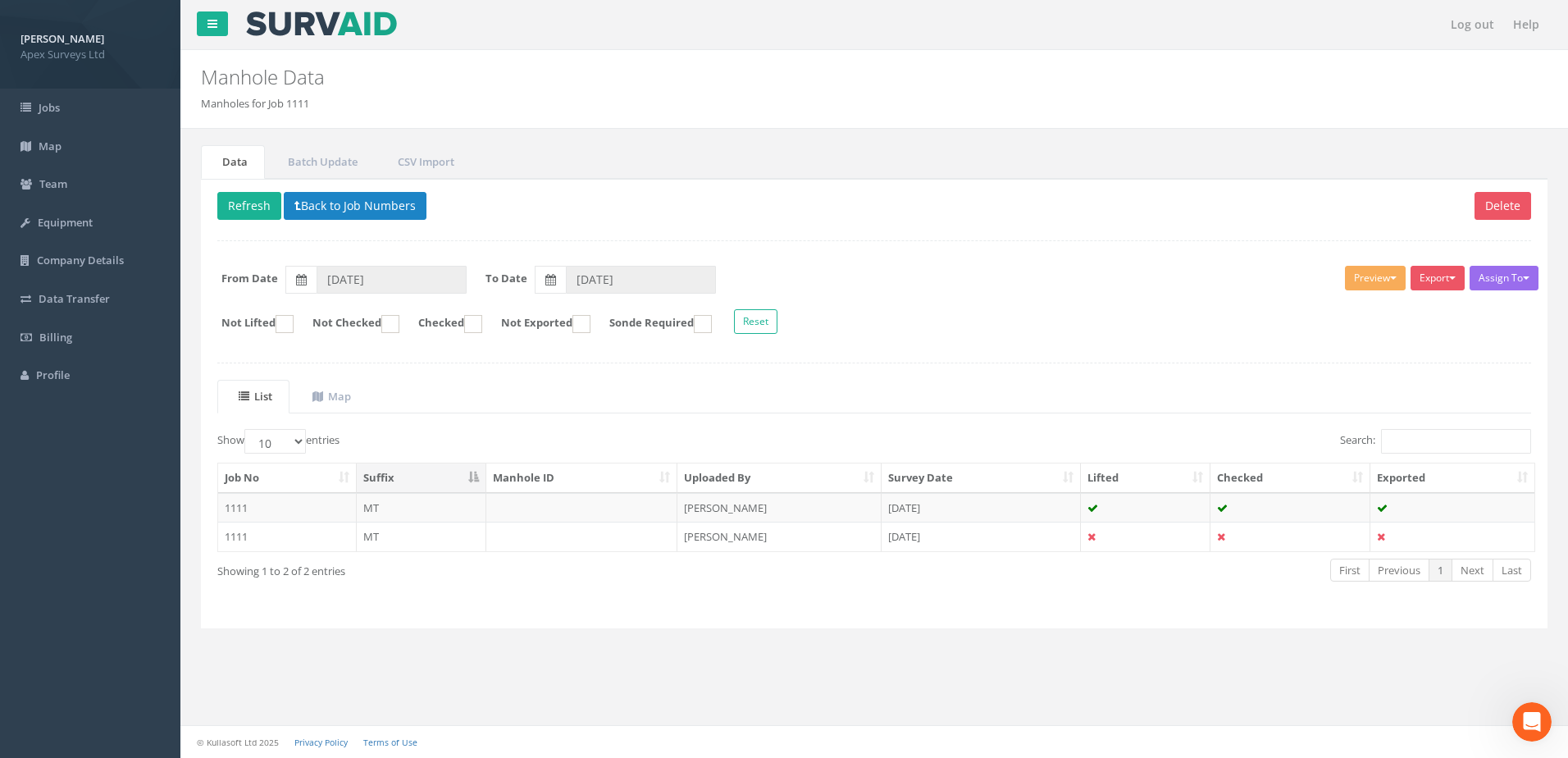
click at [892, 57] on div "Manhole Data Manholes for Job 1111" at bounding box center [759, 80] width 1143 height 61
click at [971, 136] on div "Data Batch Update CSV Import Delete Refresh Back to Job Numbers Assign To No Co…" at bounding box center [875, 405] width 1363 height 552
click at [1020, 102] on ol "Manholes for Job 1111" at bounding box center [759, 103] width 1118 height 15
click at [1021, 74] on h2 "Manhole Data" at bounding box center [759, 76] width 1118 height 21
click at [556, 622] on div "Delete Refresh Back to Job Numbers Assign To No Companies Added Export Heathrow…" at bounding box center [874, 403] width 1346 height 449
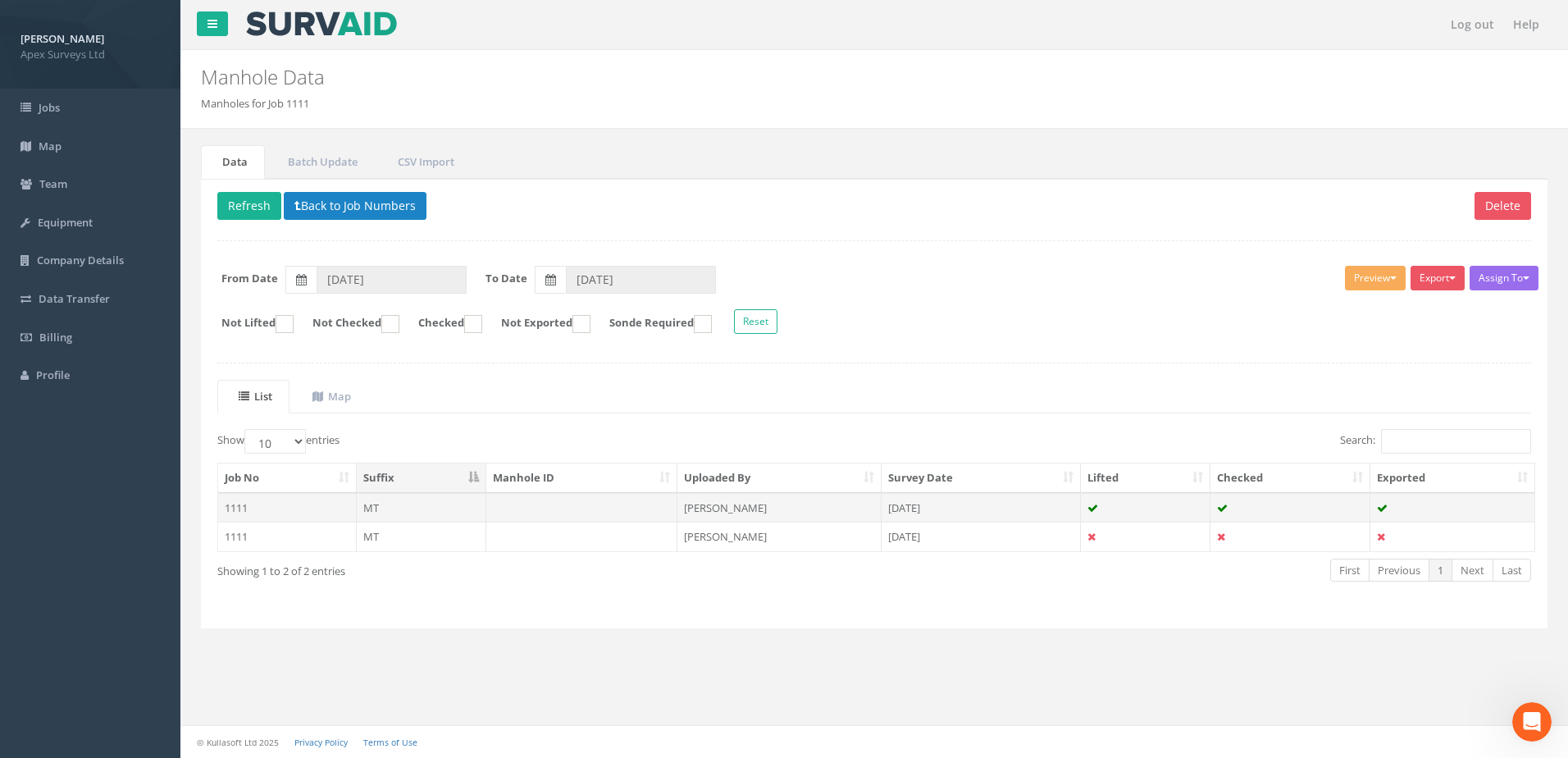
click at [748, 510] on td "[PERSON_NAME]" at bounding box center [779, 507] width 205 height 30
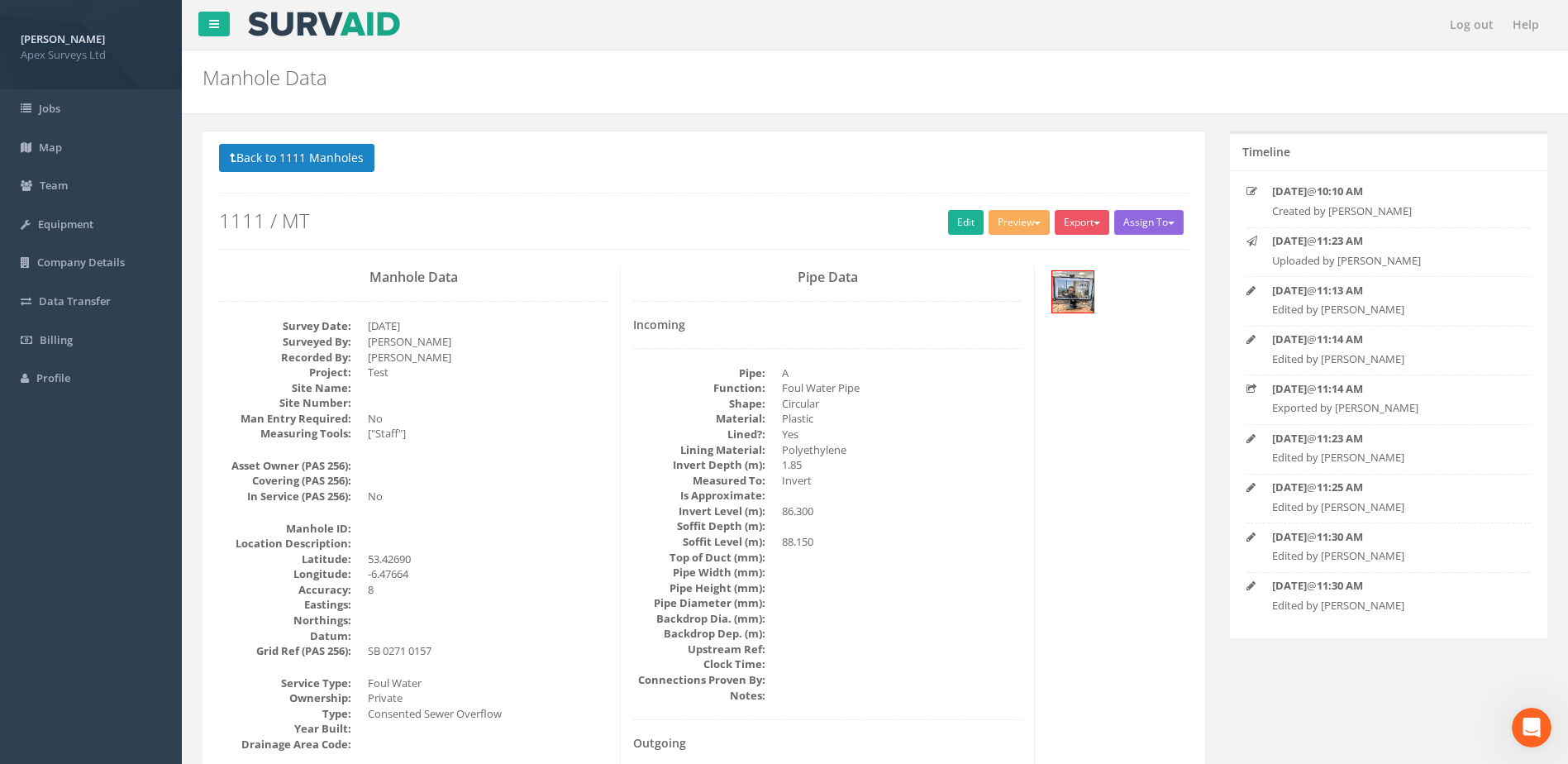
click at [1177, 225] on button "Assign To" at bounding box center [1149, 223] width 69 height 25
click at [1089, 224] on button "Export" at bounding box center [1081, 223] width 55 height 25
click at [1039, 261] on link "Heathrow" at bounding box center [1048, 256] width 125 height 26
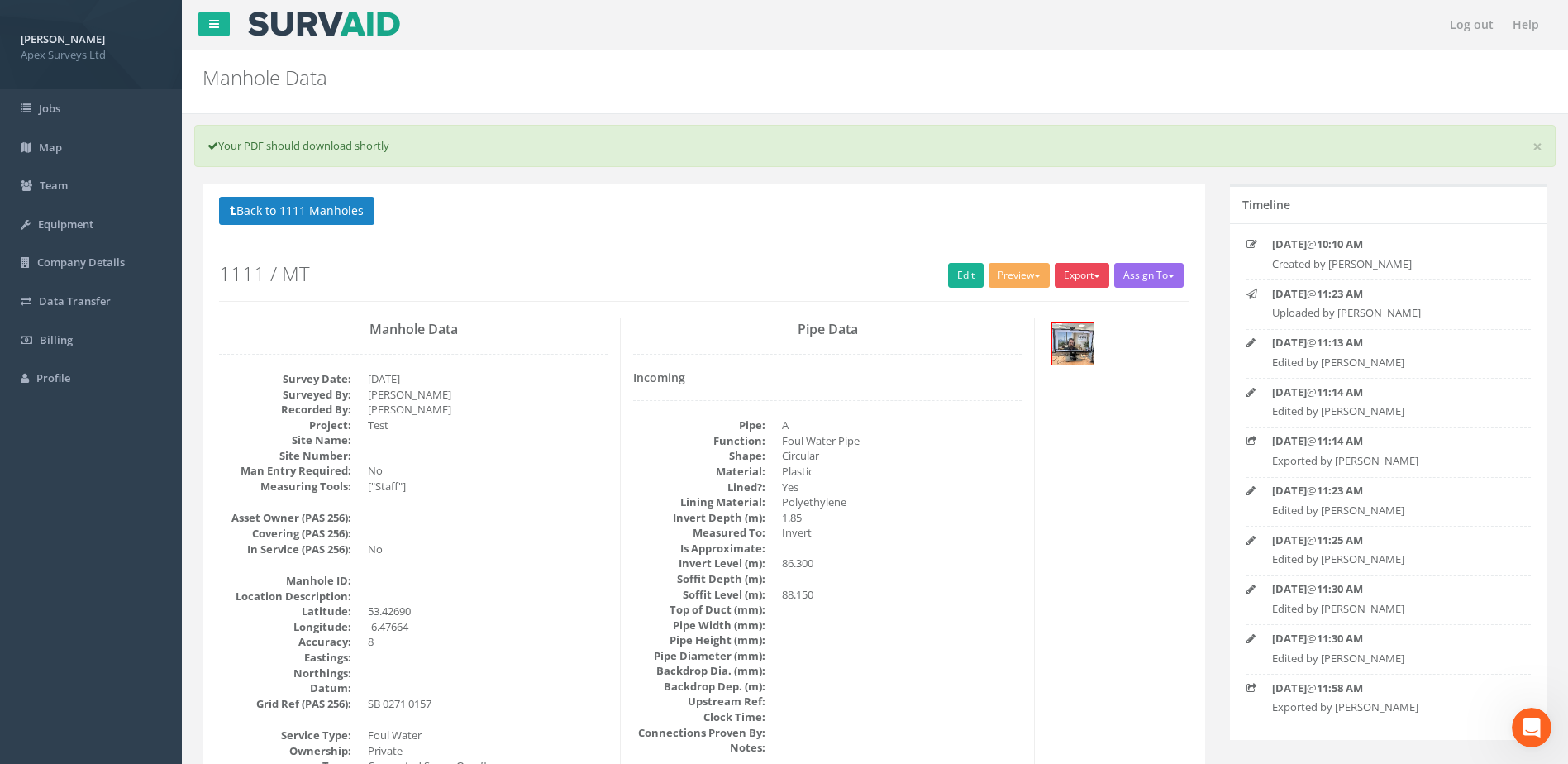
click at [1078, 274] on button "Export" at bounding box center [1081, 276] width 55 height 25
click at [1066, 339] on link "United Utilities" at bounding box center [1048, 338] width 125 height 26
click at [1083, 282] on button "Export" at bounding box center [1081, 276] width 55 height 25
click at [1042, 382] on link "SurvAid IC" at bounding box center [1048, 380] width 125 height 26
click at [1076, 278] on button "Export" at bounding box center [1081, 276] width 55 height 25
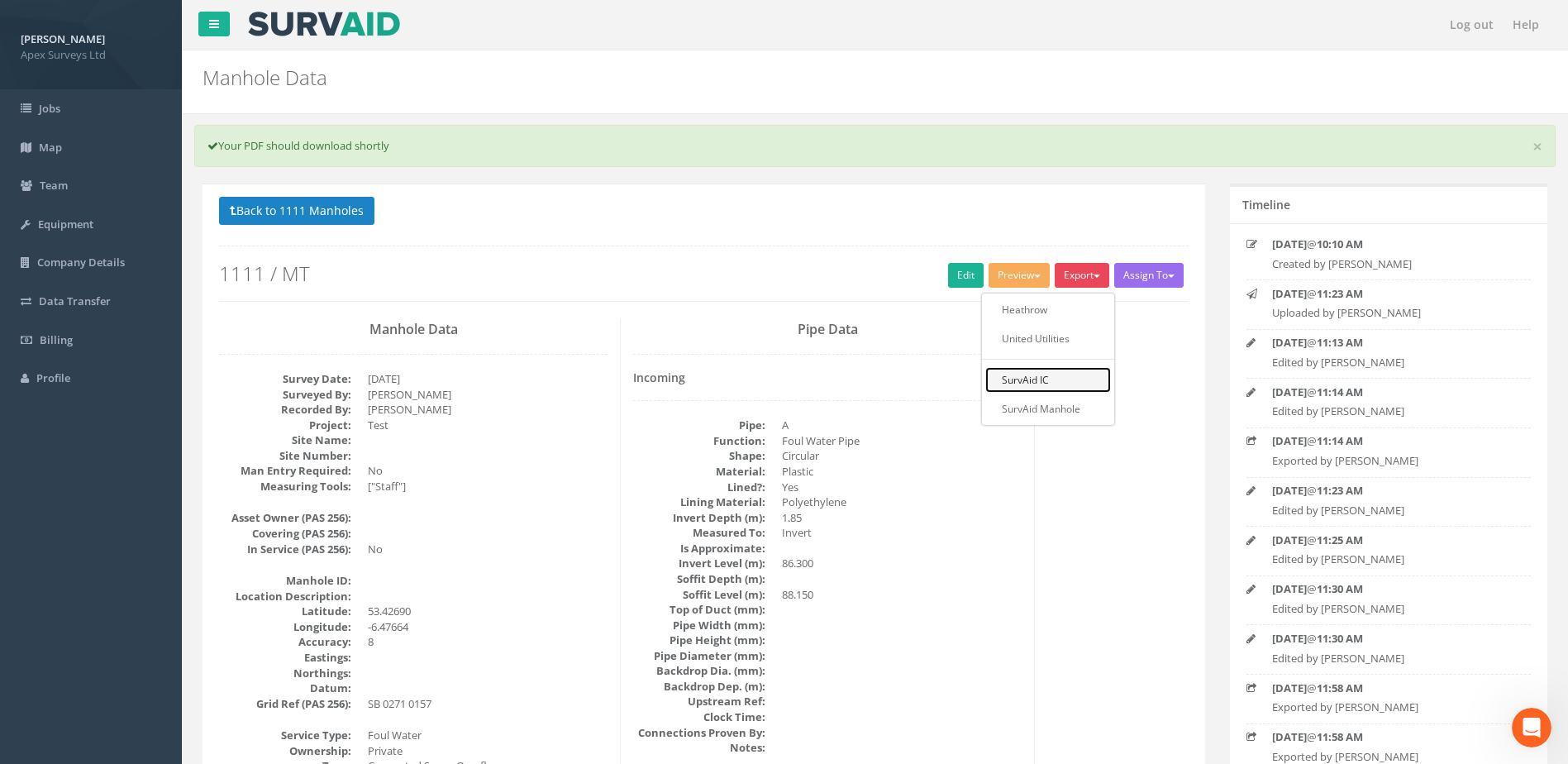
click at [1027, 379] on link "SurvAid IC" at bounding box center [1048, 380] width 125 height 26
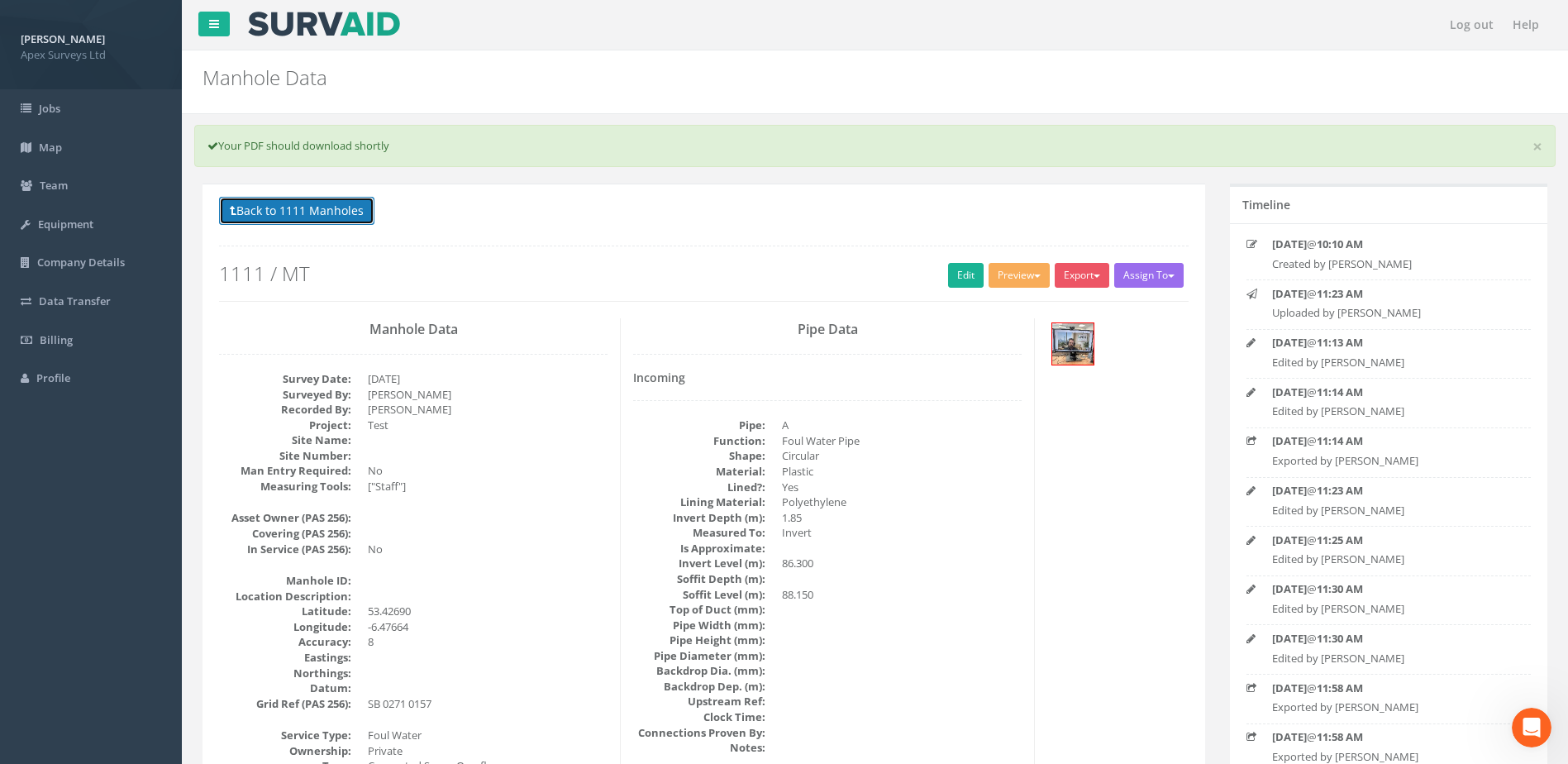
click at [305, 210] on button "Back to 1111 Manholes" at bounding box center [296, 210] width 155 height 28
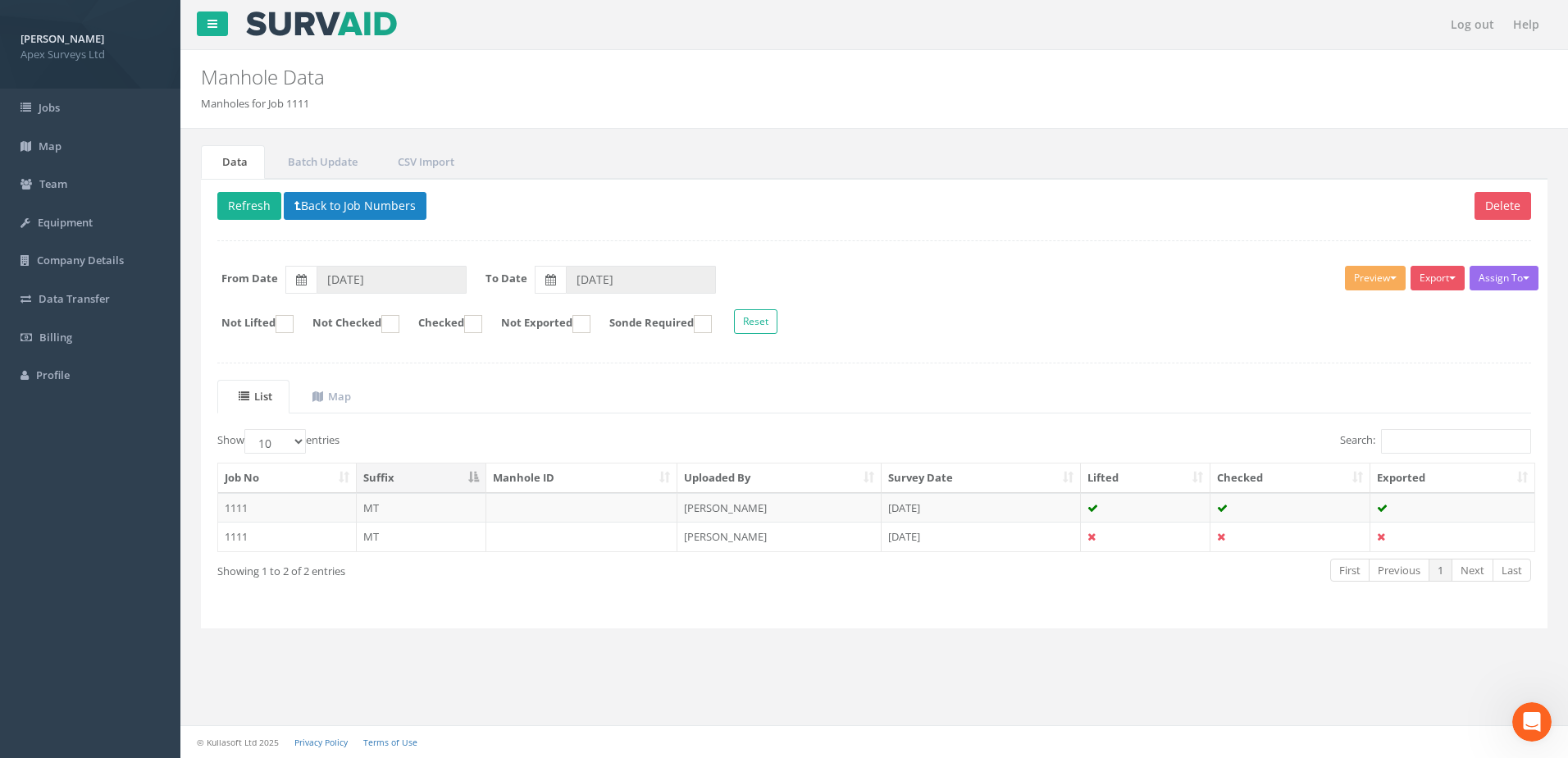
click at [1009, 49] on div "Log out Help" at bounding box center [874, 25] width 1387 height 50
